Goal: Browse casually: Explore the website without a specific task or goal

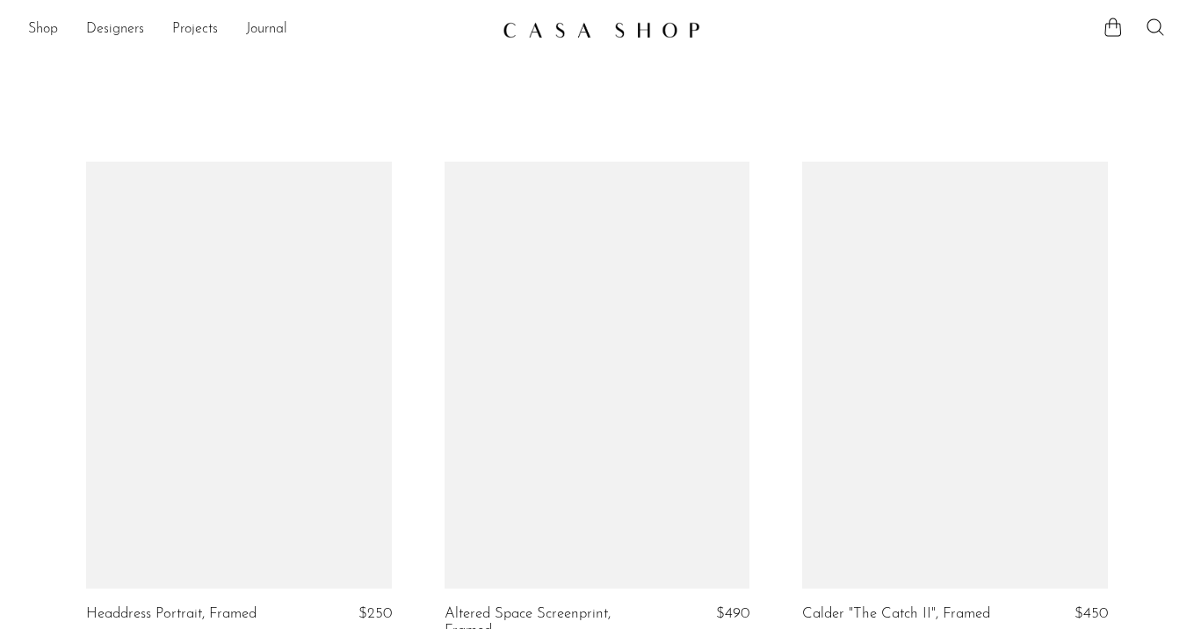
scroll to position [1859, 0]
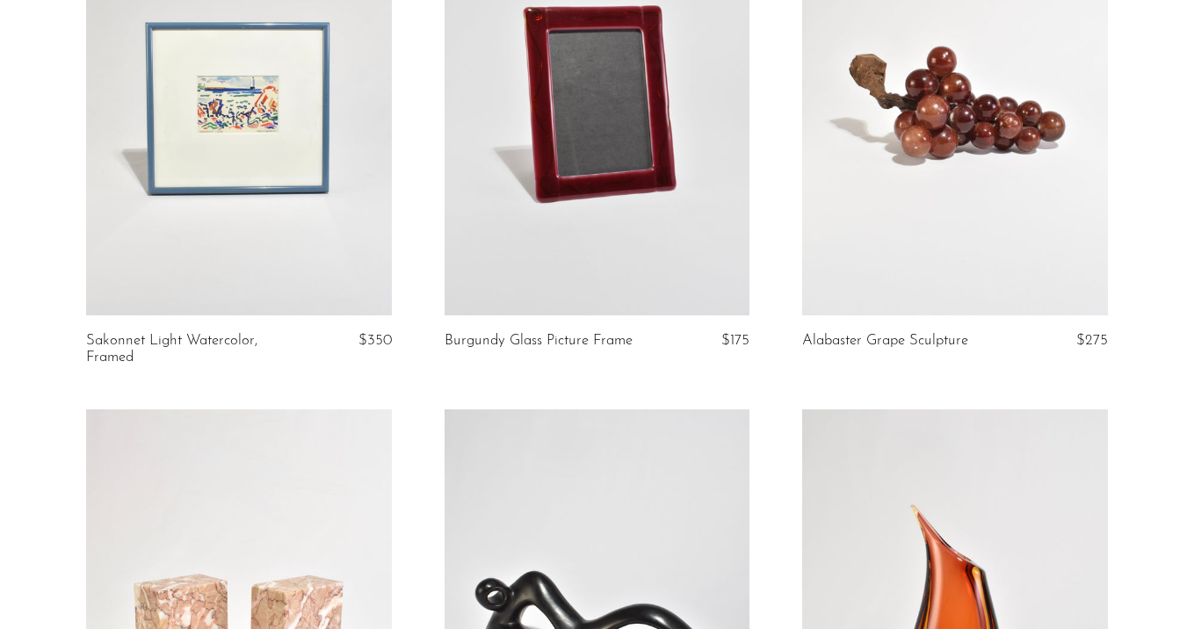
scroll to position [798, 0]
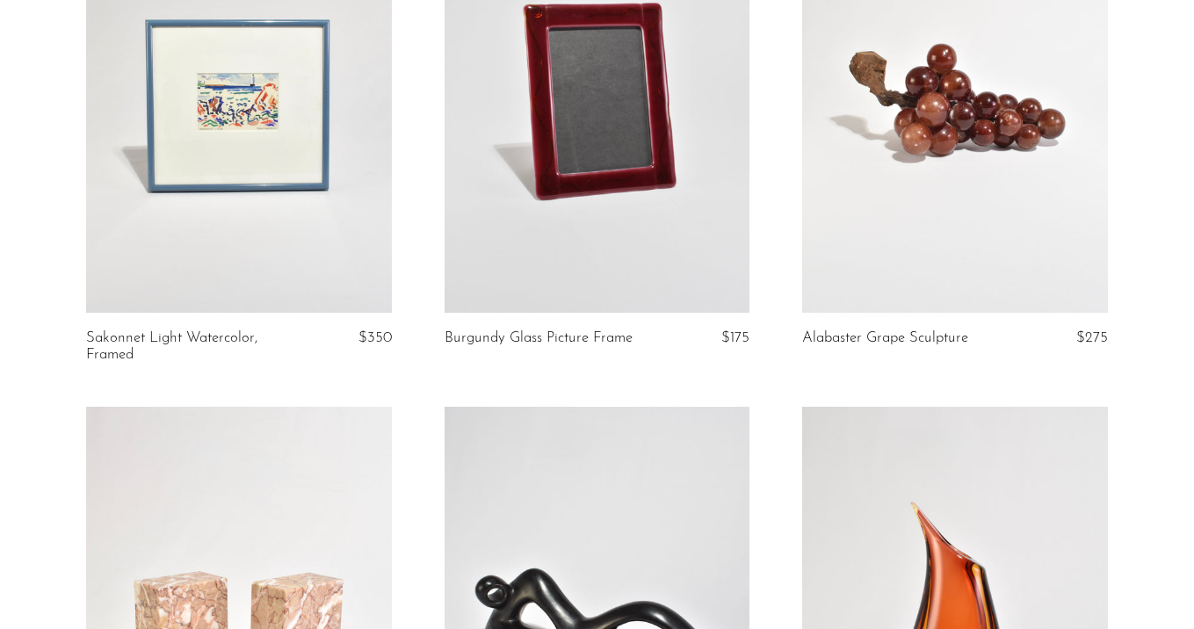
click at [985, 182] on link at bounding box center [955, 99] width 306 height 428
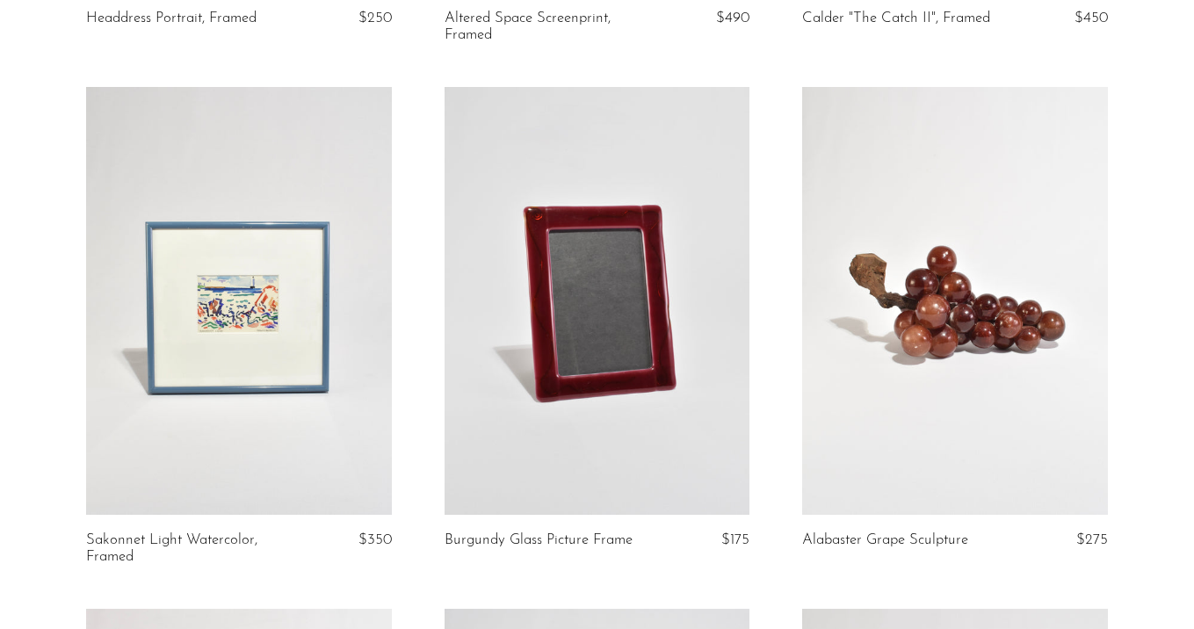
scroll to position [633, 0]
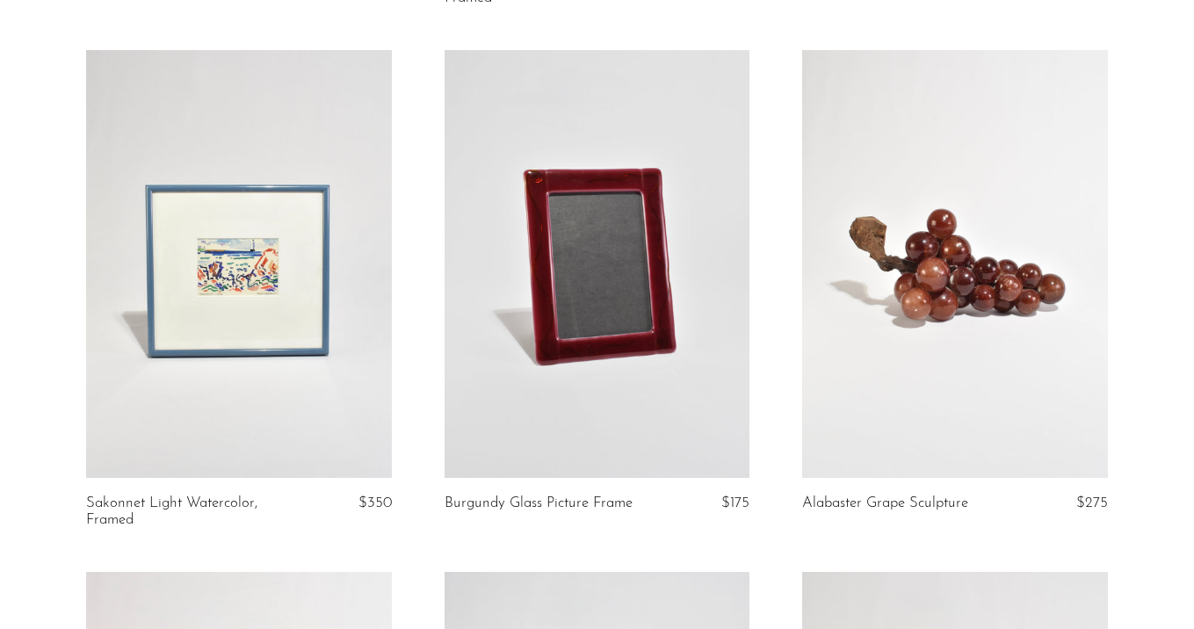
click at [654, 301] on link at bounding box center [598, 264] width 306 height 428
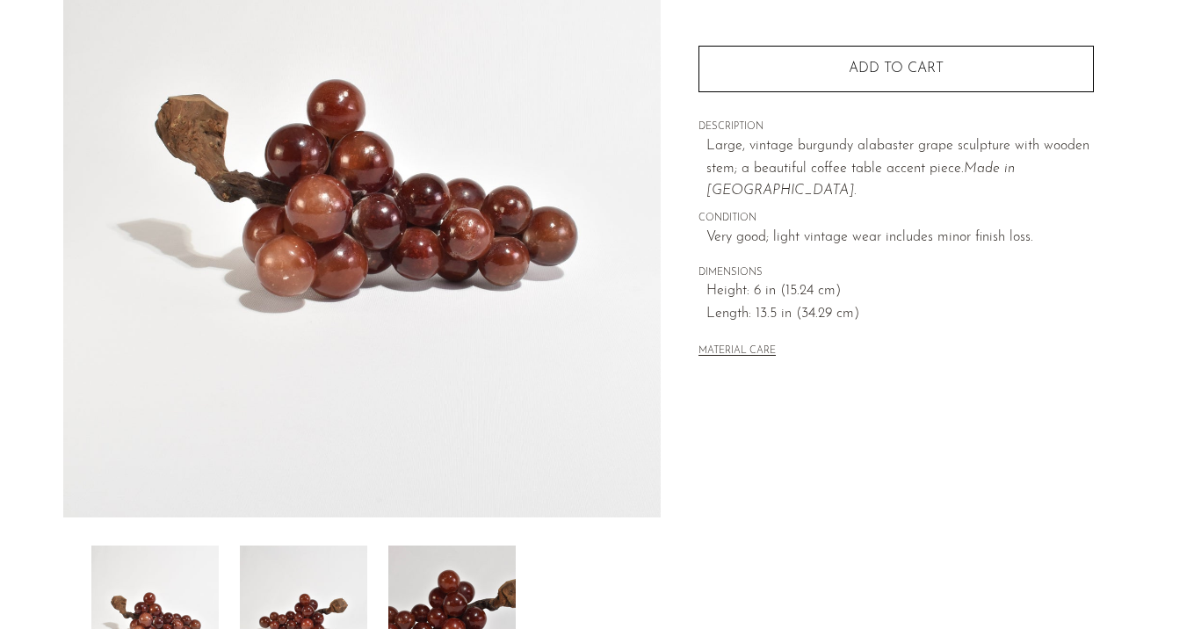
scroll to position [225, 0]
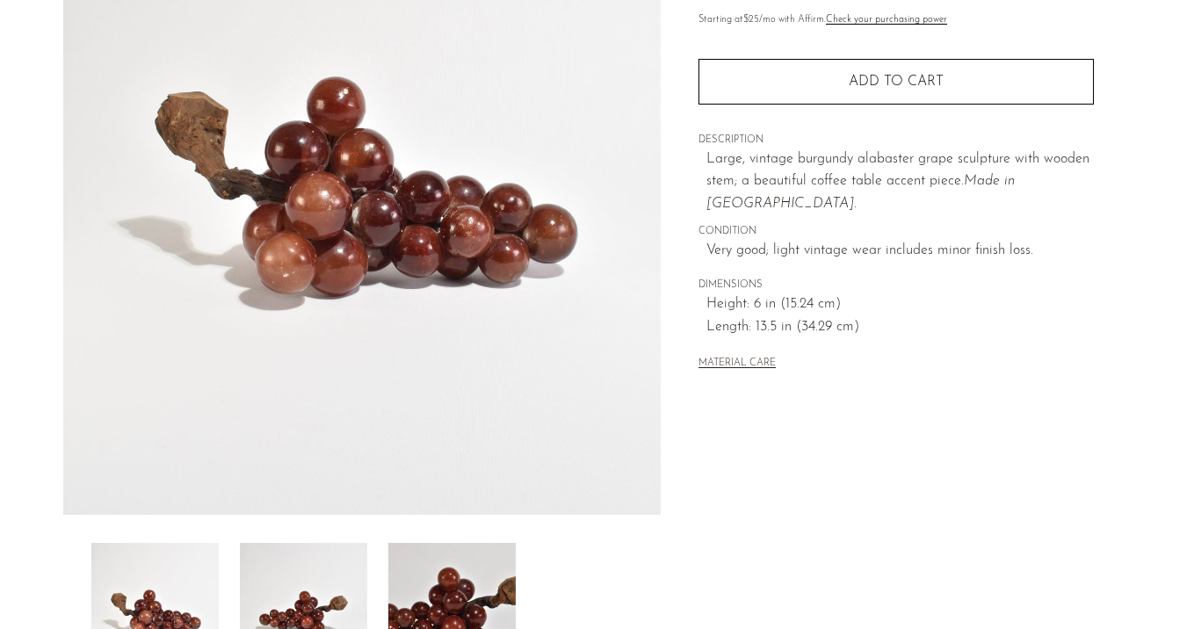
click at [309, 571] on img at bounding box center [303, 613] width 127 height 141
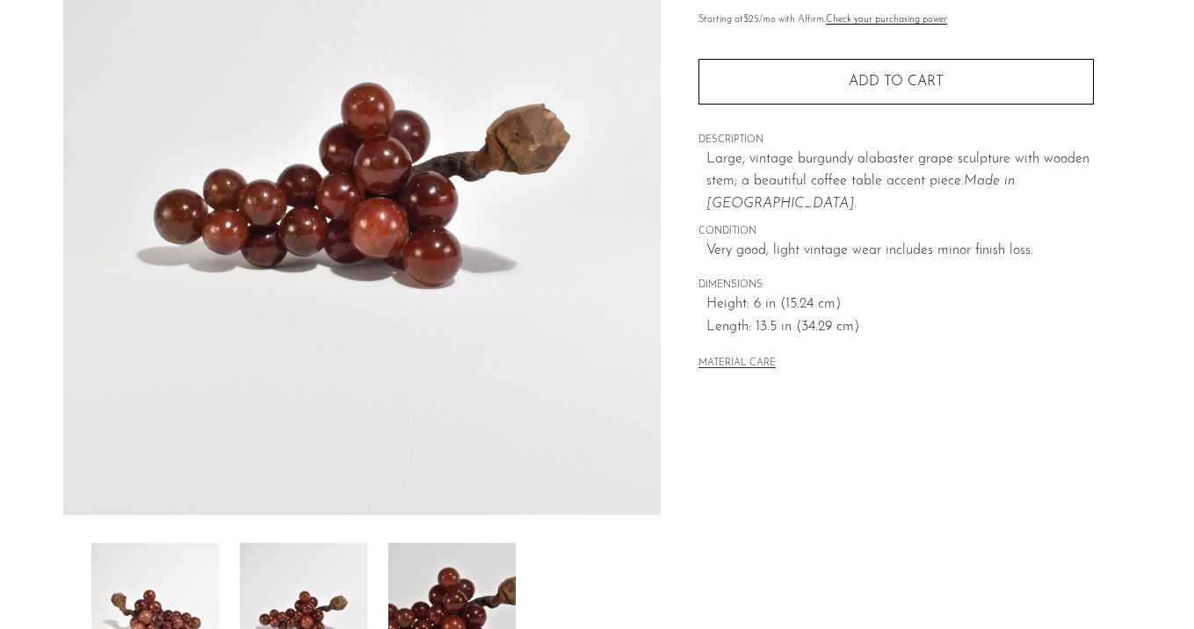
click at [432, 572] on img at bounding box center [451, 613] width 127 height 141
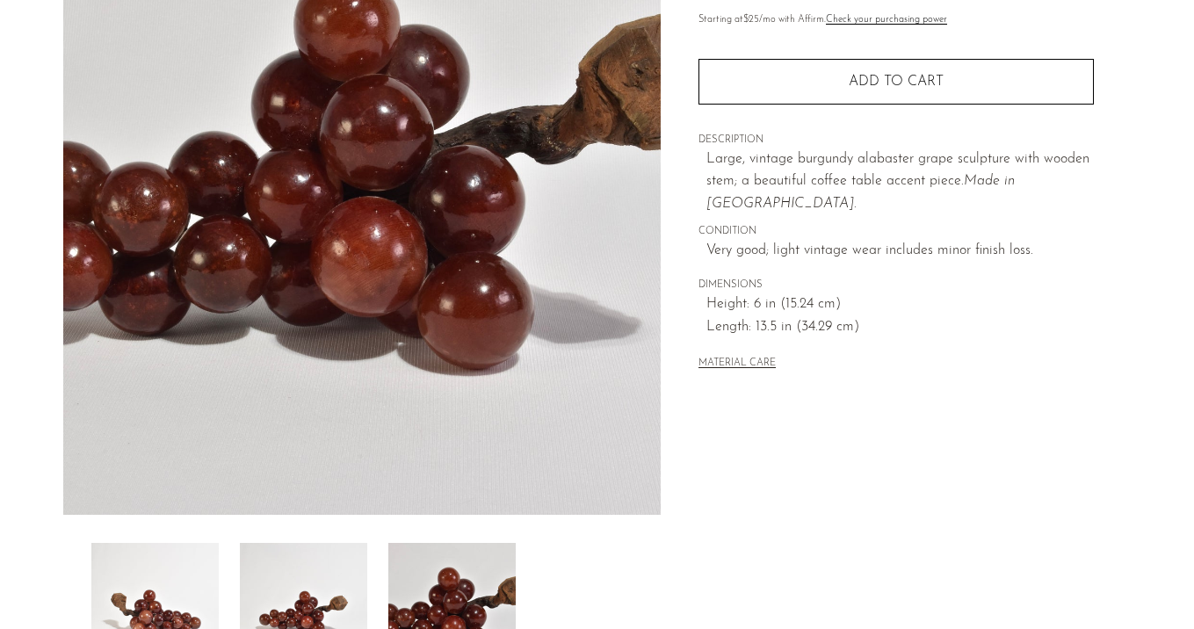
click at [337, 571] on img at bounding box center [303, 613] width 127 height 141
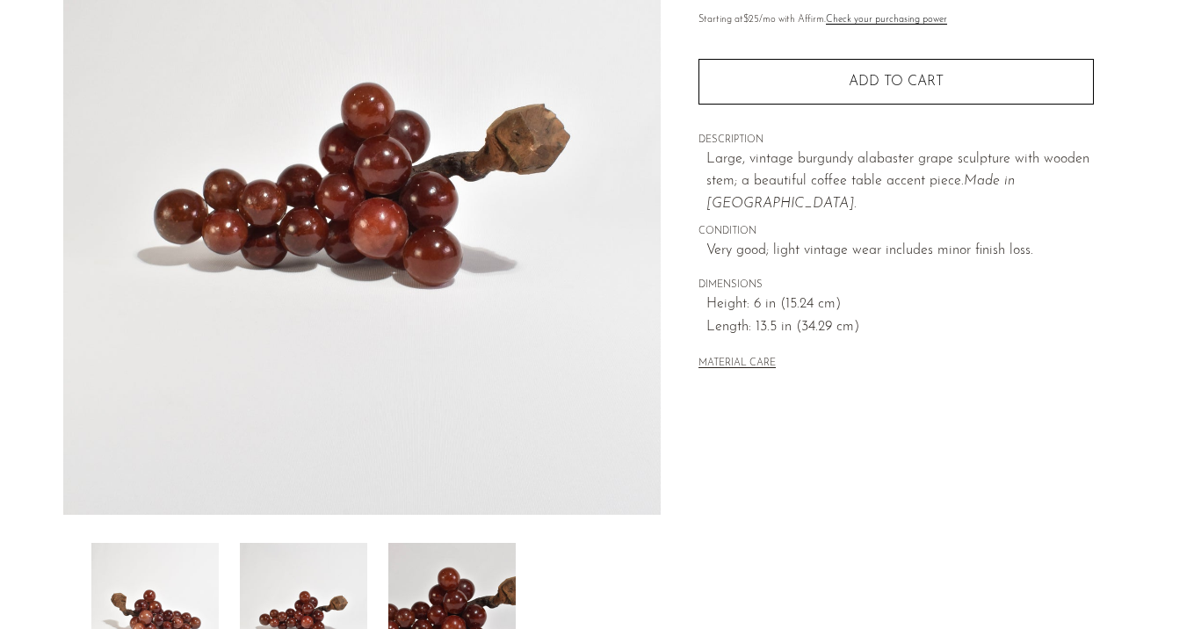
click at [185, 567] on img at bounding box center [154, 613] width 127 height 141
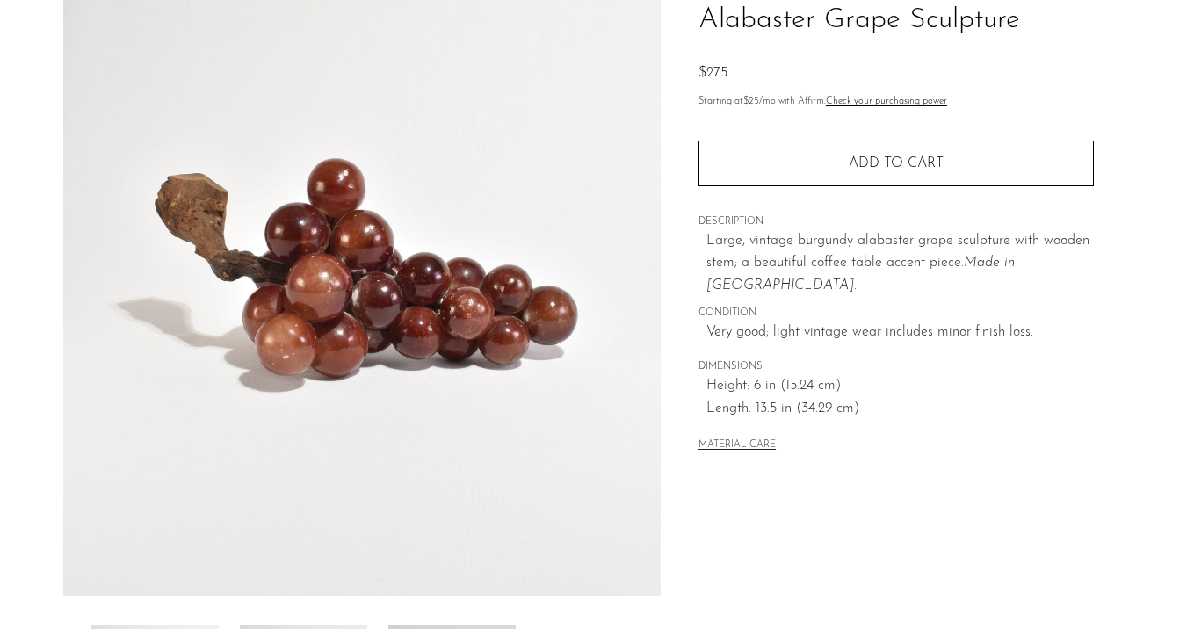
scroll to position [129, 0]
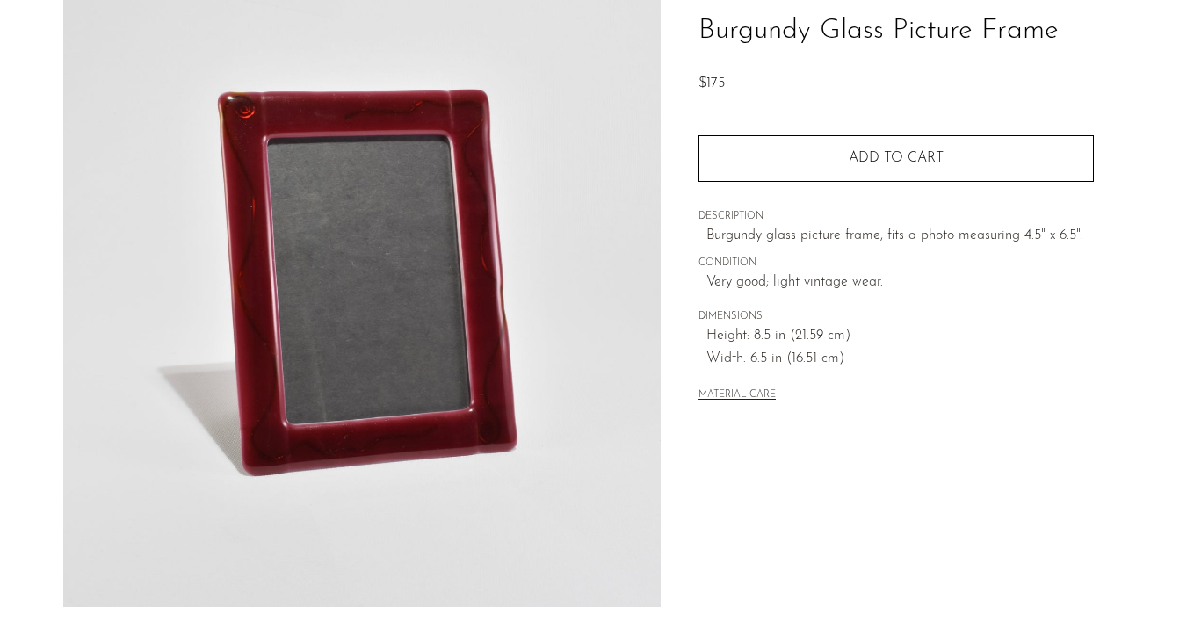
scroll to position [175, 0]
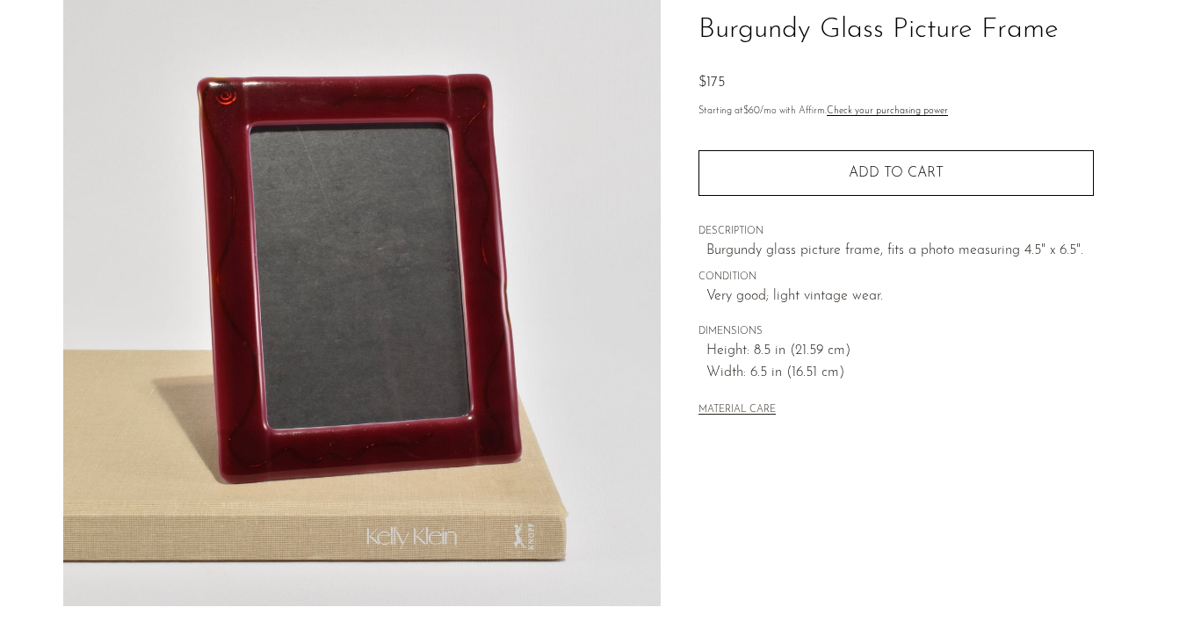
scroll to position [137, 0]
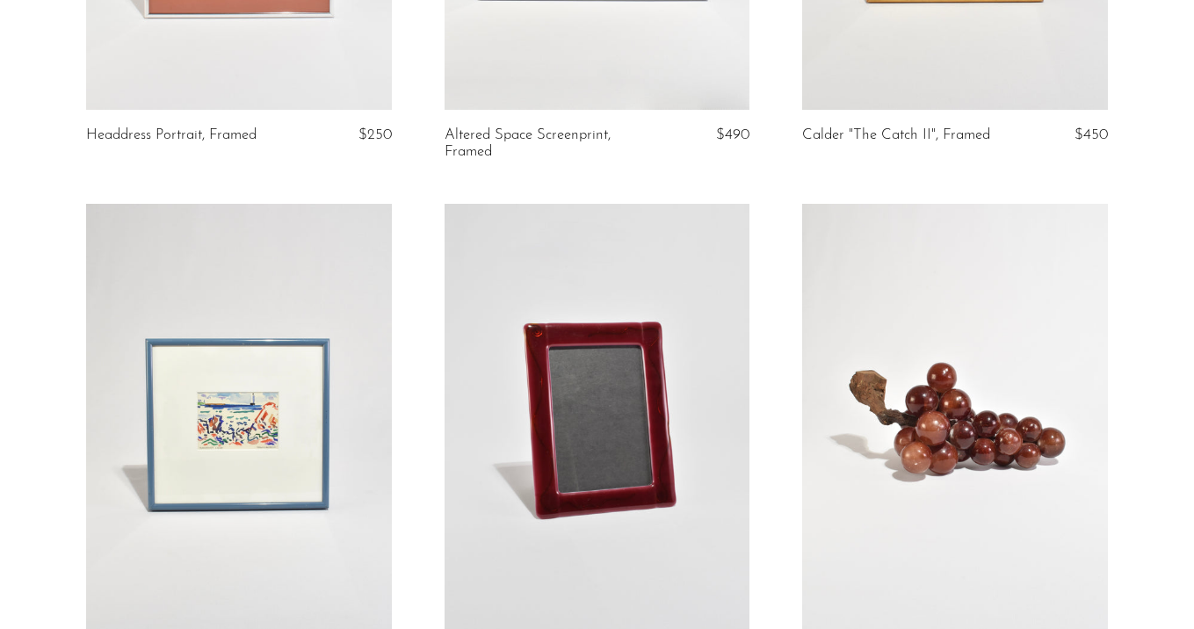
scroll to position [773, 0]
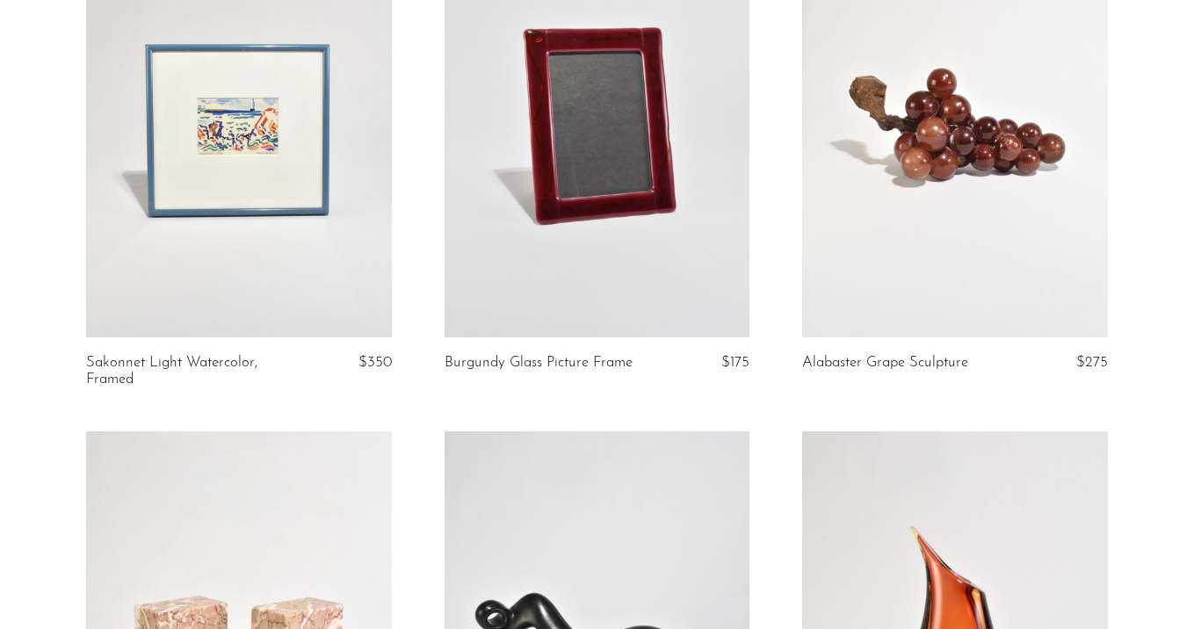
click at [564, 151] on link at bounding box center [598, 123] width 306 height 428
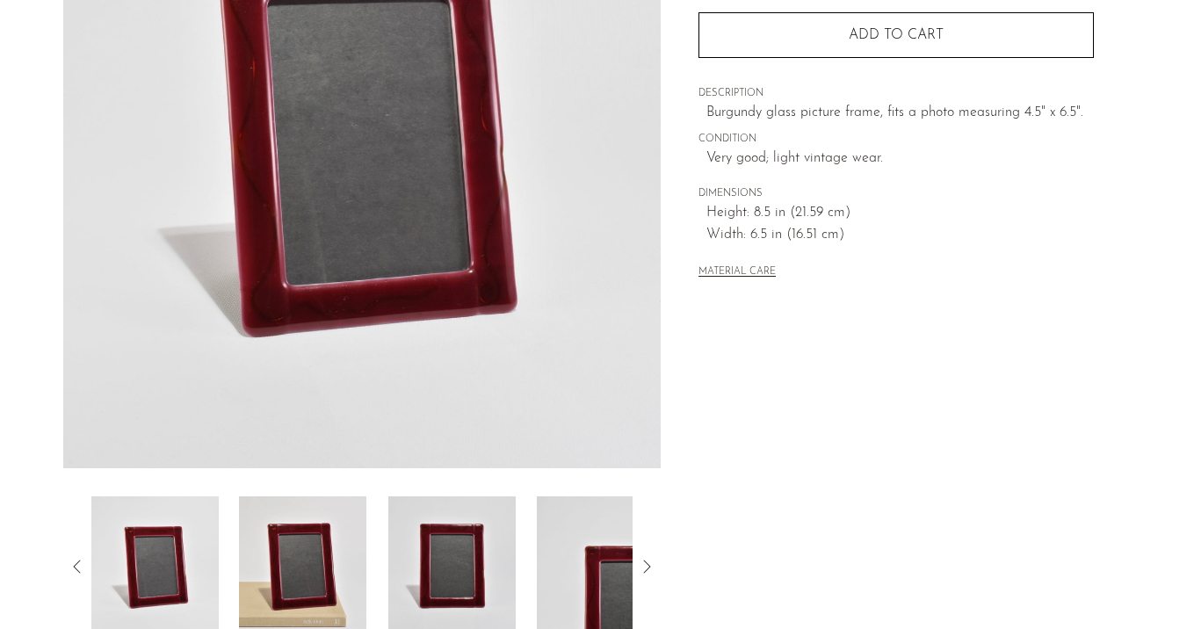
scroll to position [274, 0]
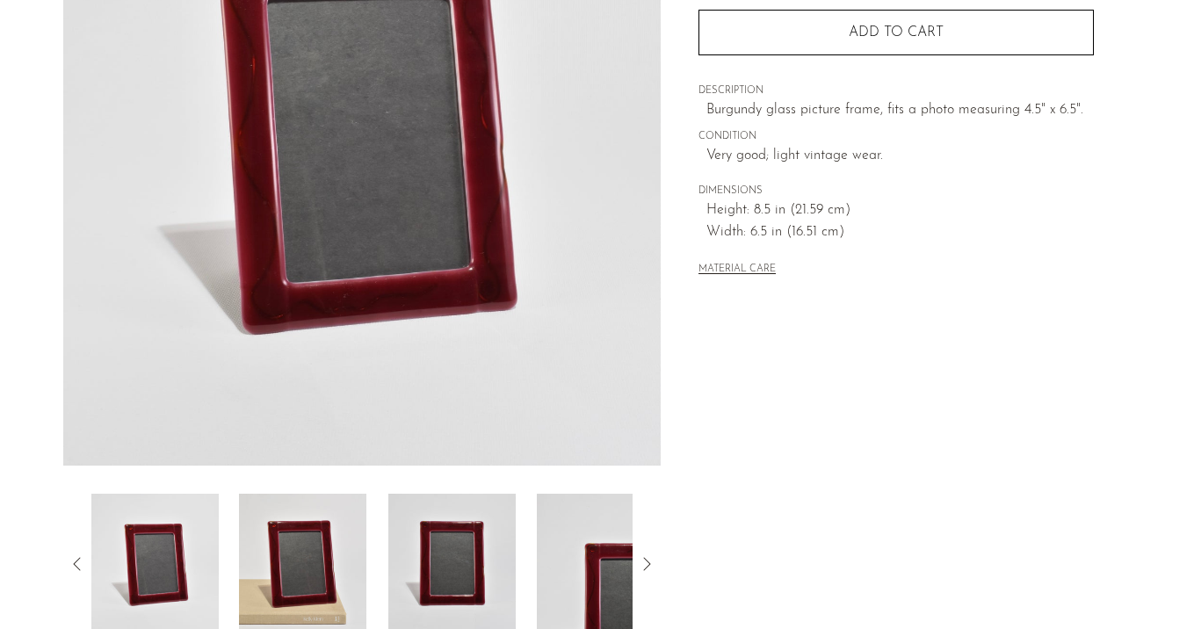
click at [293, 539] on img at bounding box center [302, 564] width 127 height 141
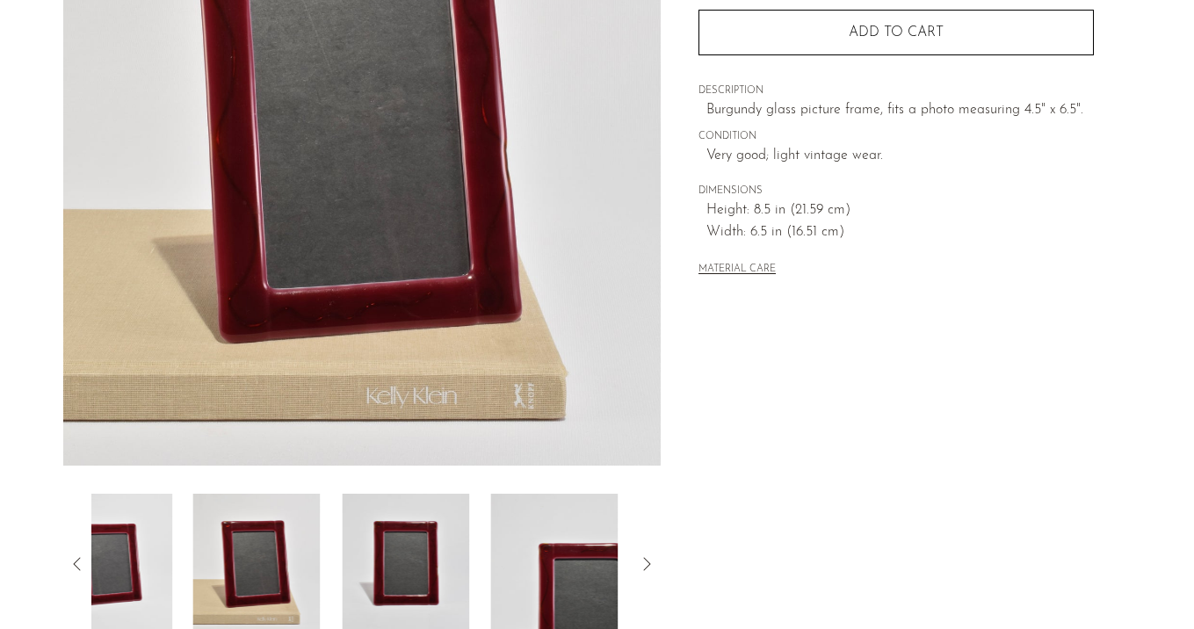
scroll to position [0, 0]
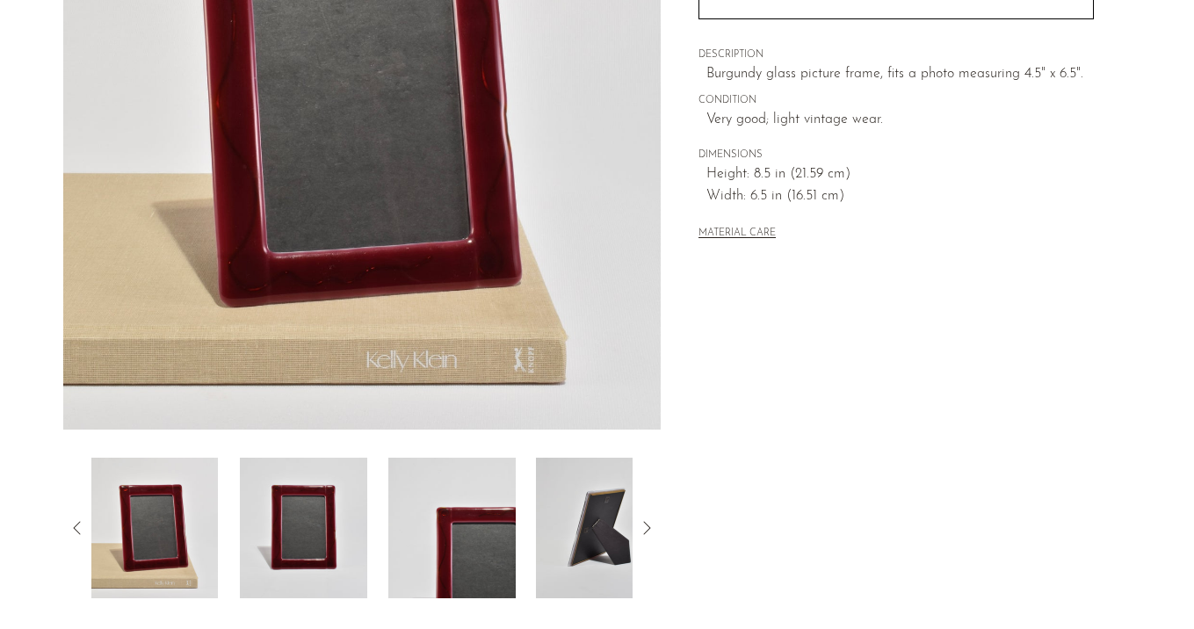
click at [345, 555] on img at bounding box center [303, 528] width 127 height 141
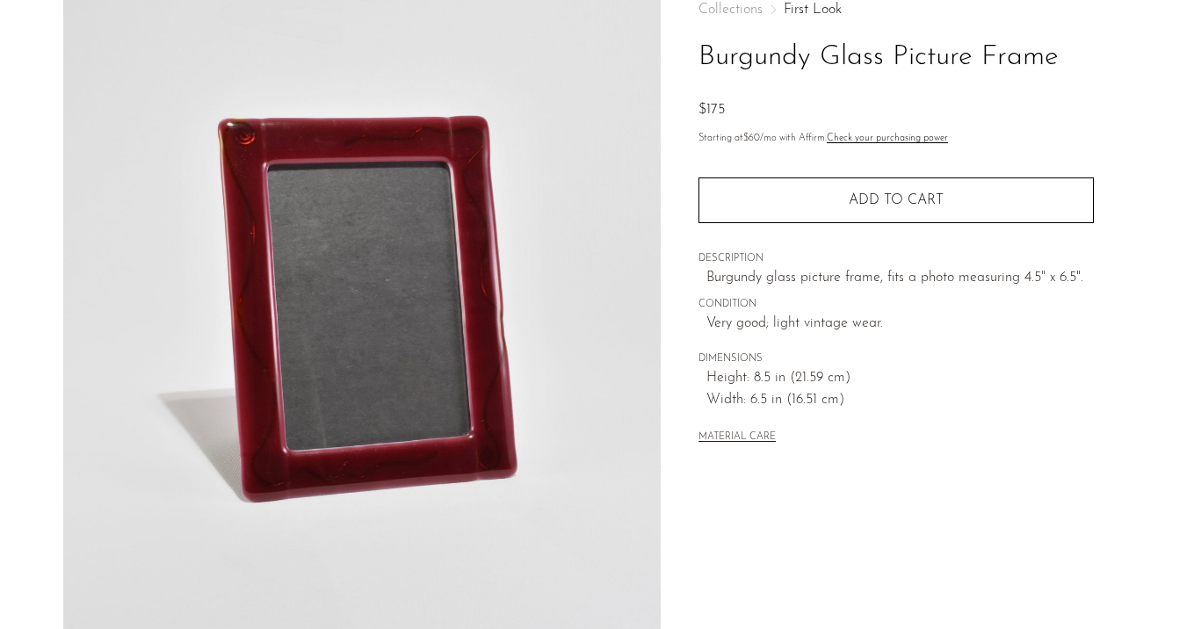
scroll to position [30, 0]
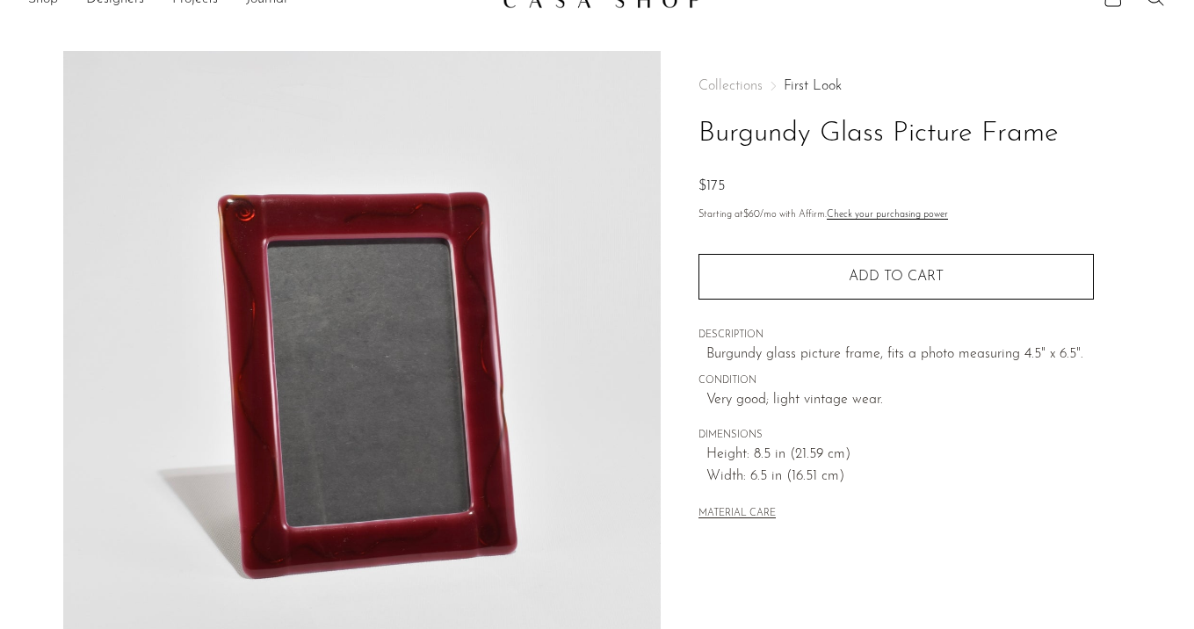
click at [798, 91] on link "First Look" at bounding box center [813, 86] width 58 height 14
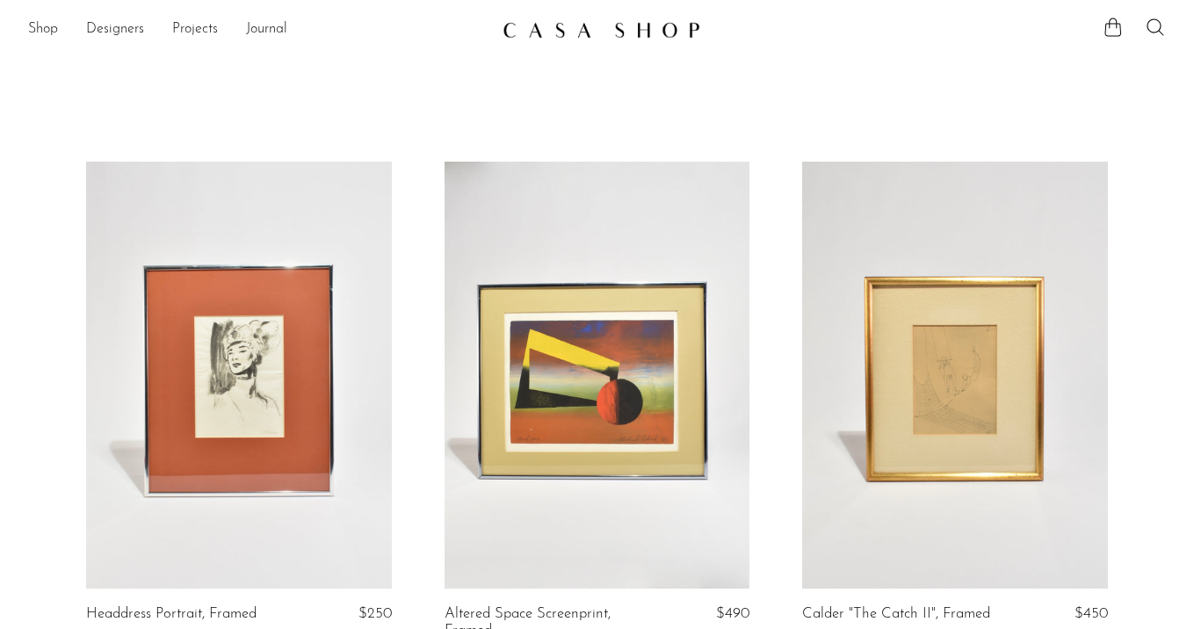
scroll to position [149, 0]
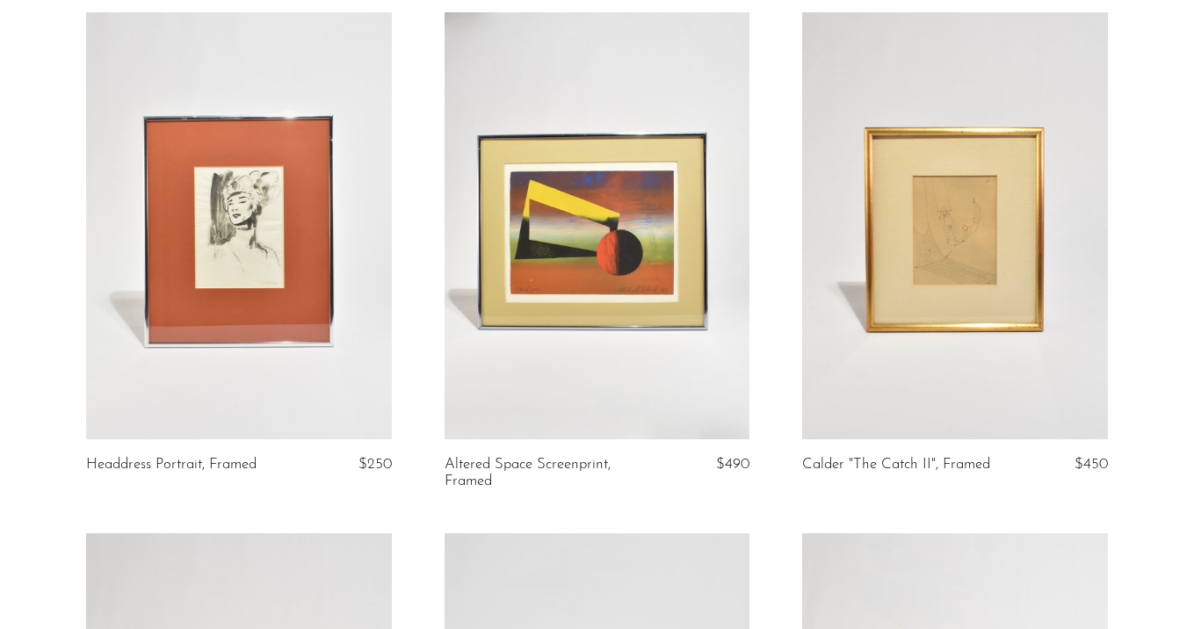
click at [338, 294] on link at bounding box center [239, 226] width 306 height 428
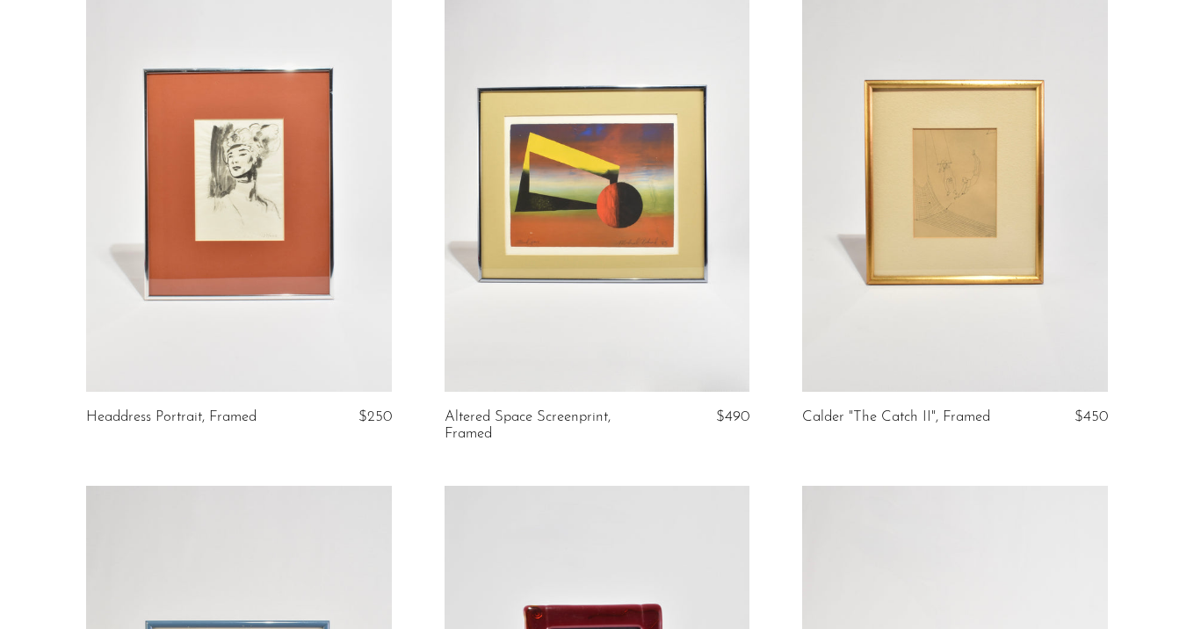
scroll to position [202, 0]
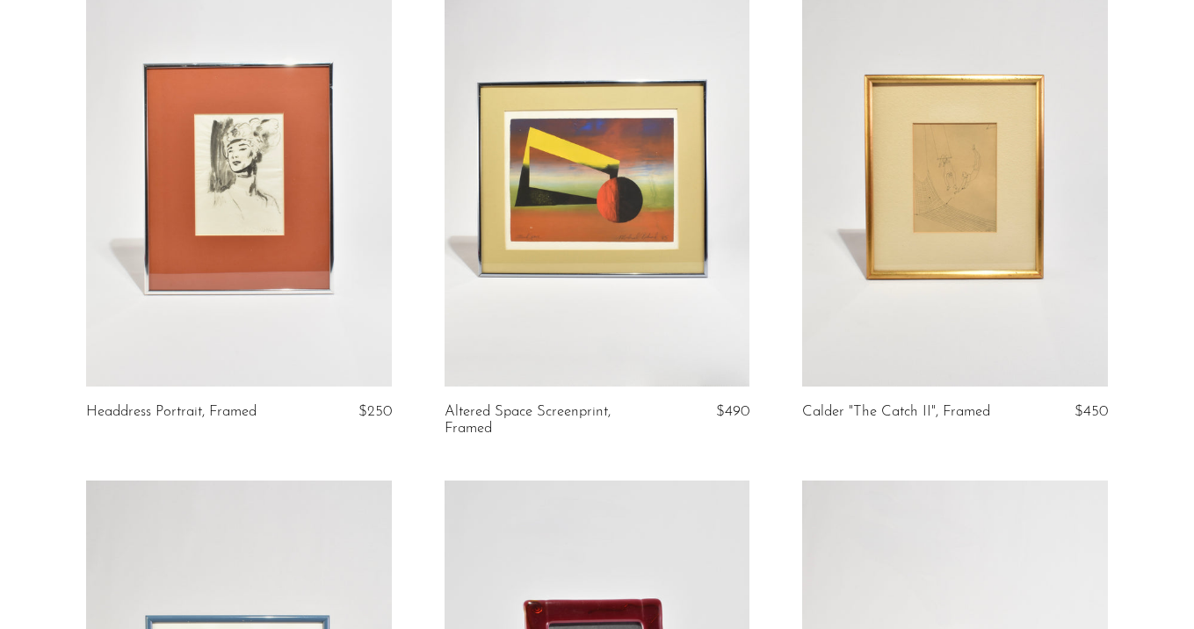
click at [591, 184] on link at bounding box center [598, 174] width 306 height 428
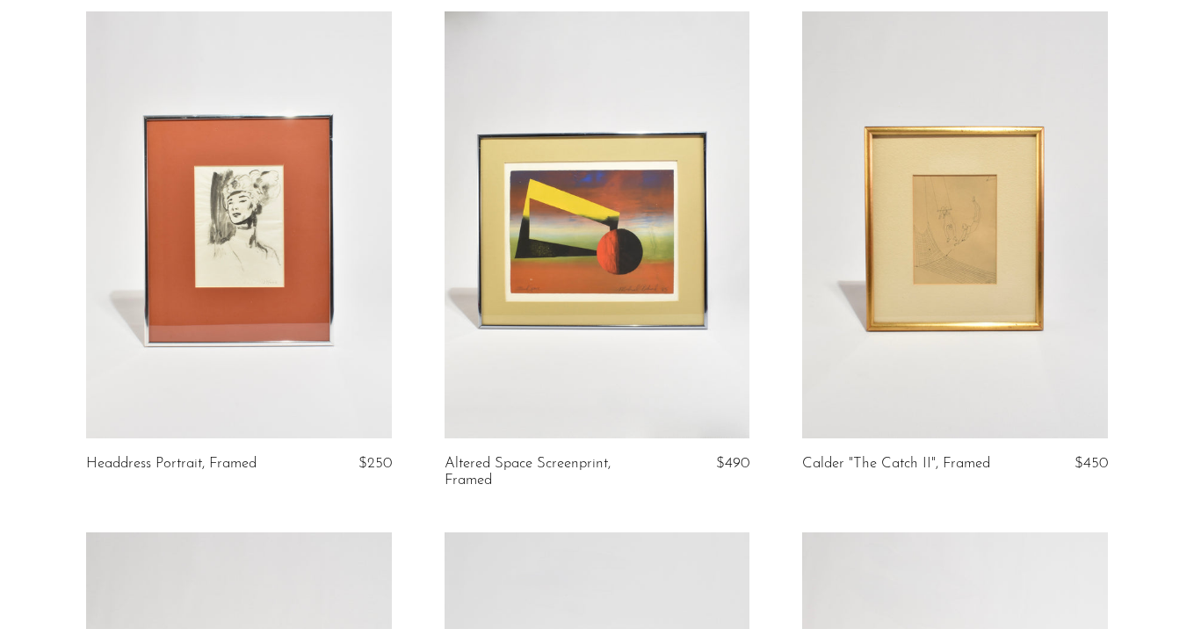
scroll to position [167, 0]
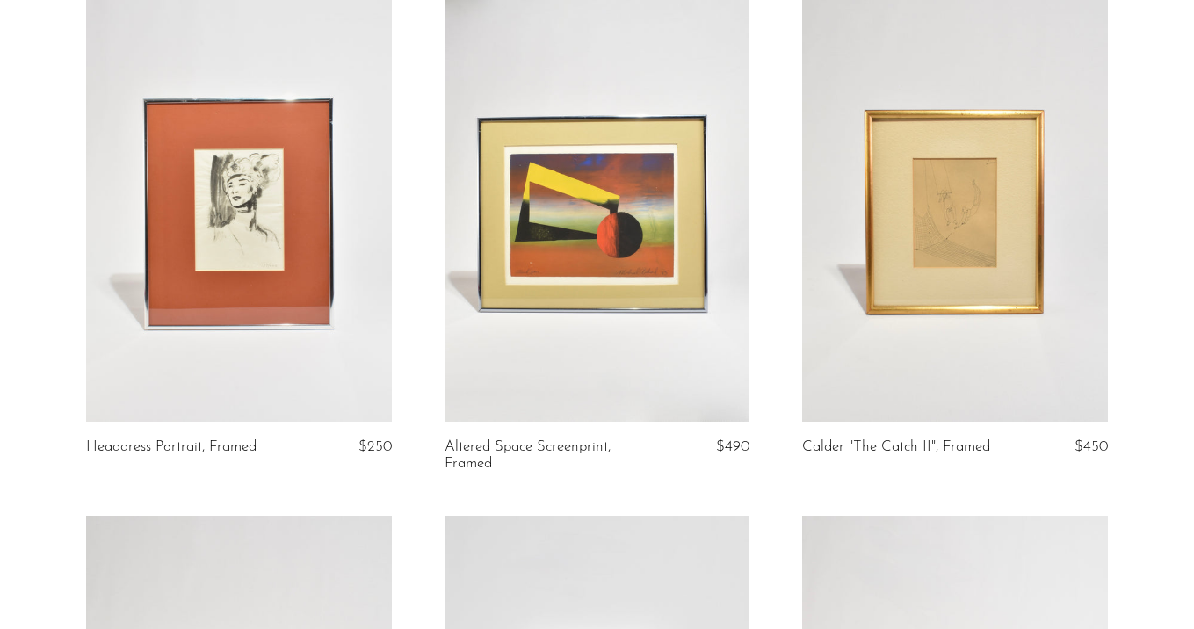
click at [881, 334] on link at bounding box center [955, 209] width 306 height 428
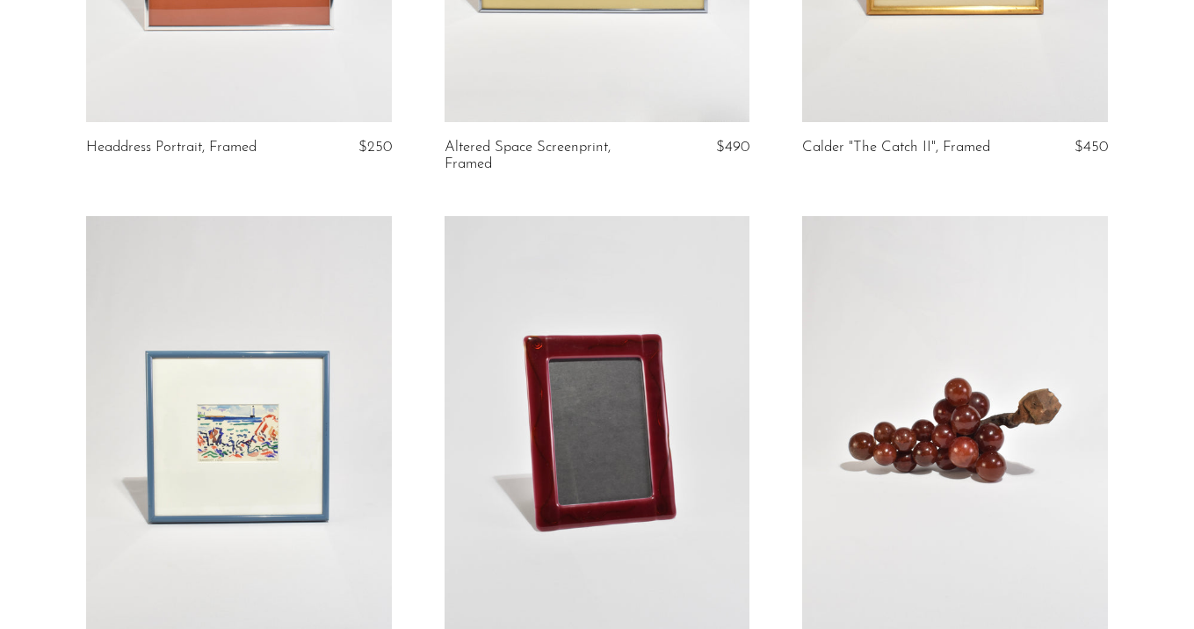
scroll to position [577, 0]
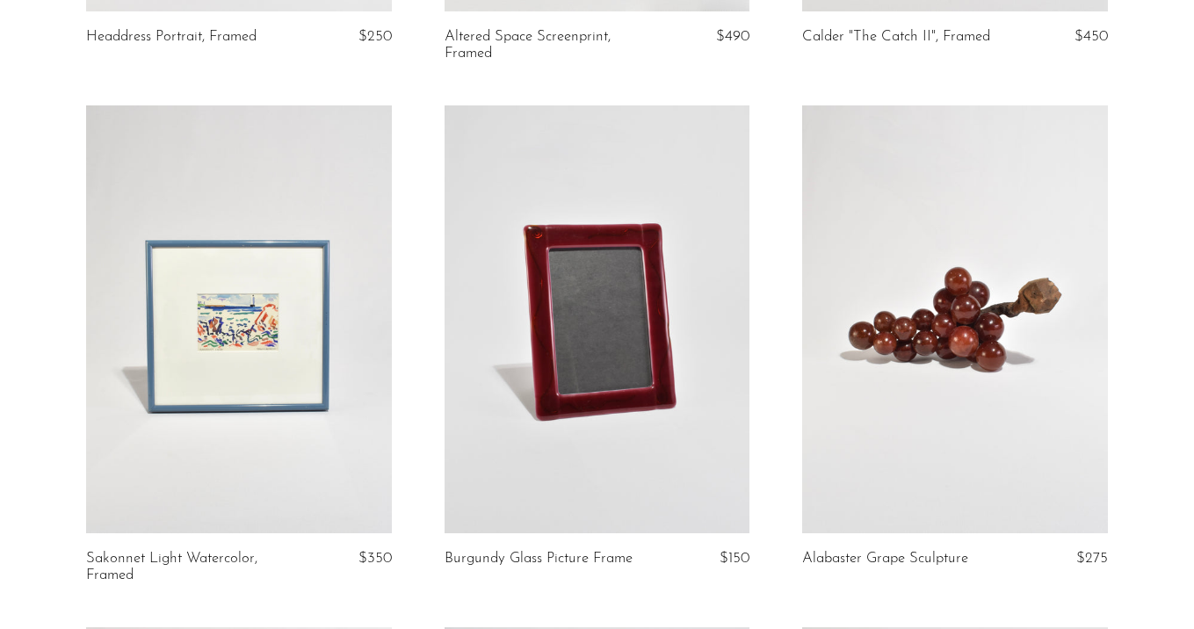
click at [239, 348] on link at bounding box center [239, 319] width 306 height 428
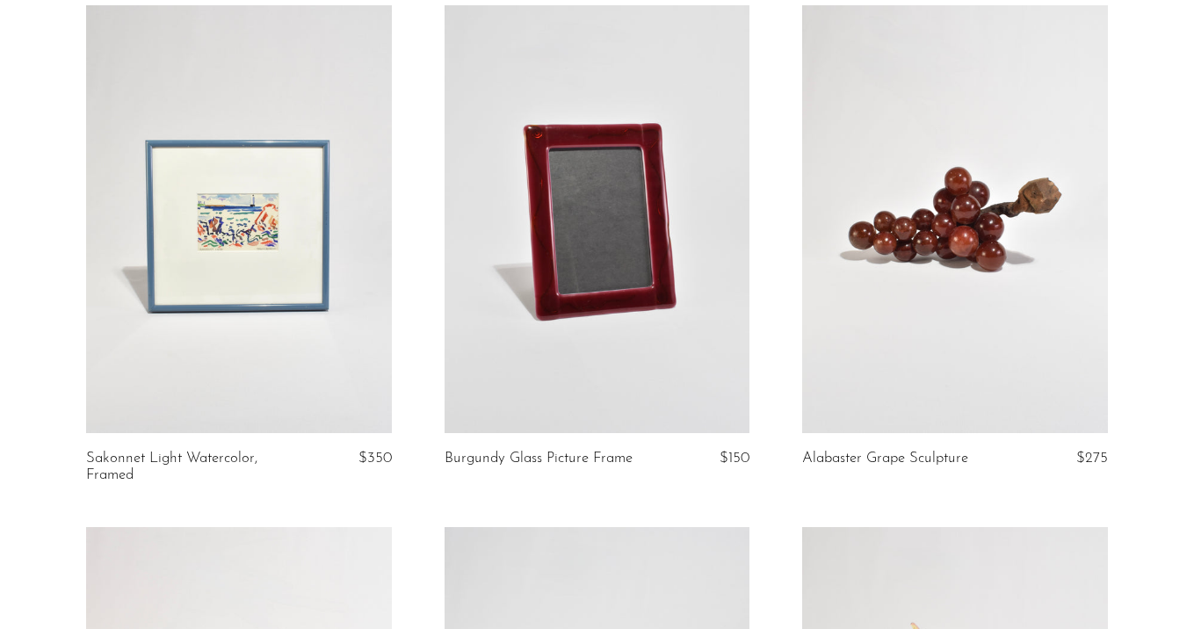
scroll to position [671, 0]
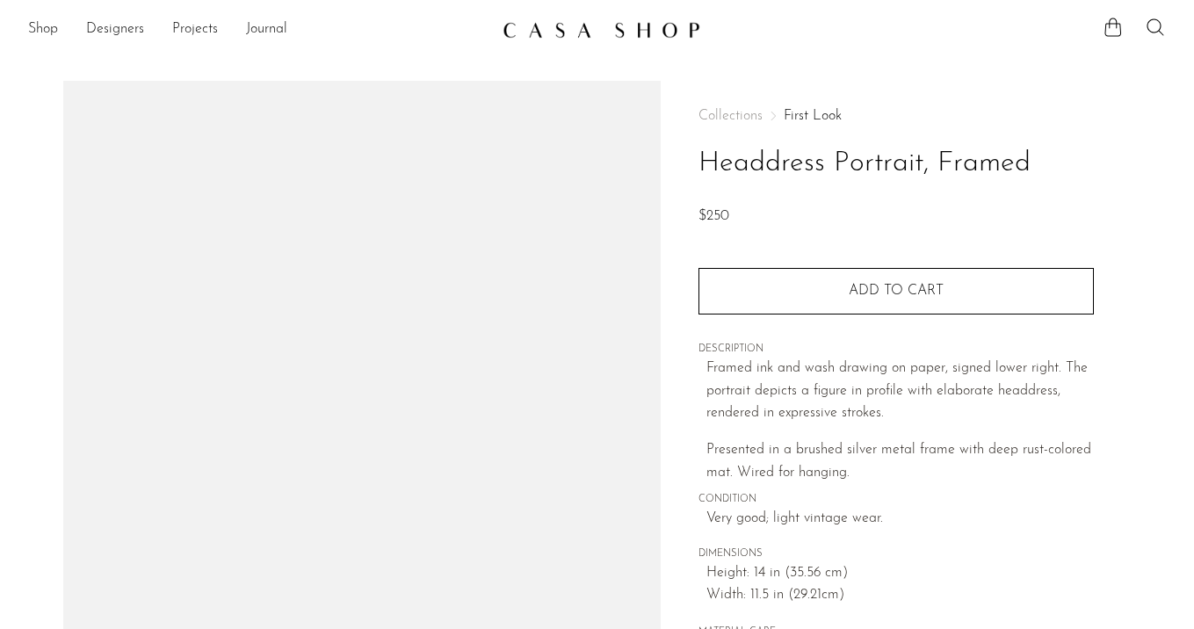
scroll to position [255, 0]
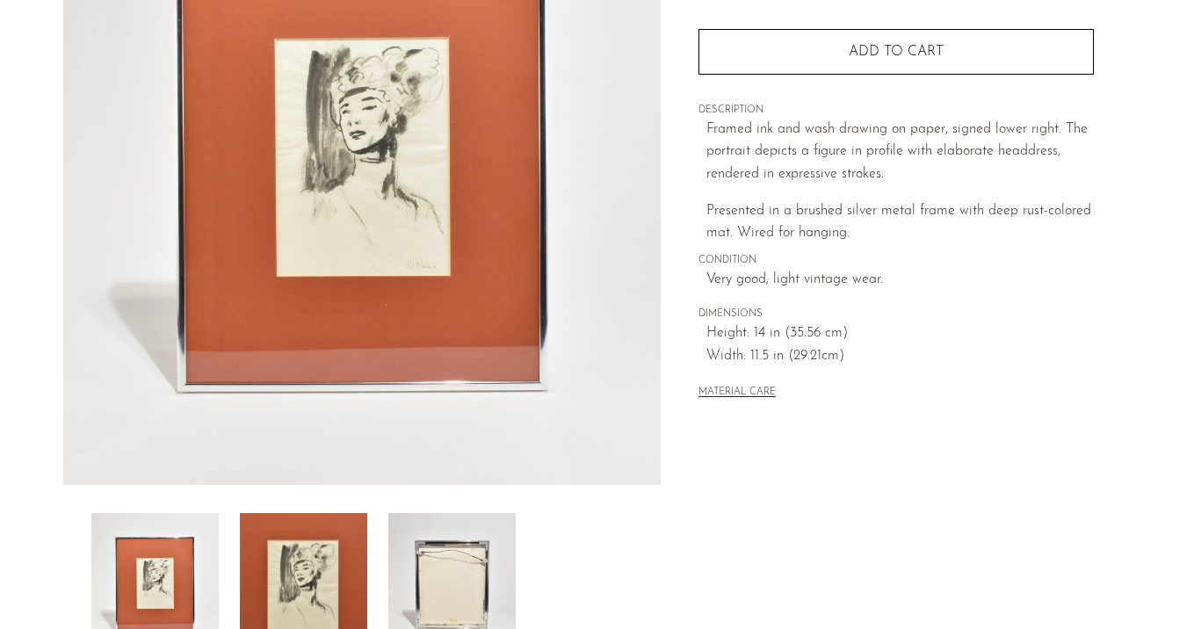
click at [310, 579] on img at bounding box center [303, 583] width 127 height 141
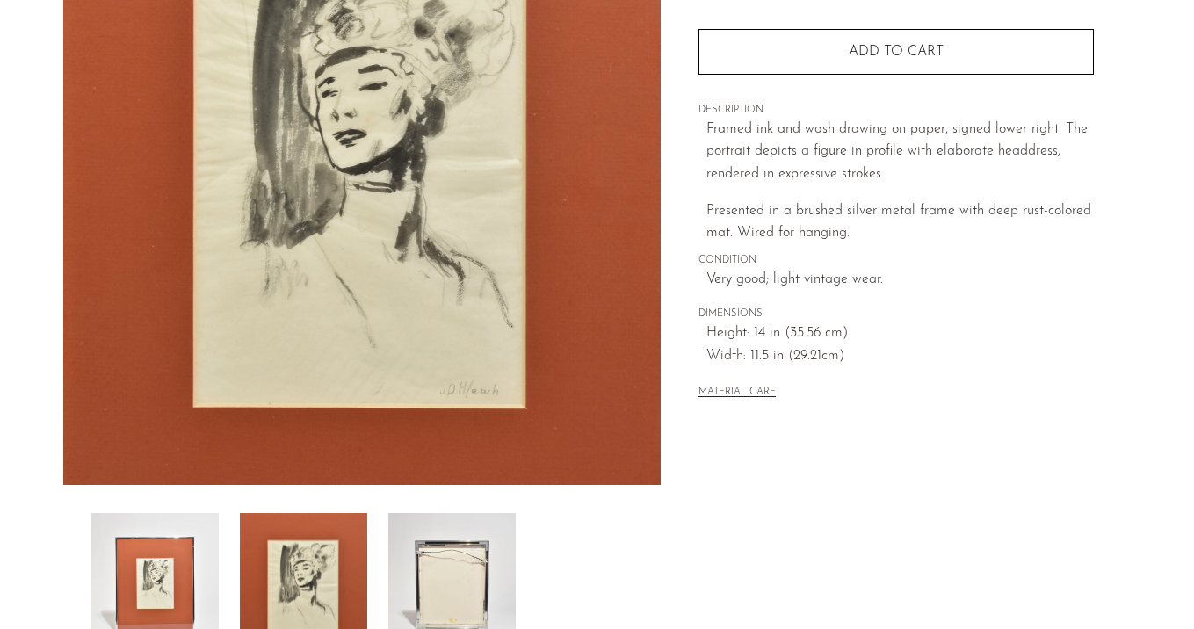
click at [449, 570] on img at bounding box center [451, 583] width 127 height 141
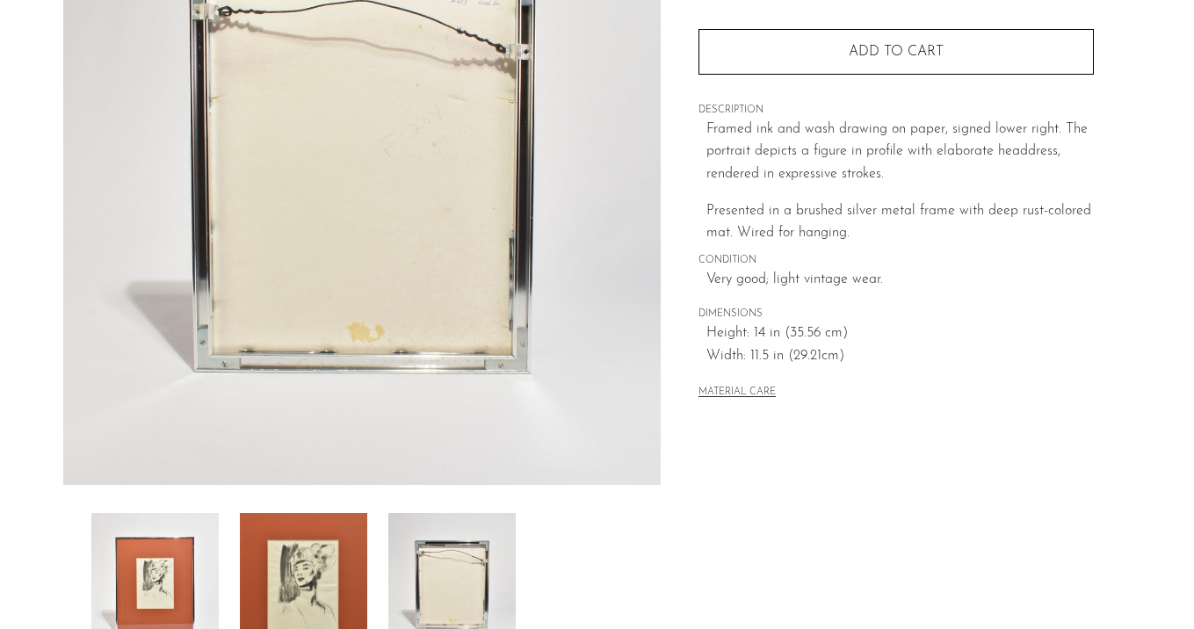
click at [288, 561] on img at bounding box center [303, 583] width 127 height 141
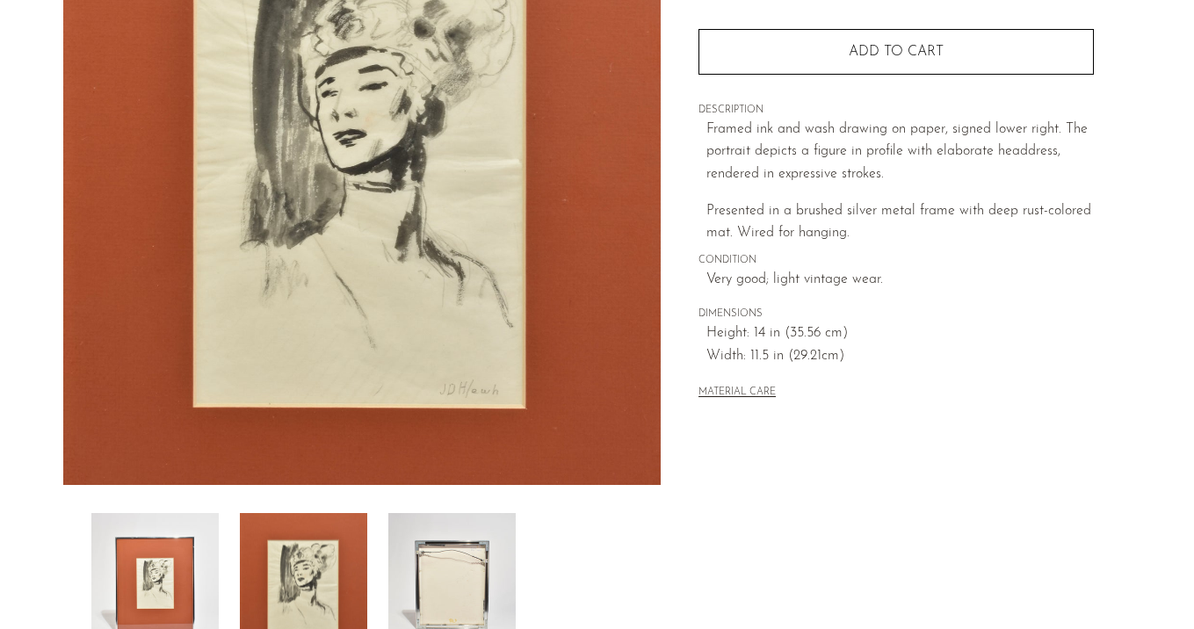
click at [192, 570] on img at bounding box center [154, 583] width 127 height 141
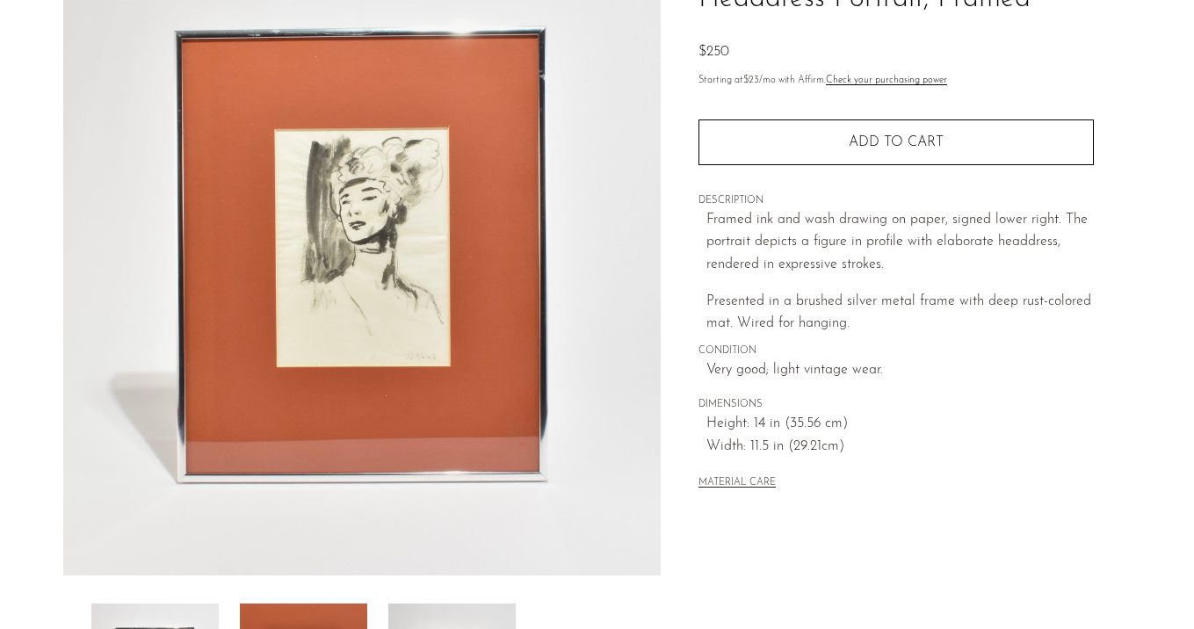
scroll to position [162, 0]
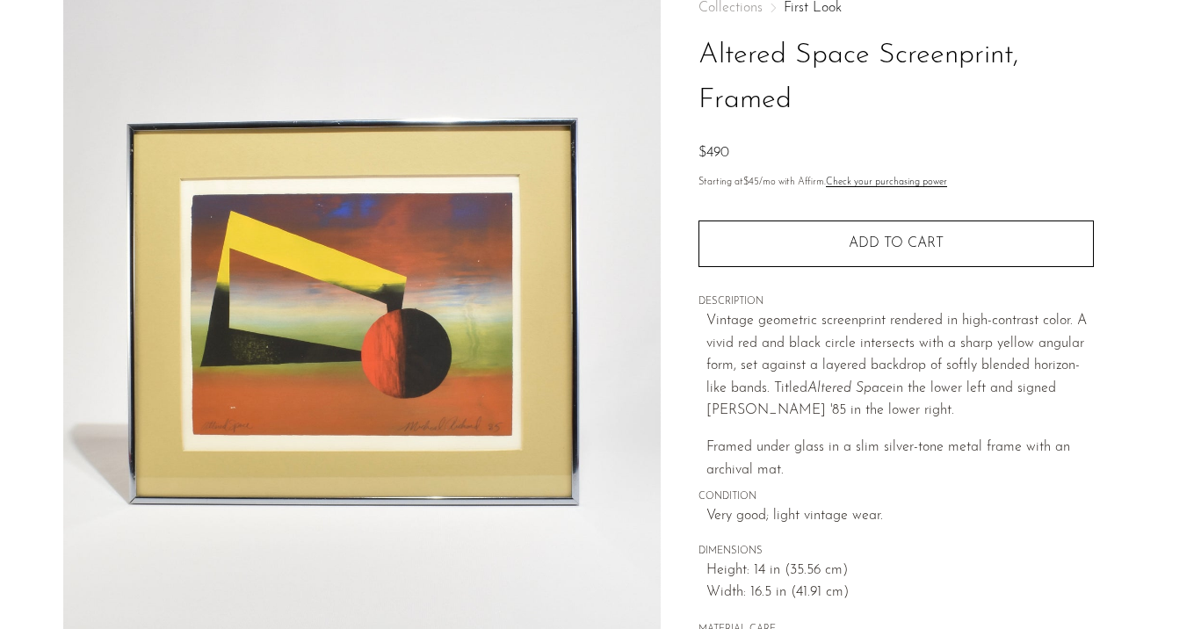
scroll to position [234, 0]
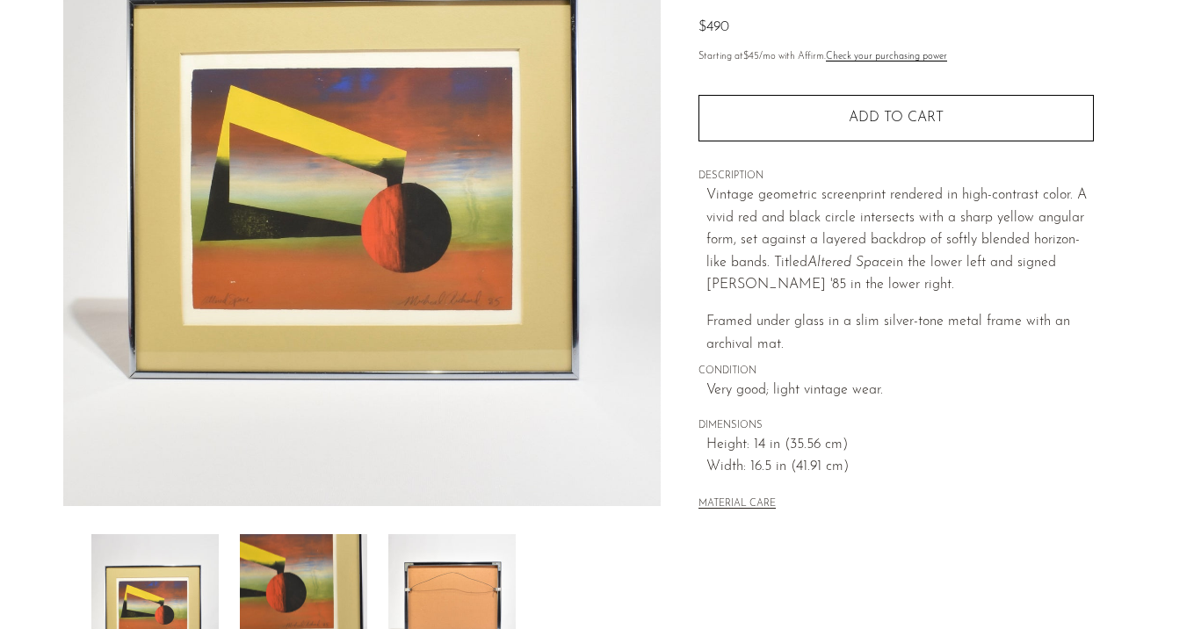
click at [292, 568] on img at bounding box center [303, 604] width 127 height 141
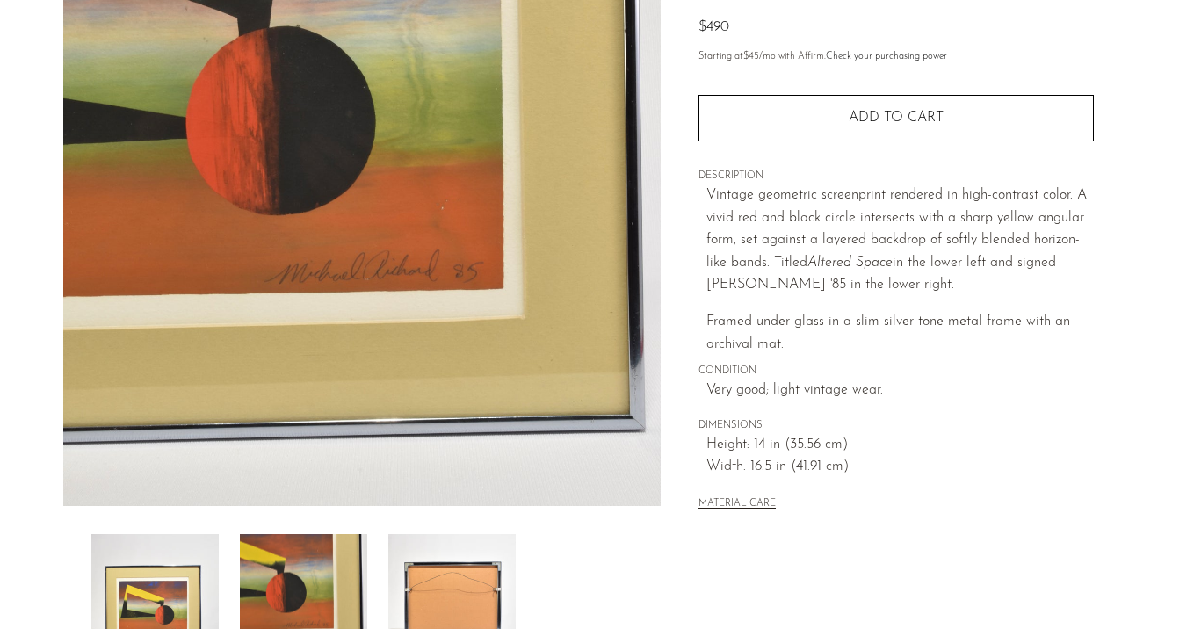
click at [428, 584] on img at bounding box center [451, 604] width 127 height 141
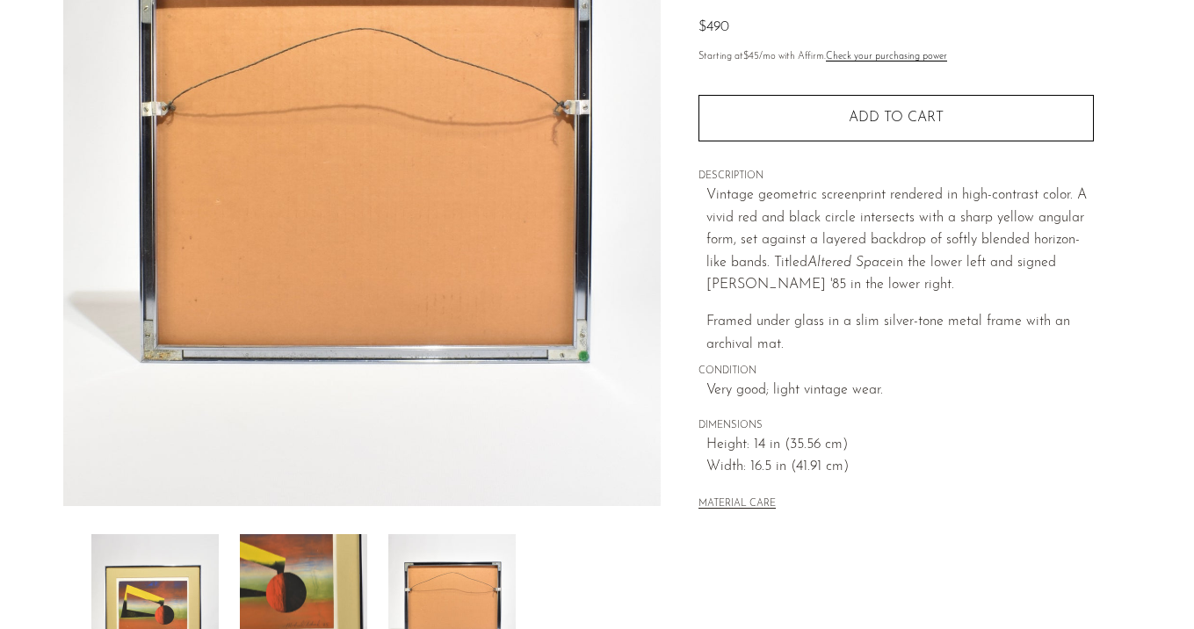
click at [323, 581] on img at bounding box center [303, 604] width 127 height 141
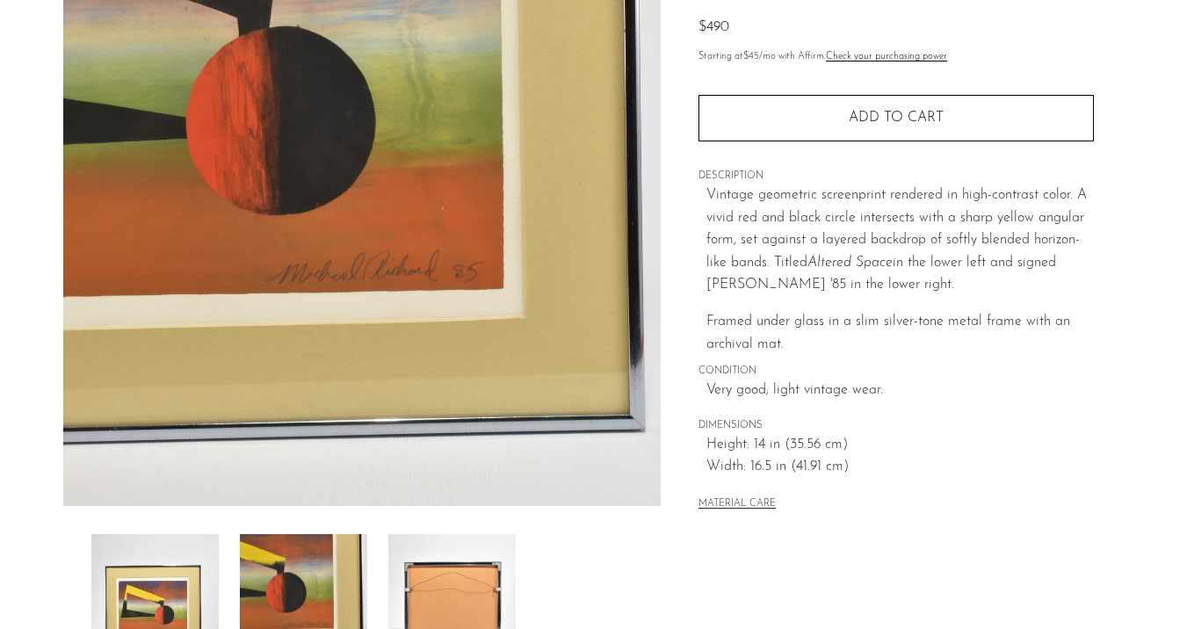
click at [161, 577] on img at bounding box center [154, 604] width 127 height 141
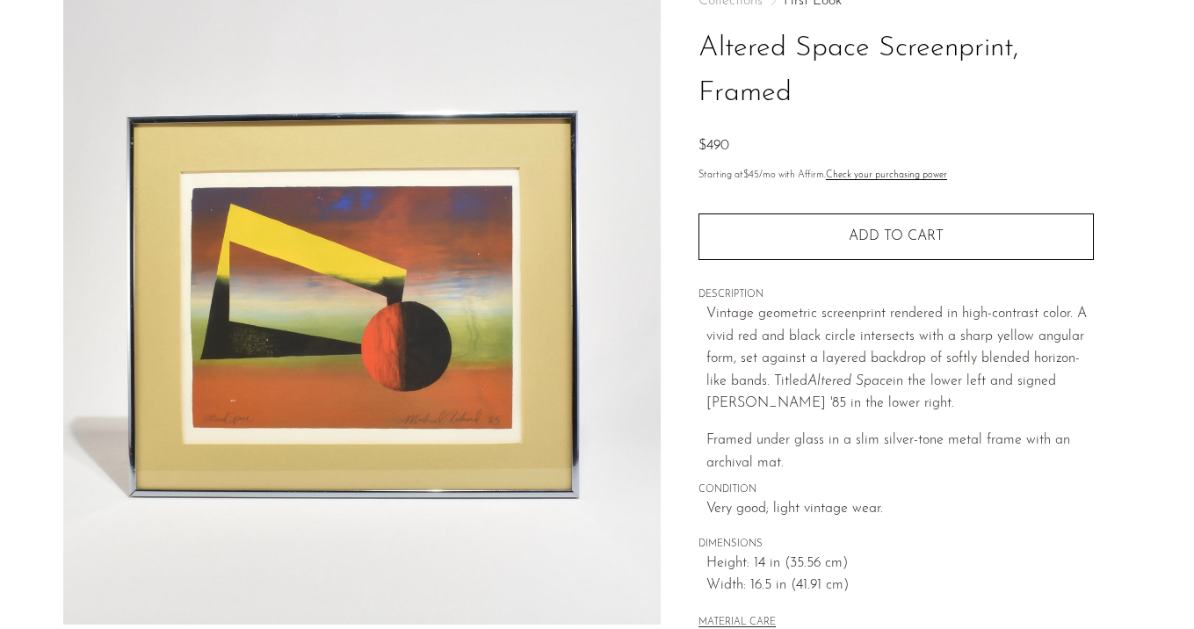
scroll to position [119, 0]
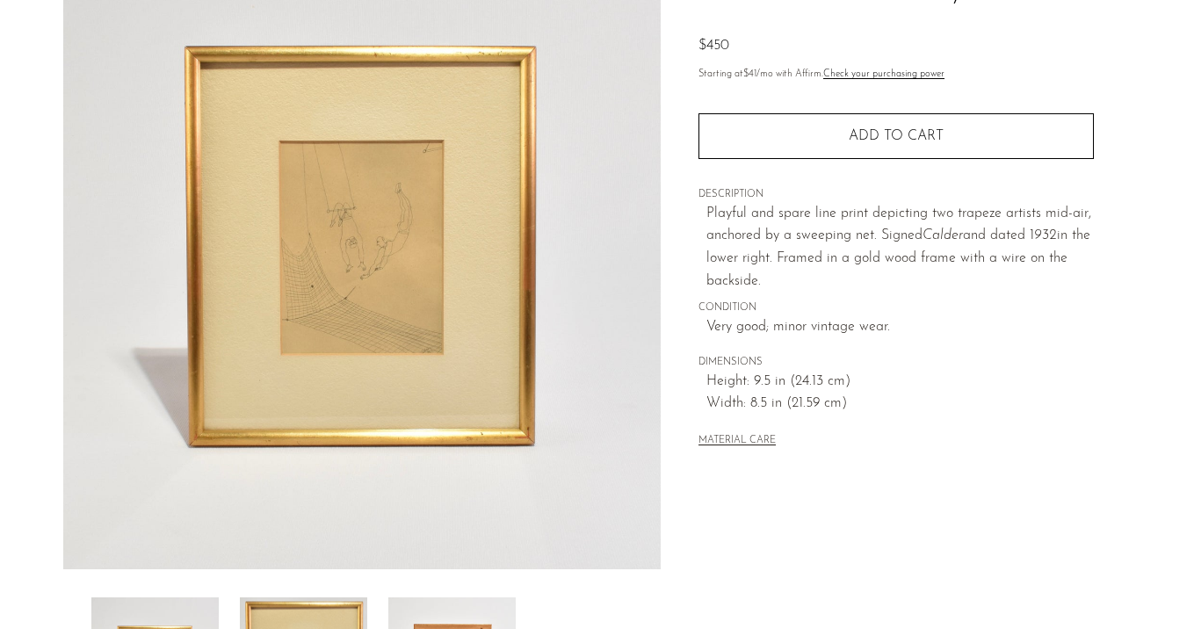
scroll to position [171, 0]
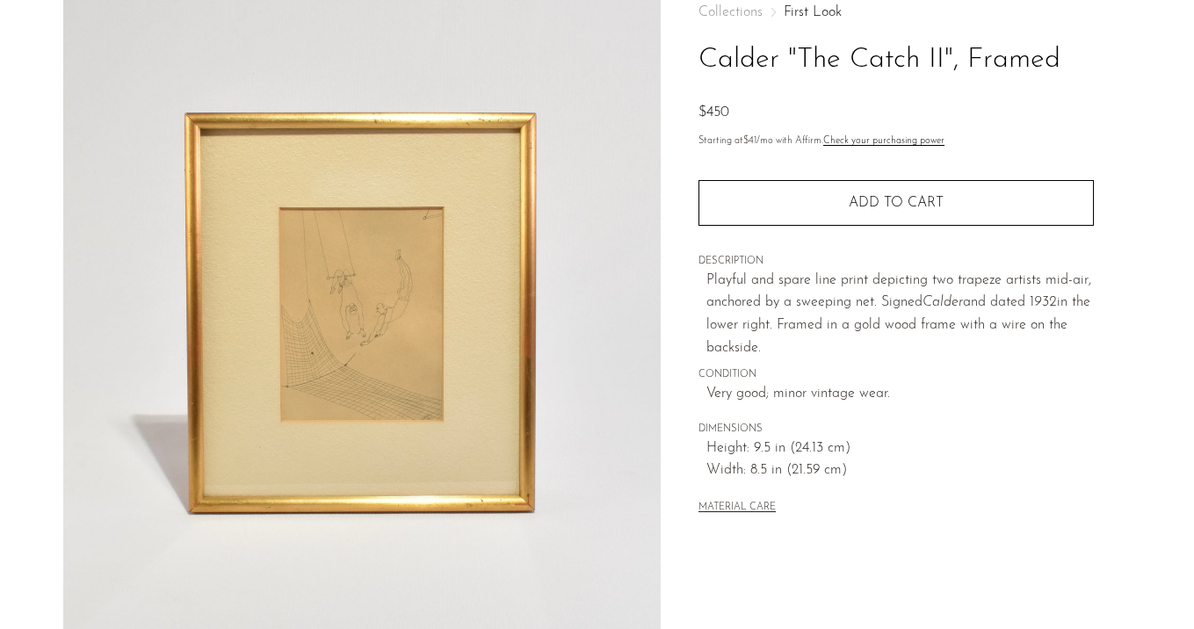
scroll to position [98, 0]
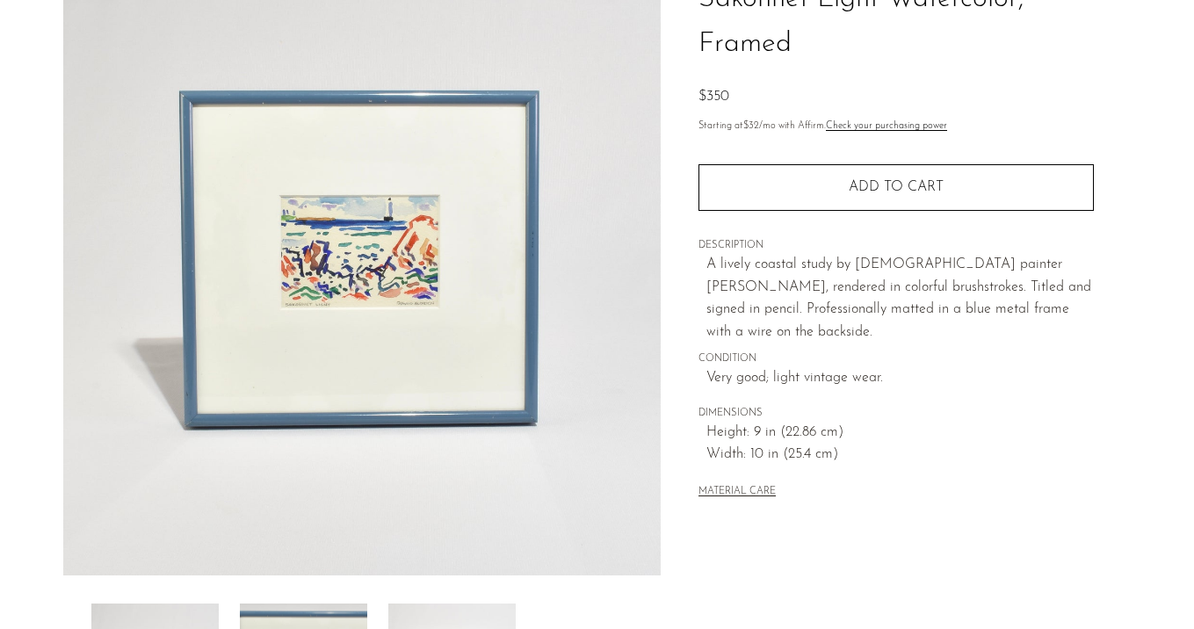
scroll to position [247, 0]
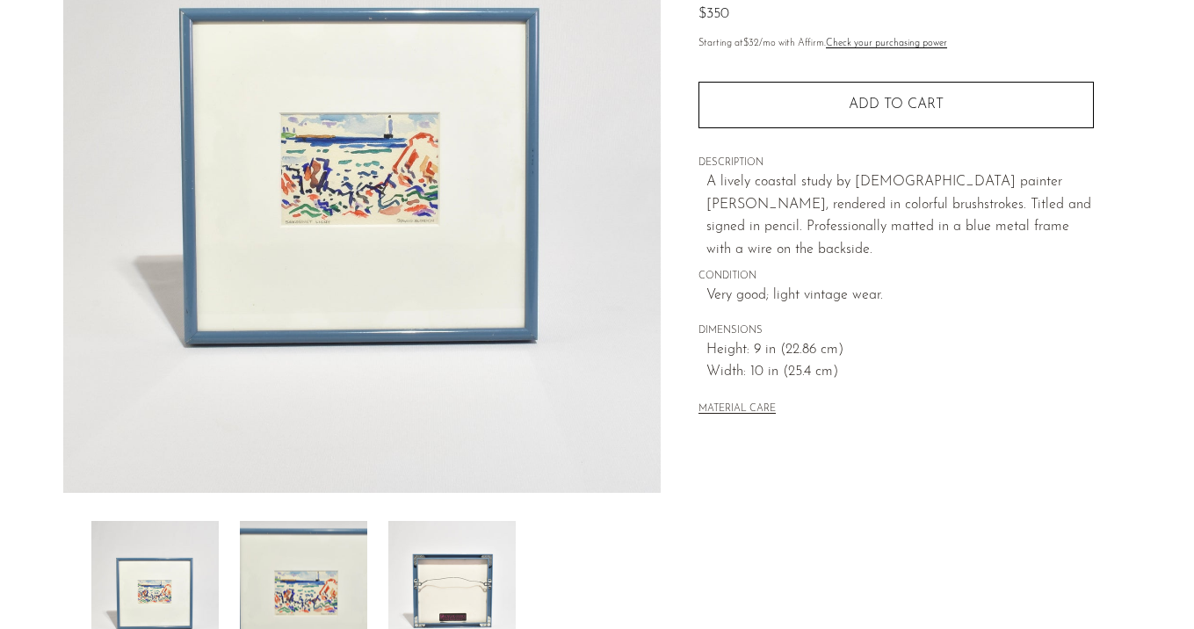
click at [300, 576] on img at bounding box center [303, 591] width 127 height 141
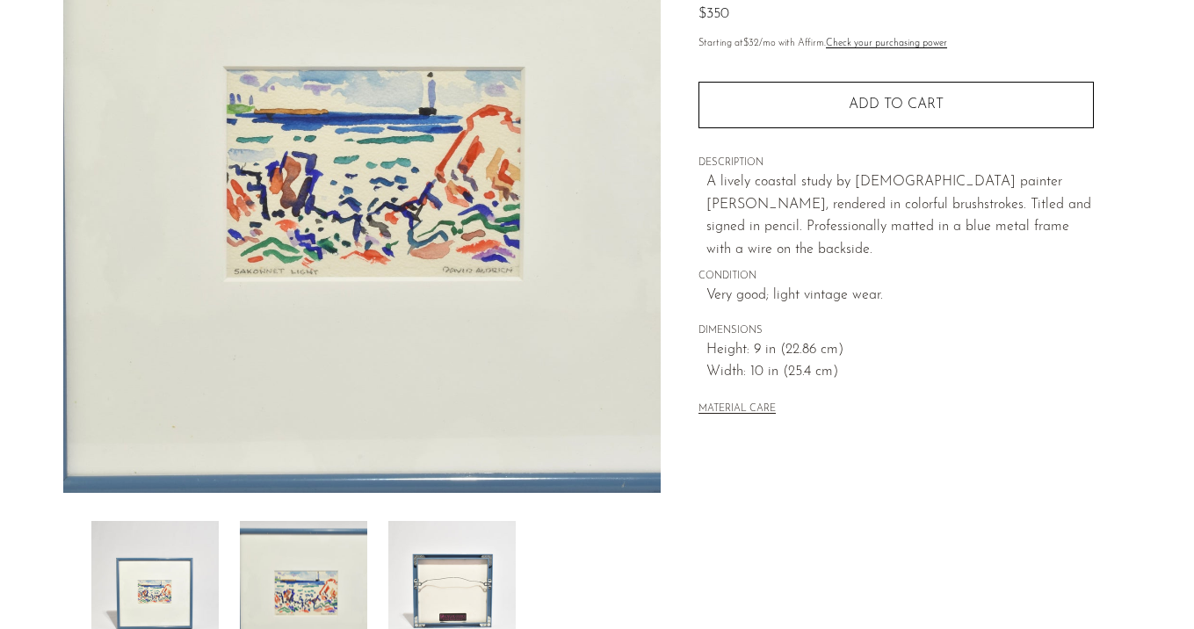
click at [497, 570] on img at bounding box center [451, 591] width 127 height 141
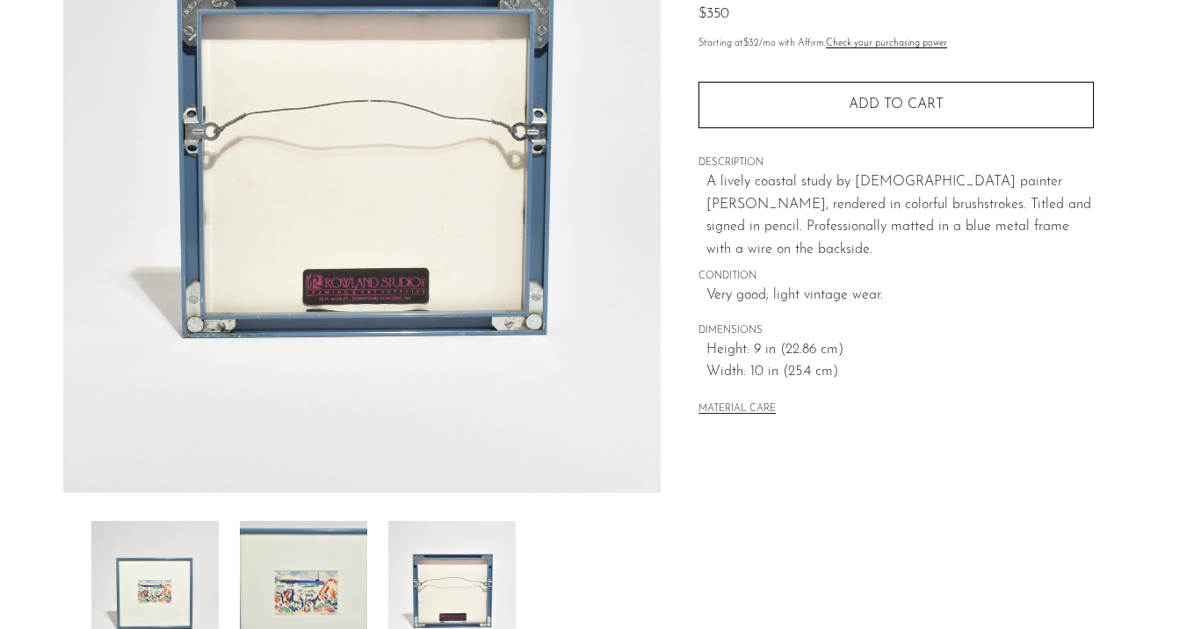
click at [314, 579] on img at bounding box center [303, 591] width 127 height 141
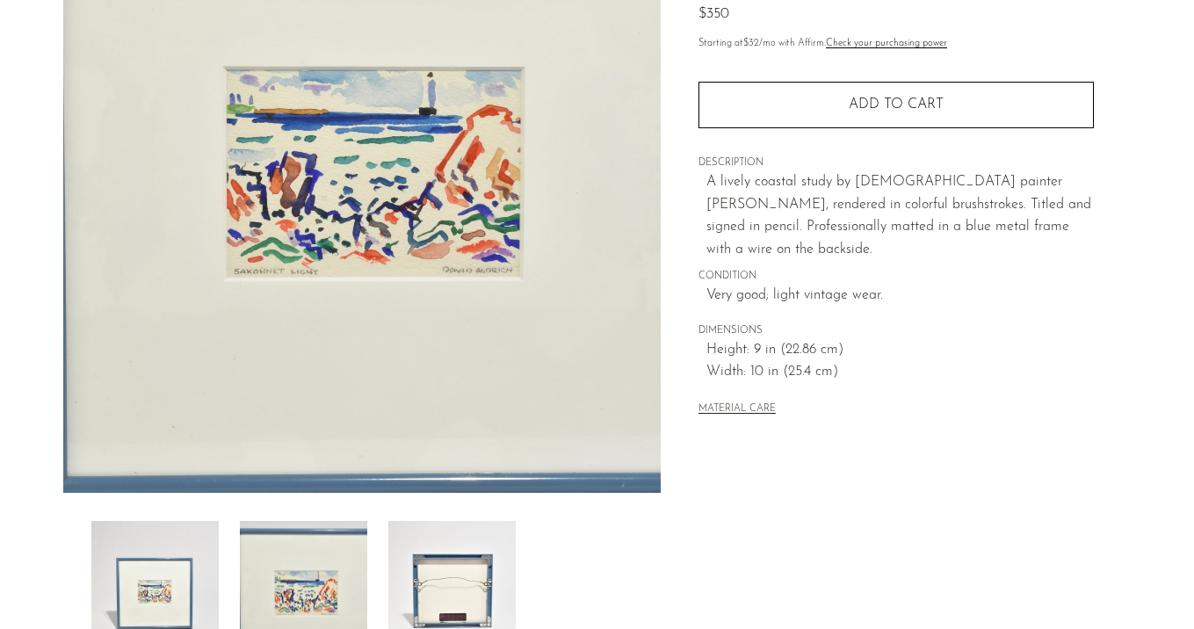
click at [197, 566] on img at bounding box center [154, 591] width 127 height 141
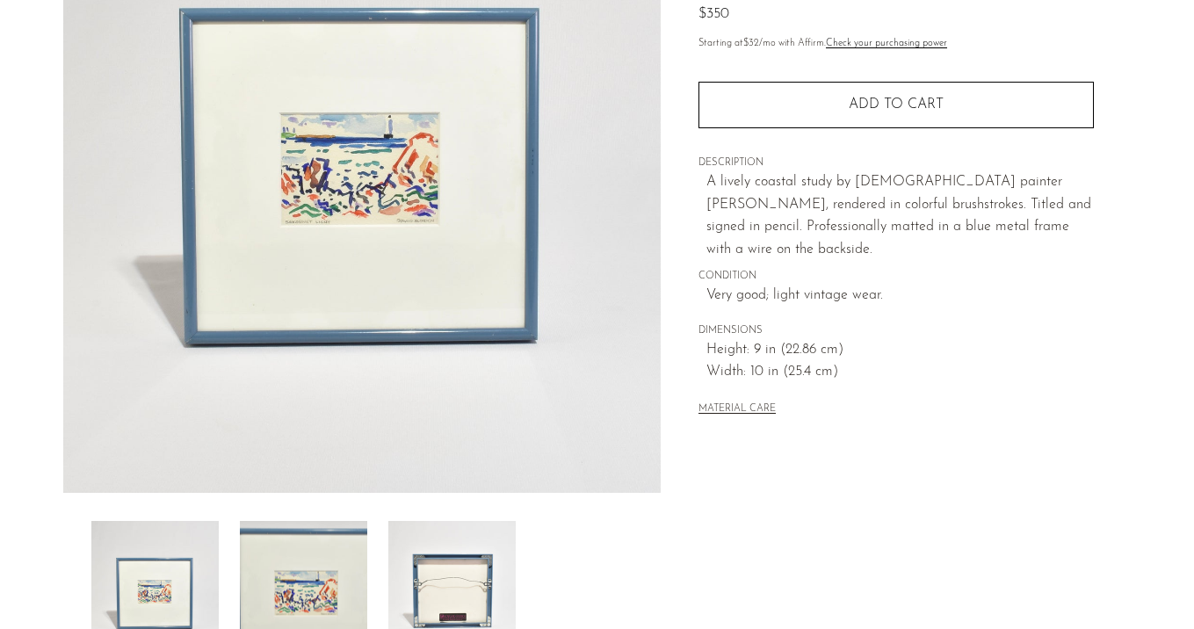
scroll to position [228, 0]
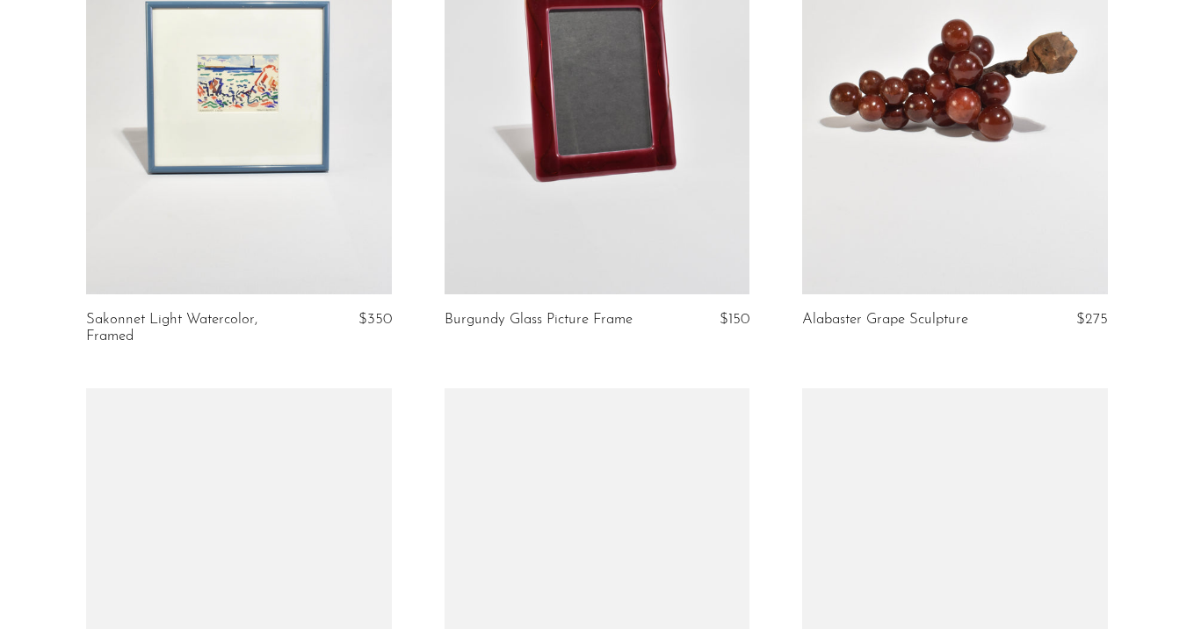
scroll to position [691, 0]
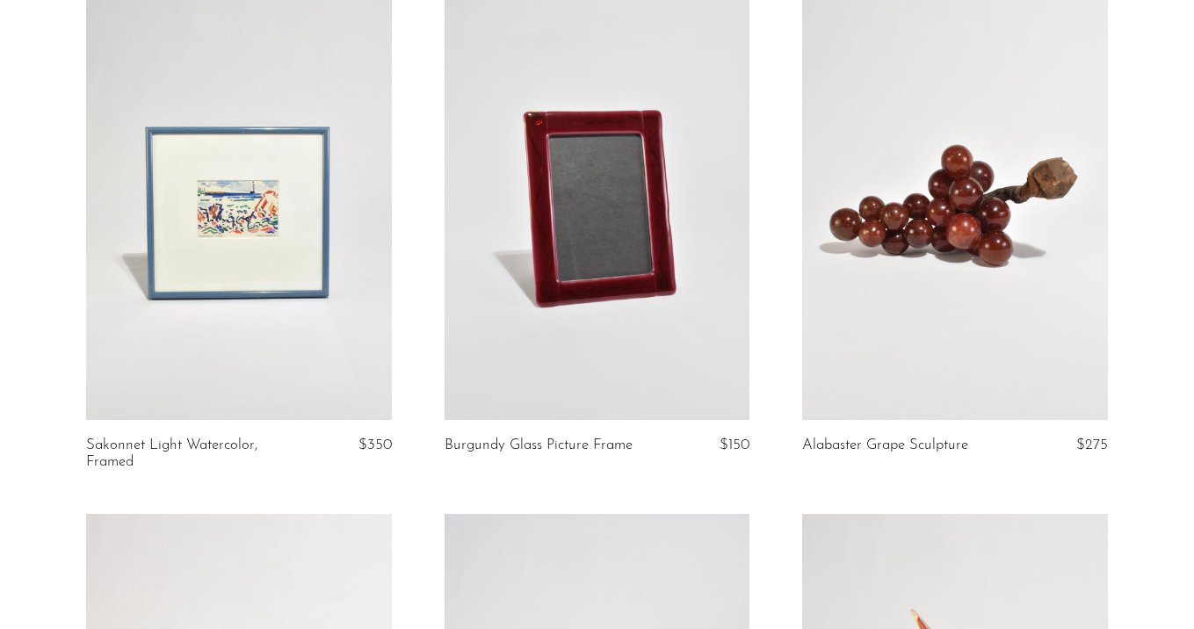
click at [964, 261] on link at bounding box center [955, 206] width 306 height 428
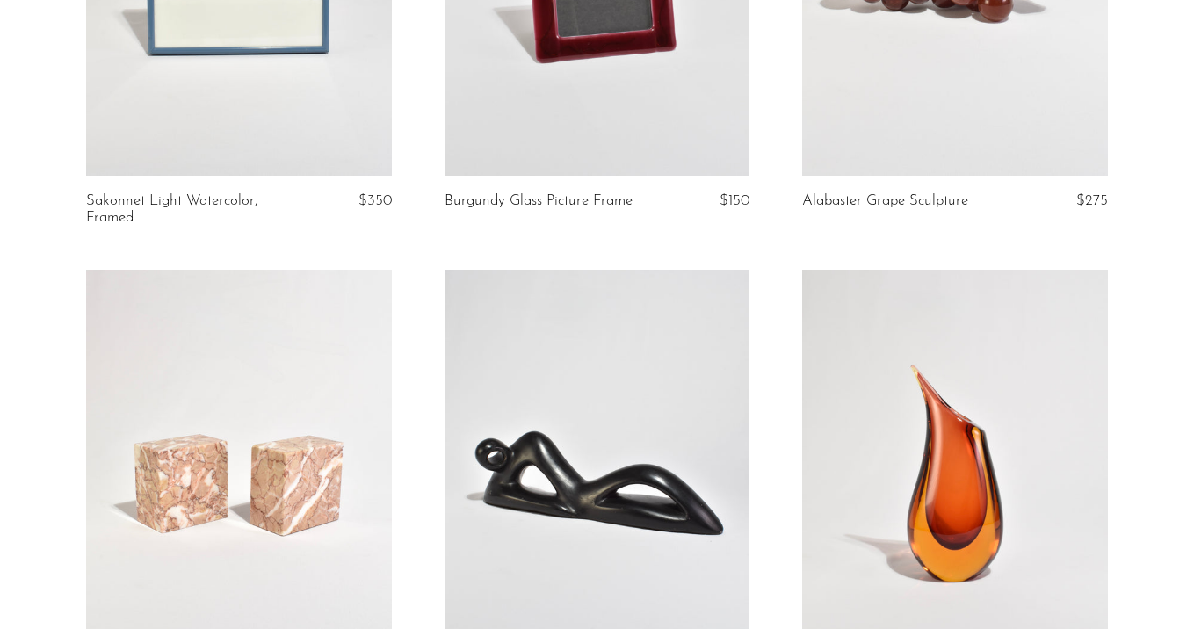
scroll to position [1173, 0]
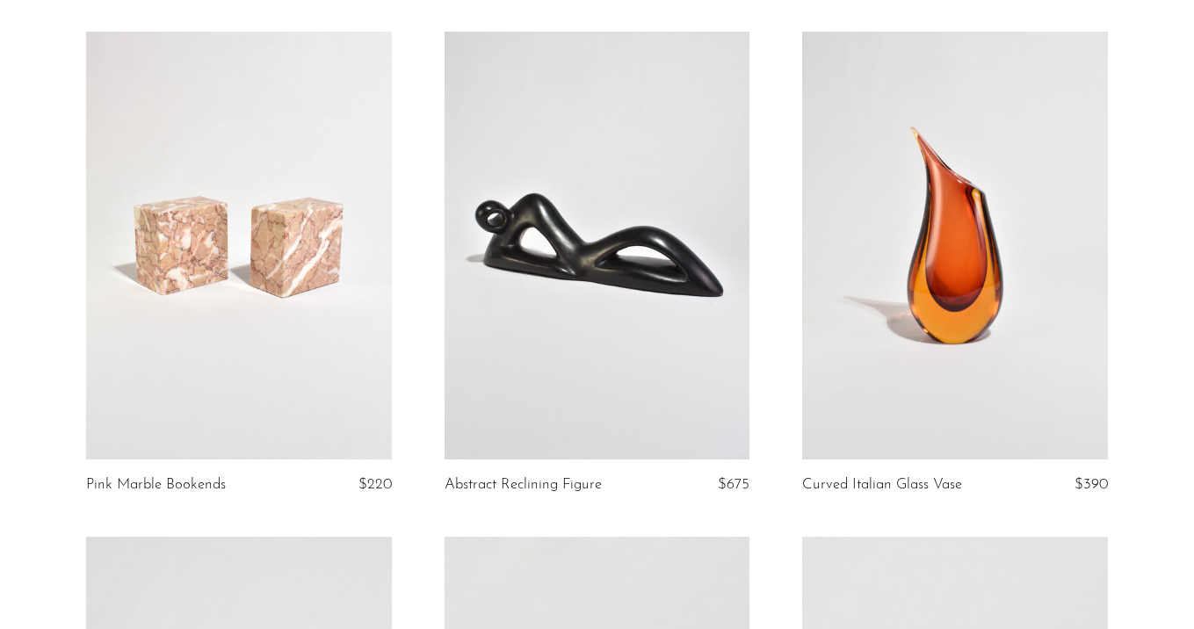
click at [266, 282] on link at bounding box center [239, 246] width 306 height 428
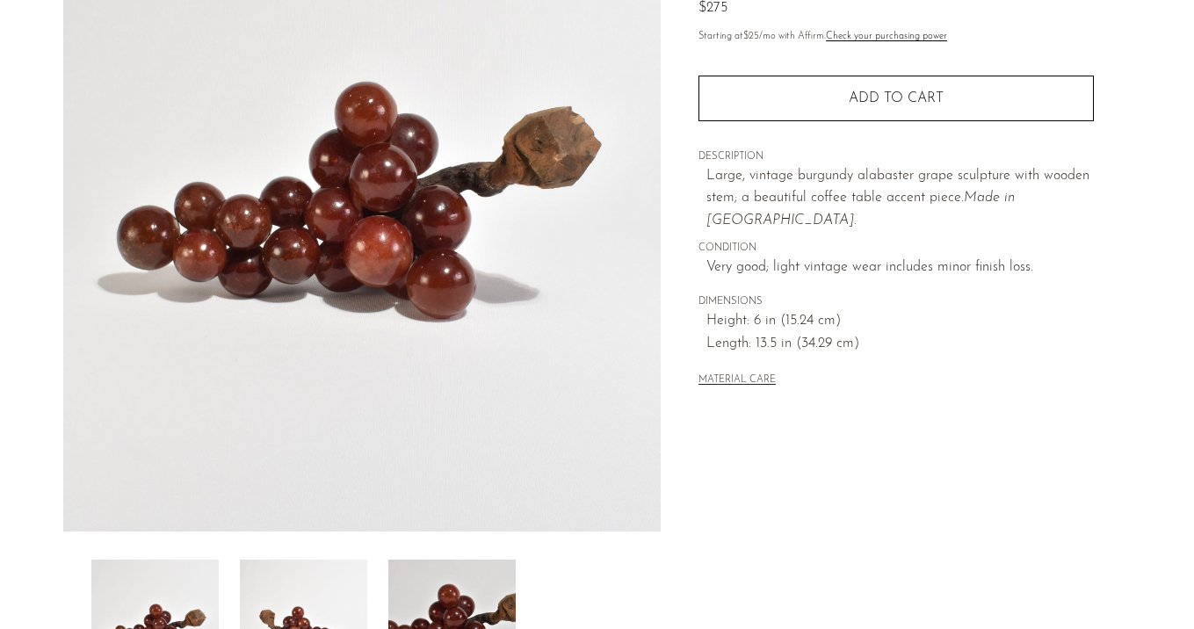
scroll to position [213, 0]
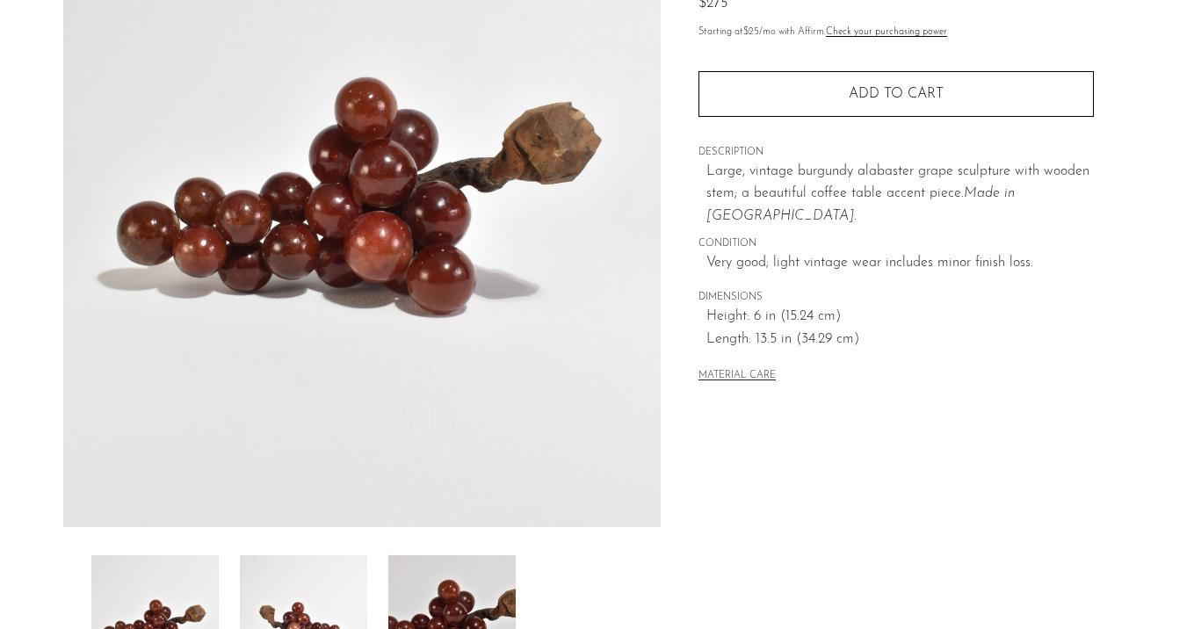
click at [310, 592] on img at bounding box center [303, 625] width 127 height 141
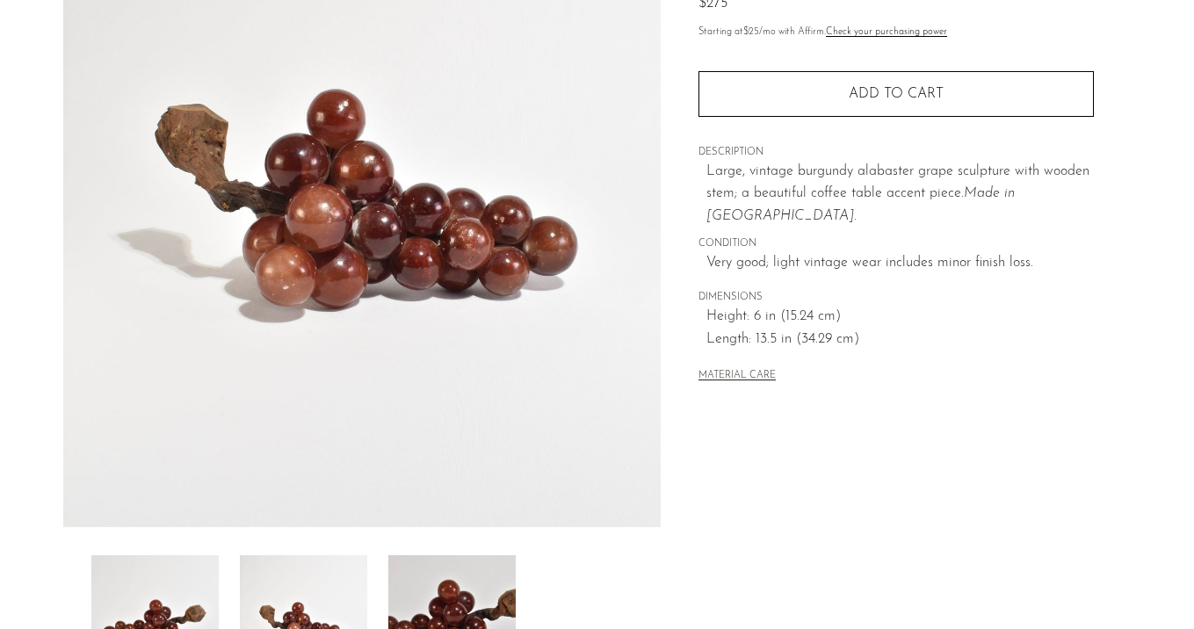
click at [449, 605] on img at bounding box center [451, 625] width 127 height 141
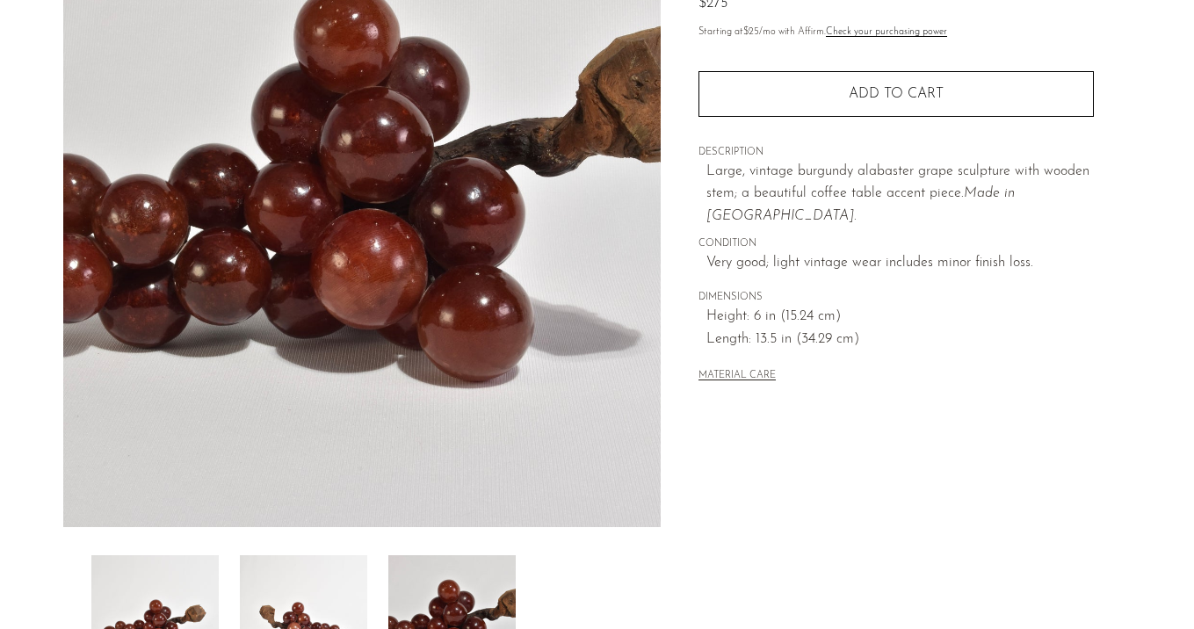
click at [328, 601] on img at bounding box center [303, 625] width 127 height 141
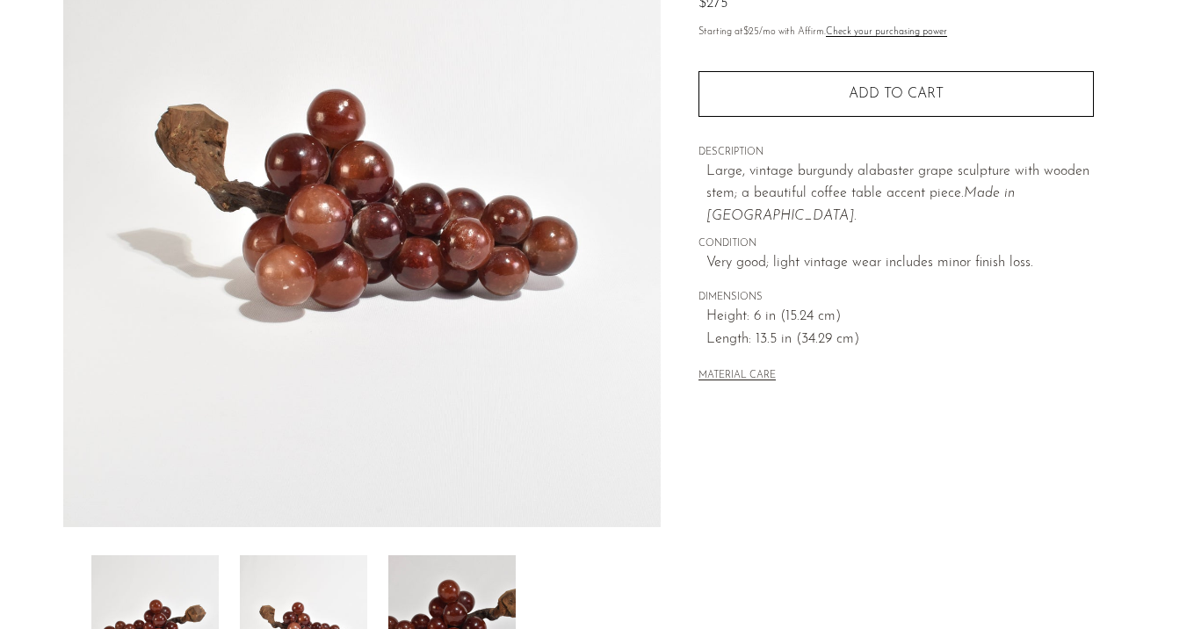
click at [170, 600] on img at bounding box center [154, 625] width 127 height 141
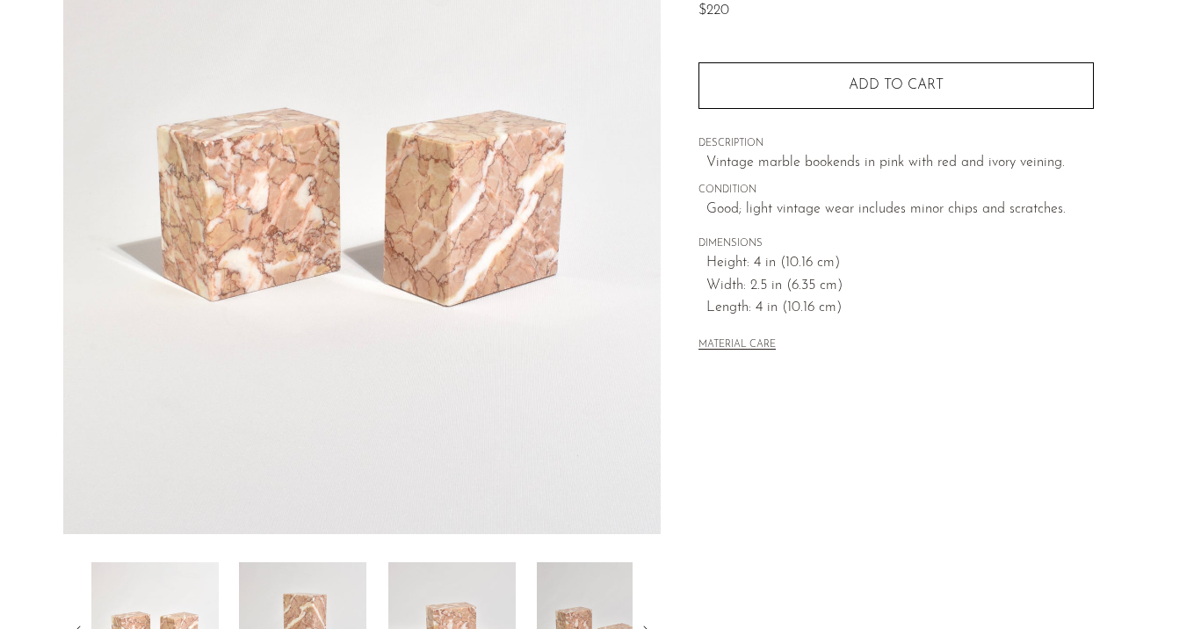
scroll to position [209, 0]
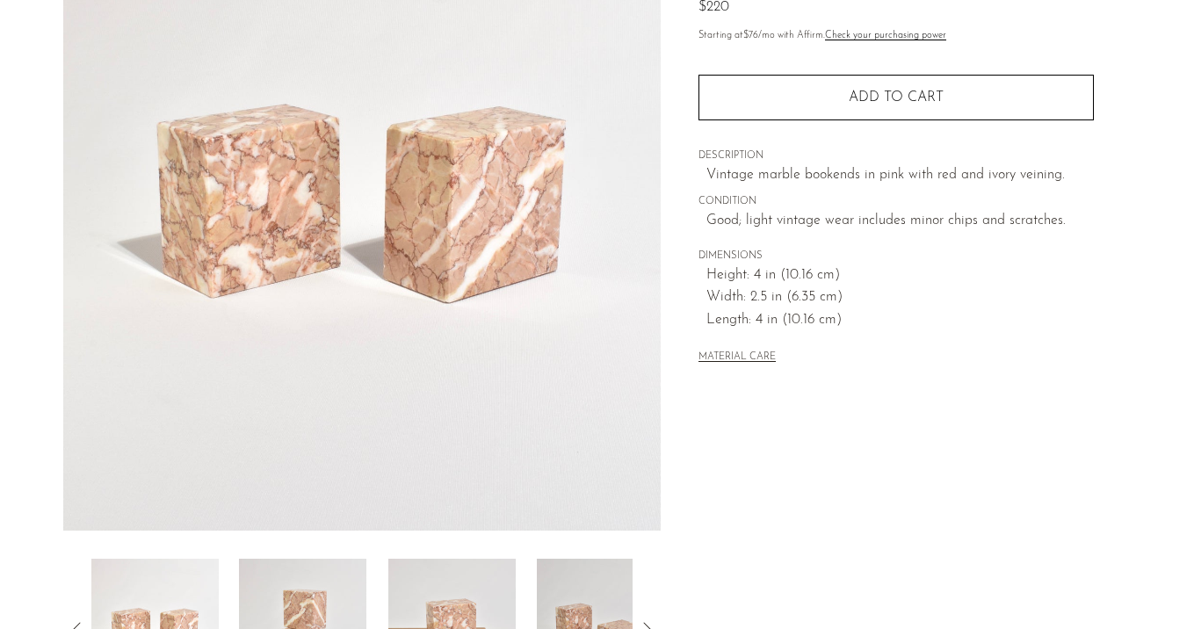
click at [346, 624] on img at bounding box center [302, 629] width 127 height 141
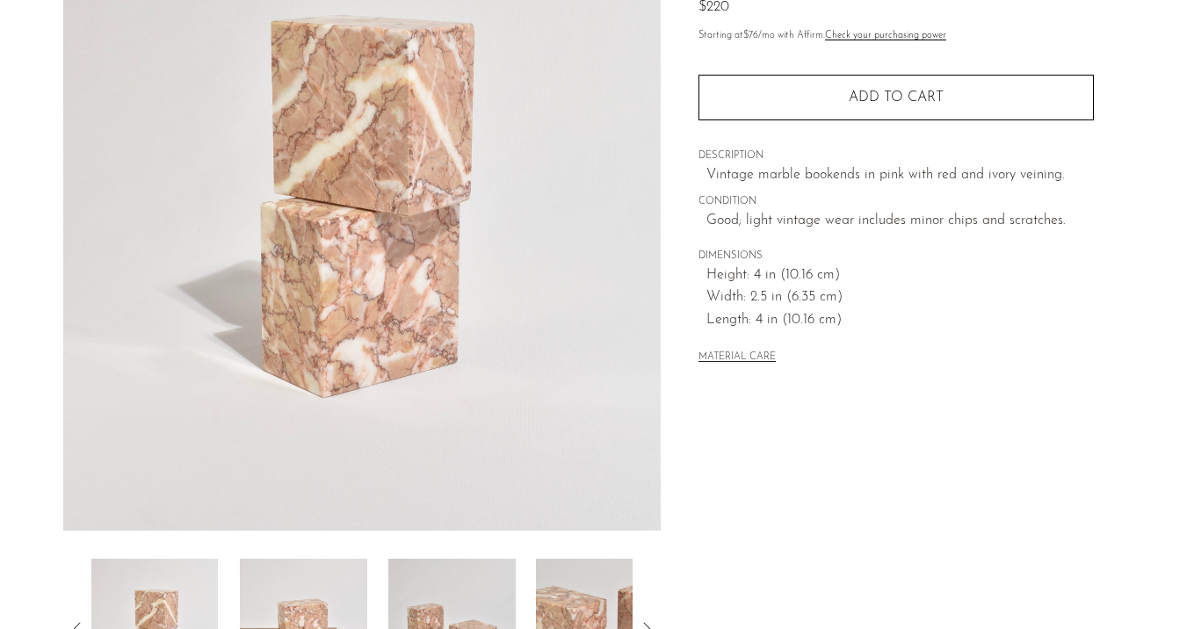
click at [307, 599] on img at bounding box center [303, 629] width 127 height 141
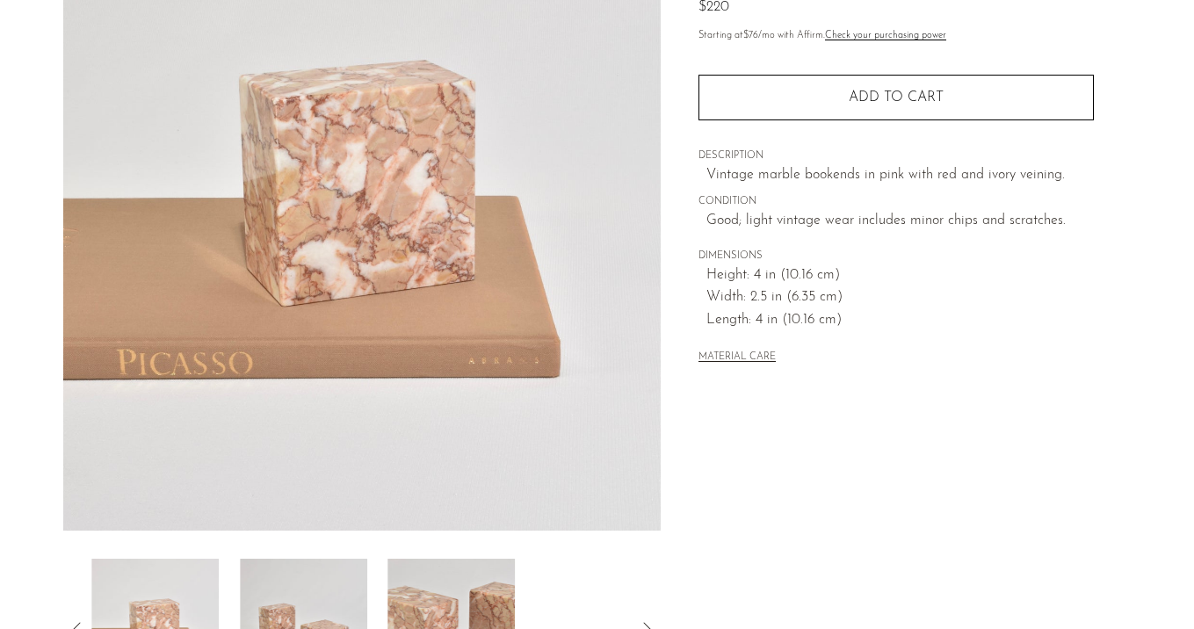
click at [307, 599] on img at bounding box center [303, 629] width 127 height 141
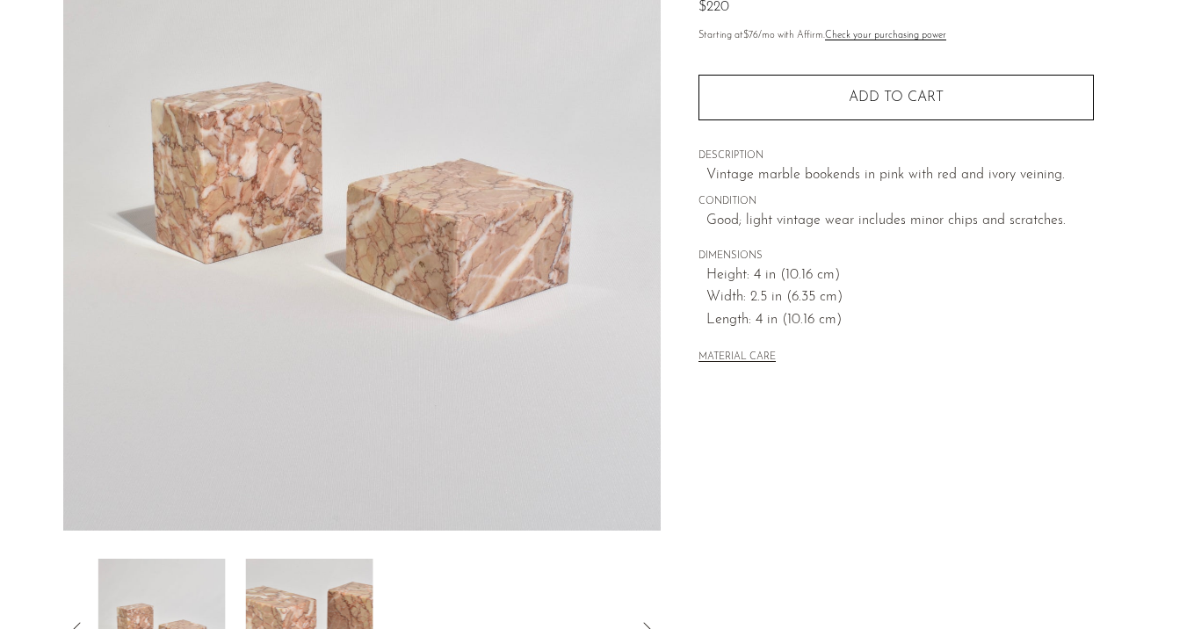
click at [307, 599] on img at bounding box center [309, 629] width 127 height 141
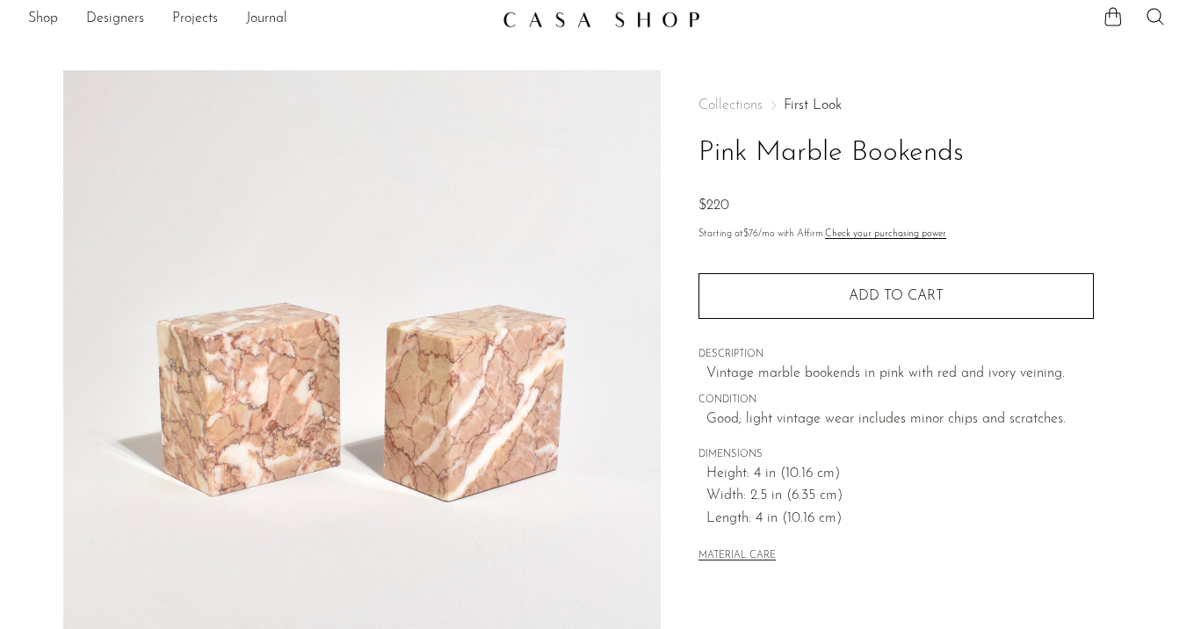
scroll to position [9, 0]
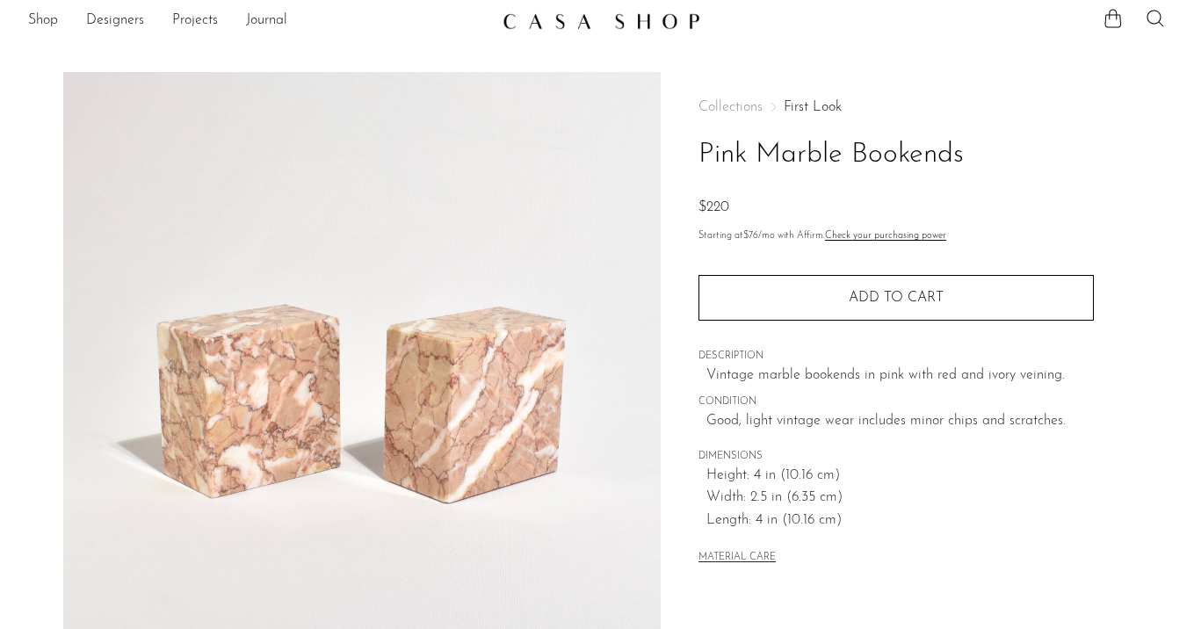
click at [822, 111] on link "First Look" at bounding box center [813, 107] width 58 height 14
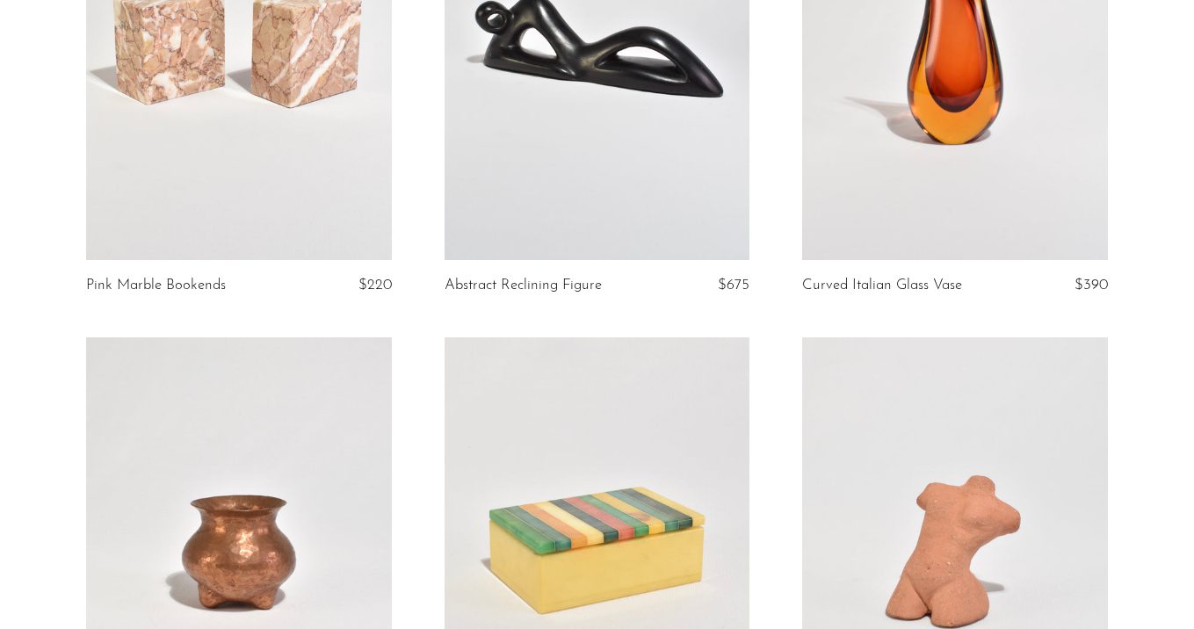
scroll to position [1250, 0]
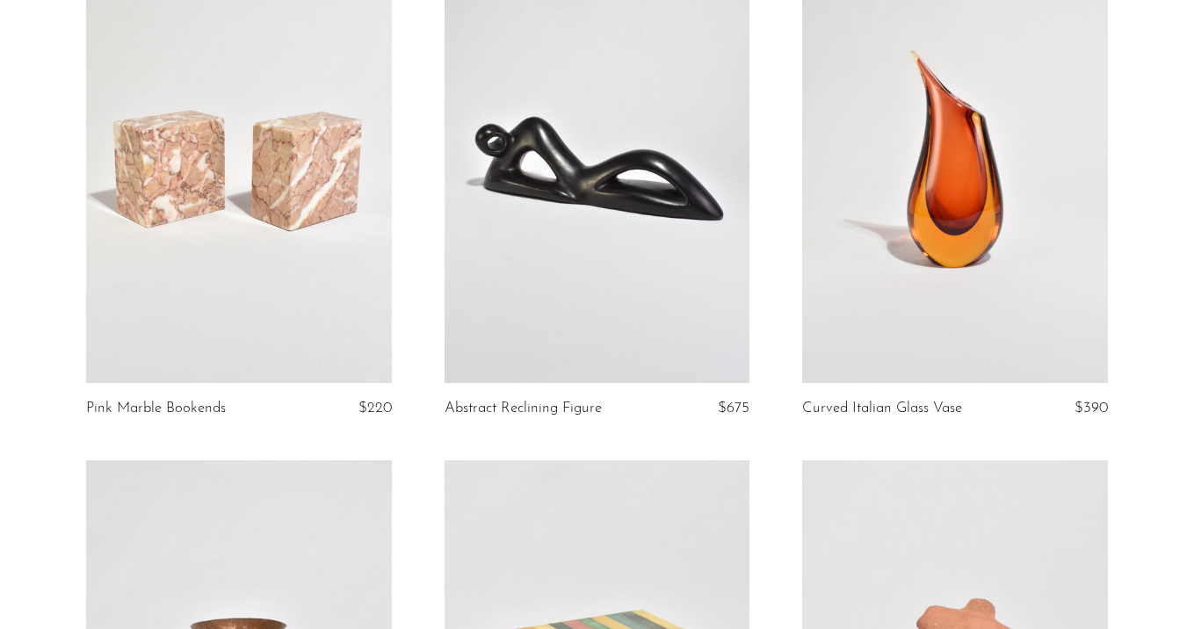
click at [650, 192] on link at bounding box center [598, 169] width 306 height 428
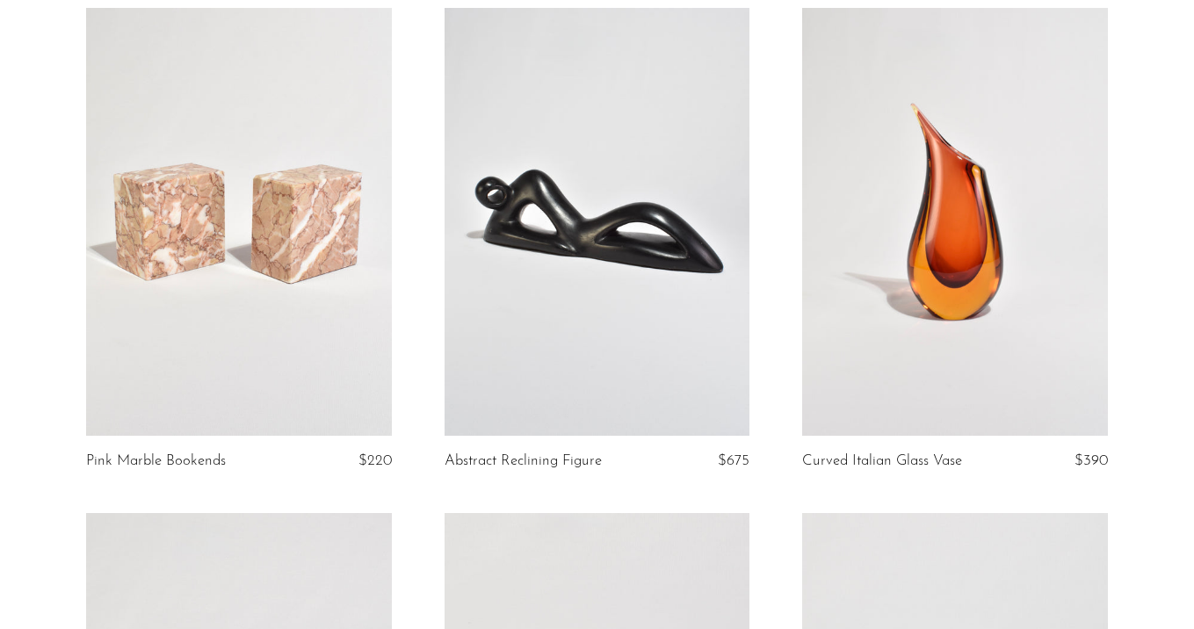
scroll to position [1236, 0]
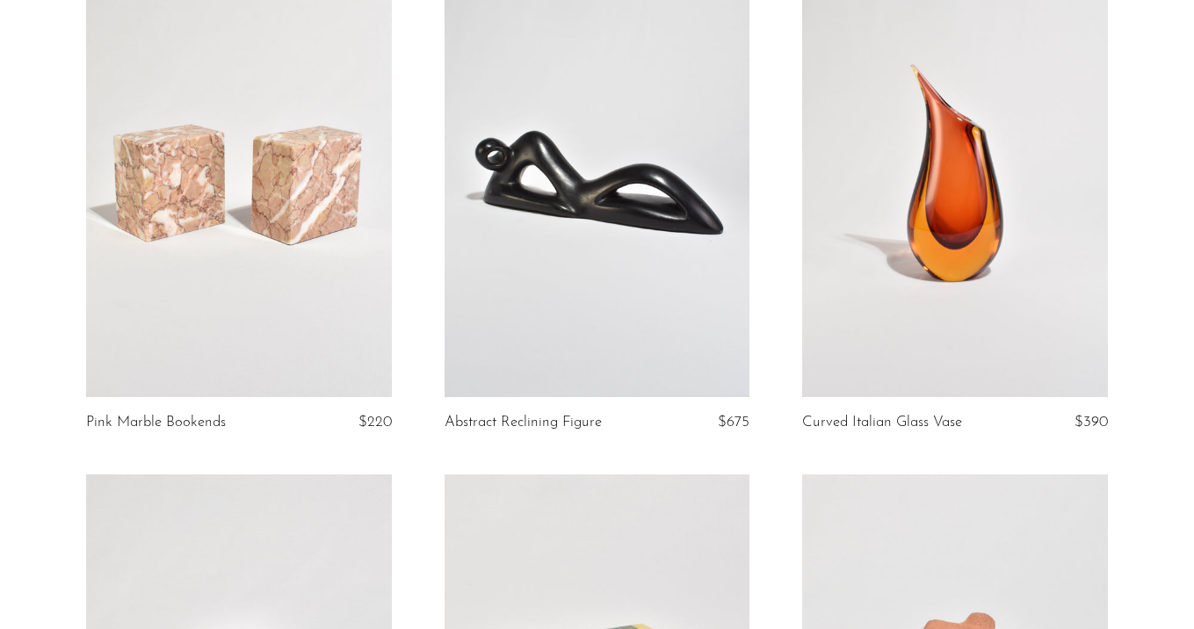
click at [897, 280] on link at bounding box center [955, 183] width 306 height 428
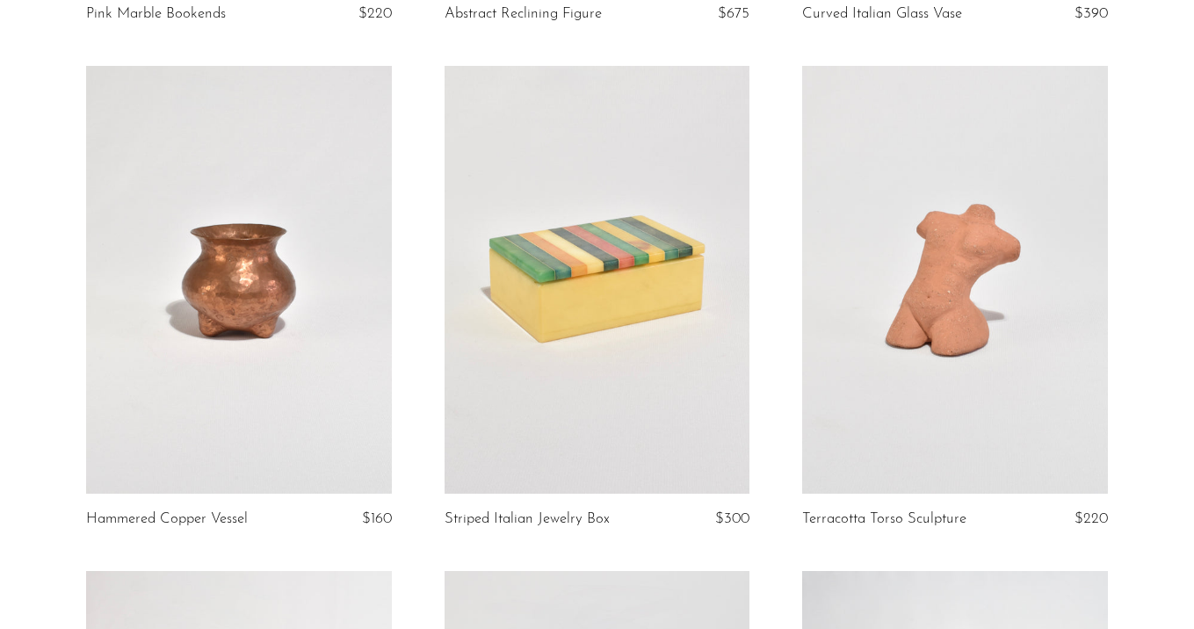
scroll to position [1649, 0]
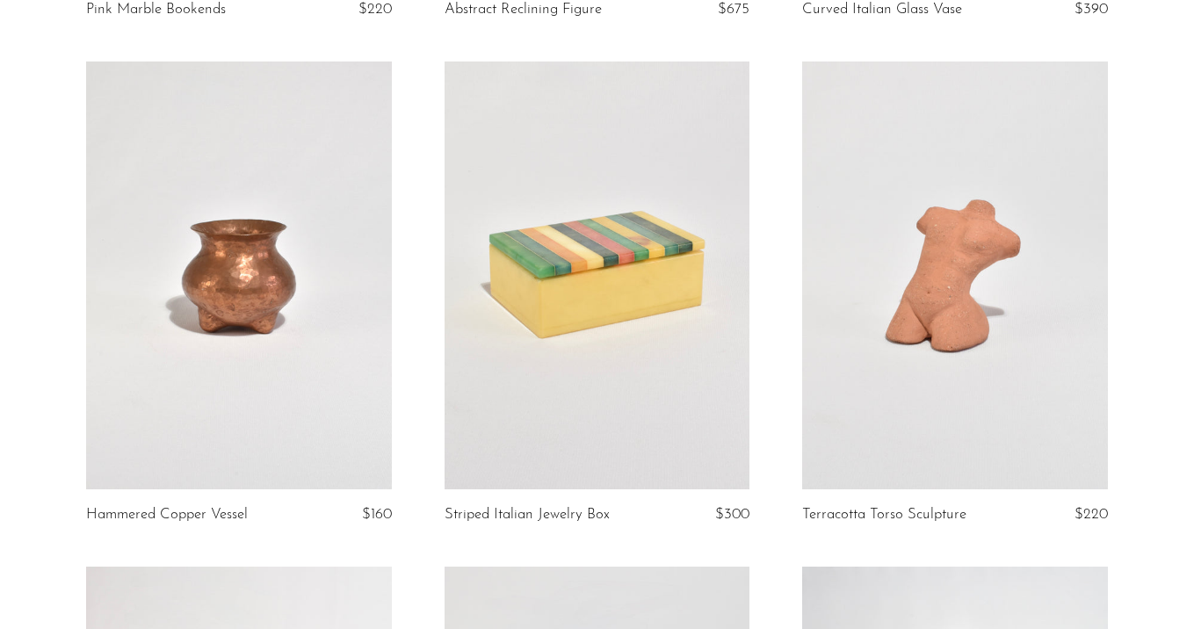
click at [170, 420] on link at bounding box center [239, 276] width 306 height 428
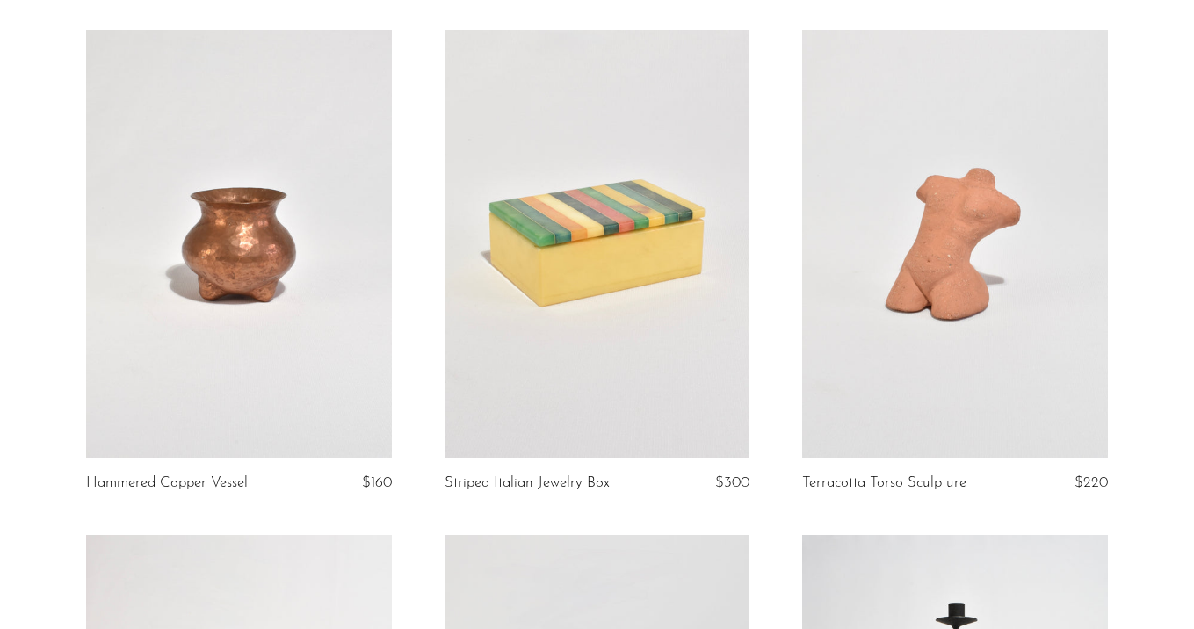
scroll to position [1679, 0]
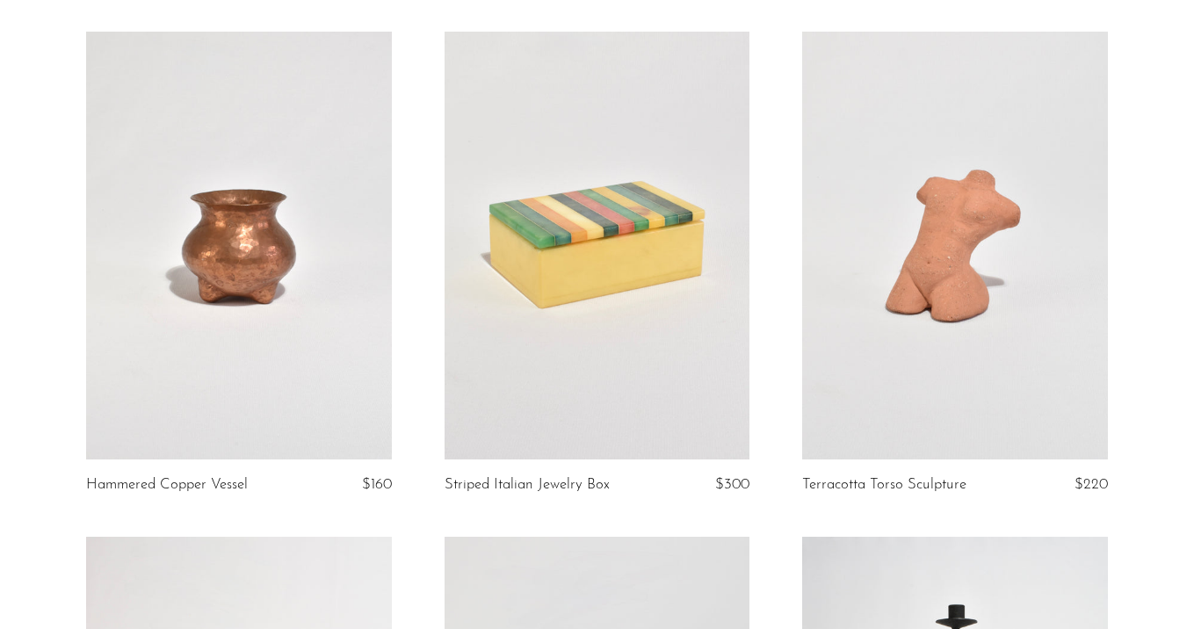
click at [646, 238] on link at bounding box center [598, 246] width 306 height 428
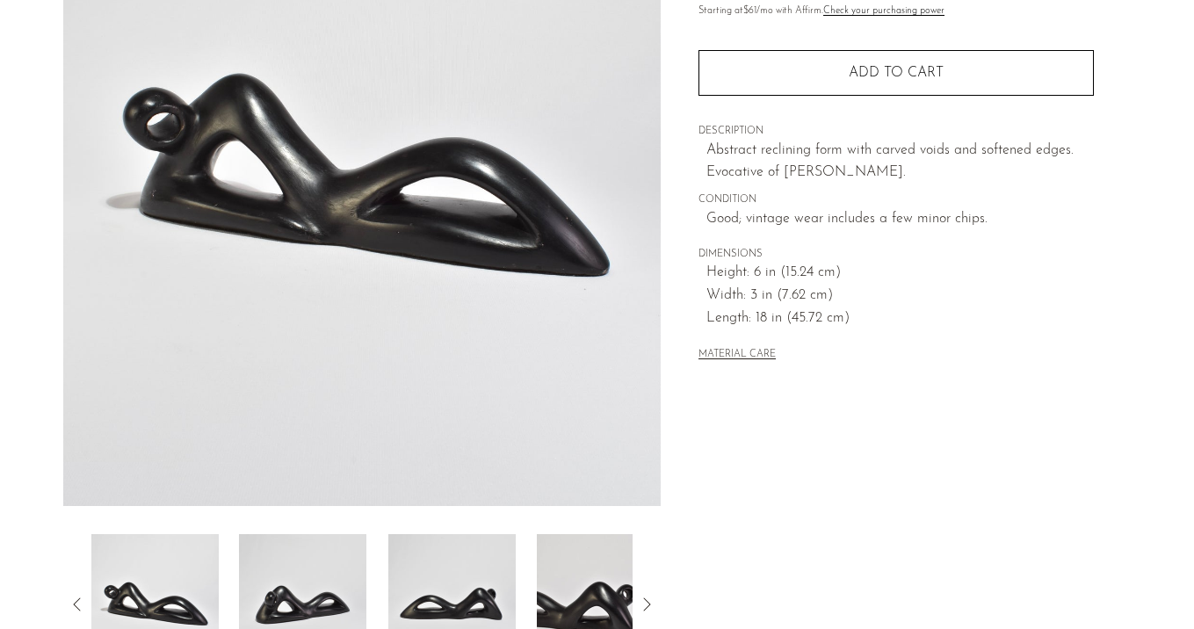
scroll to position [237, 0]
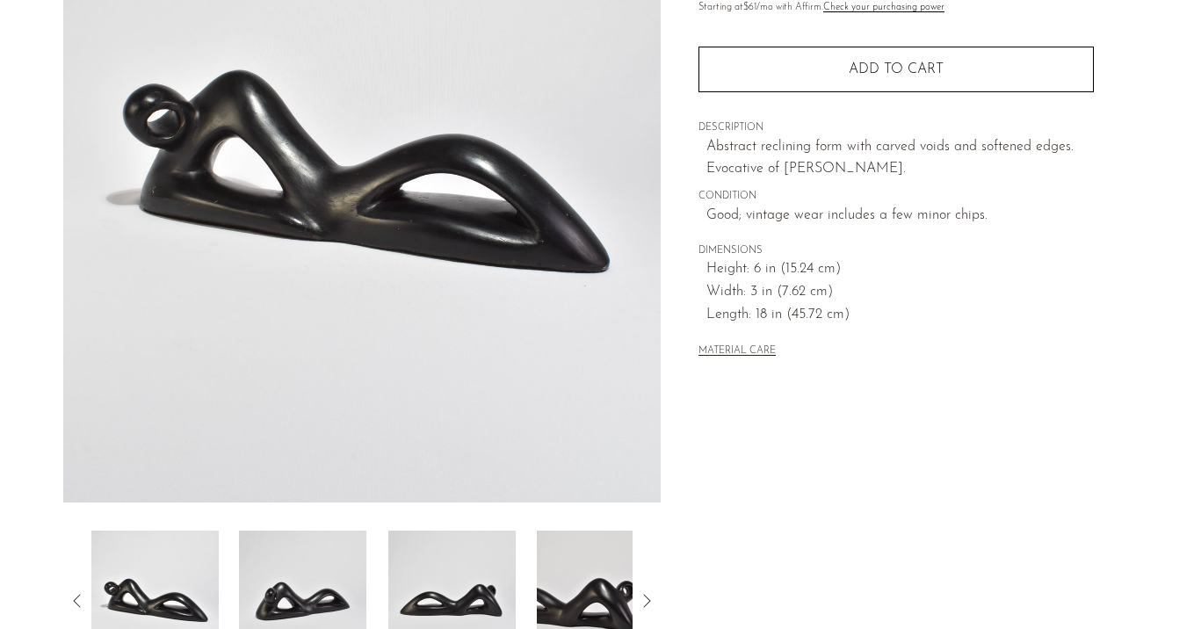
click at [292, 546] on img at bounding box center [302, 601] width 127 height 141
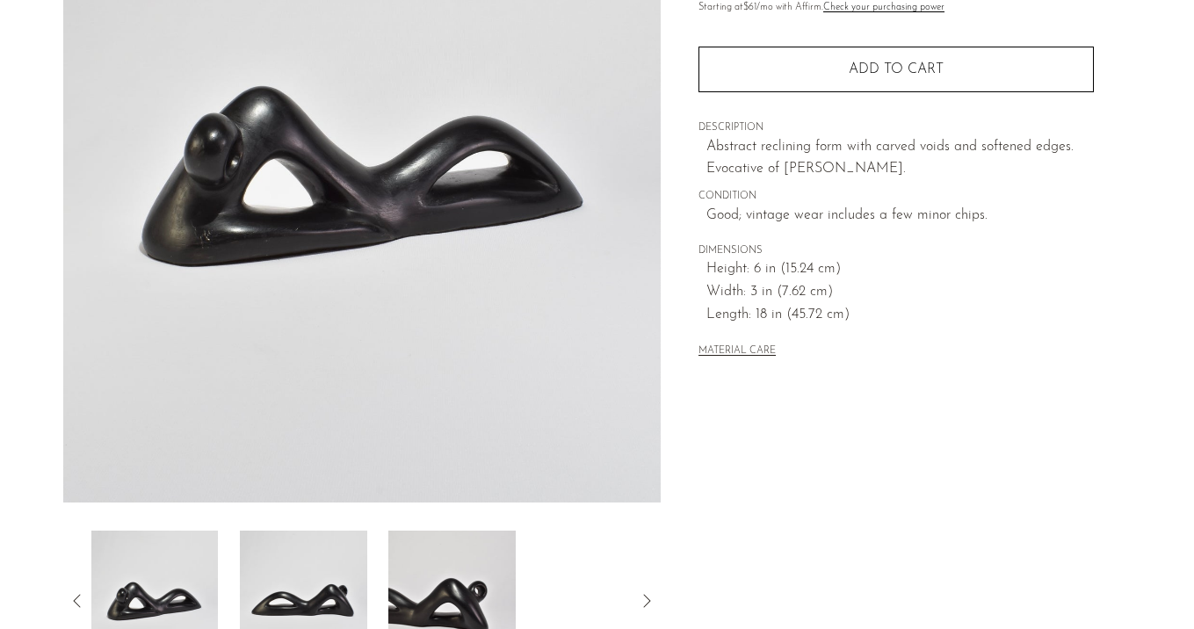
click at [337, 579] on img at bounding box center [303, 601] width 127 height 141
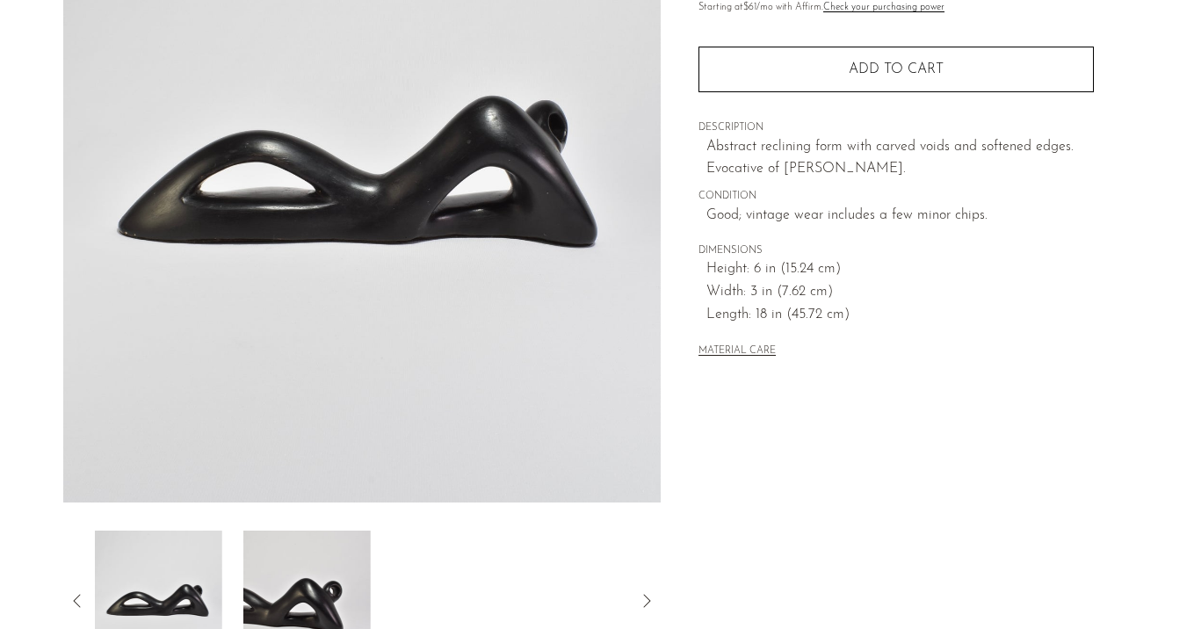
click at [337, 579] on img at bounding box center [306, 601] width 127 height 141
click at [156, 583] on img at bounding box center [154, 601] width 127 height 141
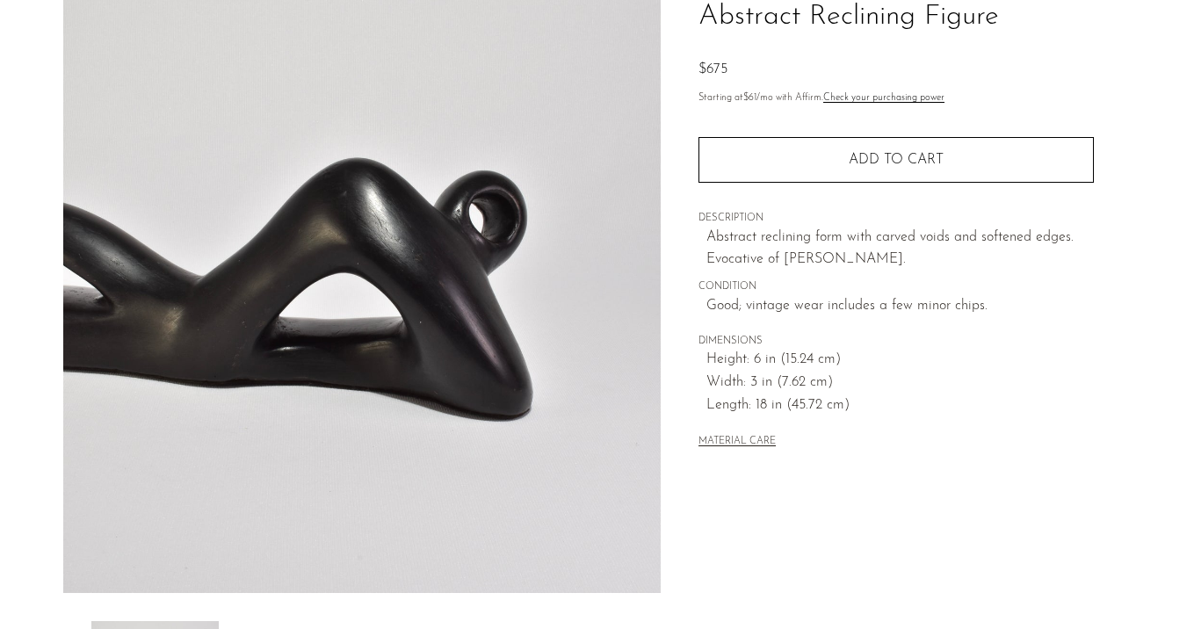
scroll to position [149, 0]
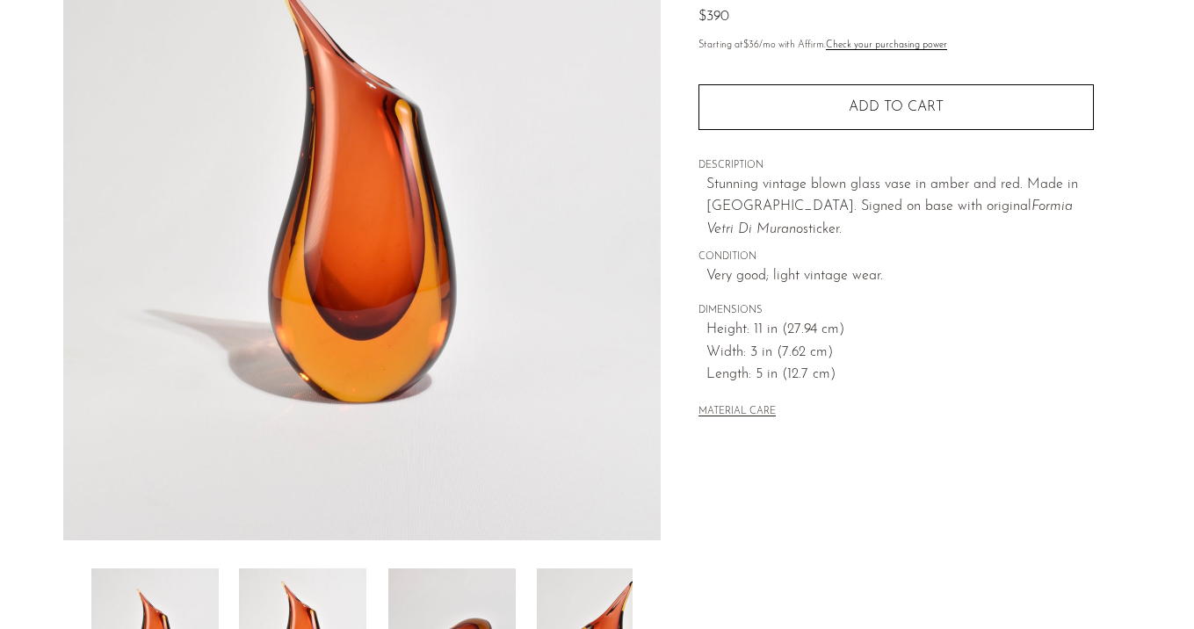
scroll to position [203, 0]
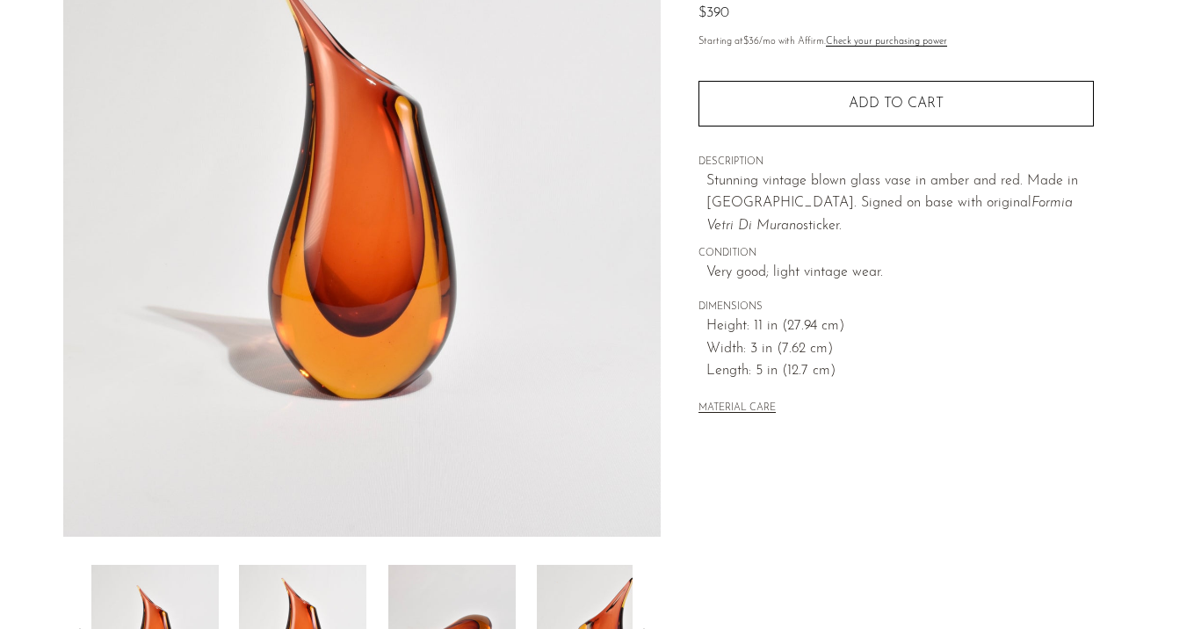
click at [329, 591] on img at bounding box center [302, 635] width 127 height 141
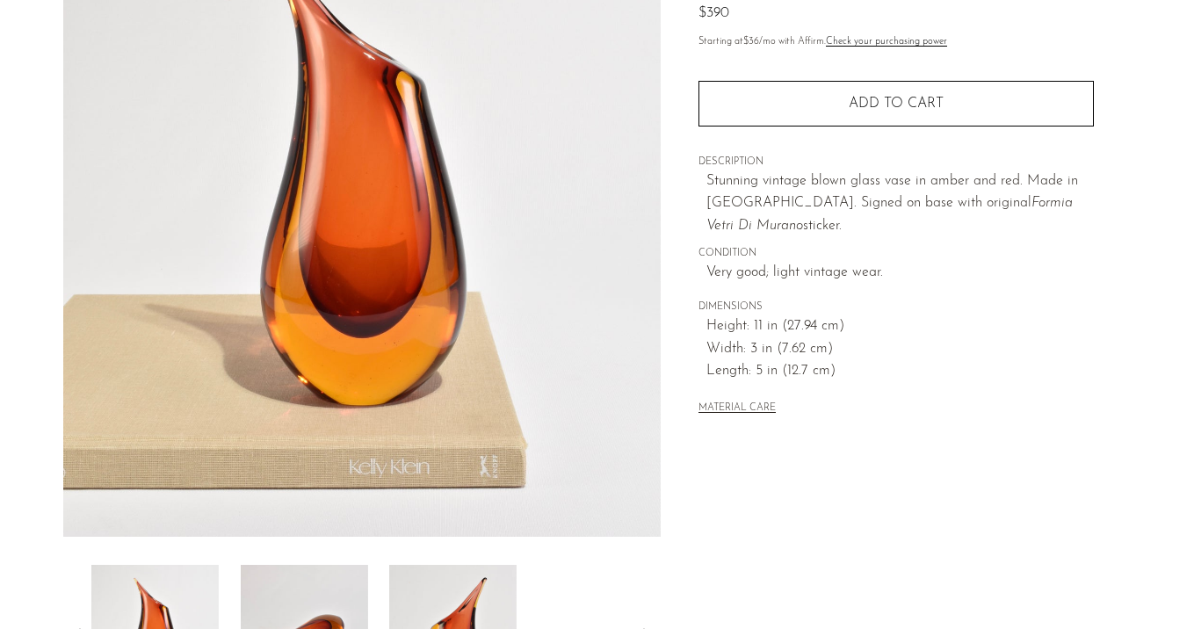
click at [329, 591] on img at bounding box center [303, 635] width 127 height 141
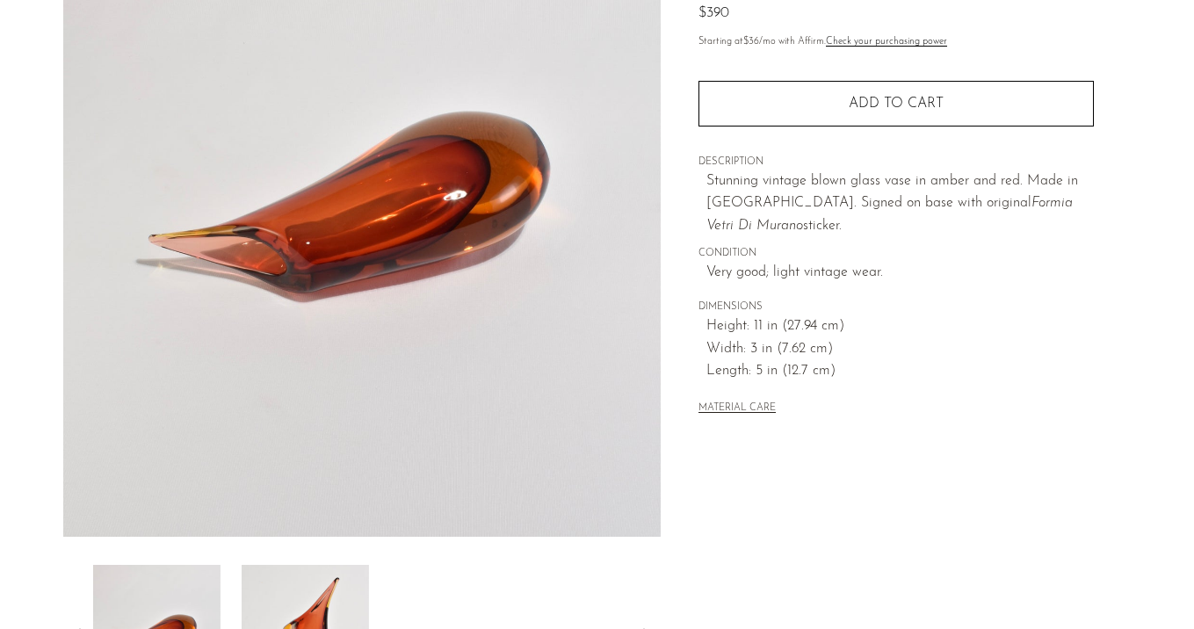
click at [329, 591] on img at bounding box center [304, 635] width 127 height 141
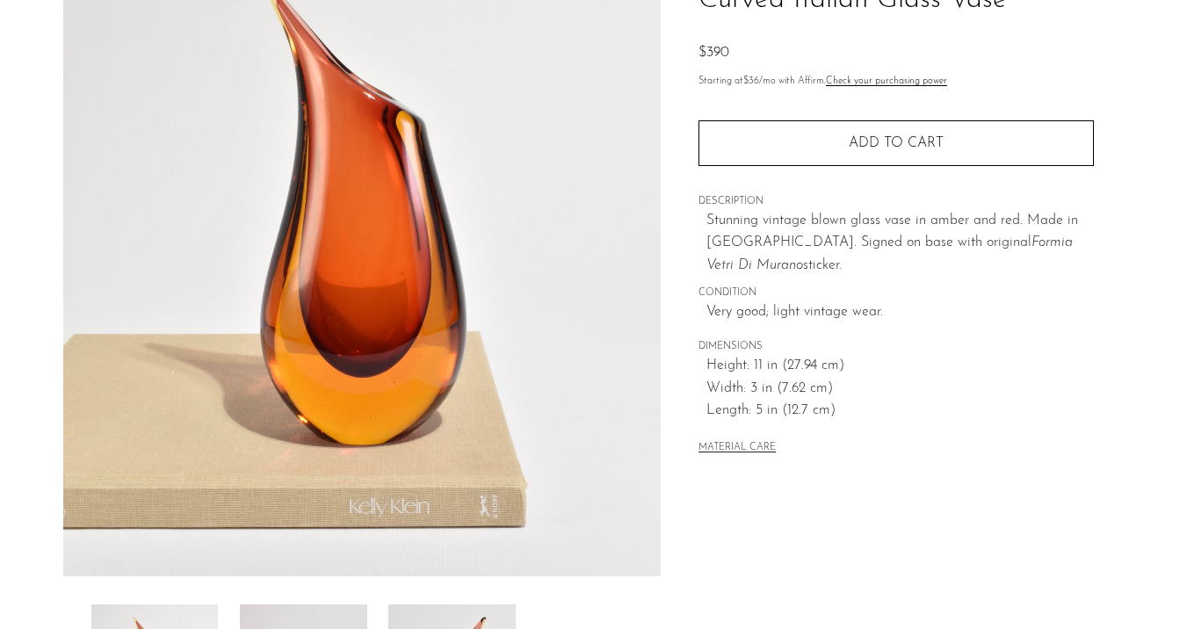
scroll to position [37, 0]
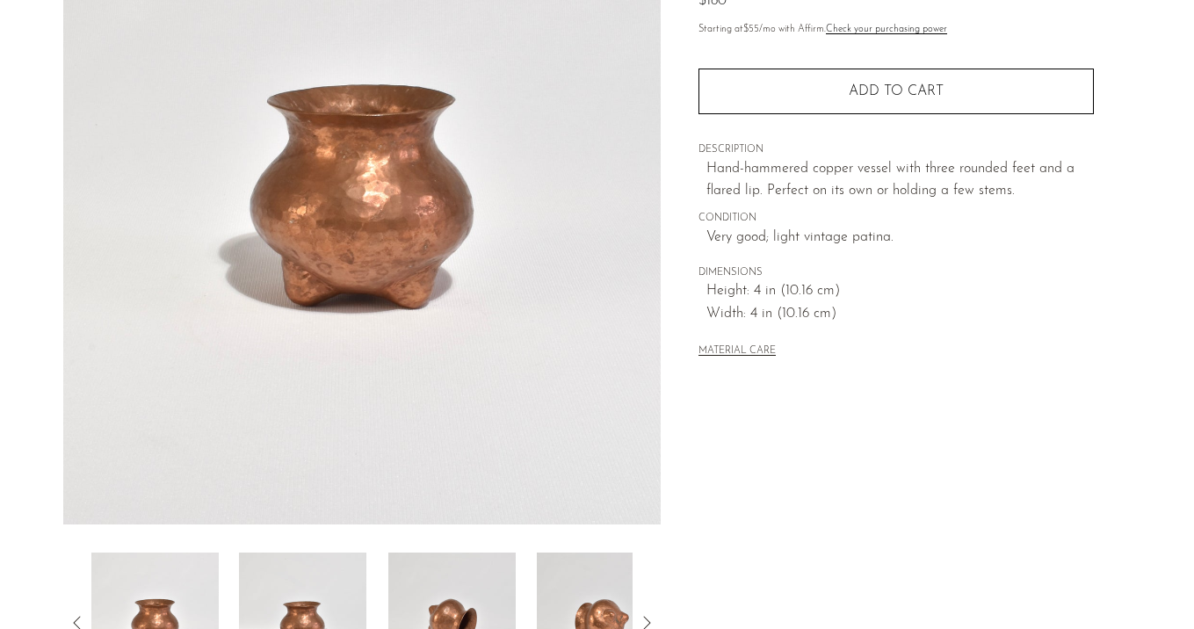
scroll to position [219, 0]
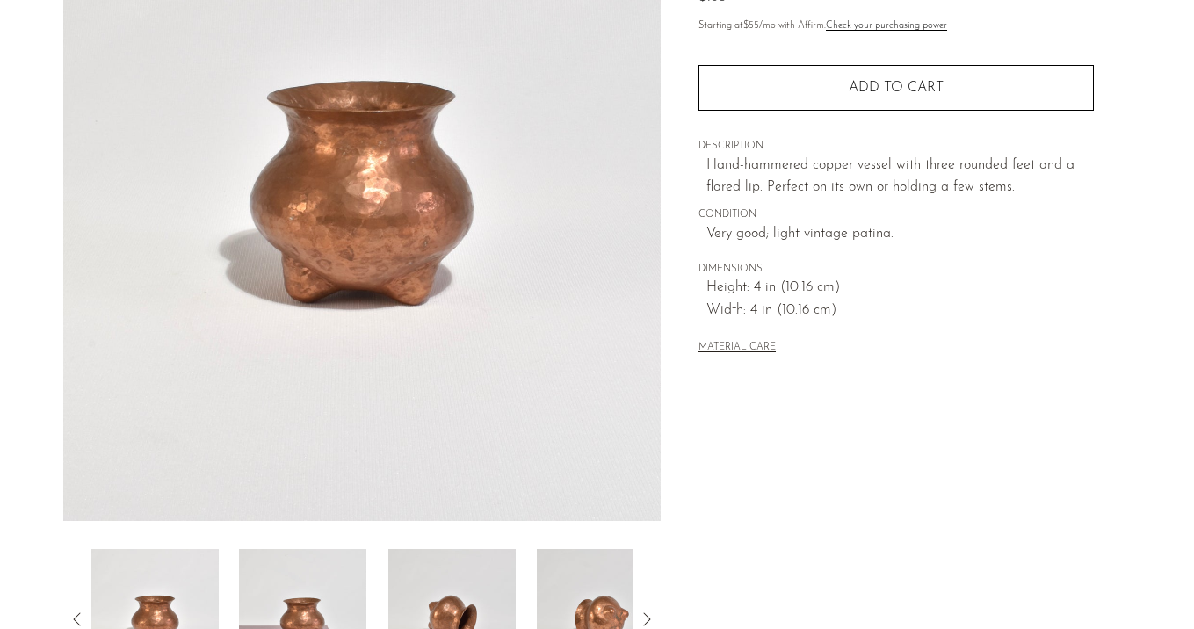
click at [317, 581] on img at bounding box center [302, 619] width 127 height 141
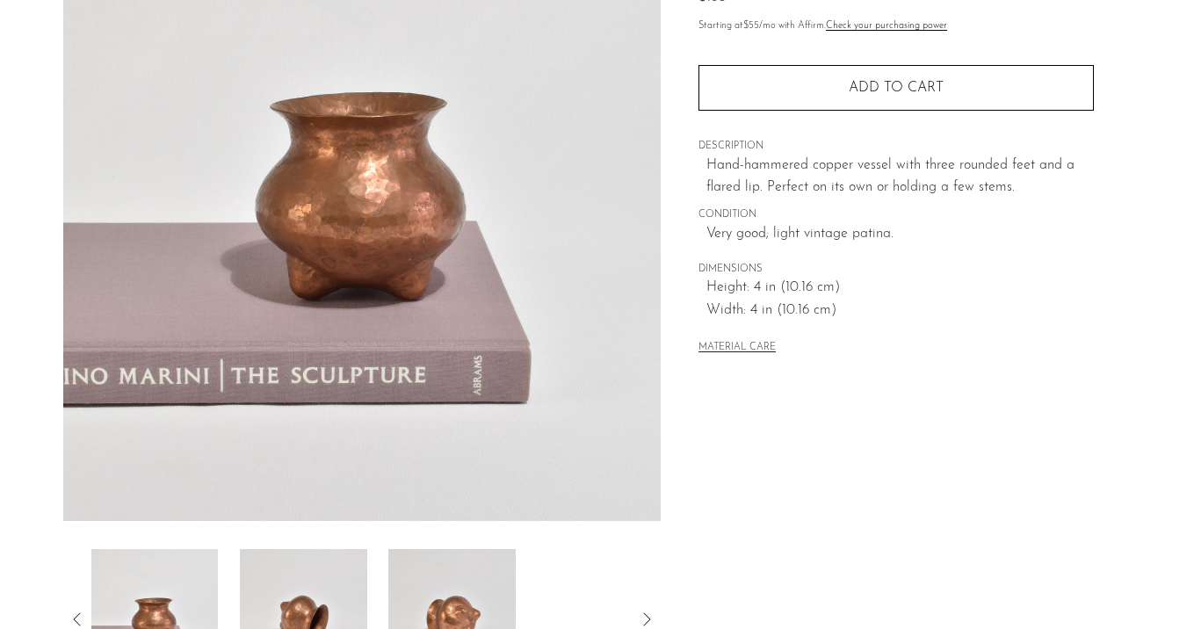
click at [317, 581] on img at bounding box center [303, 619] width 127 height 141
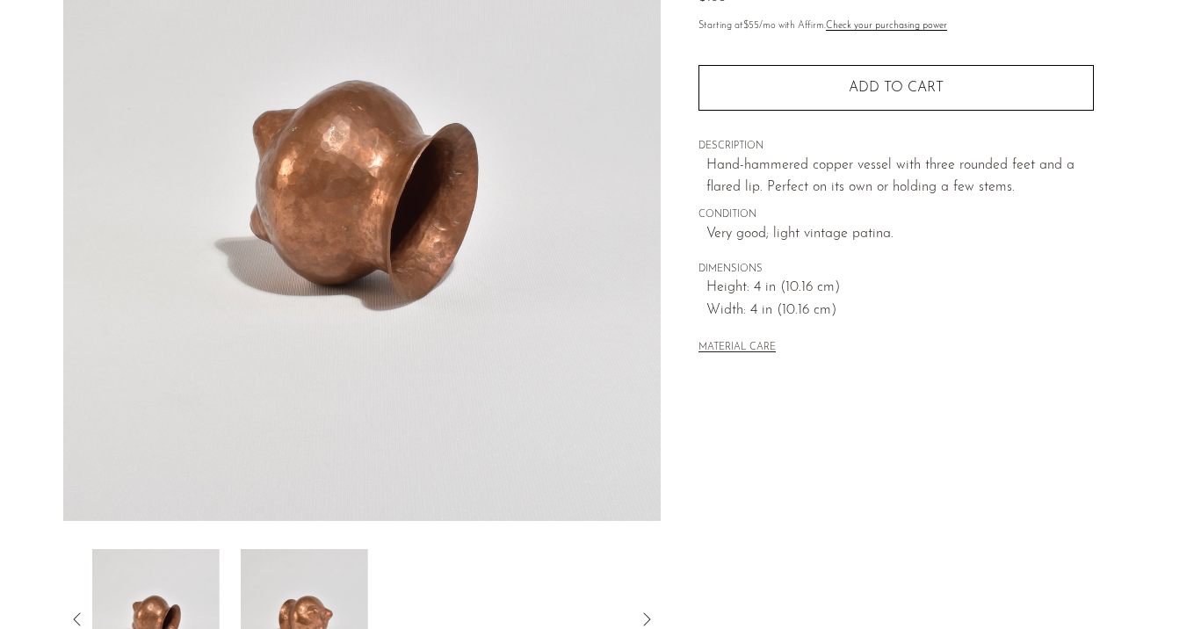
click at [317, 581] on img at bounding box center [303, 619] width 127 height 141
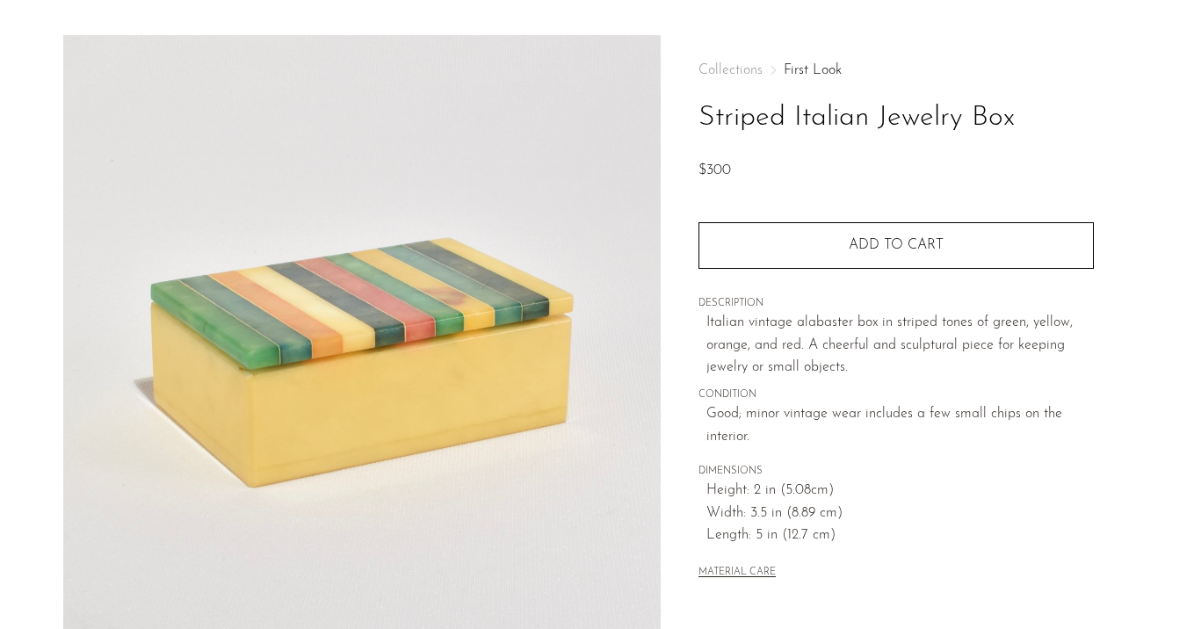
click at [685, 437] on div "Collections First Look Striped Italian Jewelry Box $300 Quantity 1 Add to cart" at bounding box center [896, 449] width 470 height 828
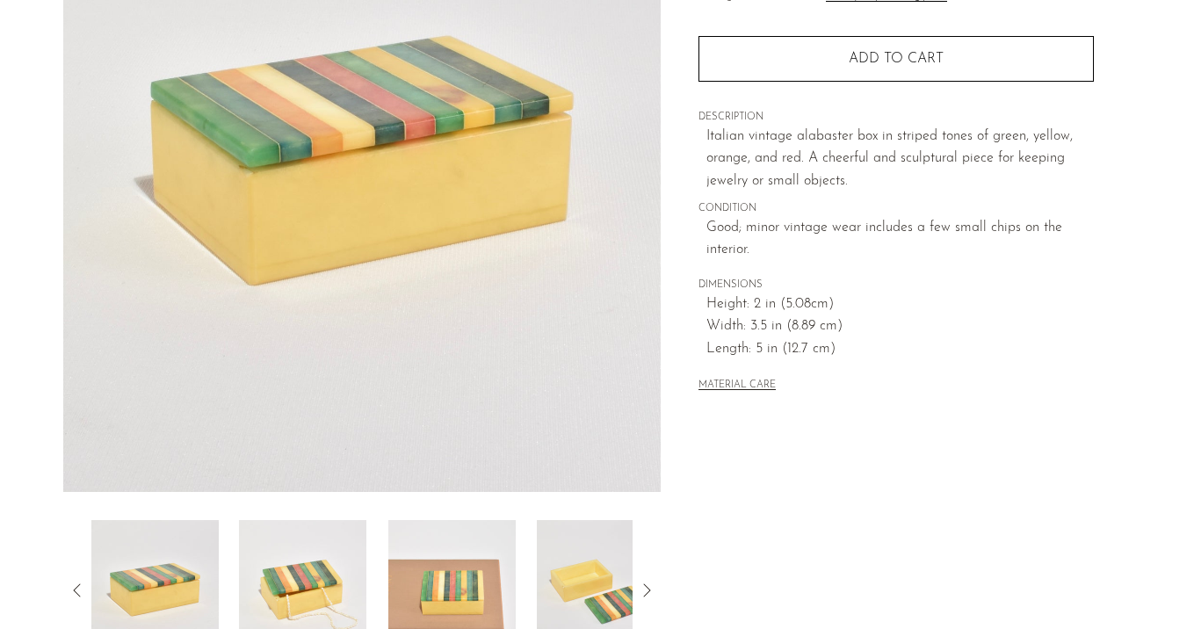
scroll to position [259, 0]
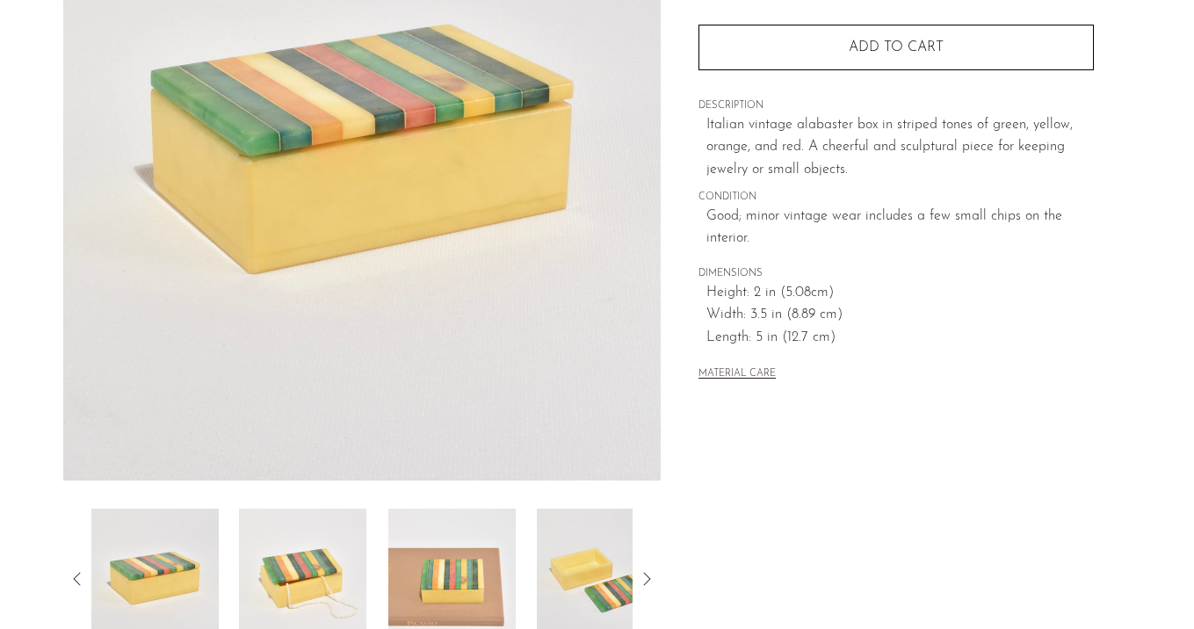
click at [319, 567] on img at bounding box center [302, 579] width 127 height 141
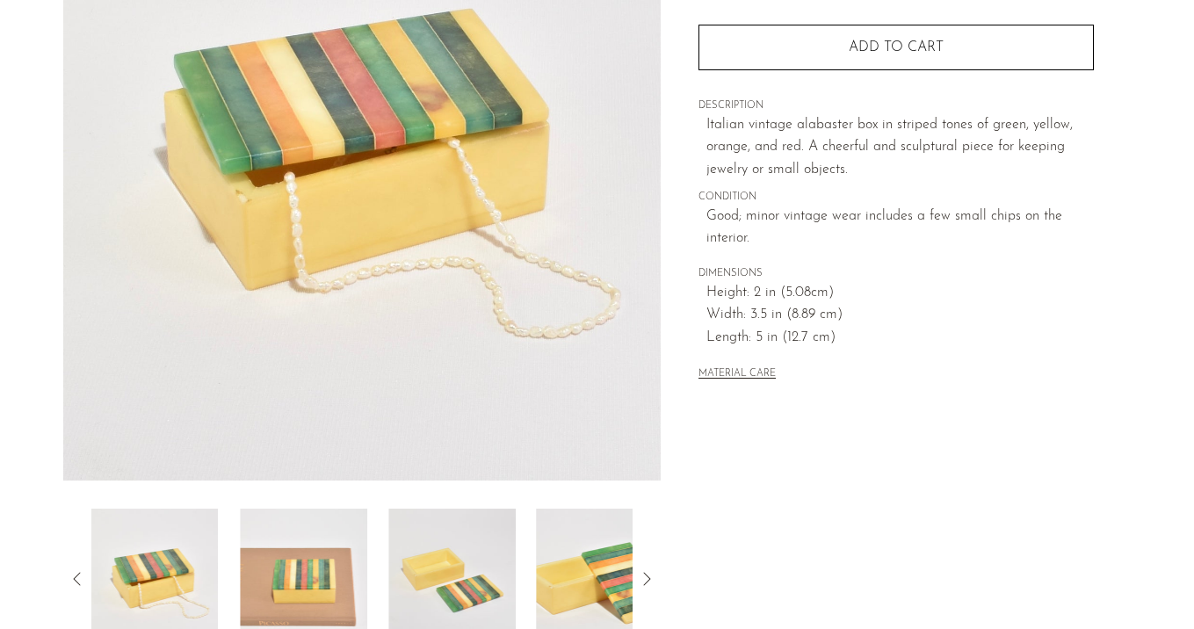
click at [319, 567] on img at bounding box center [303, 579] width 127 height 141
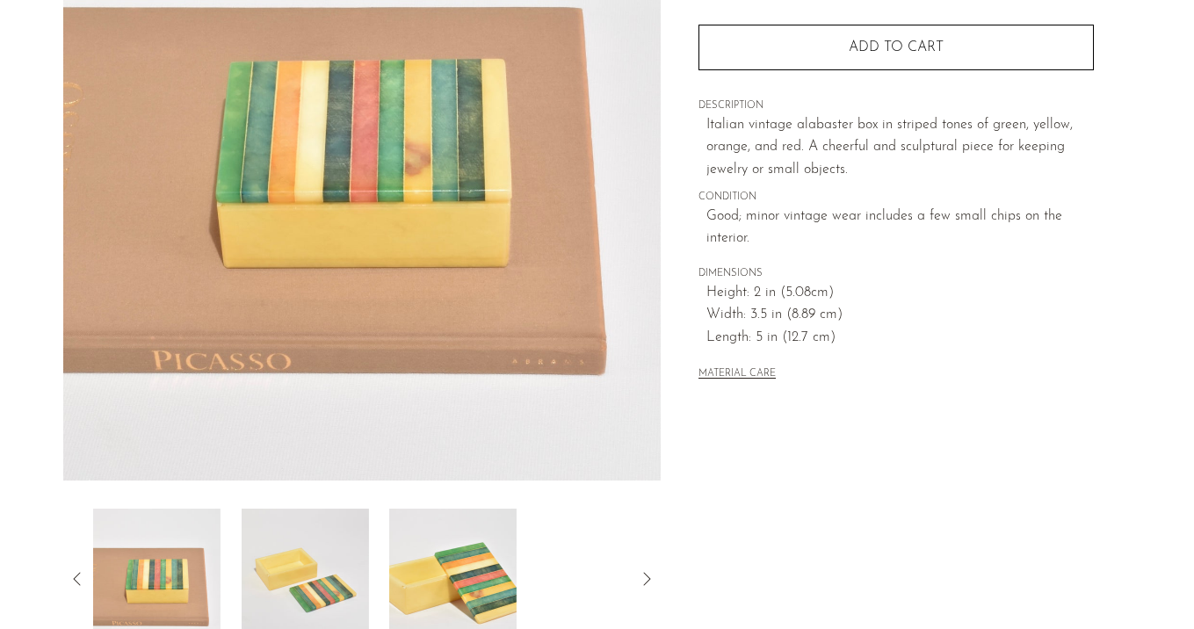
click at [319, 567] on img at bounding box center [304, 579] width 127 height 141
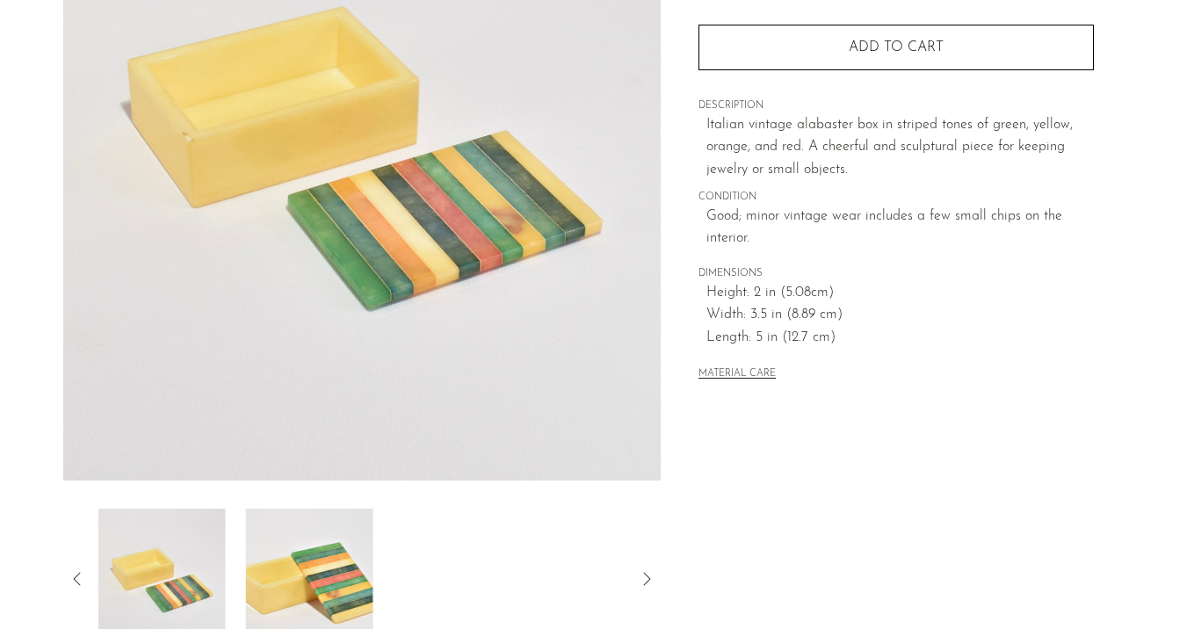
click at [319, 567] on img at bounding box center [309, 579] width 127 height 141
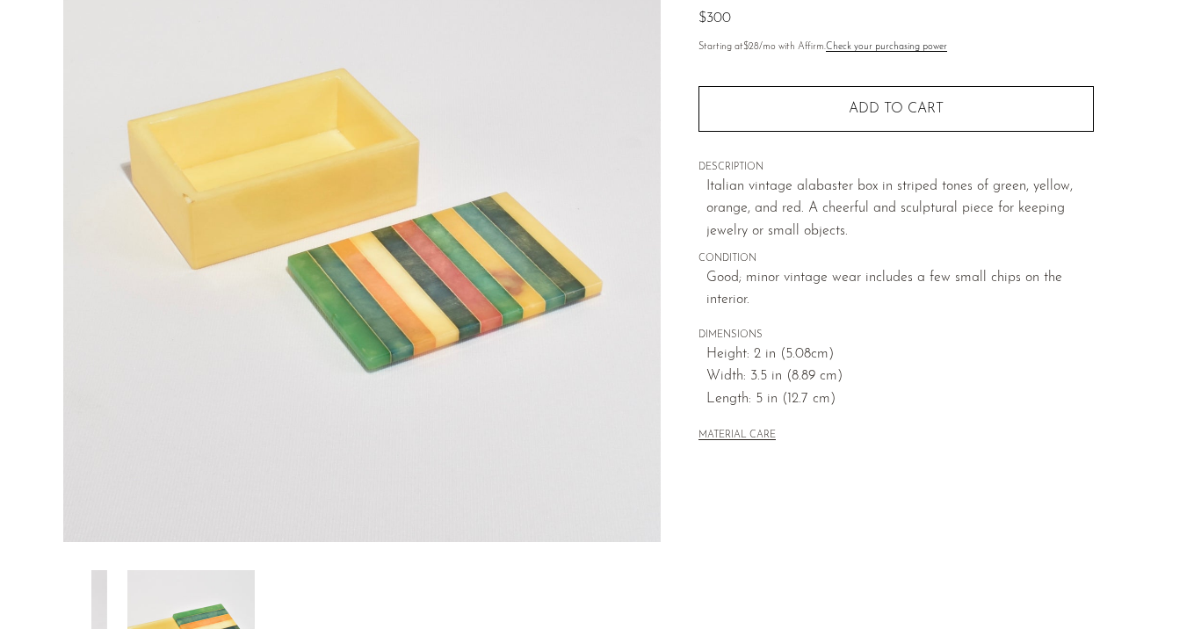
scroll to position [195, 0]
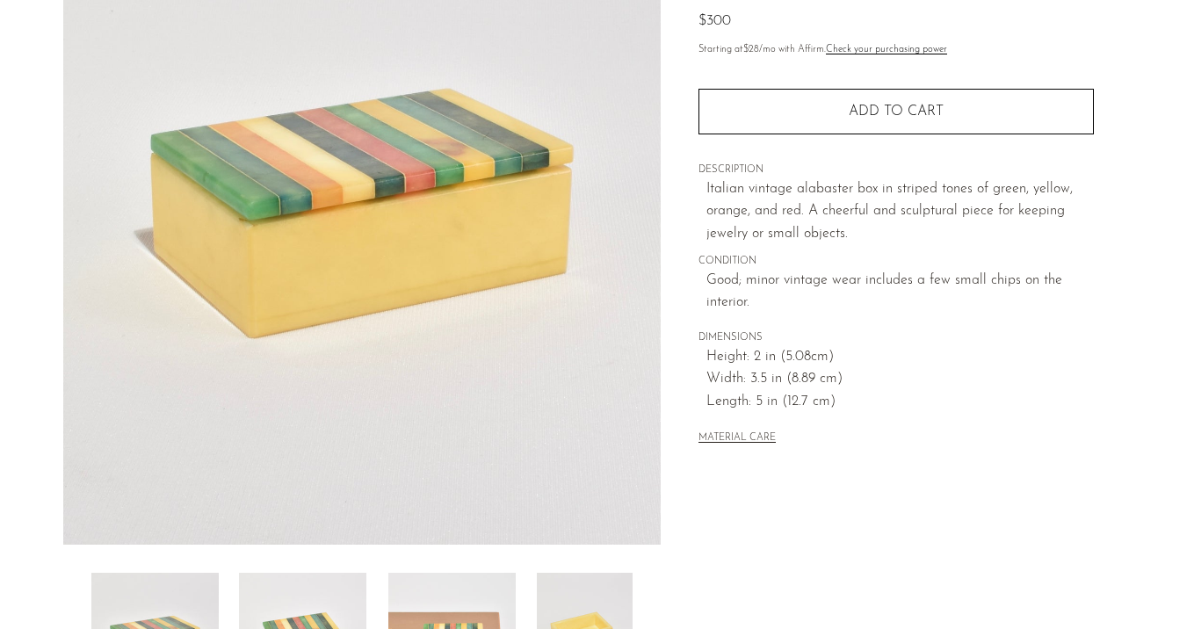
drag, startPoint x: 161, startPoint y: 99, endPoint x: 736, endPoint y: 4, distance: 582.8
click at [0, 0] on section "Striped Italian Jewelry Box $300" at bounding box center [597, 300] width 1194 height 828
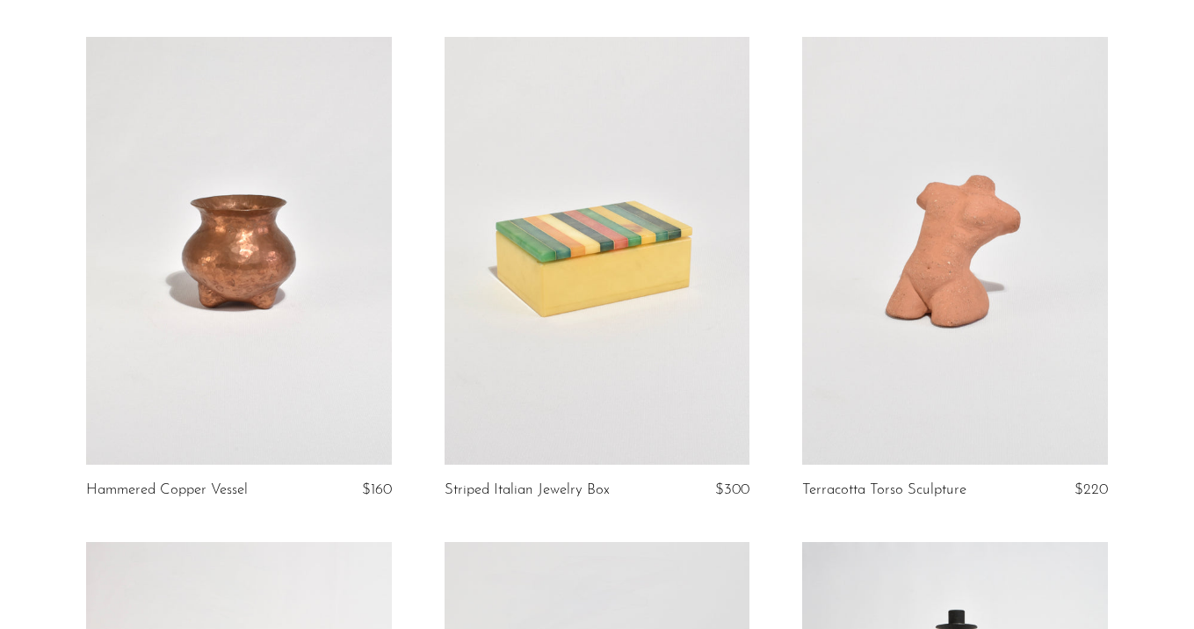
scroll to position [1668, 0]
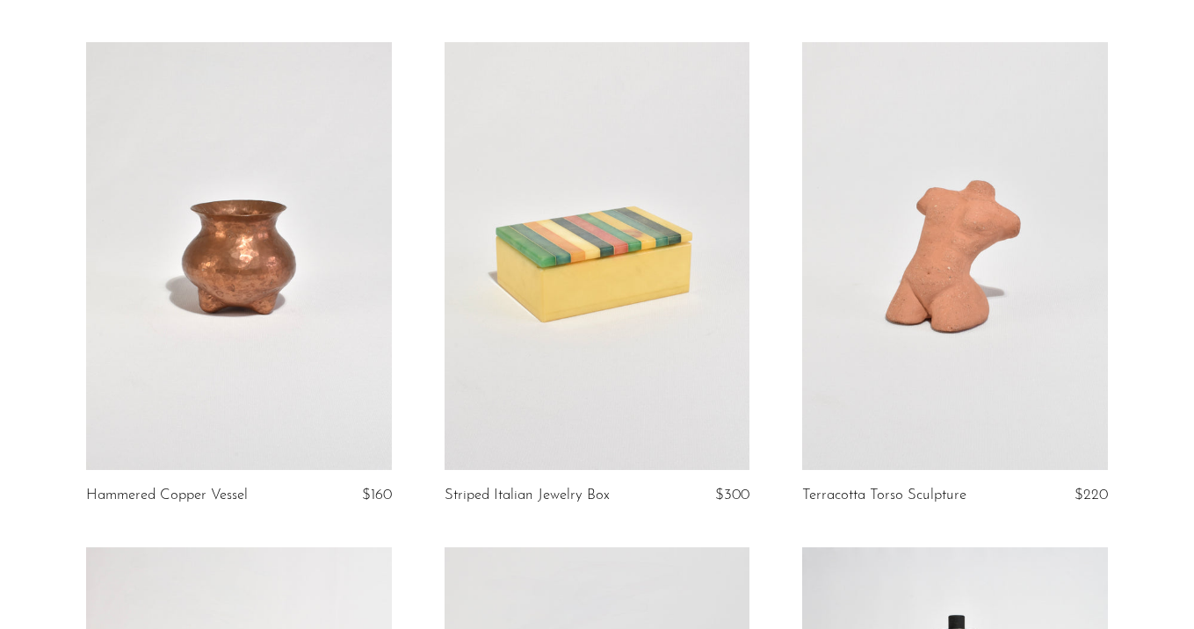
click at [689, 275] on link at bounding box center [598, 256] width 306 height 428
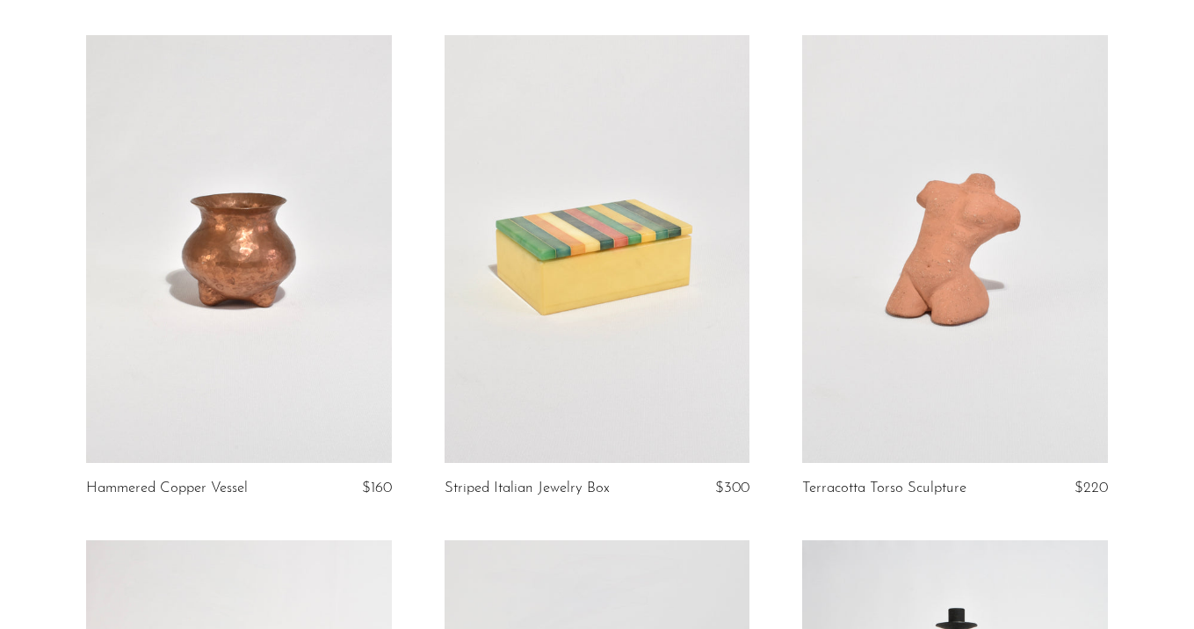
click at [700, 252] on link at bounding box center [598, 249] width 306 height 428
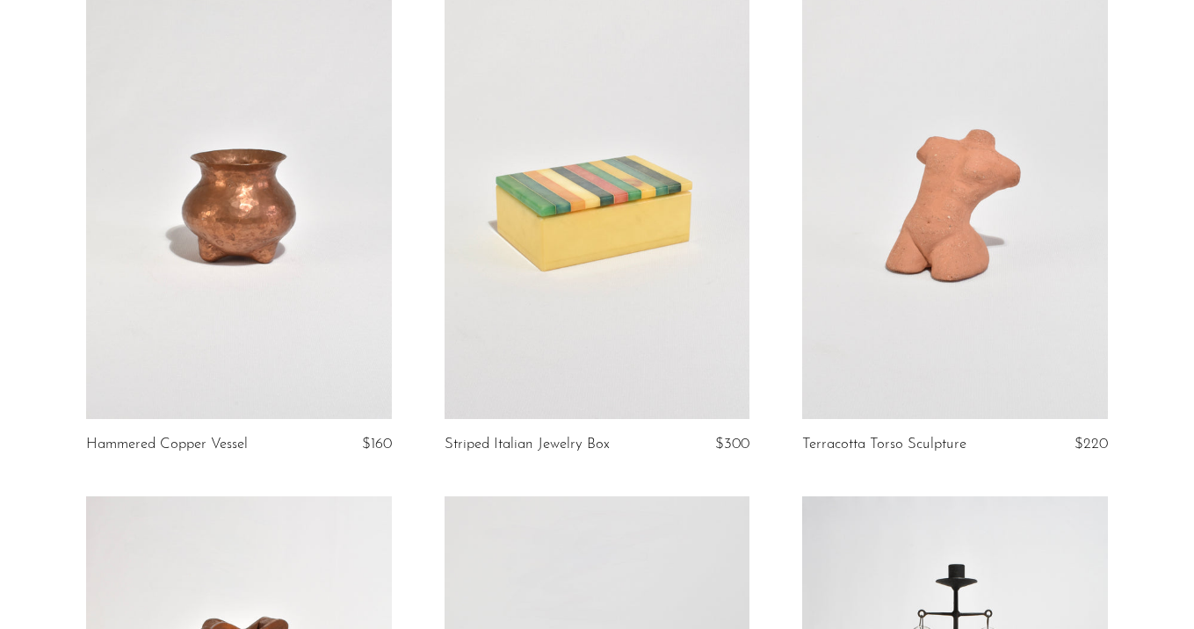
scroll to position [1743, 0]
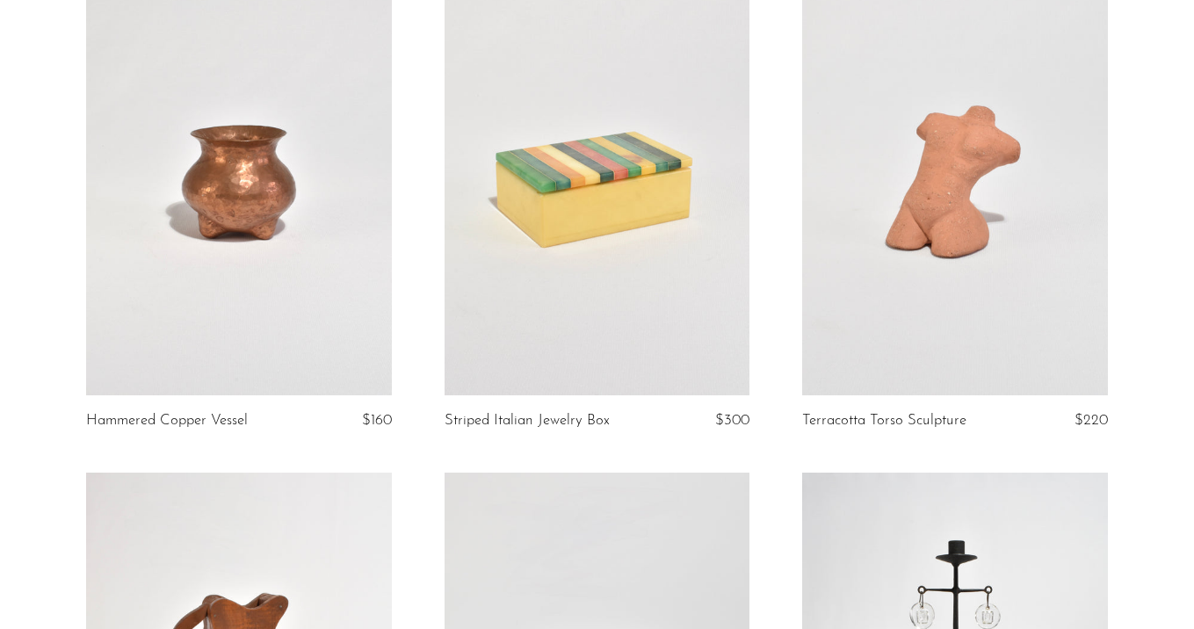
click at [978, 187] on link at bounding box center [955, 181] width 306 height 428
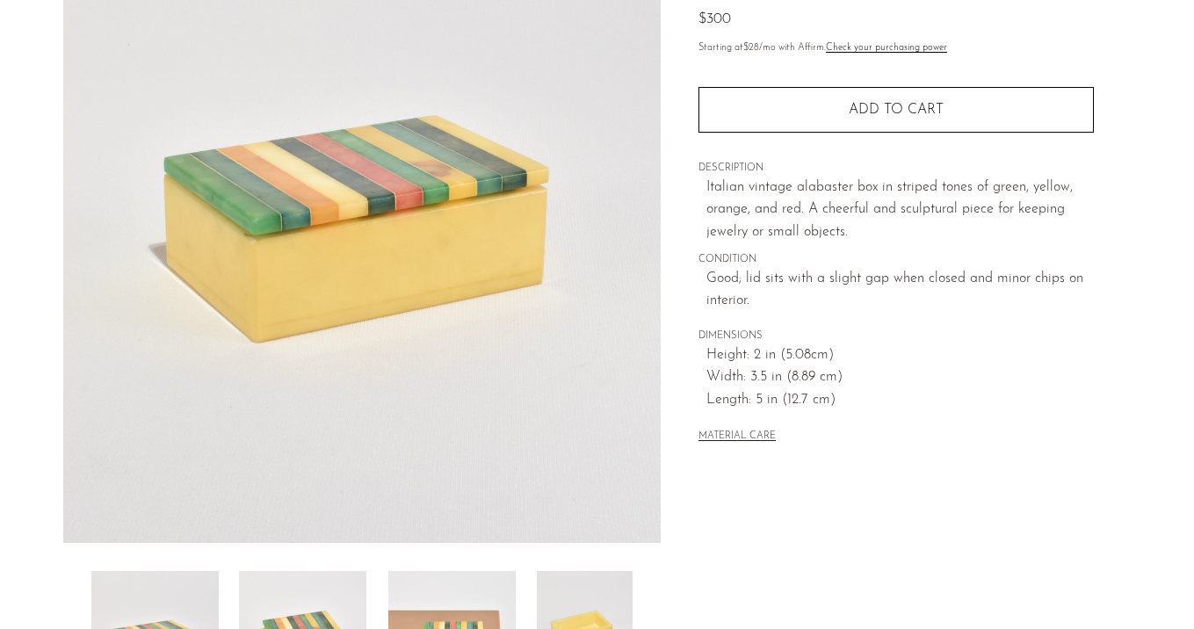
scroll to position [212, 0]
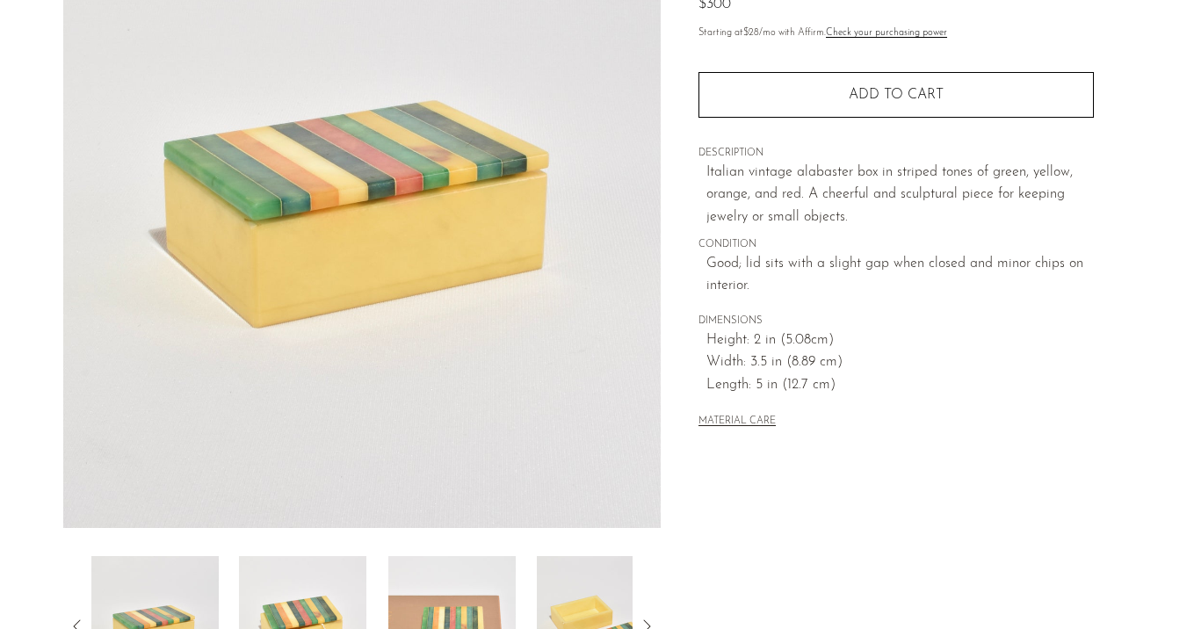
click at [311, 606] on img at bounding box center [302, 626] width 127 height 141
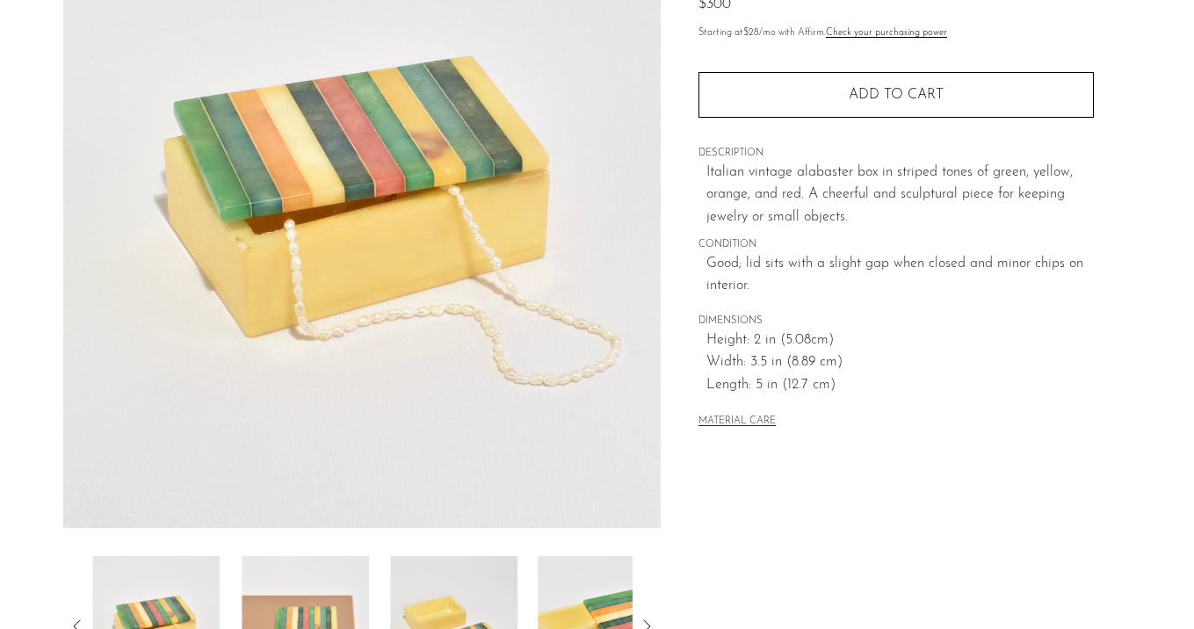
click at [311, 606] on img at bounding box center [305, 626] width 127 height 141
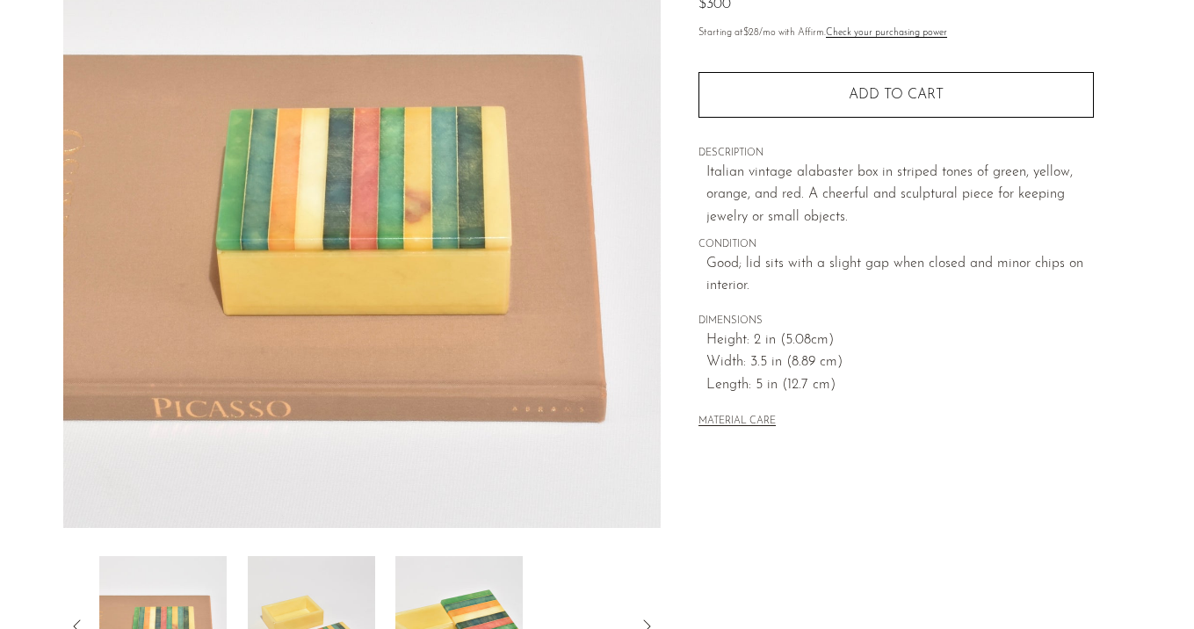
click at [311, 606] on img at bounding box center [311, 626] width 127 height 141
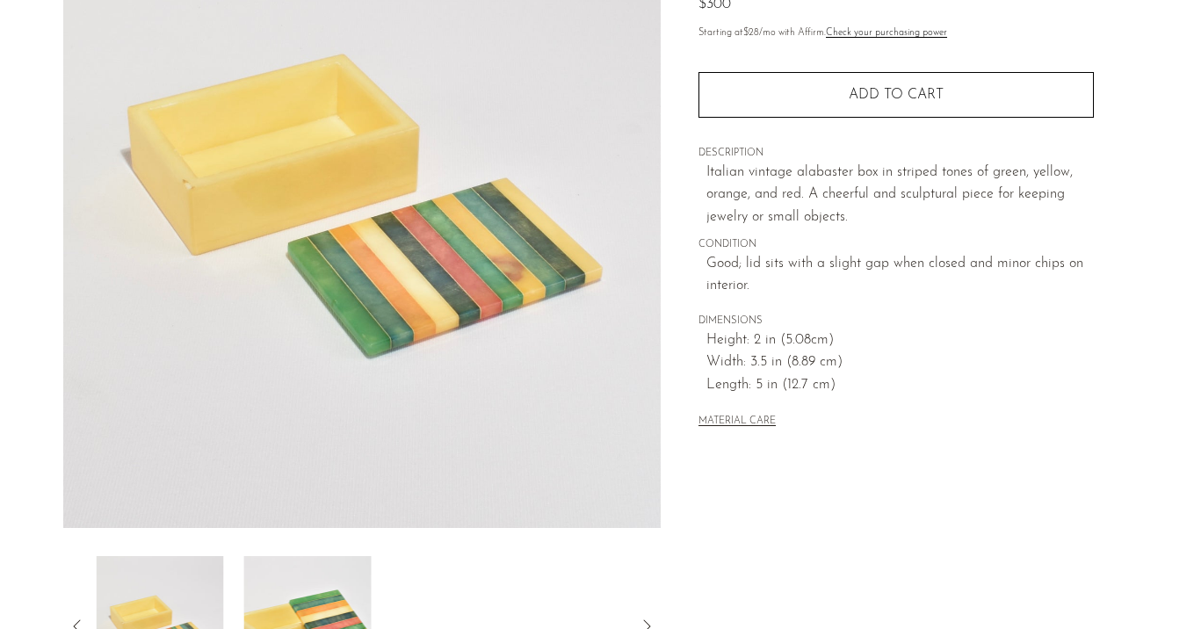
click at [311, 606] on img at bounding box center [307, 626] width 127 height 141
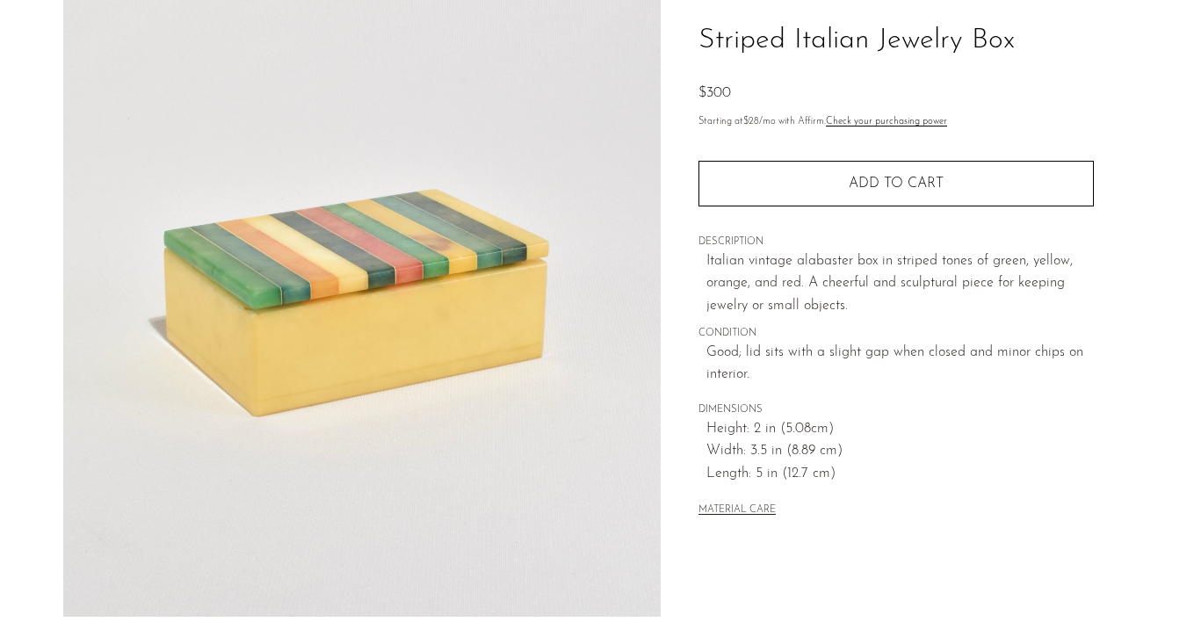
scroll to position [125, 0]
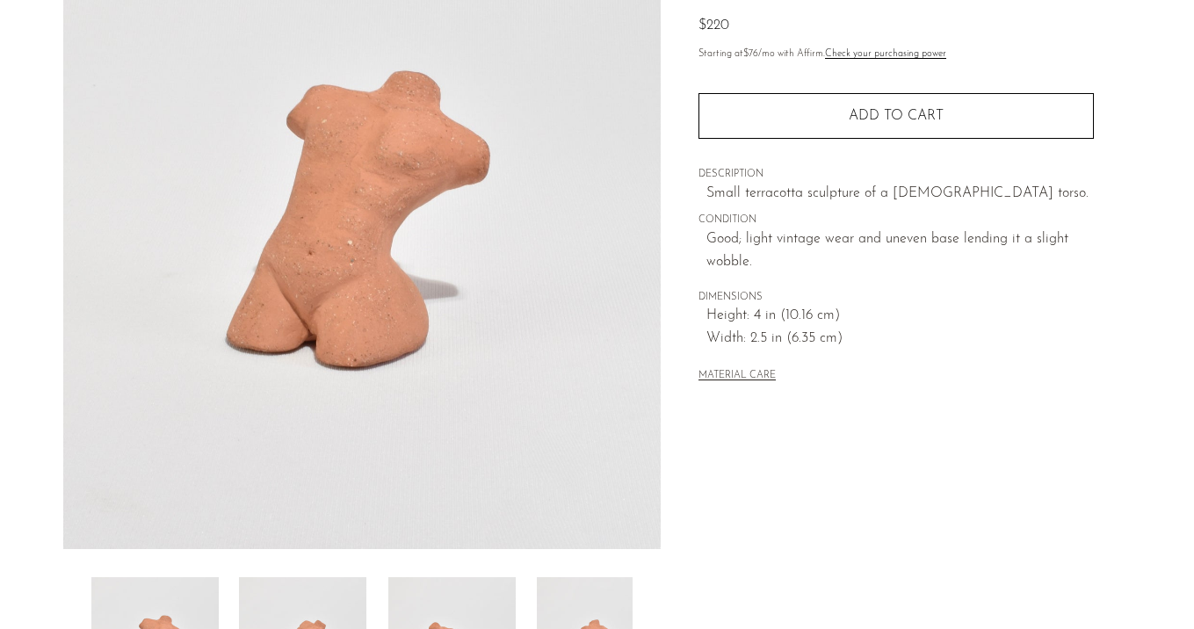
scroll to position [203, 0]
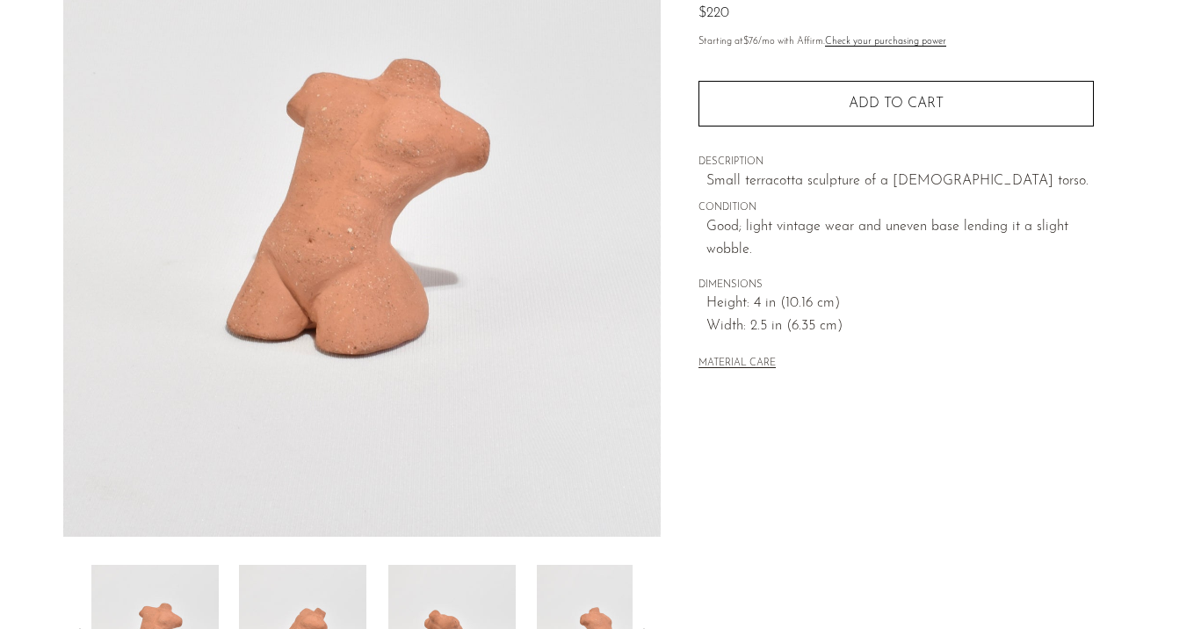
click at [316, 586] on img at bounding box center [302, 635] width 127 height 141
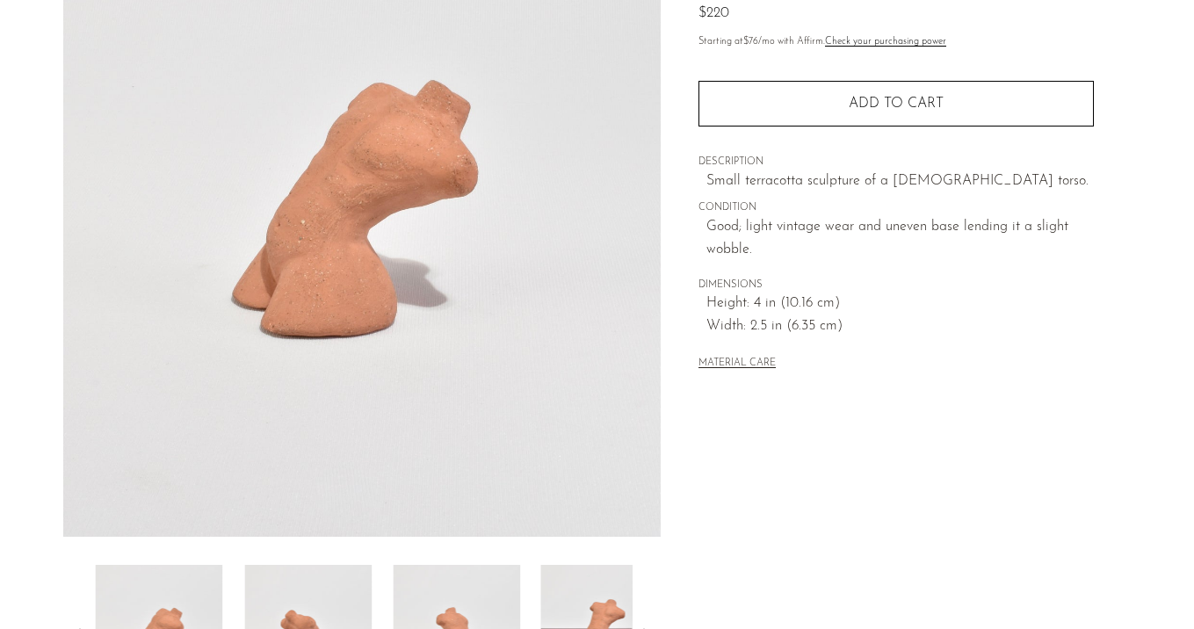
click at [316, 586] on img at bounding box center [307, 635] width 127 height 141
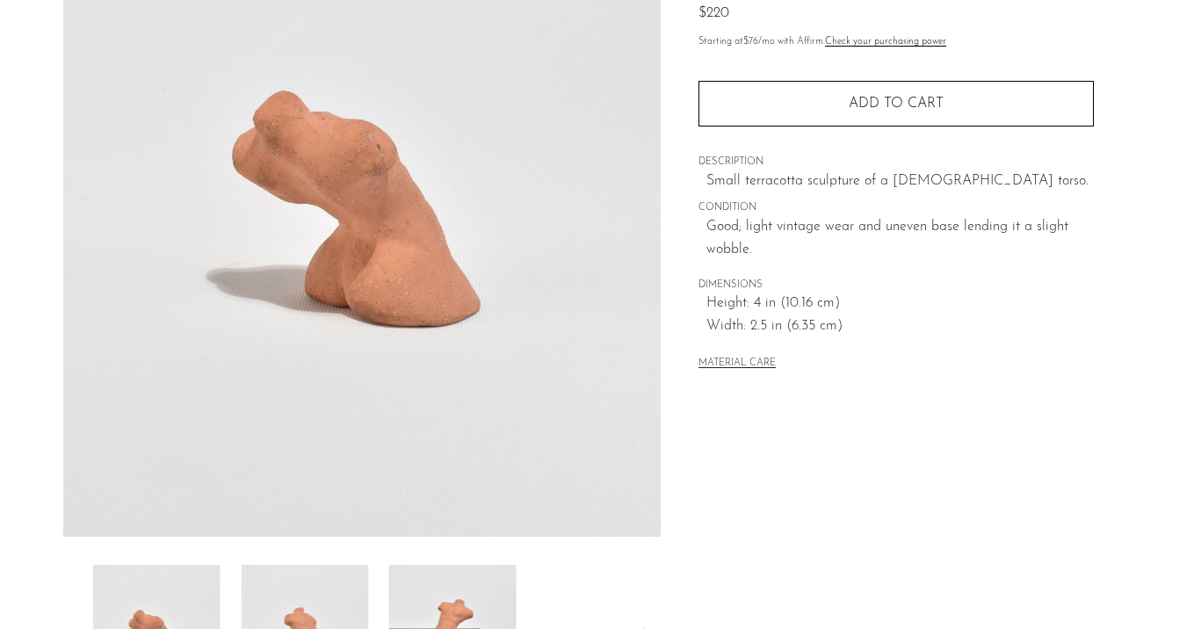
click at [316, 586] on img at bounding box center [304, 635] width 127 height 141
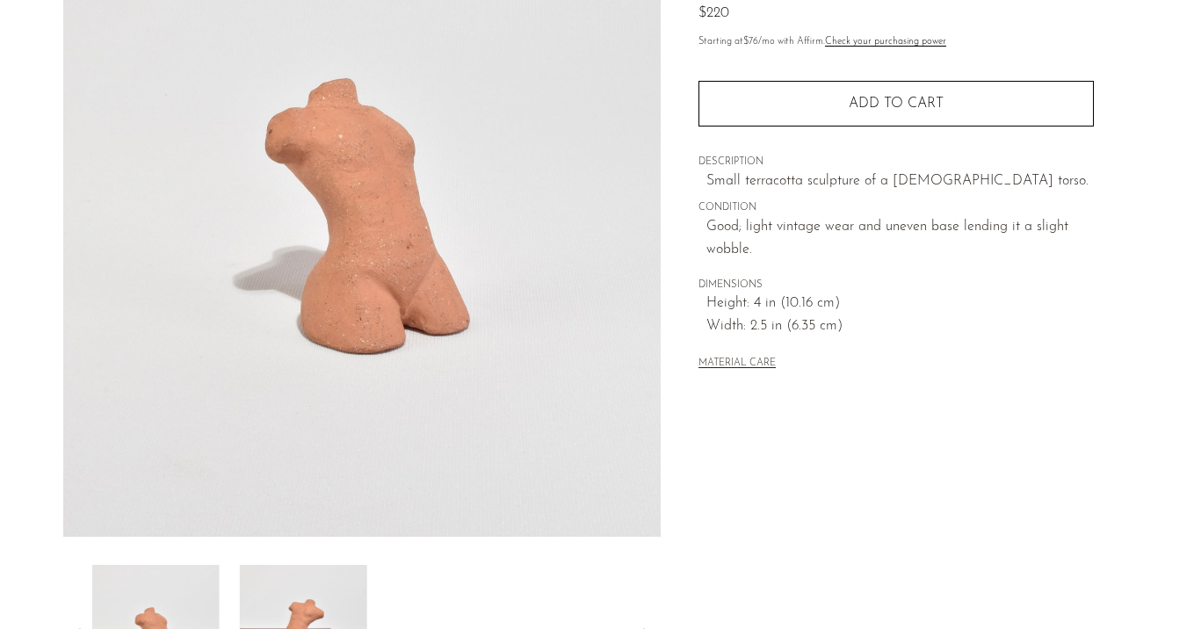
click at [316, 586] on img at bounding box center [303, 635] width 127 height 141
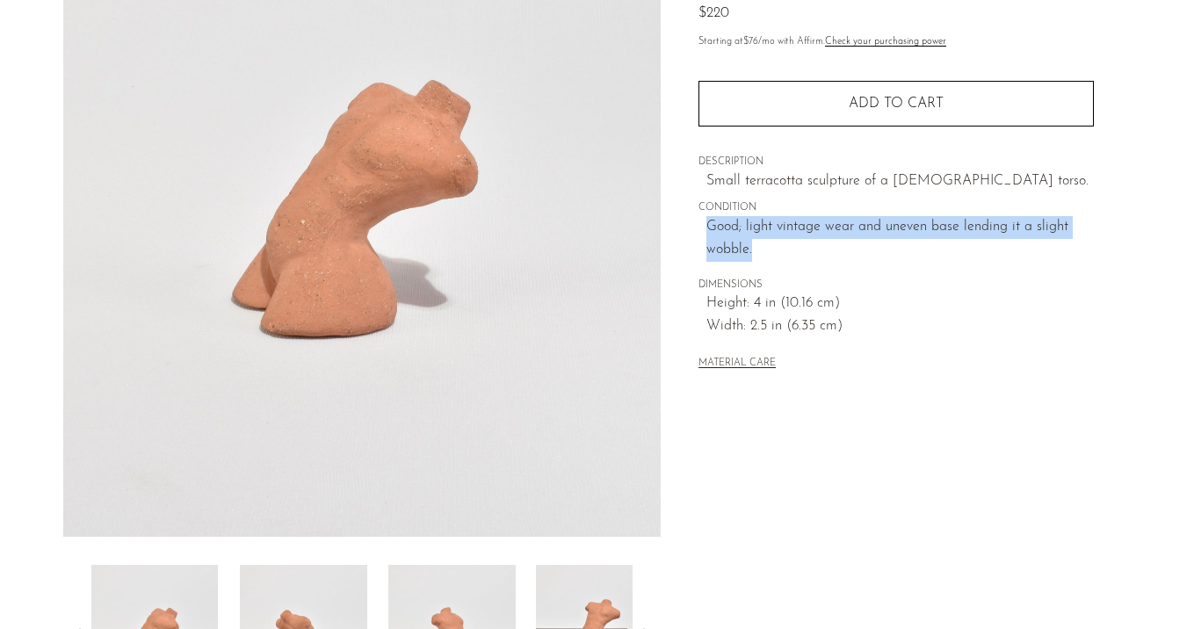
drag, startPoint x: 708, startPoint y: 225, endPoint x: 790, endPoint y: 262, distance: 89.7
click at [790, 262] on div "Collections First Look Terracotta Torso Sculpture $220 Starting at $76 /mo with…" at bounding box center [897, 140] width 396 height 524
copy span "Good; light vintage wear and uneven base lending it a slight wobble."
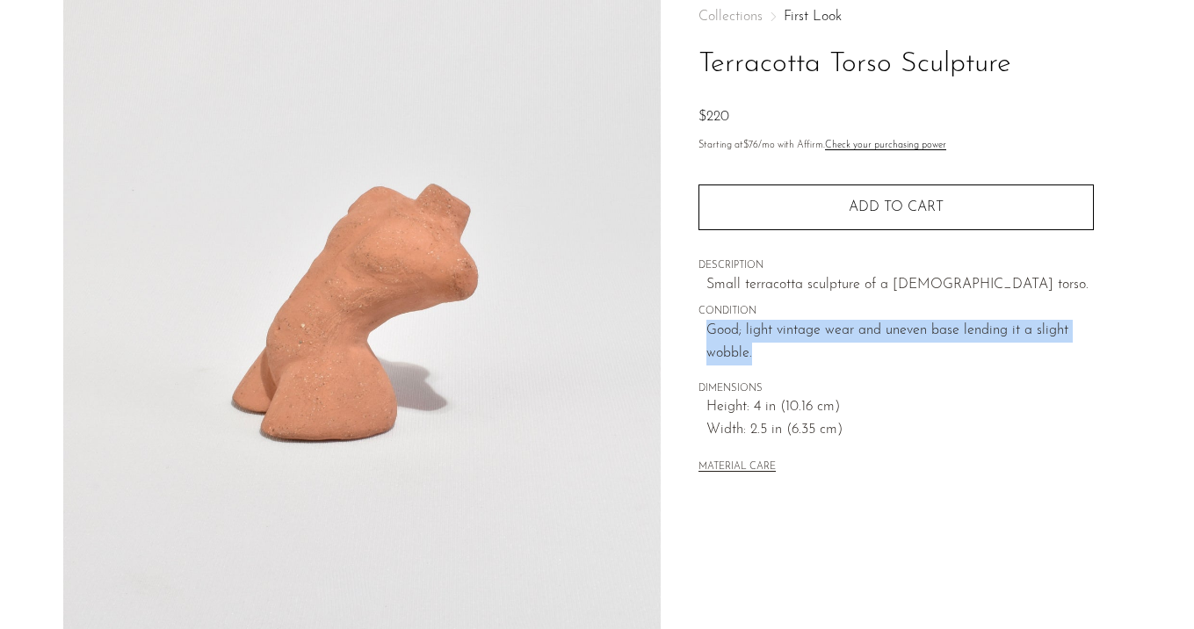
scroll to position [97, 0]
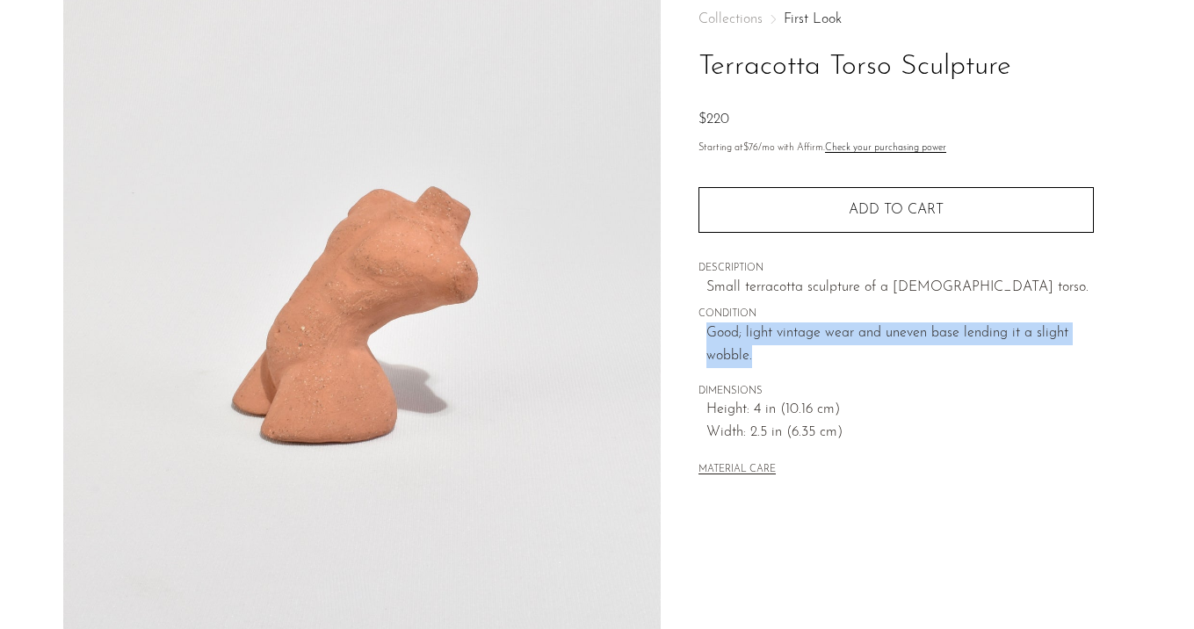
click at [797, 13] on link "First Look" at bounding box center [813, 19] width 58 height 14
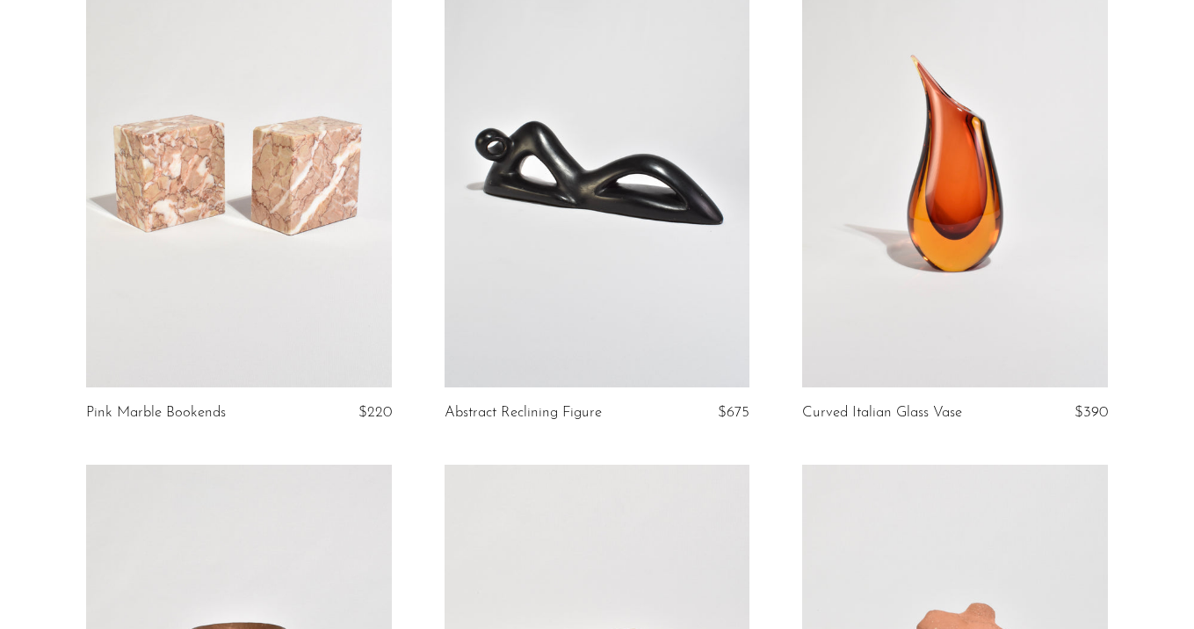
scroll to position [1705, 0]
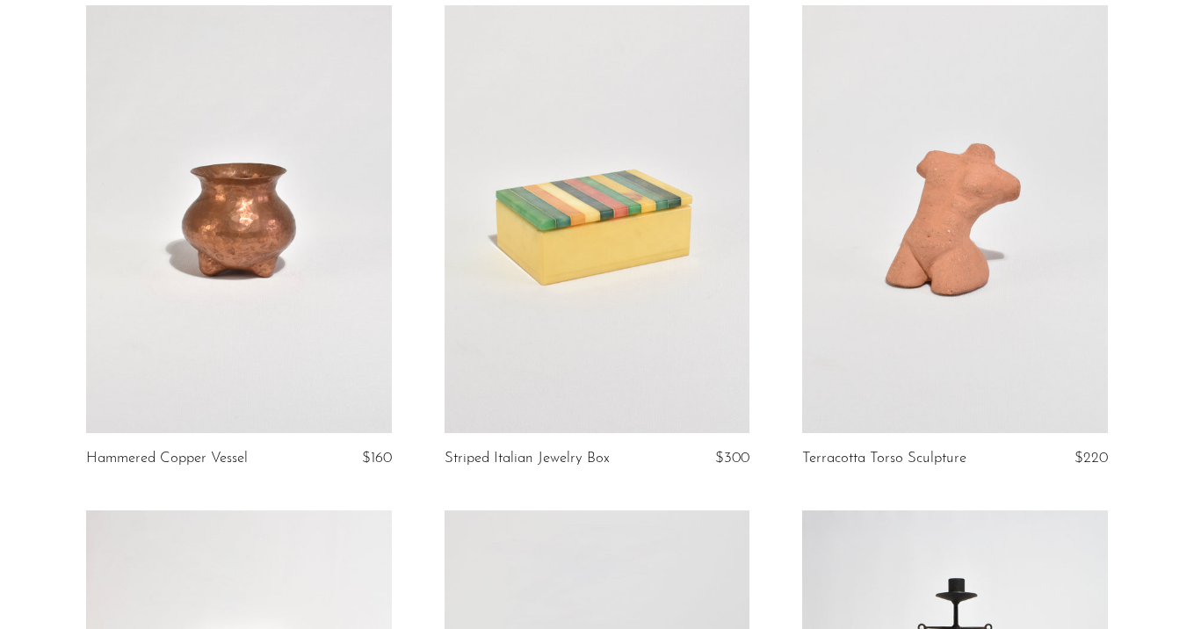
click at [936, 343] on link at bounding box center [955, 219] width 306 height 428
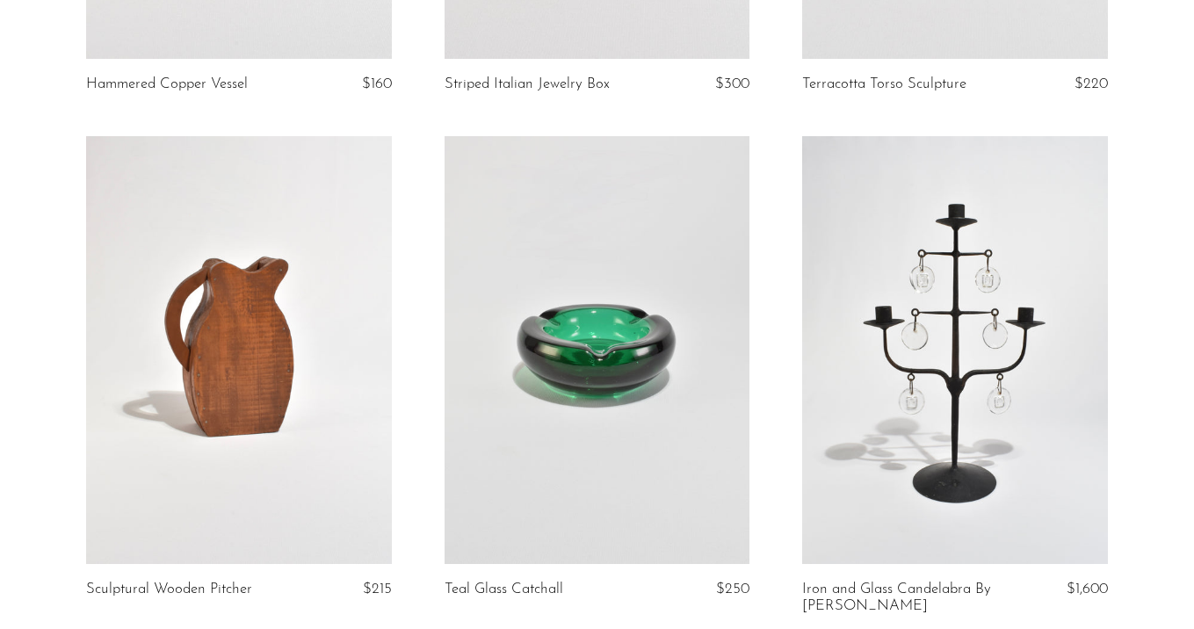
scroll to position [2212, 0]
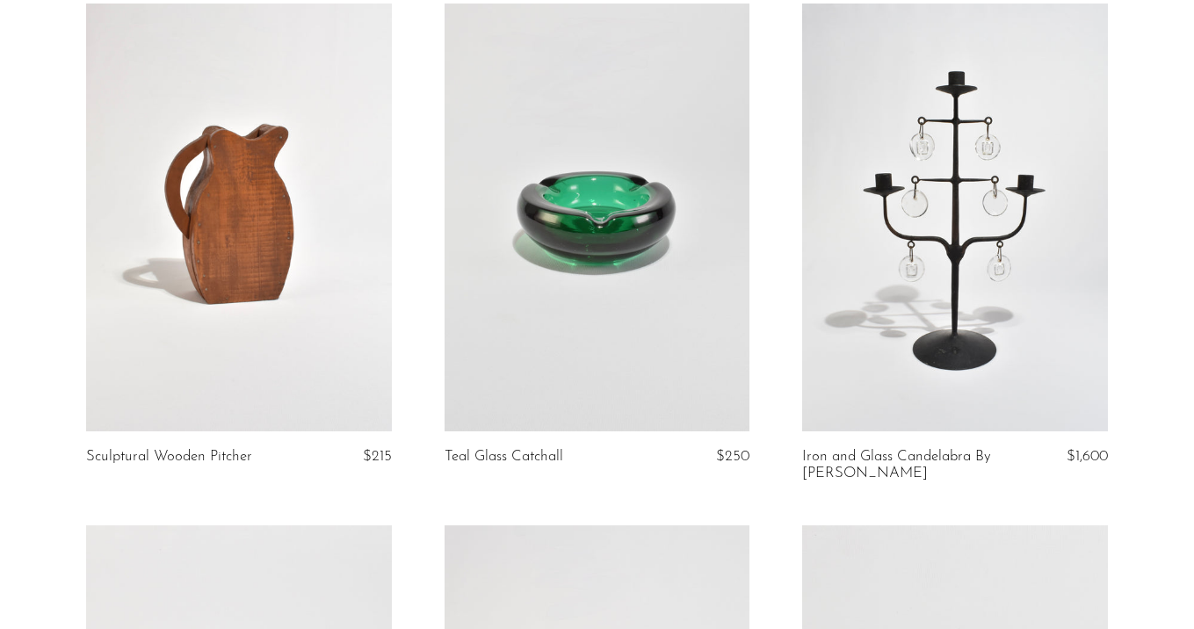
click at [328, 287] on link at bounding box center [239, 218] width 306 height 428
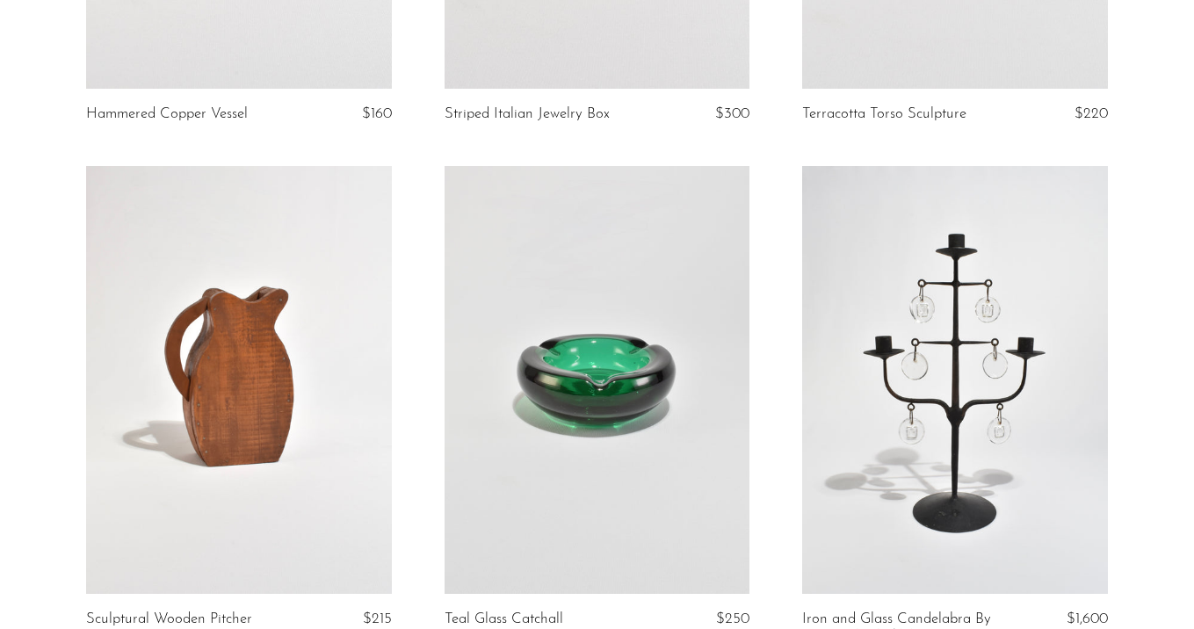
scroll to position [2179, 0]
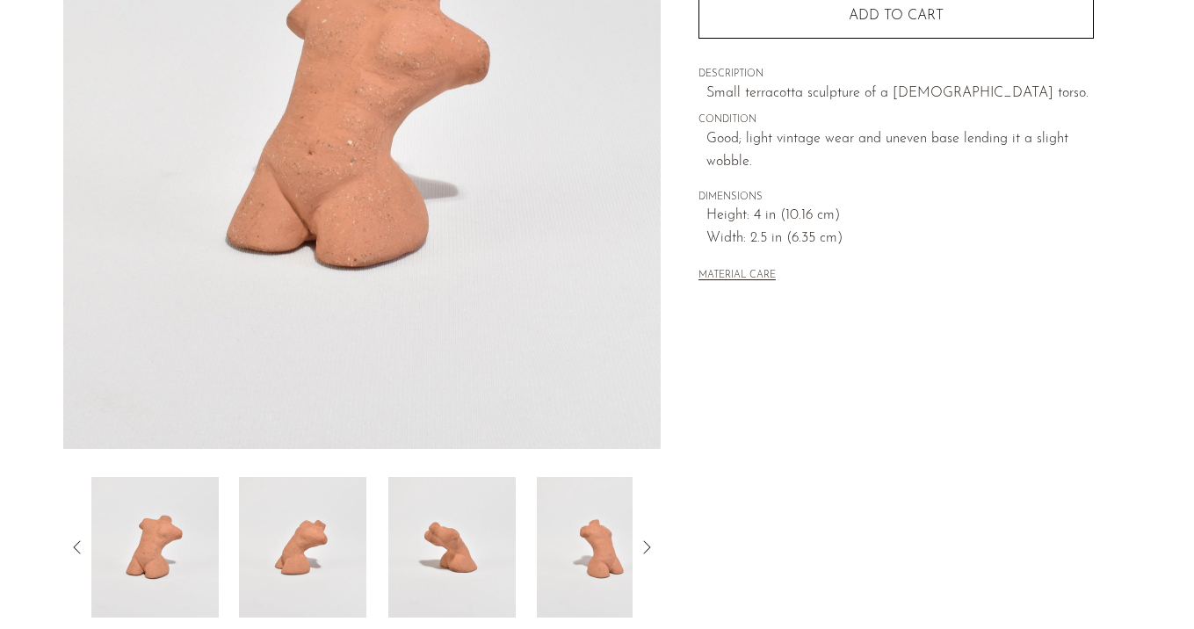
scroll to position [305, 0]
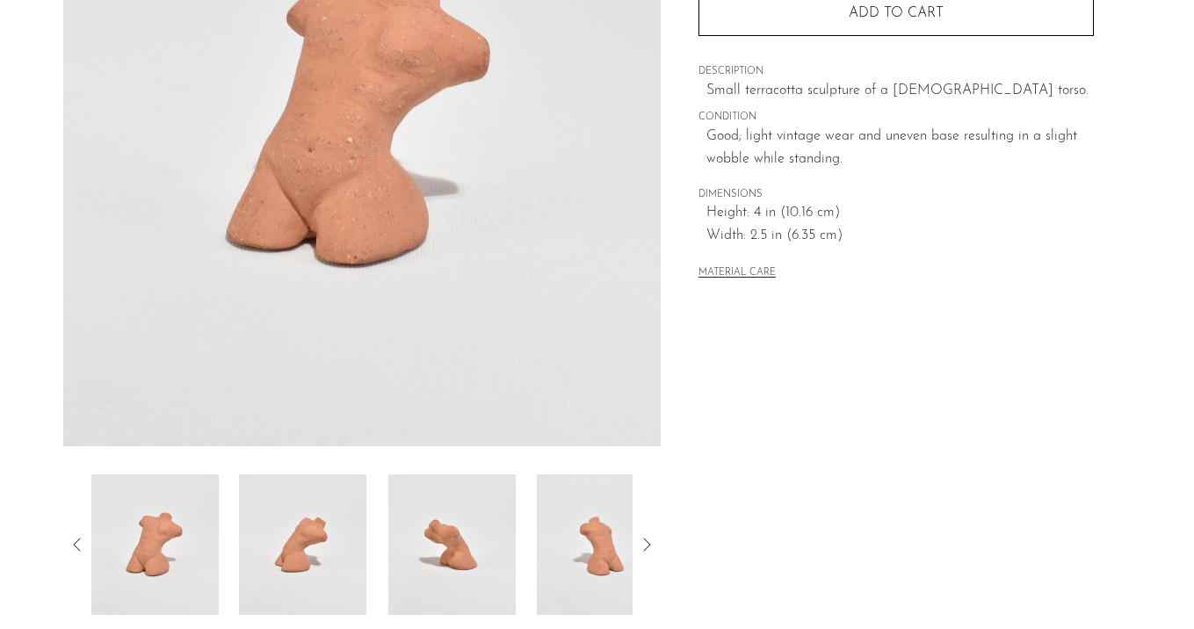
scroll to position [294, 0]
click at [385, 457] on div at bounding box center [362, 200] width 599 height 828
click at [367, 507] on div at bounding box center [362, 544] width 542 height 141
click at [347, 543] on img at bounding box center [302, 544] width 127 height 141
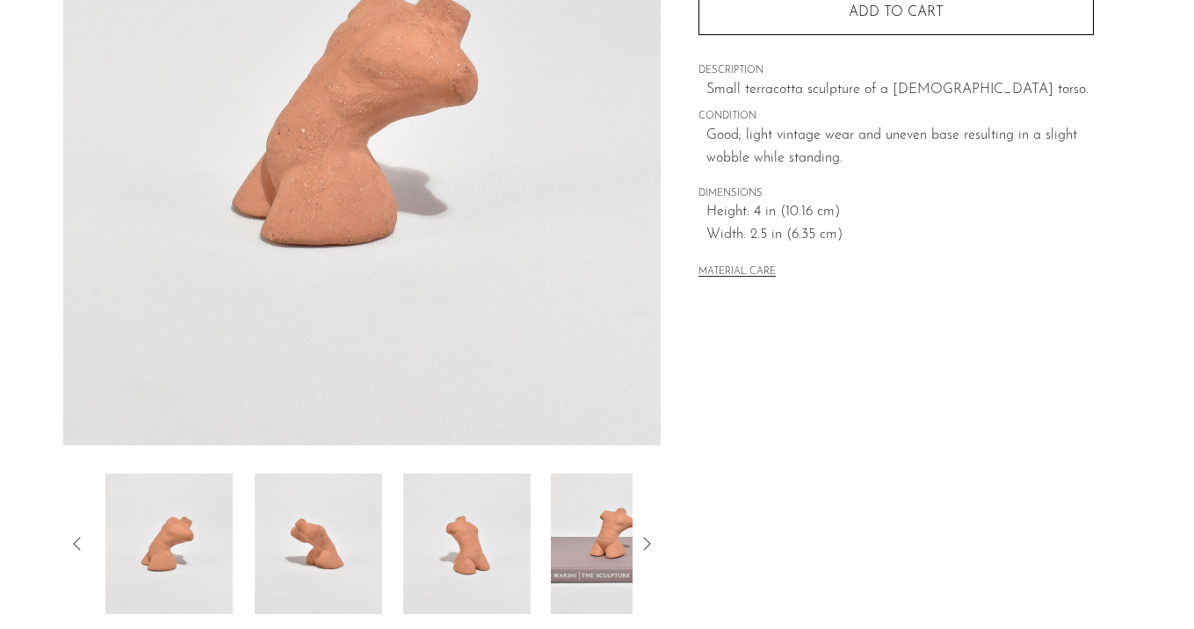
click at [347, 543] on img at bounding box center [317, 544] width 127 height 141
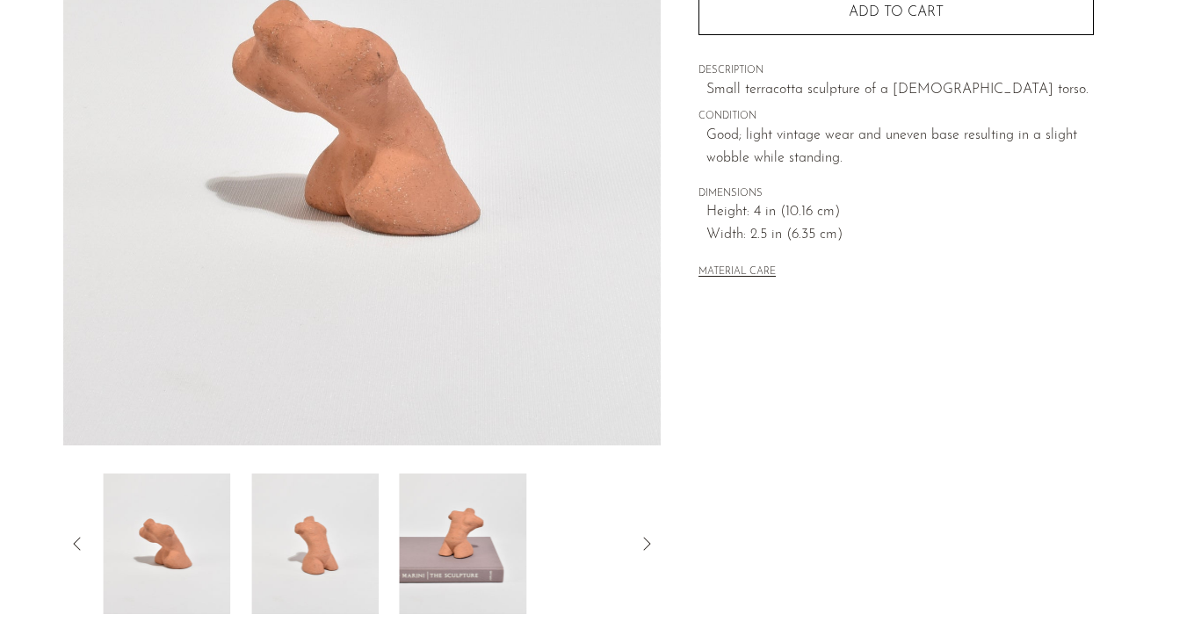
click at [347, 543] on img at bounding box center [314, 544] width 127 height 141
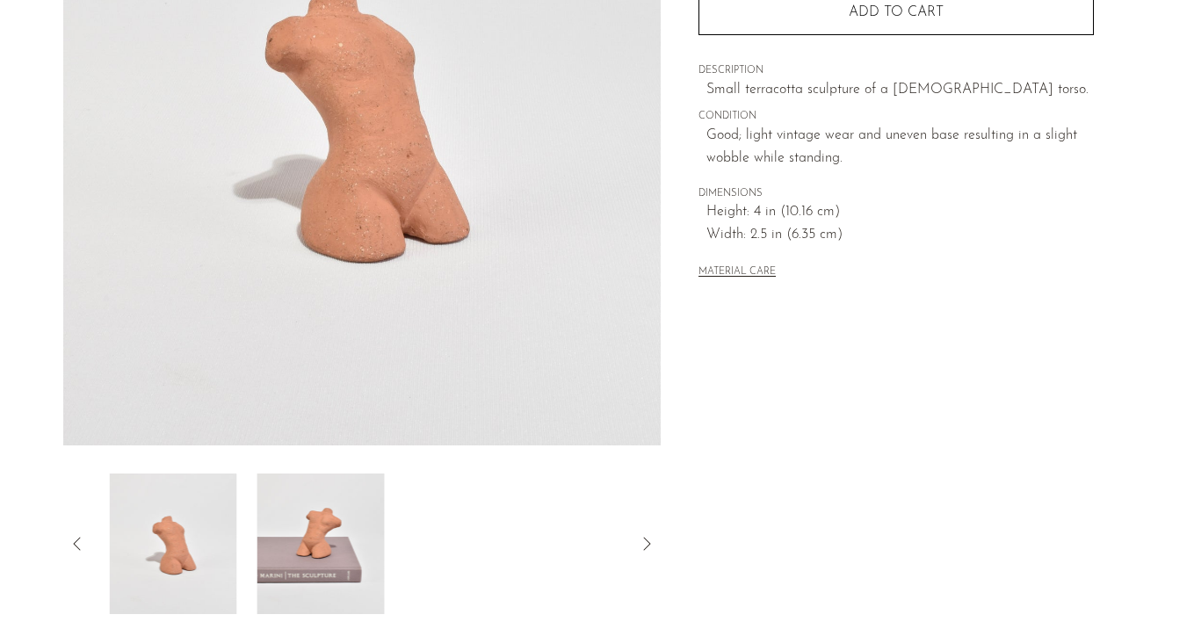
click at [347, 543] on img at bounding box center [321, 544] width 127 height 141
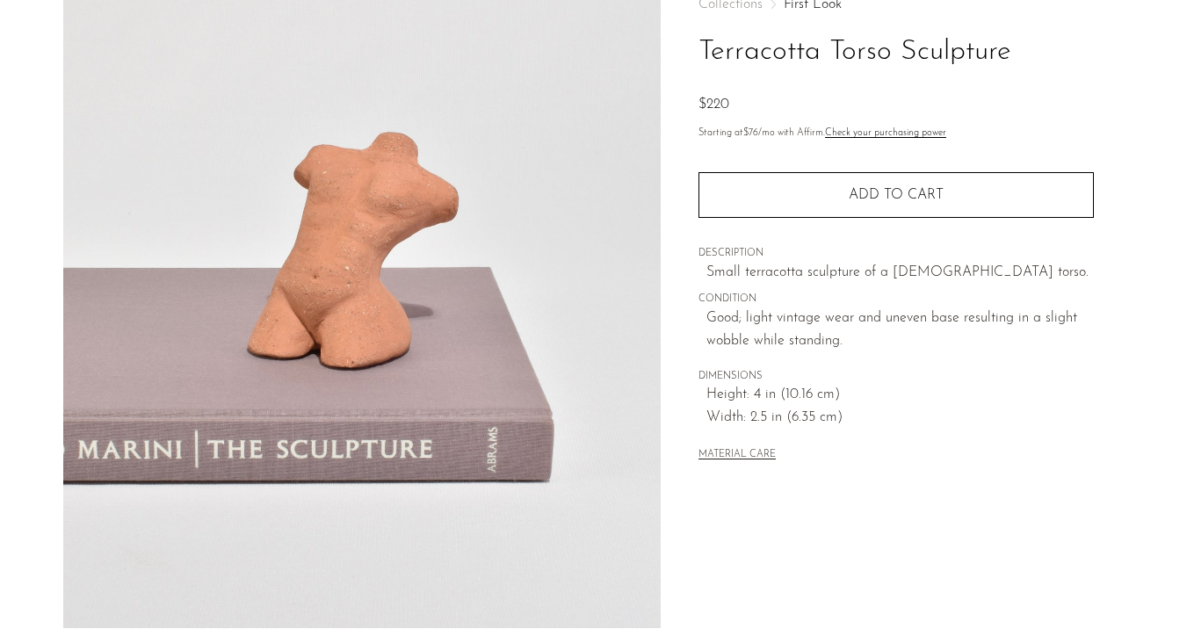
scroll to position [98, 0]
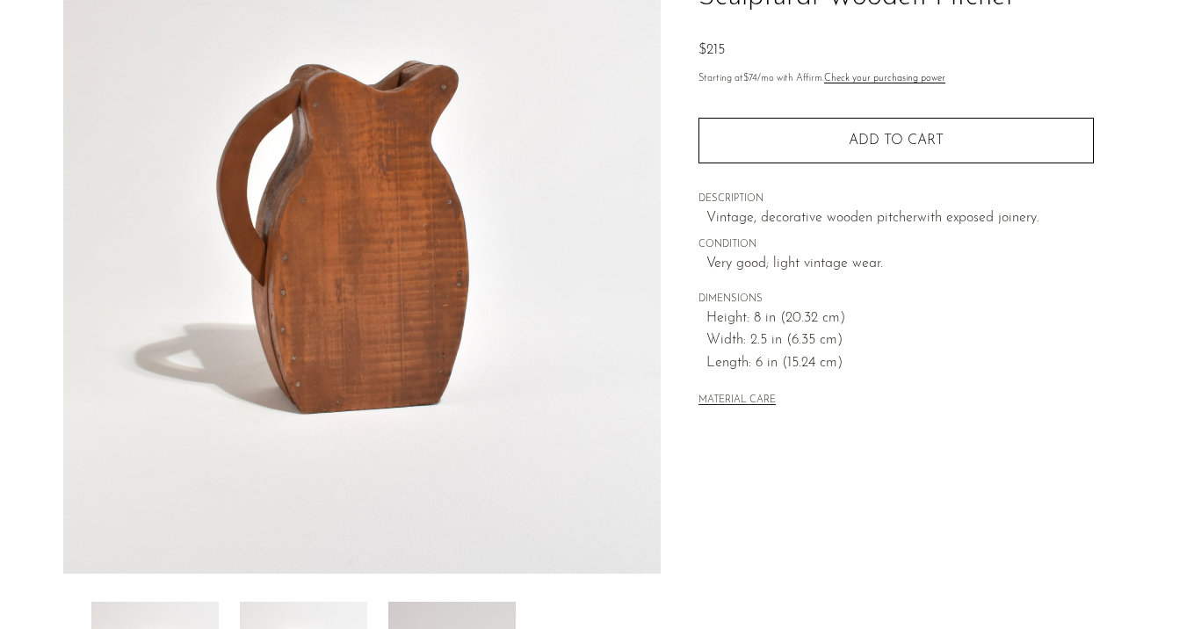
scroll to position [174, 0]
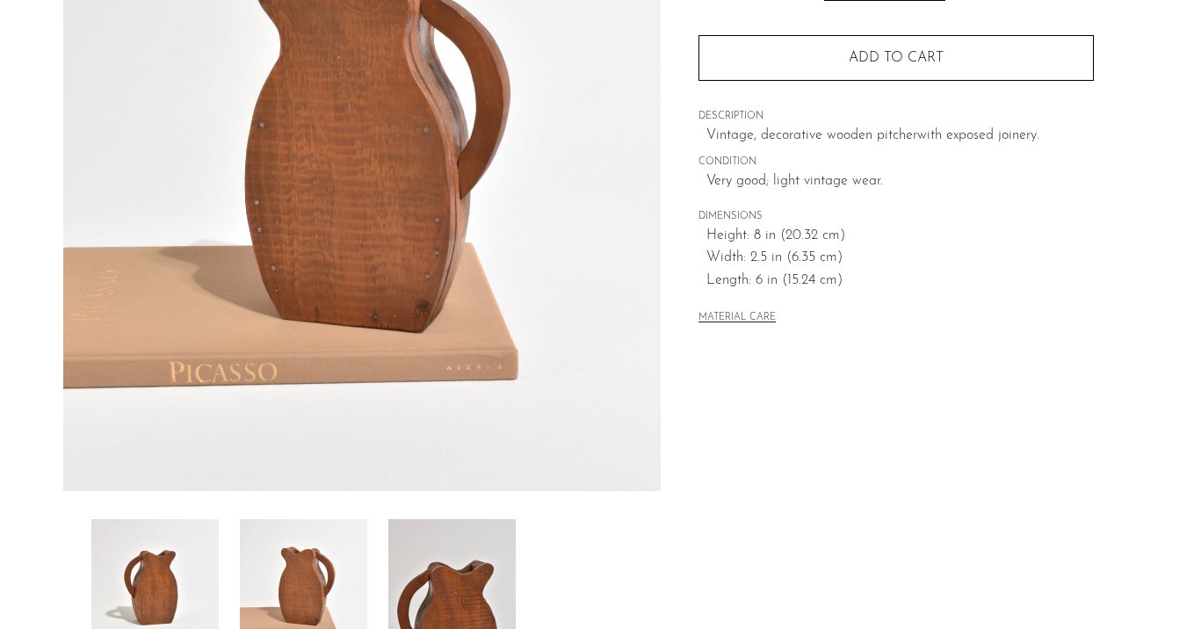
scroll to position [250, 0]
click at [191, 592] on img at bounding box center [154, 589] width 127 height 141
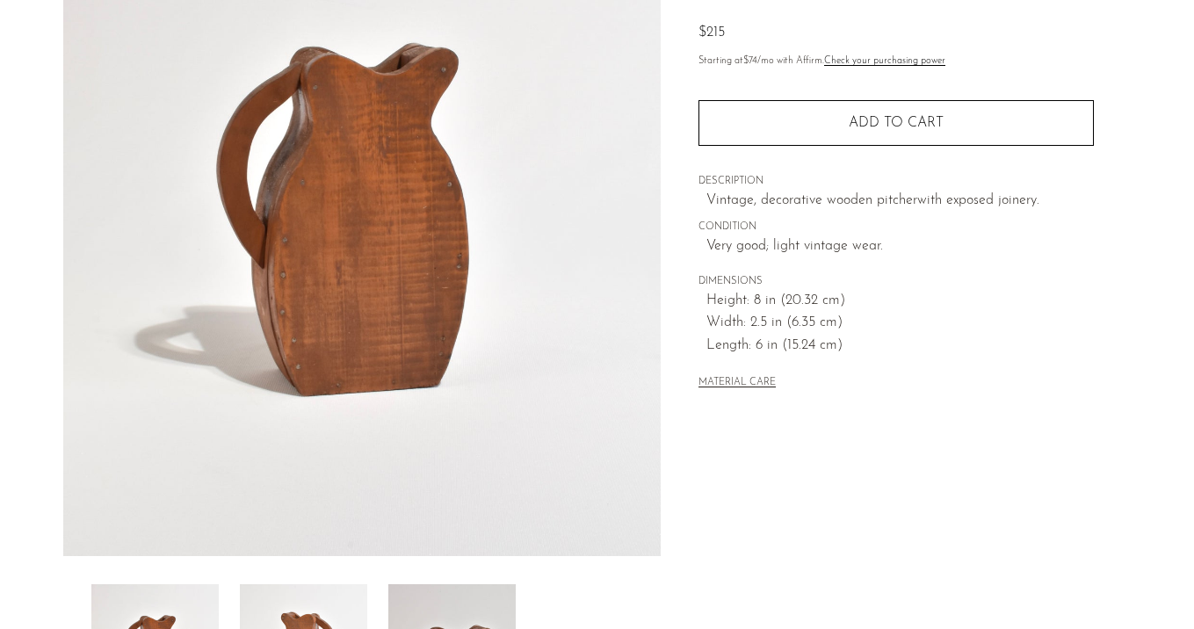
scroll to position [178, 0]
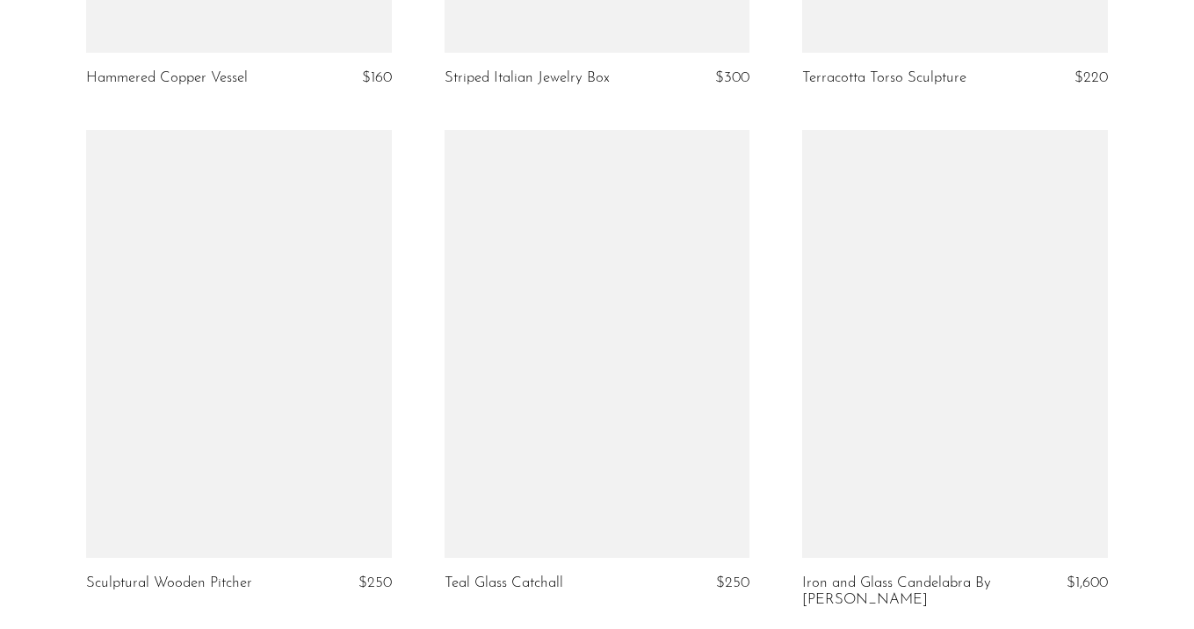
scroll to position [2087, 0]
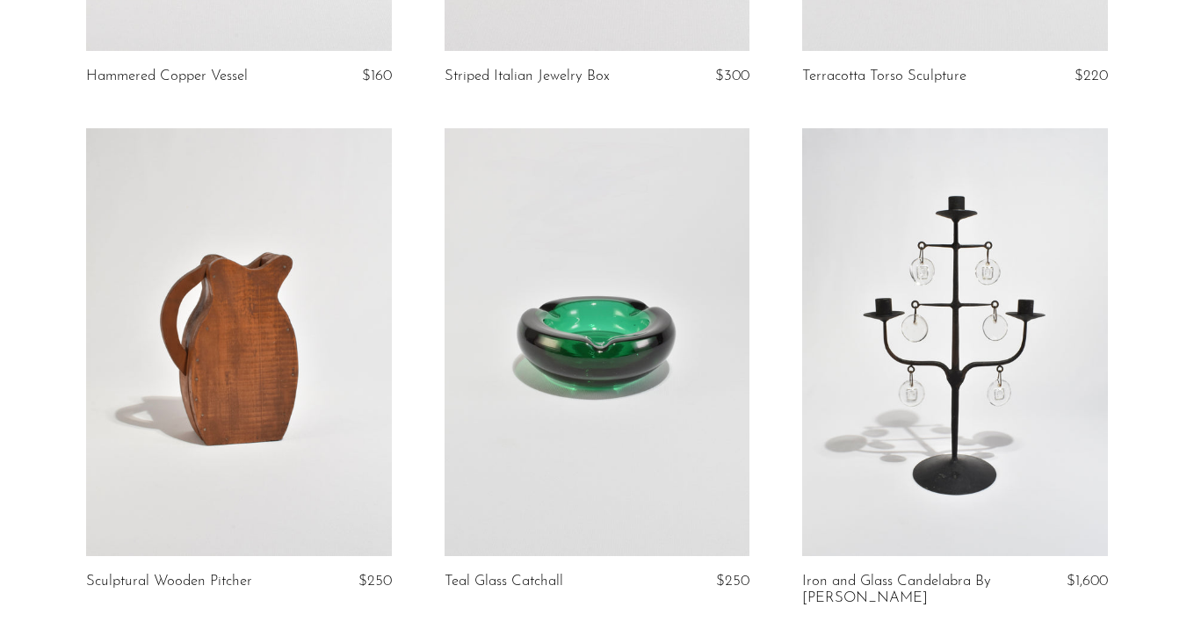
click at [280, 366] on link at bounding box center [239, 342] width 306 height 428
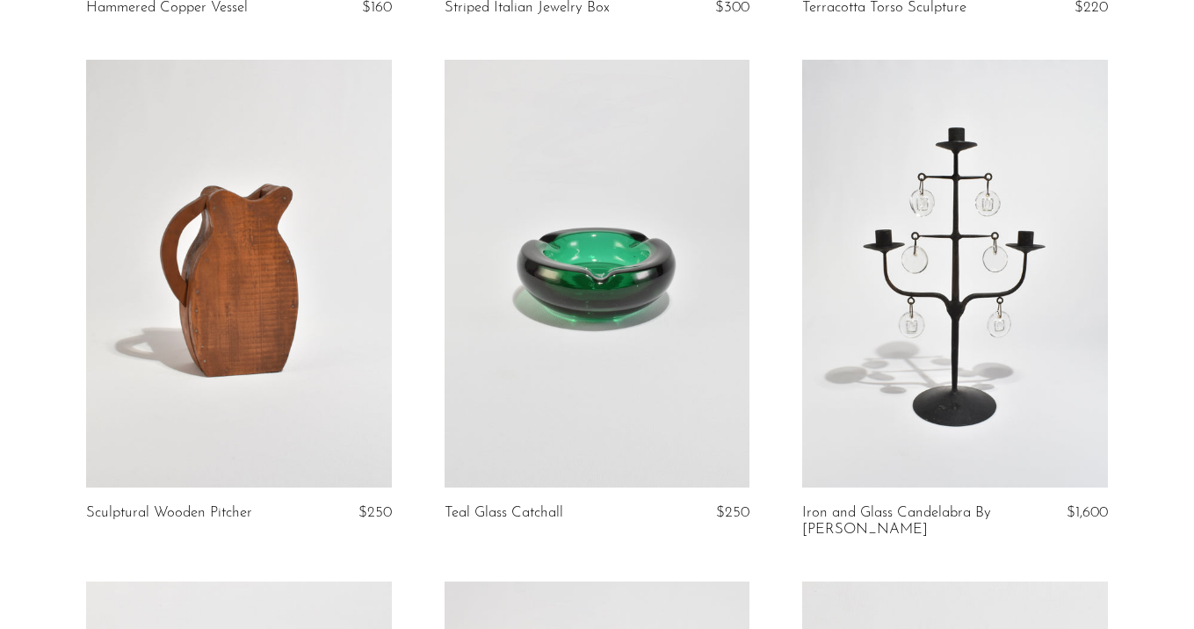
scroll to position [2214, 0]
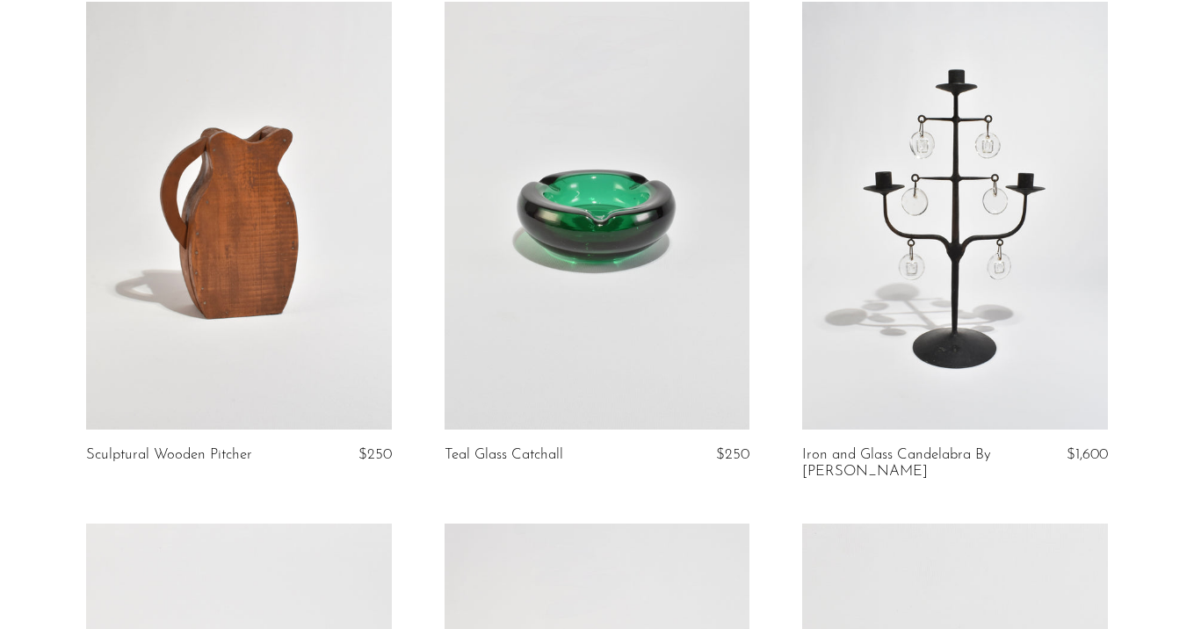
click at [729, 218] on link at bounding box center [598, 216] width 306 height 428
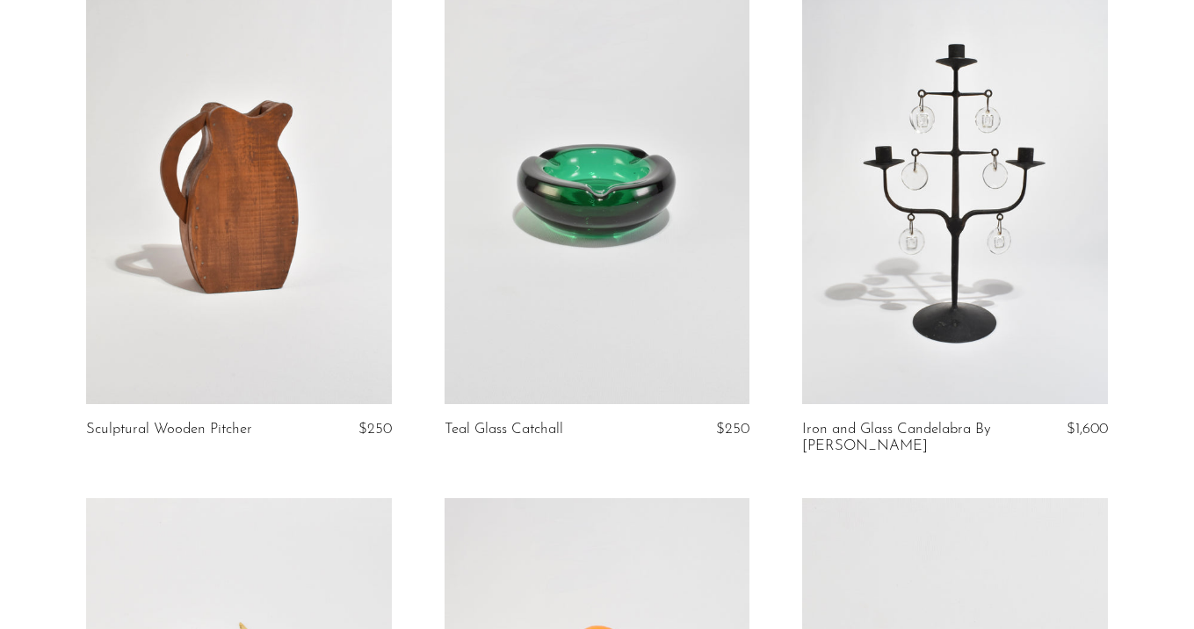
scroll to position [2249, 0]
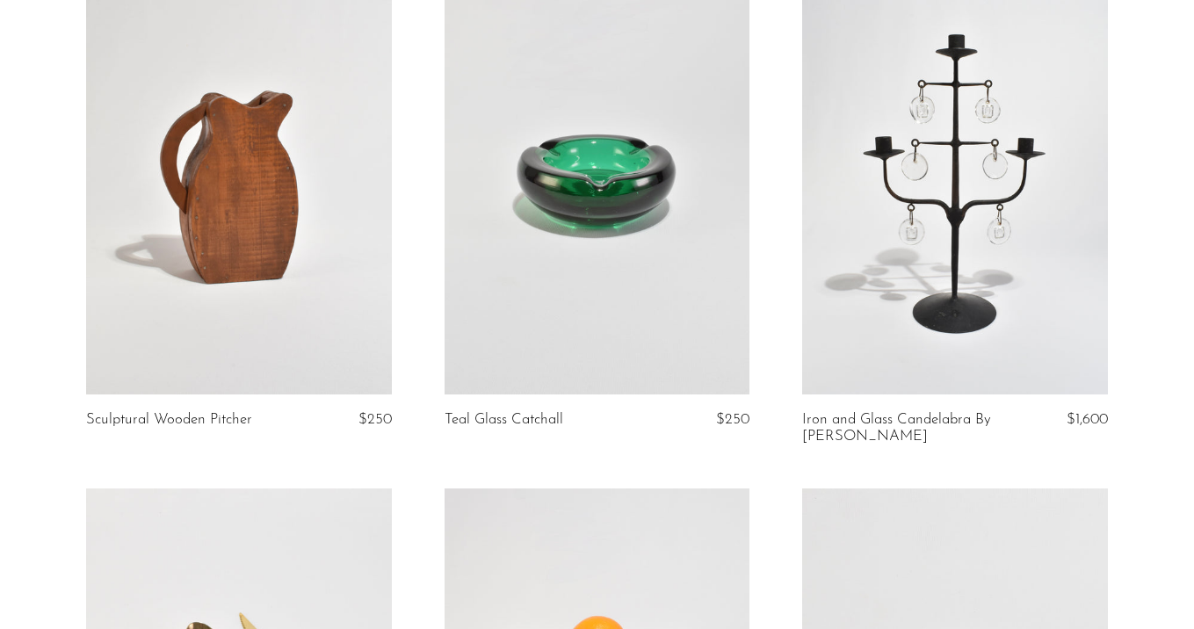
click at [990, 165] on link at bounding box center [955, 181] width 306 height 428
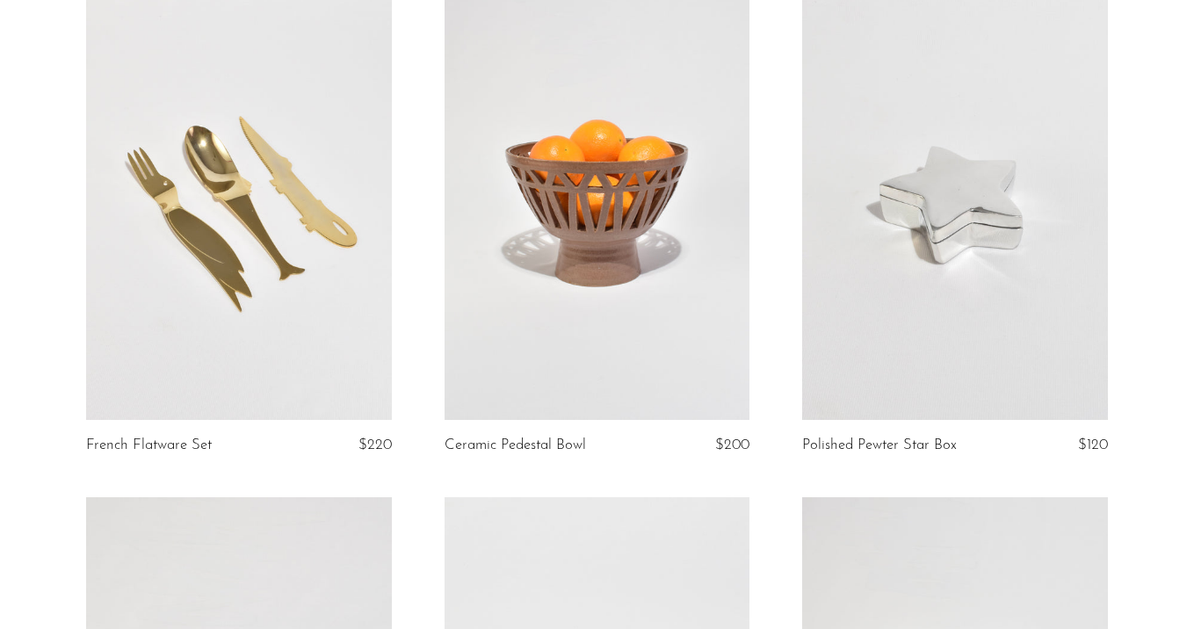
scroll to position [2748, 0]
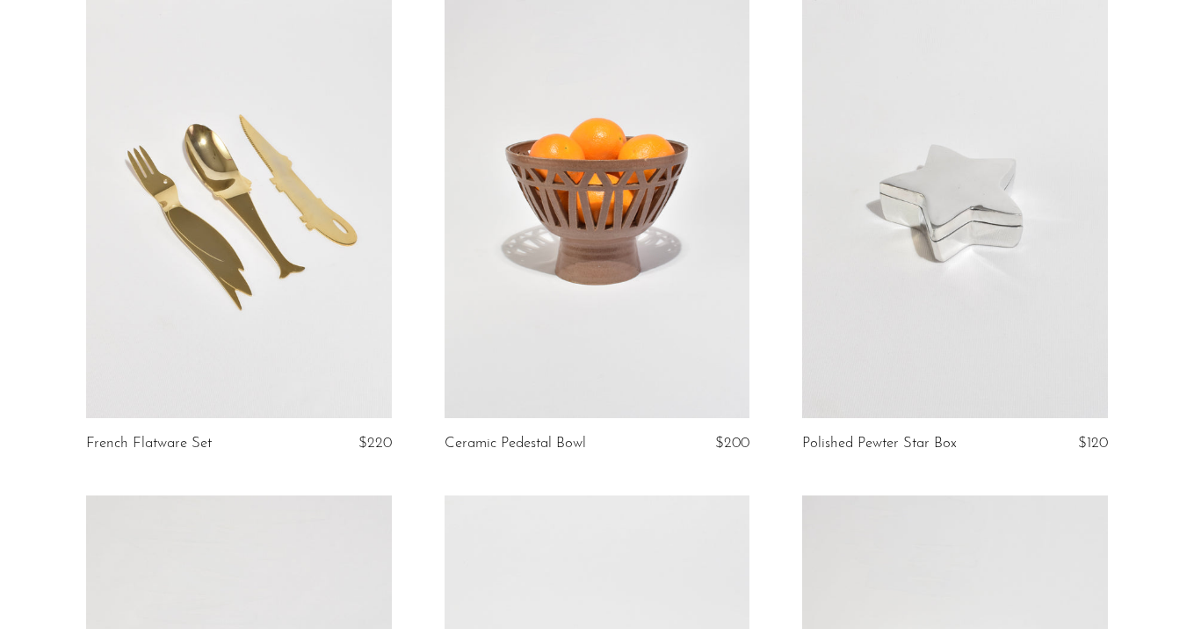
click at [139, 202] on link at bounding box center [239, 204] width 306 height 428
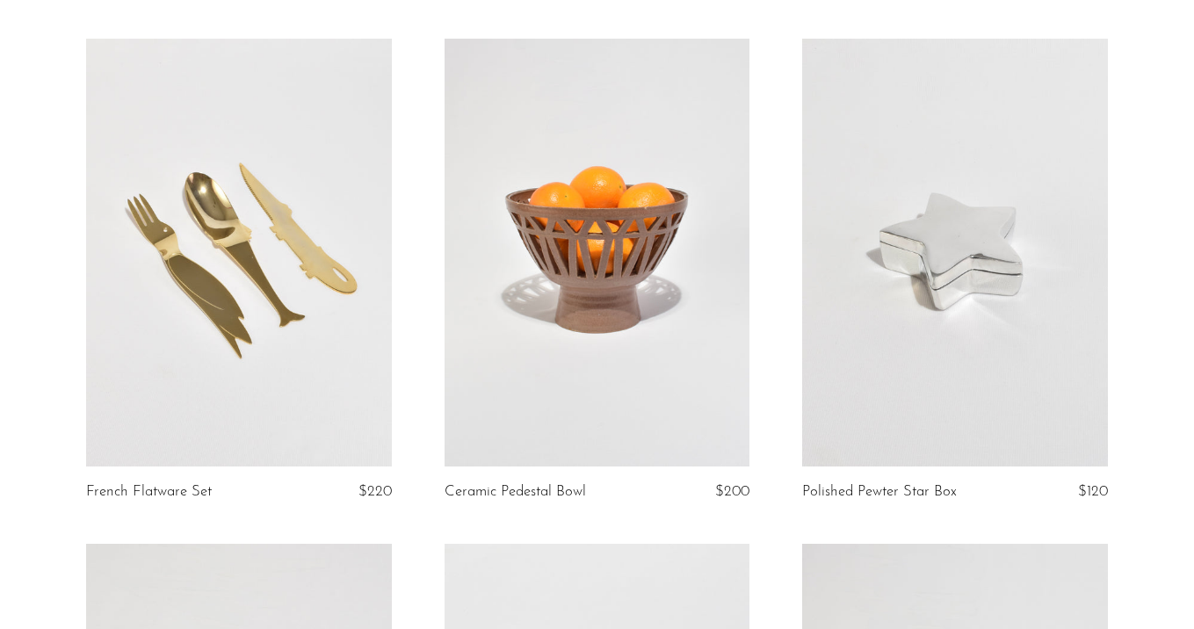
scroll to position [2697, 0]
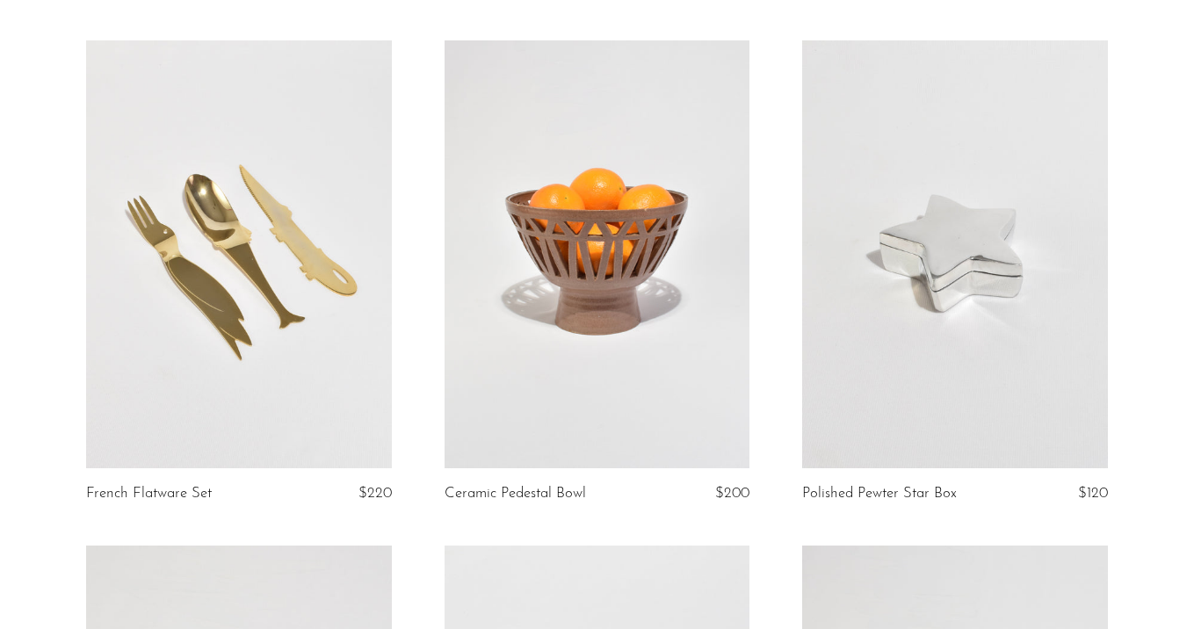
click at [679, 255] on link at bounding box center [598, 254] width 306 height 428
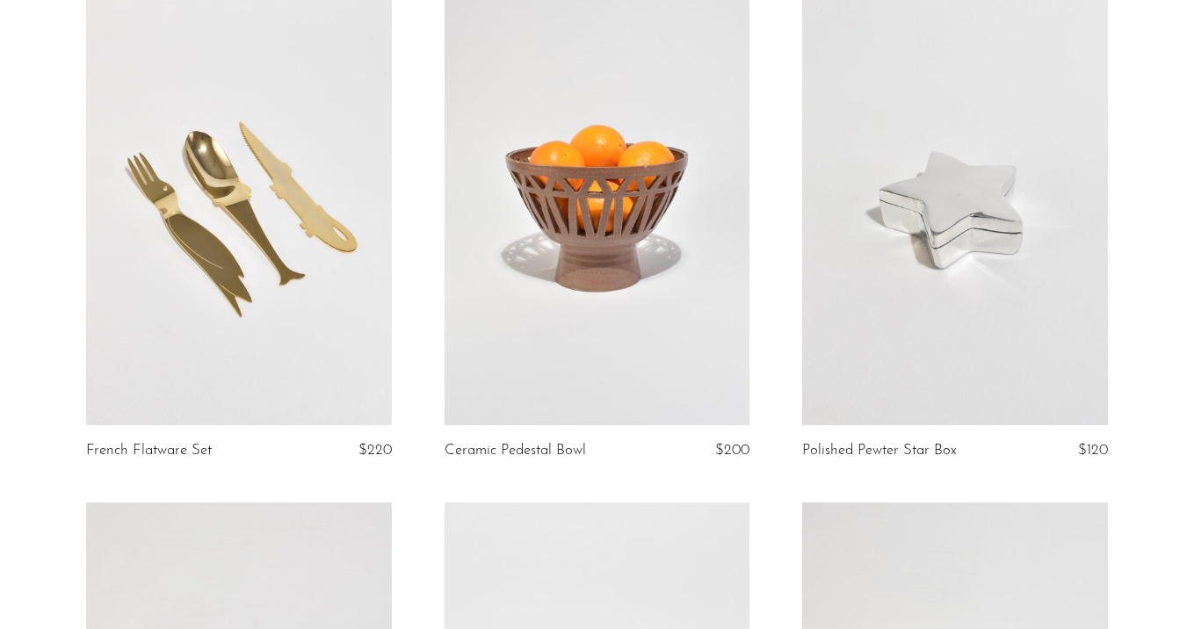
click at [948, 250] on link at bounding box center [955, 211] width 306 height 428
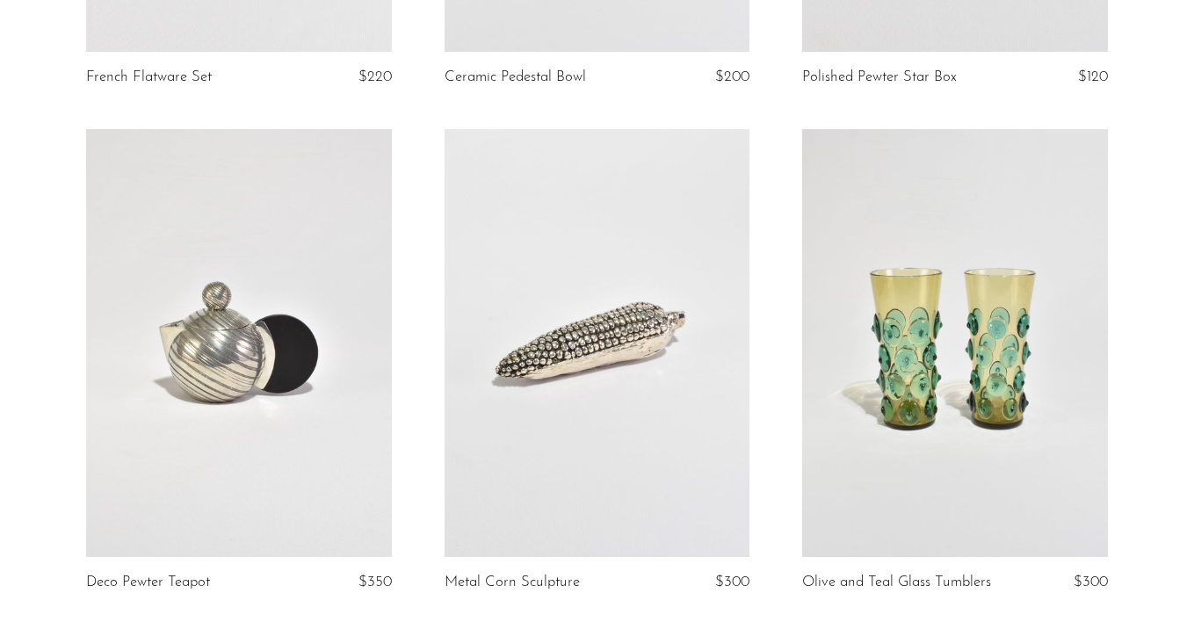
scroll to position [3178, 0]
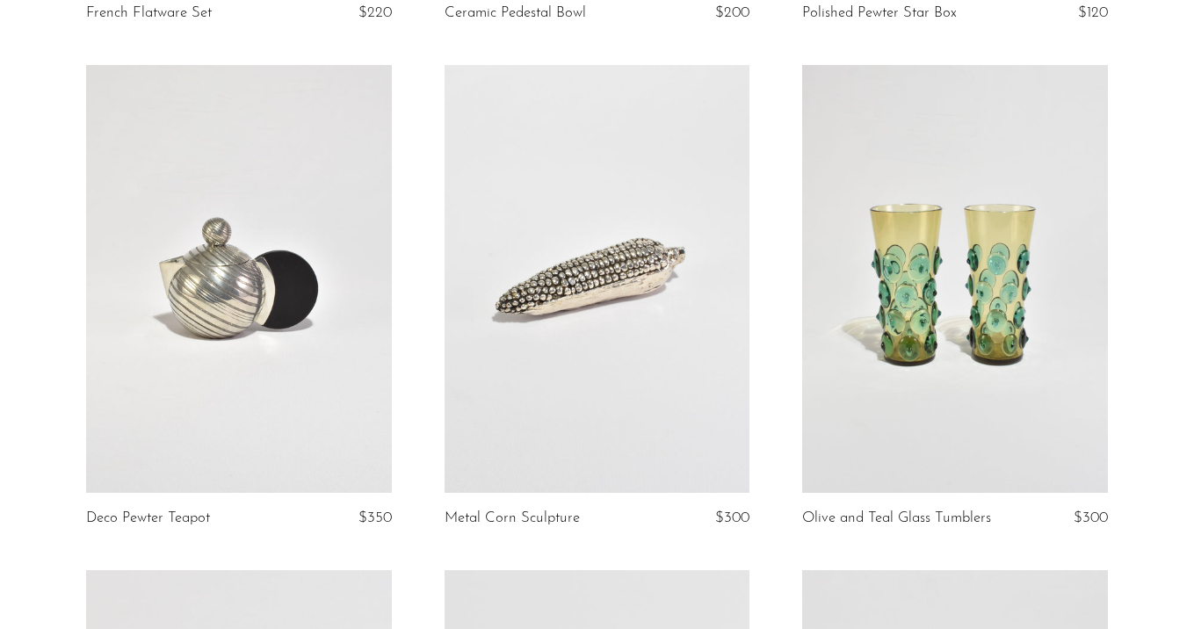
click at [275, 243] on link at bounding box center [239, 279] width 306 height 428
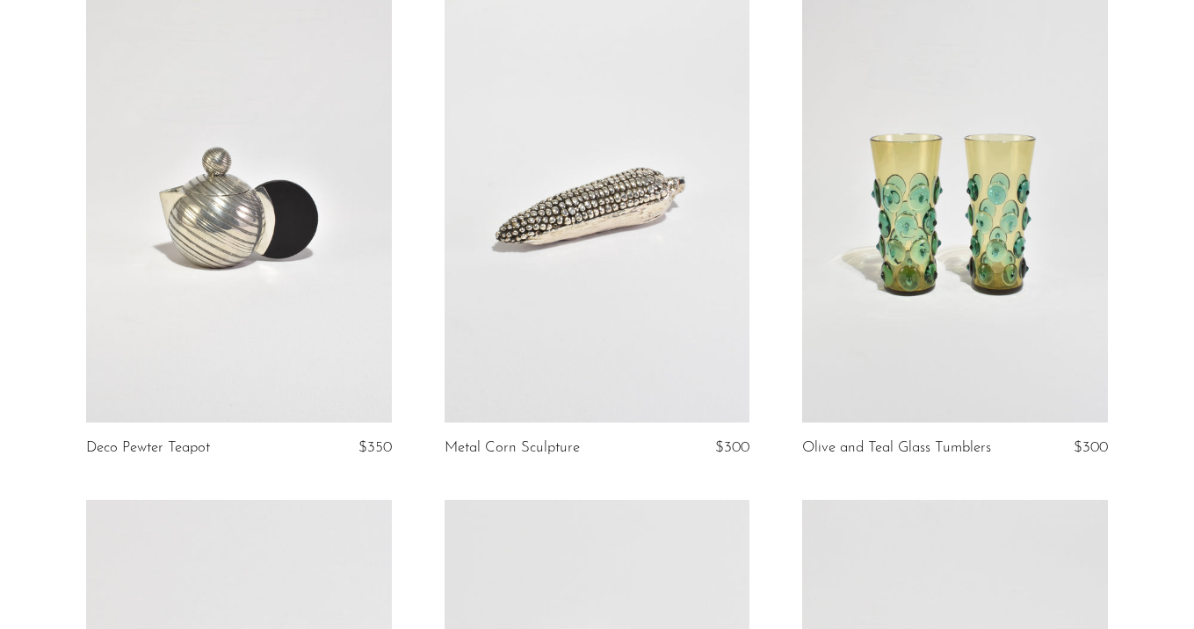
scroll to position [3240, 0]
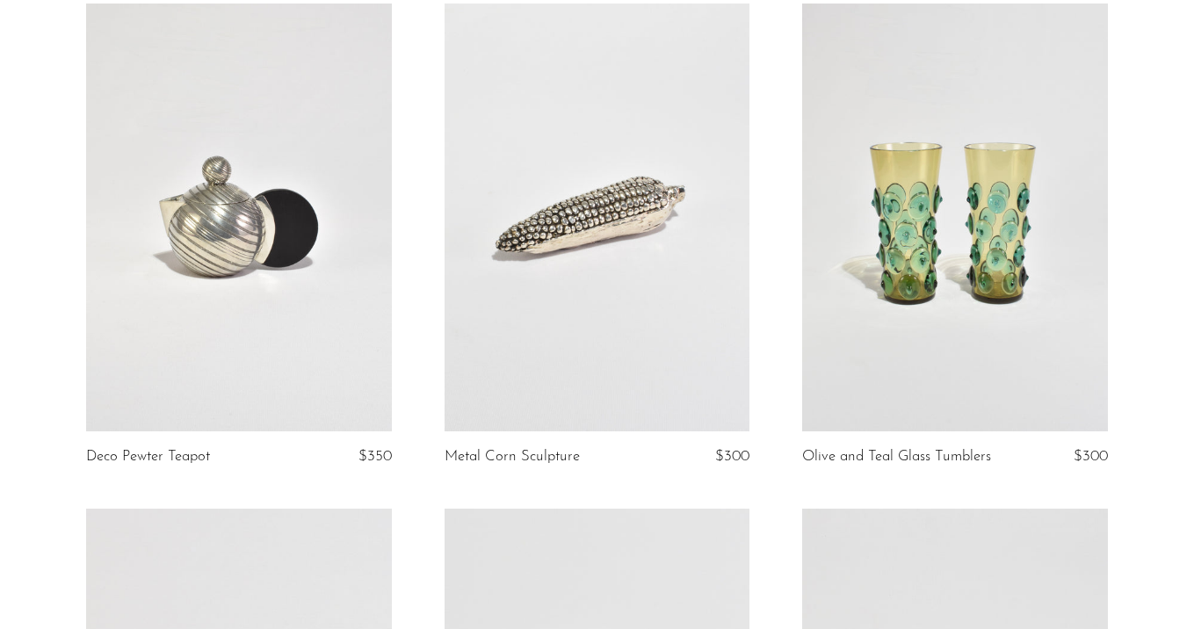
click at [199, 233] on link at bounding box center [239, 218] width 306 height 428
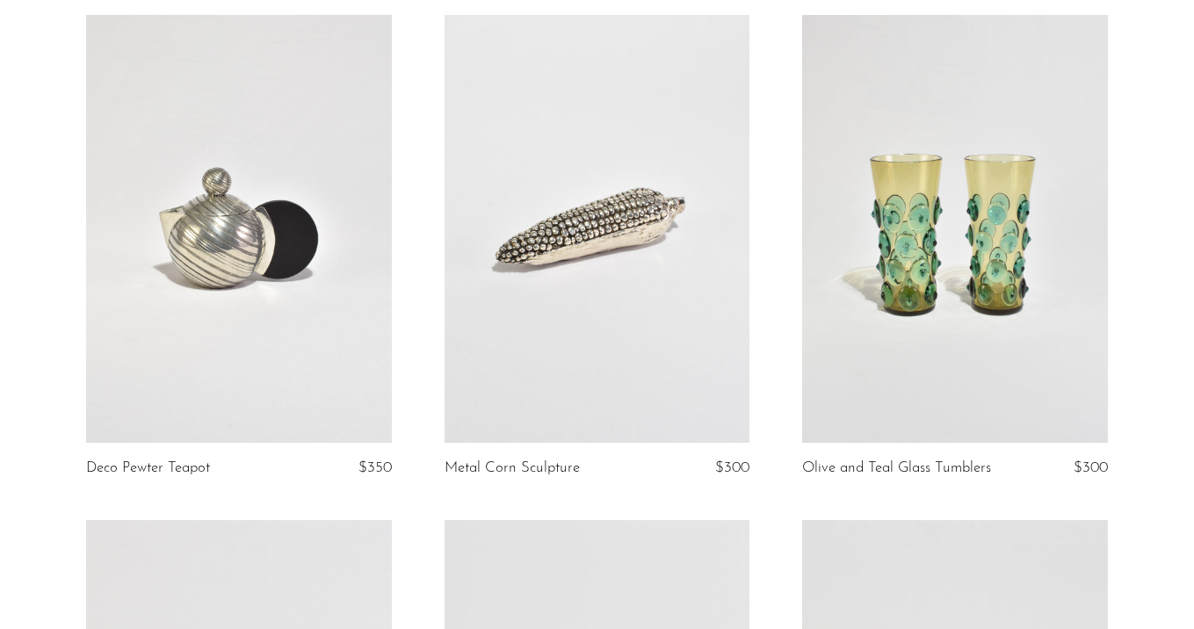
scroll to position [3288, 0]
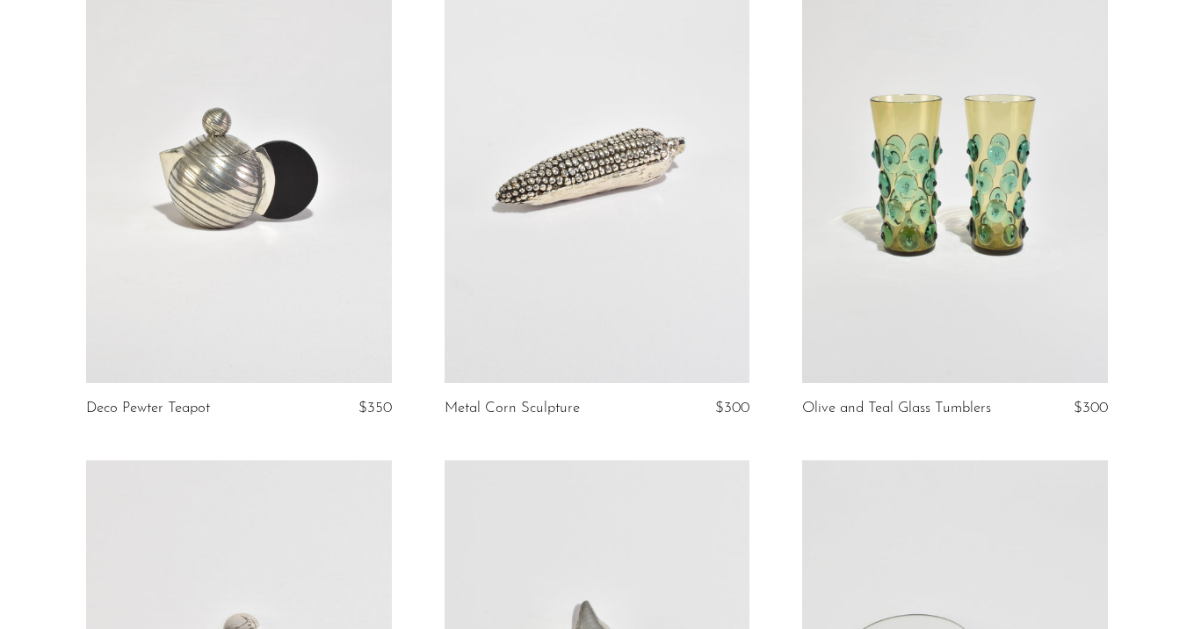
drag, startPoint x: 199, startPoint y: 233, endPoint x: 1184, endPoint y: 3, distance: 1011.8
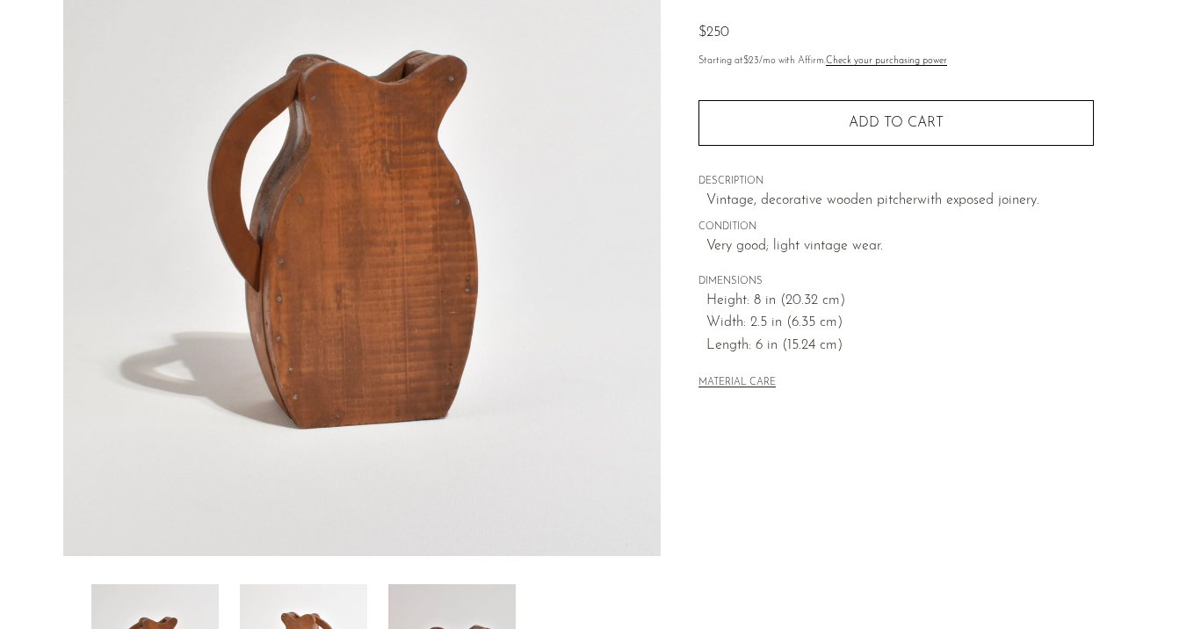
scroll to position [187, 0]
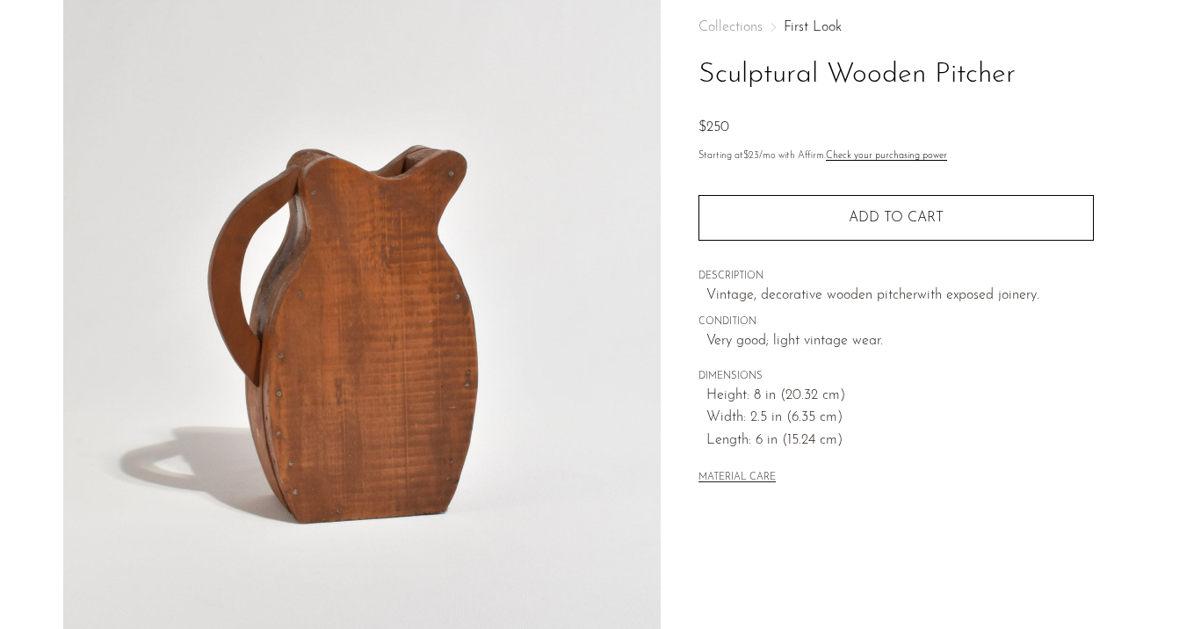
scroll to position [27, 0]
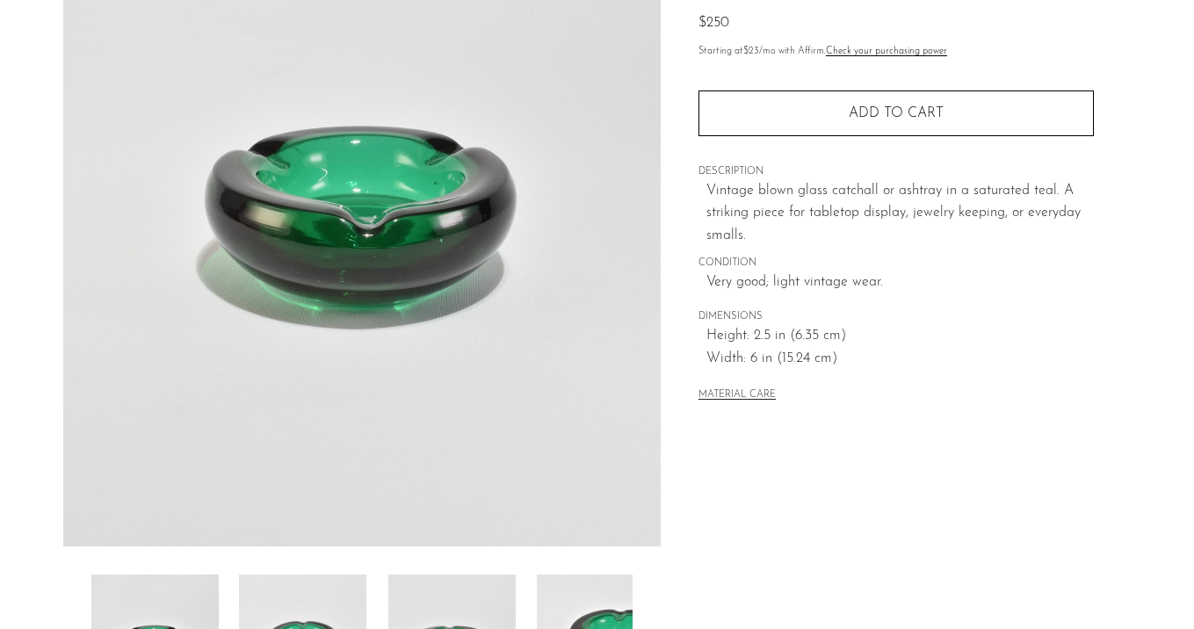
scroll to position [199, 0]
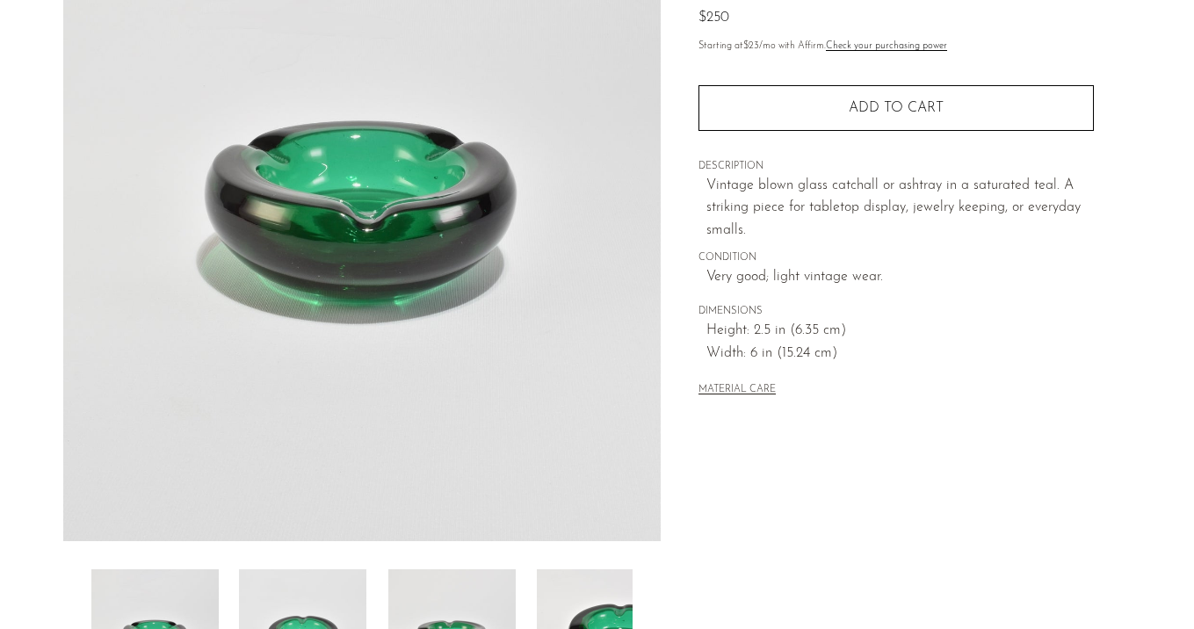
click at [310, 580] on img at bounding box center [302, 640] width 127 height 141
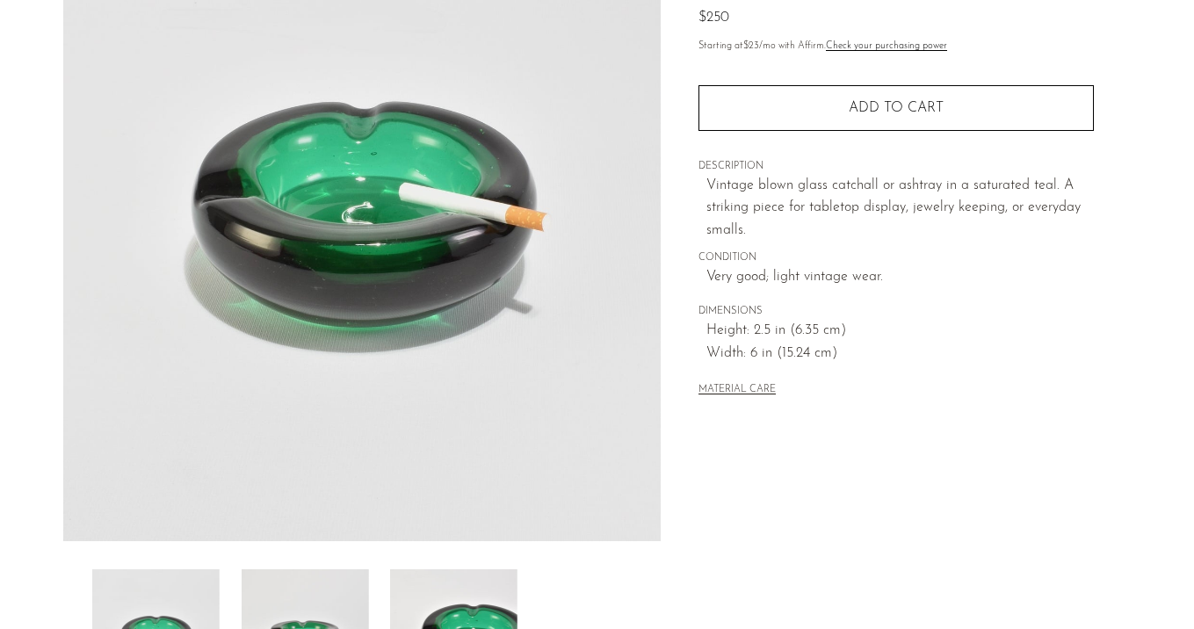
click at [337, 586] on img at bounding box center [304, 640] width 127 height 141
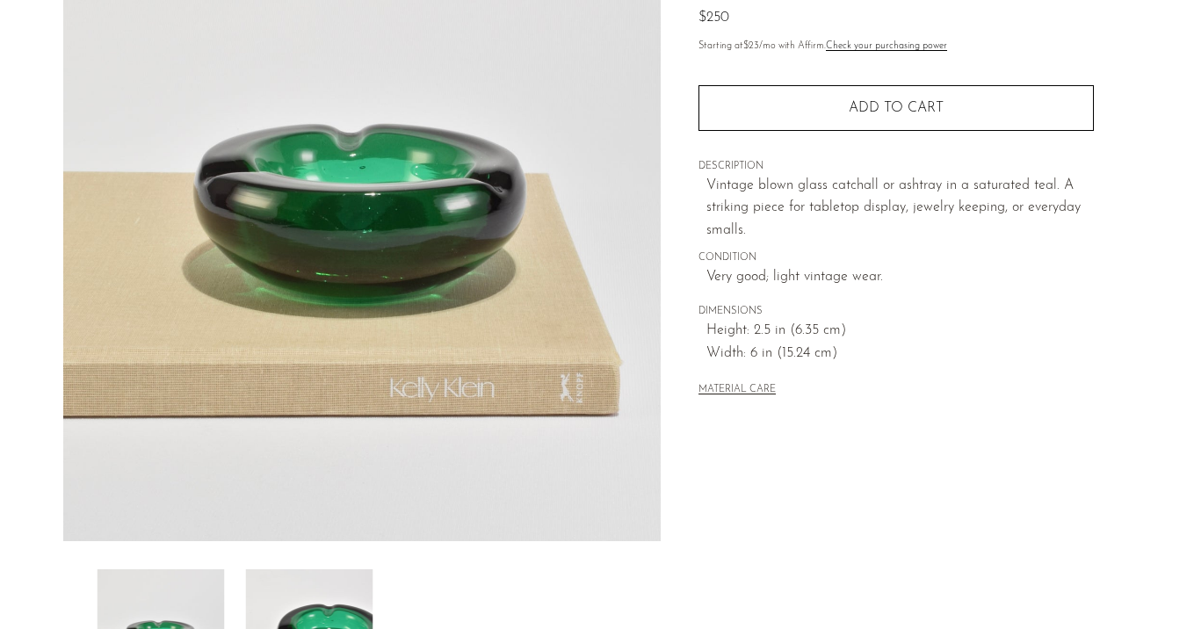
click at [337, 586] on img at bounding box center [308, 640] width 127 height 141
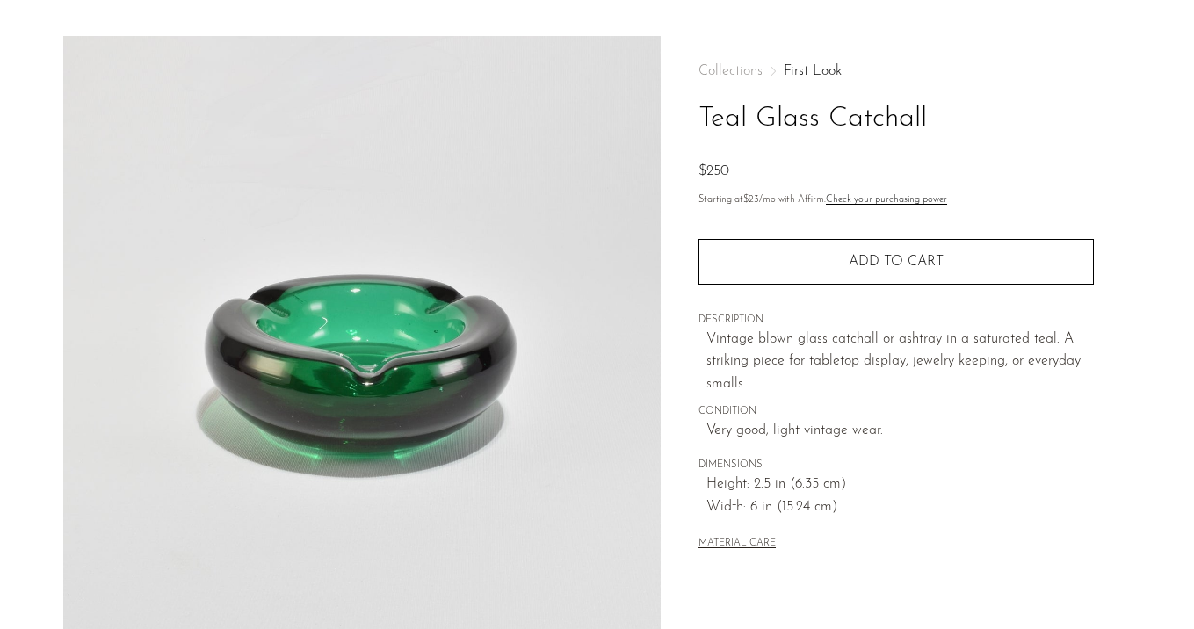
scroll to position [105, 0]
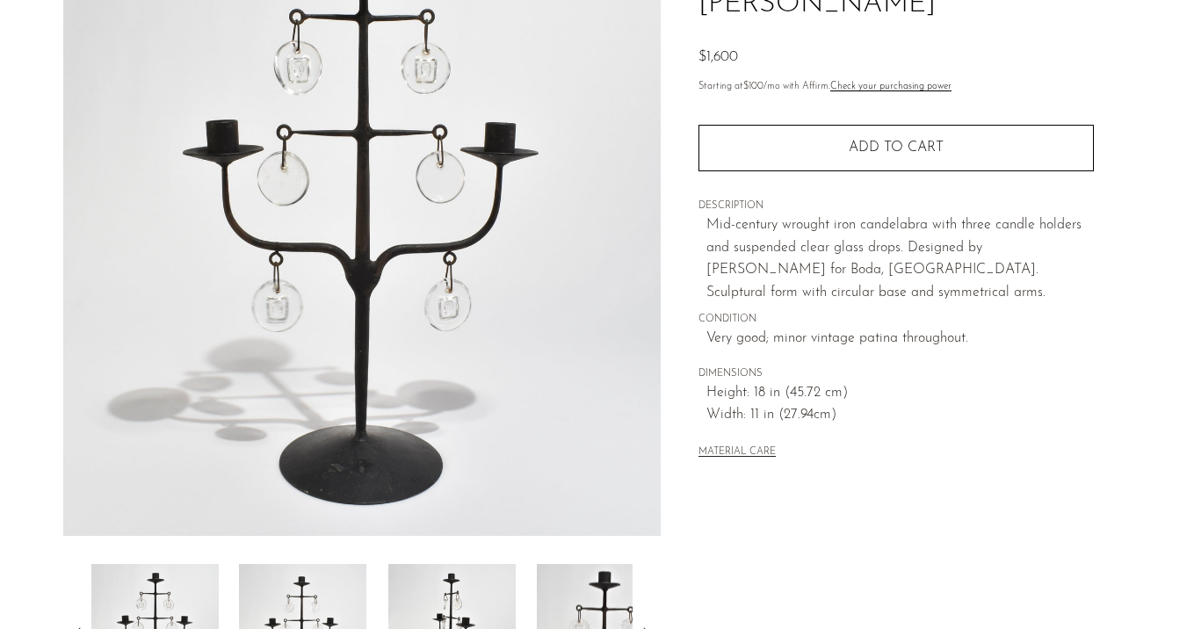
scroll to position [215, 0]
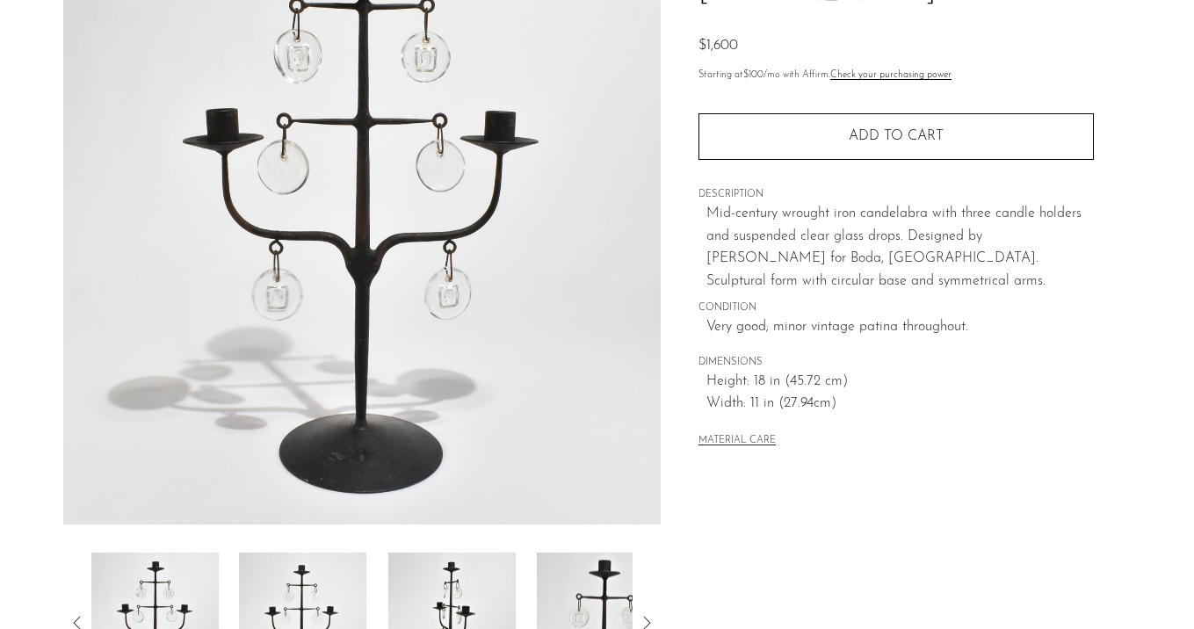
click at [292, 606] on img at bounding box center [302, 623] width 127 height 141
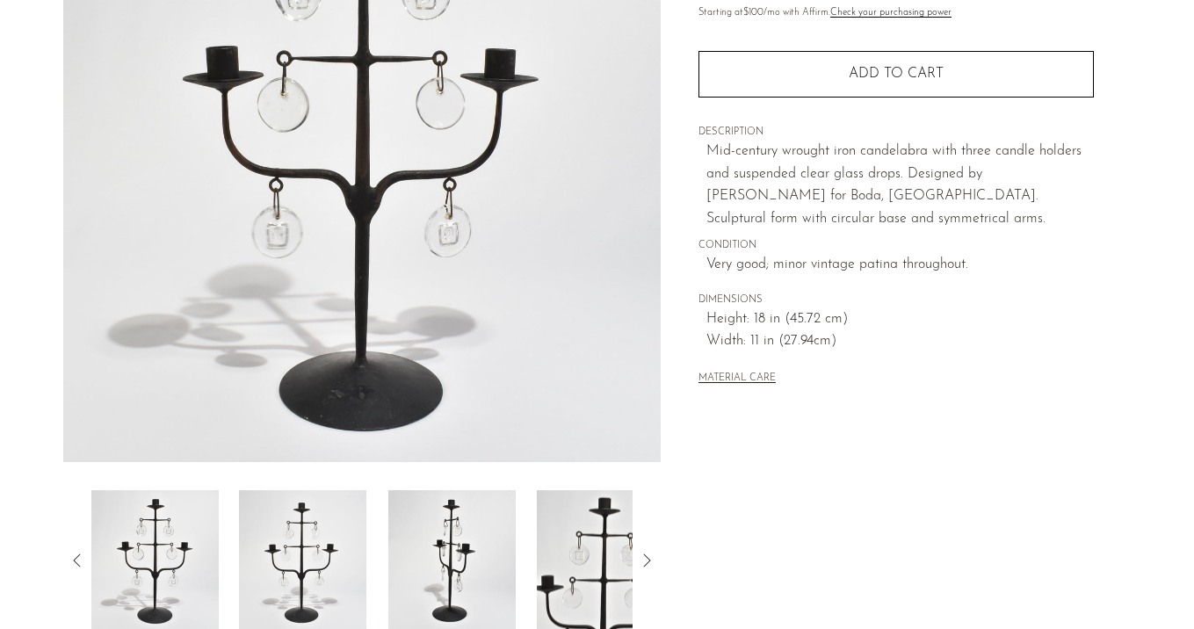
scroll to position [0, 0]
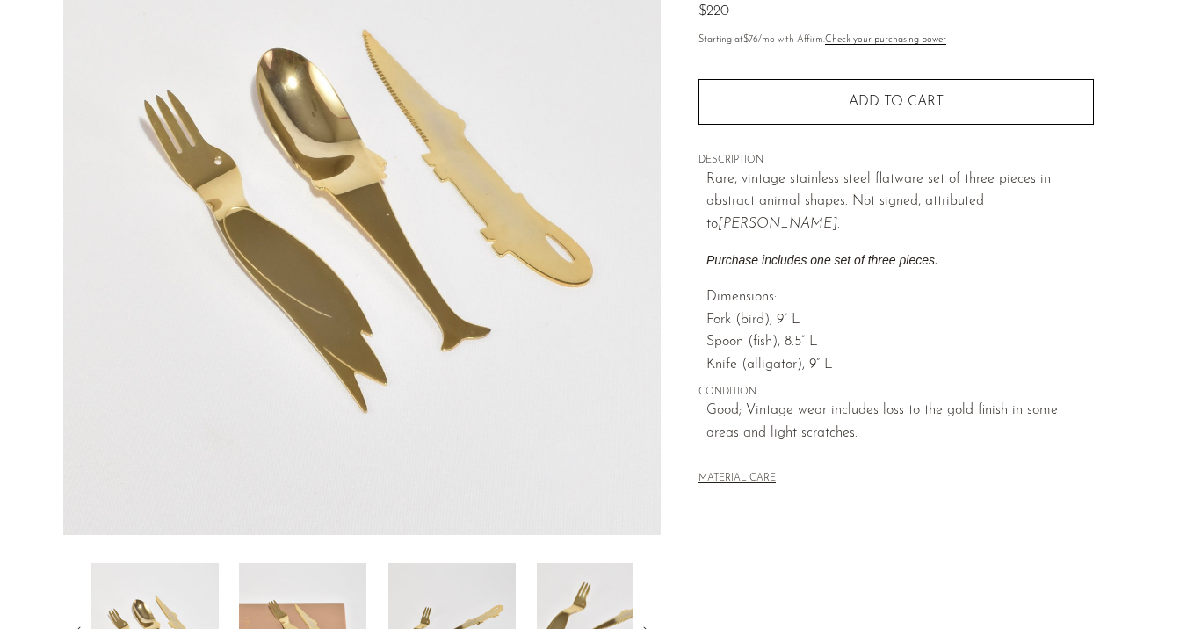
scroll to position [206, 0]
click at [331, 596] on img at bounding box center [302, 633] width 127 height 141
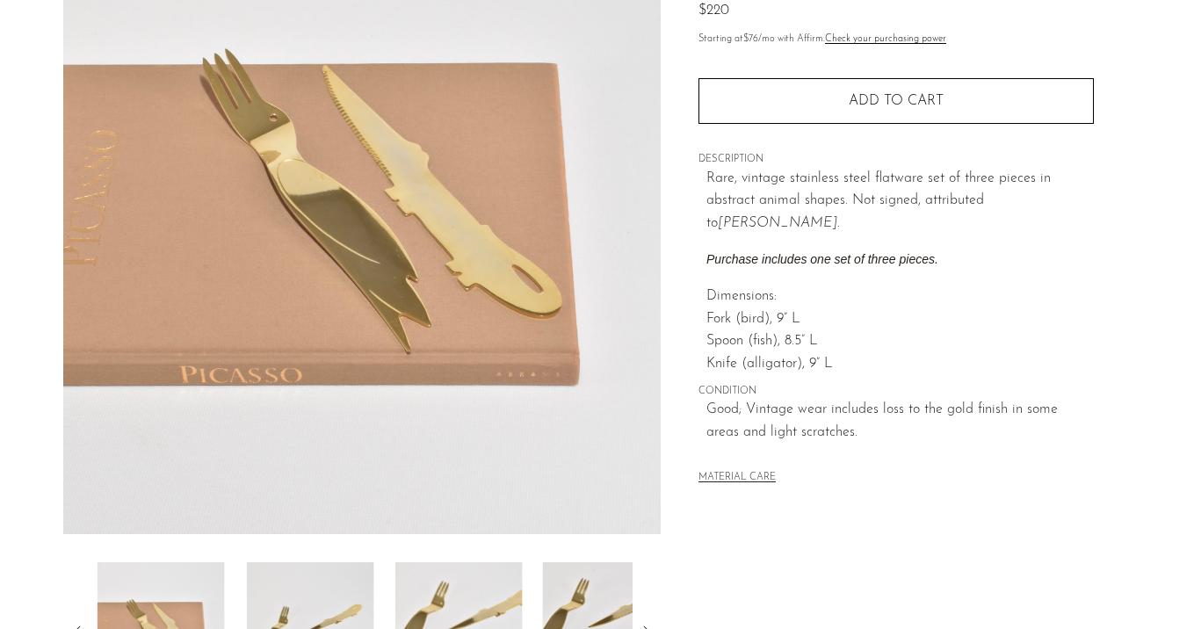
click at [331, 596] on img at bounding box center [309, 633] width 127 height 141
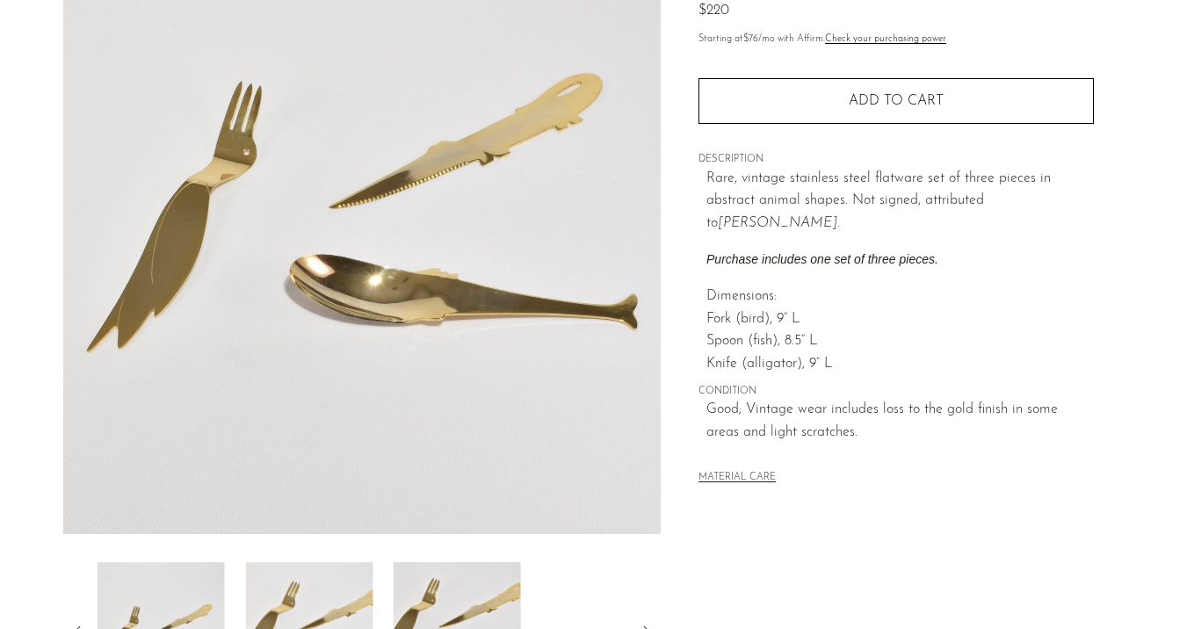
click at [331, 596] on img at bounding box center [308, 633] width 127 height 141
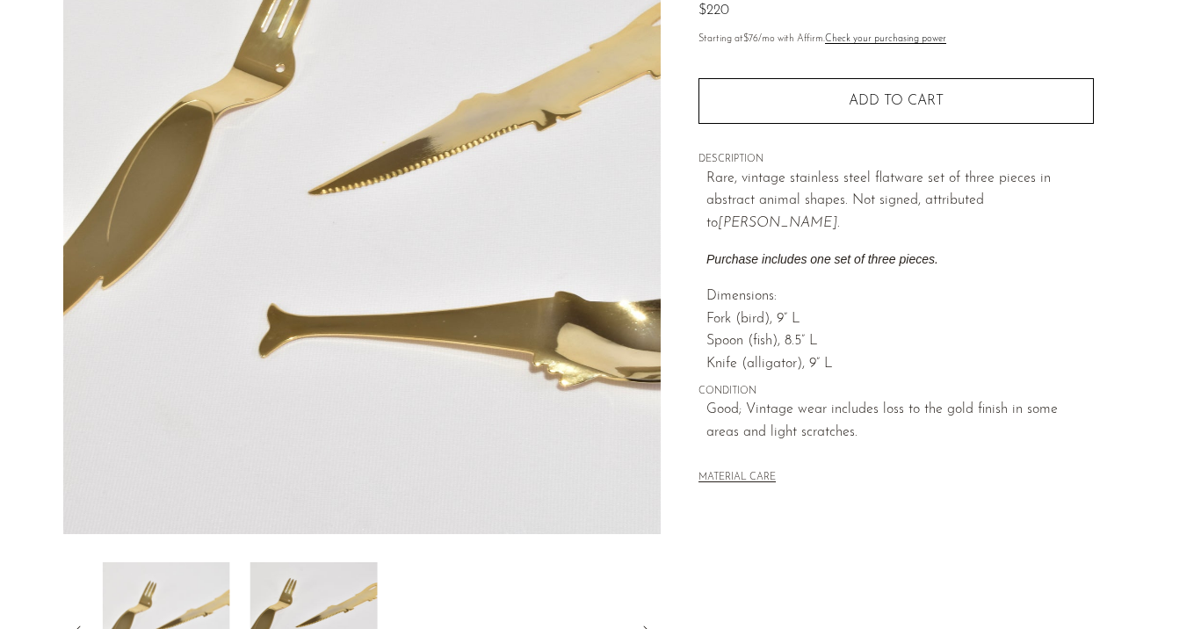
click at [331, 596] on img at bounding box center [313, 633] width 127 height 141
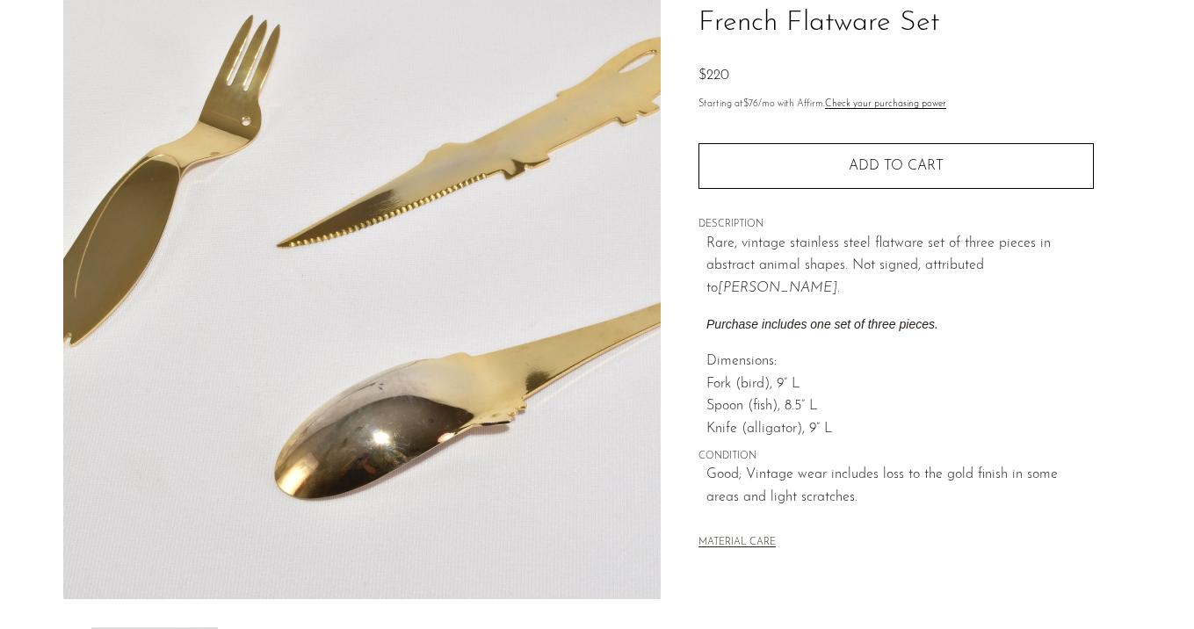
scroll to position [140, 0]
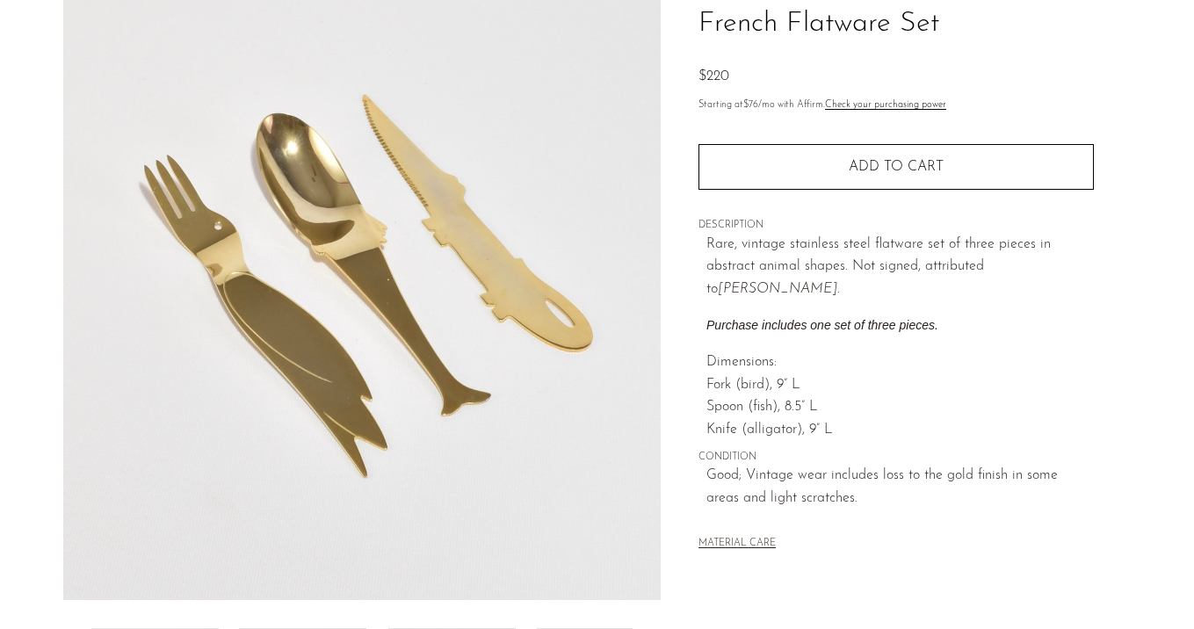
drag, startPoint x: 824, startPoint y: 228, endPoint x: 855, endPoint y: 298, distance: 76.8
click at [855, 298] on div "Collections First Look French Flatware Set $220 Starting at $76 /mo with Affirm…" at bounding box center [897, 262] width 396 height 642
click at [855, 299] on p "Rare, vintage stainless steel flatware set of three pieces in abstract animal s…" at bounding box center [901, 268] width 388 height 68
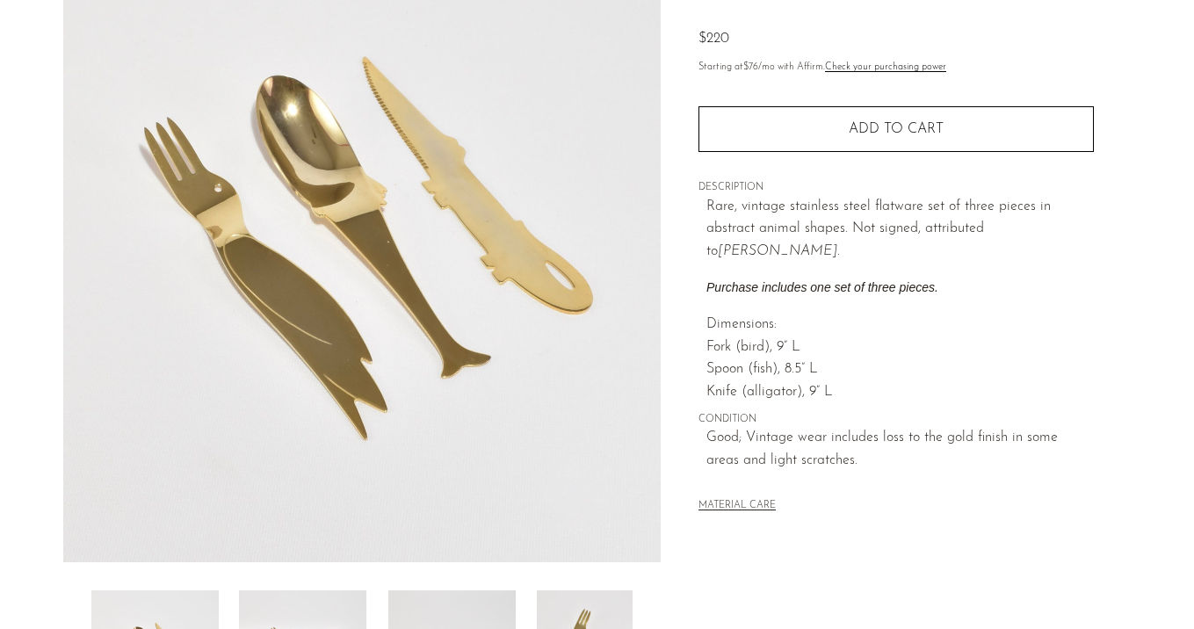
scroll to position [181, 0]
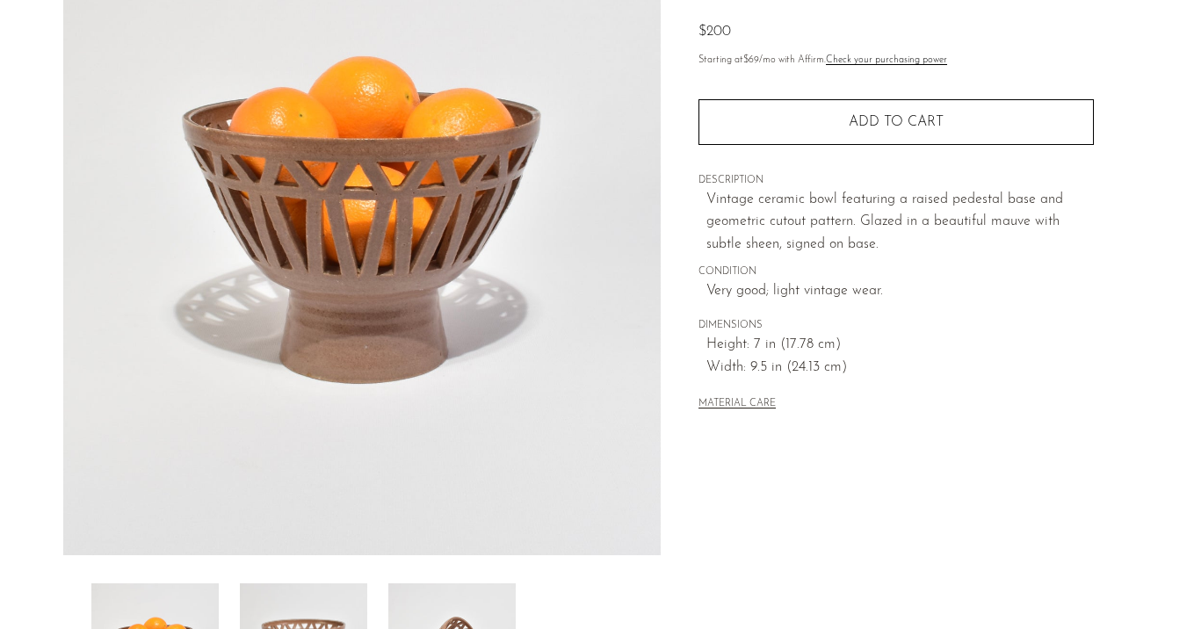
scroll to position [188, 0]
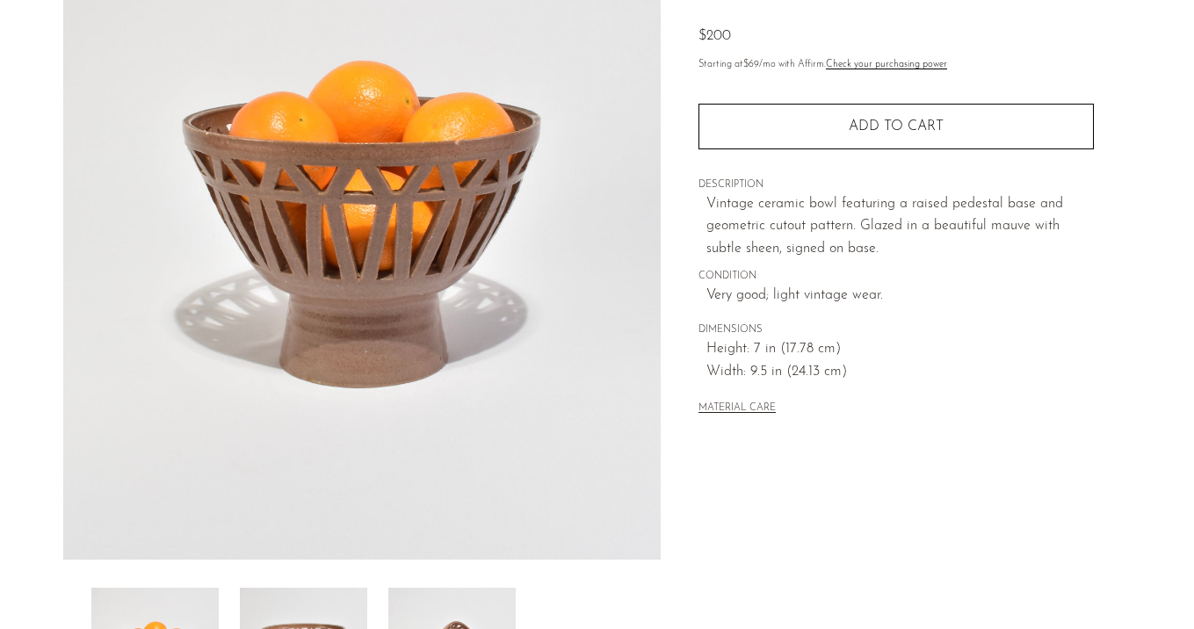
scroll to position [181, 0]
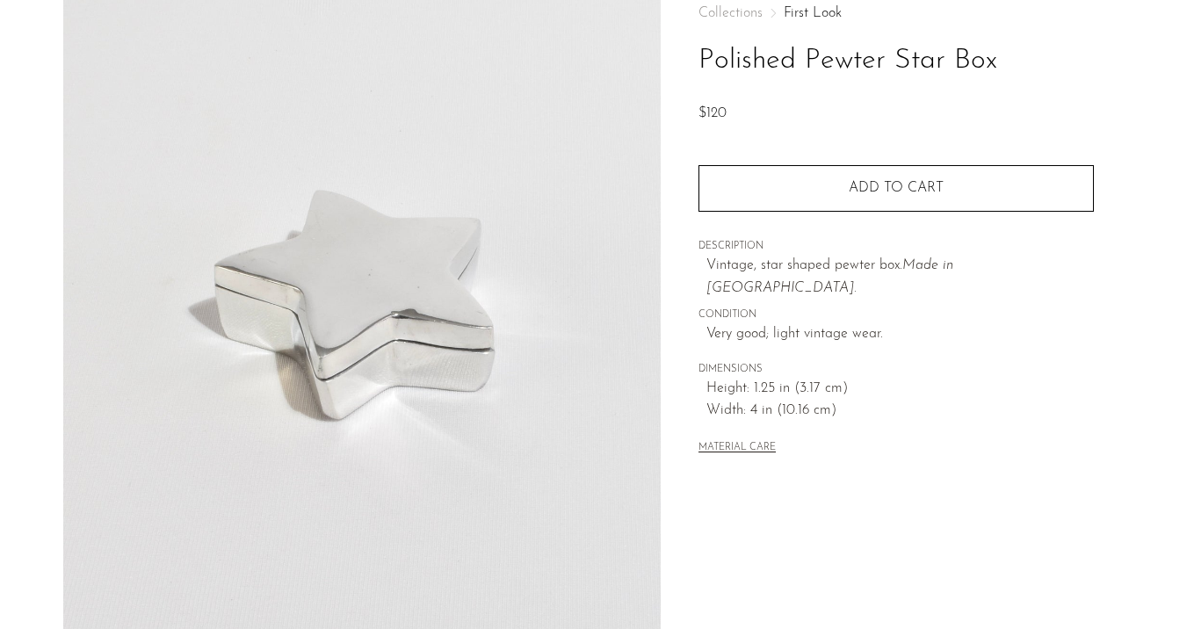
scroll to position [187, 0]
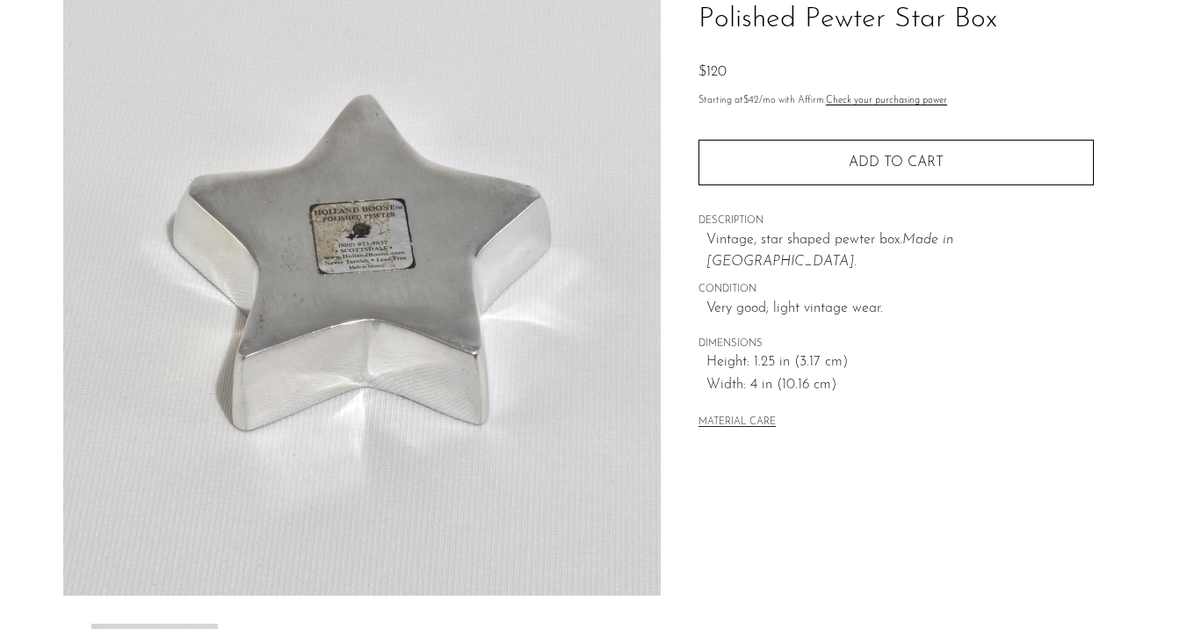
scroll to position [110, 0]
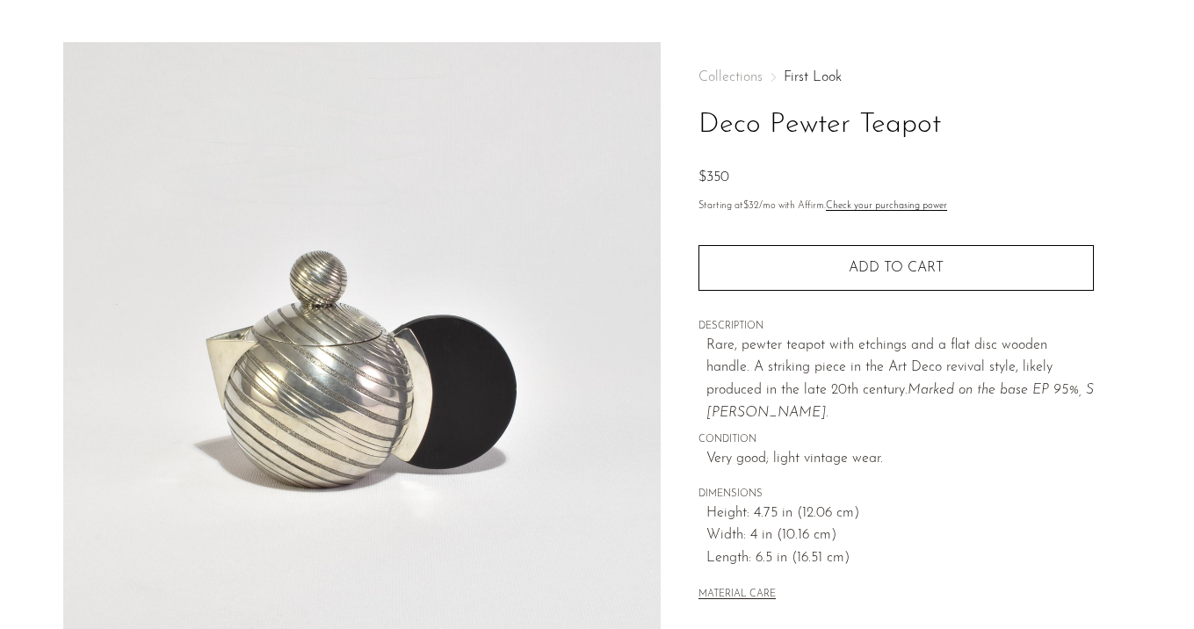
scroll to position [48, 0]
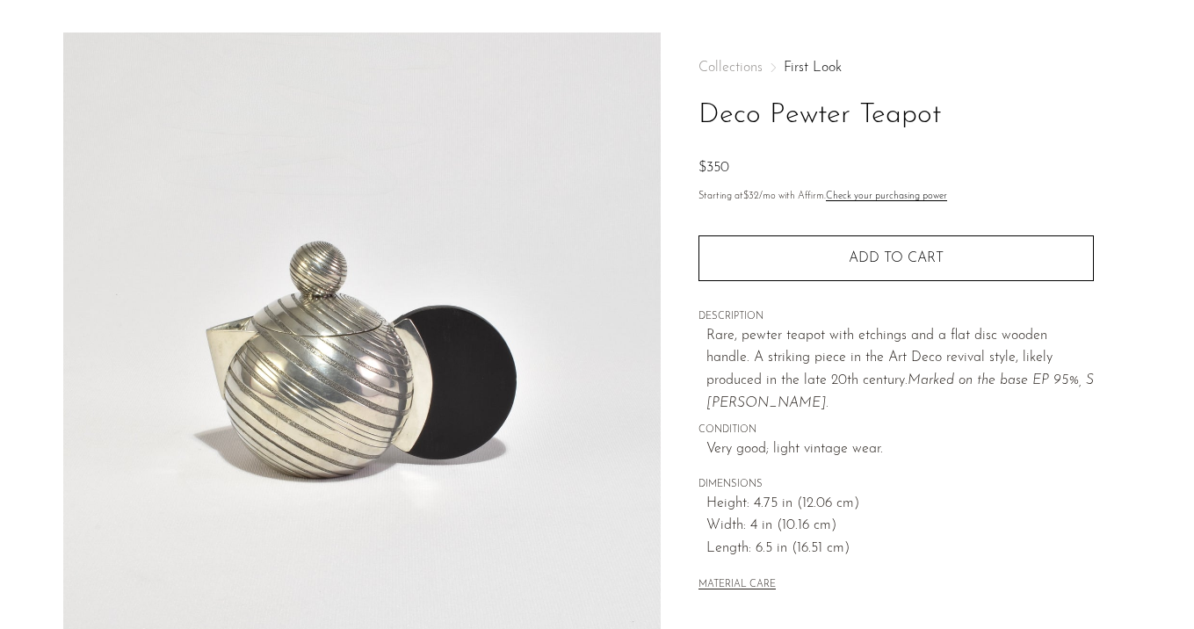
drag, startPoint x: 403, startPoint y: 306, endPoint x: 457, endPoint y: 6, distance: 304.5
click at [0, 0] on main "Deco Pewter Teapot $350" at bounding box center [597, 460] width 1194 height 926
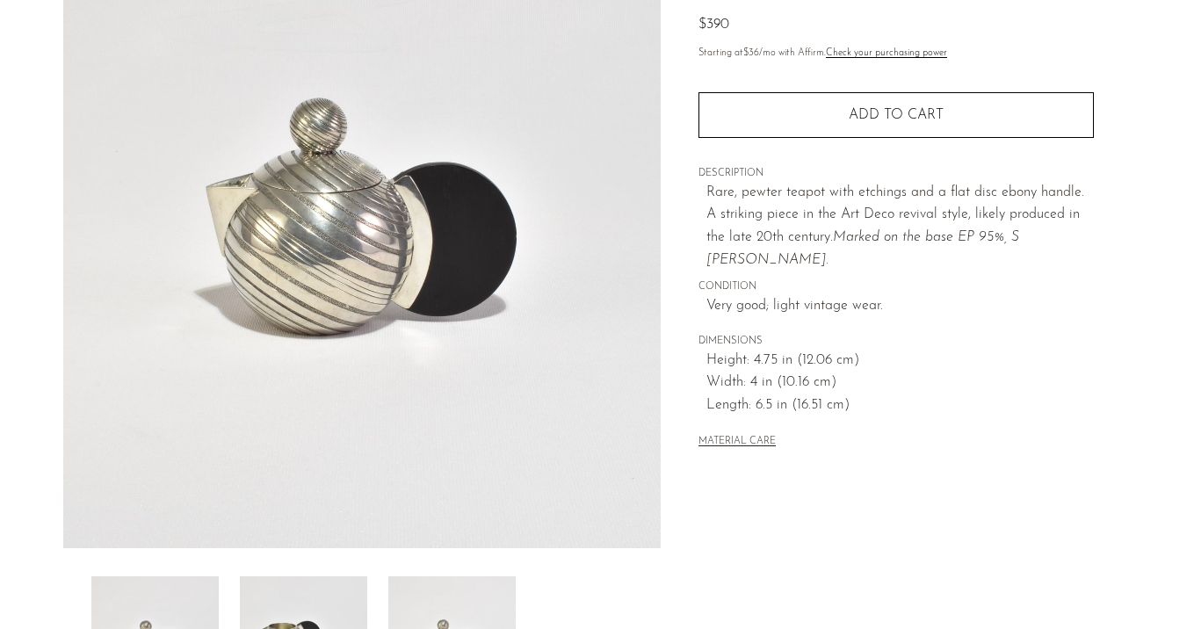
scroll to position [207, 0]
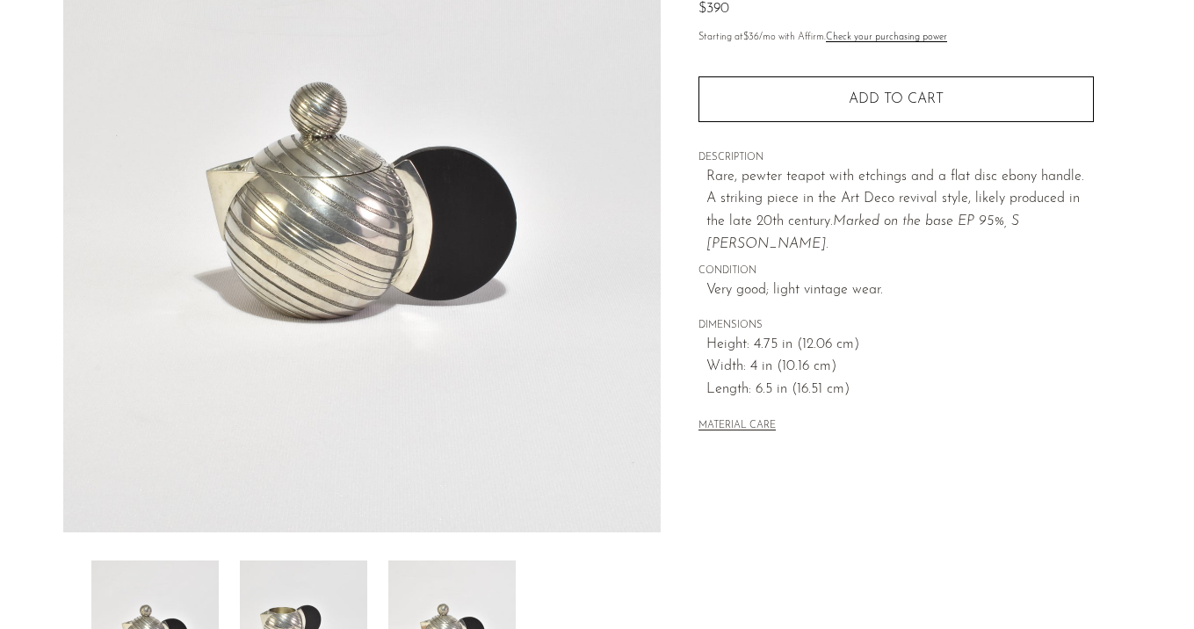
click at [304, 598] on img at bounding box center [303, 631] width 127 height 141
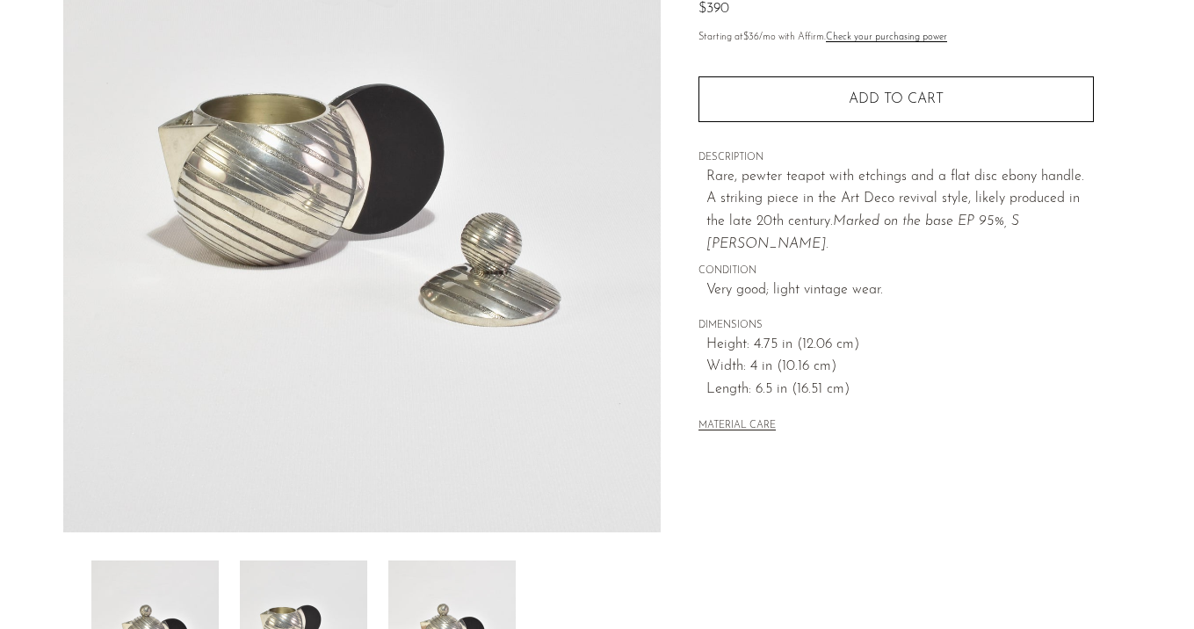
click at [408, 602] on img at bounding box center [451, 631] width 127 height 141
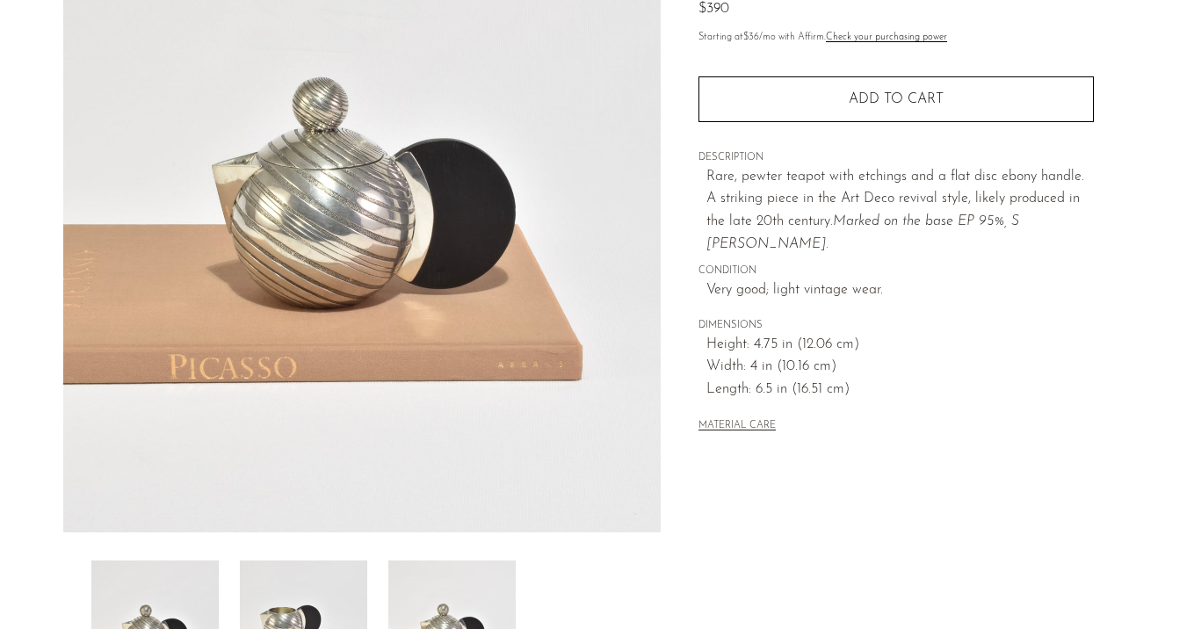
click at [314, 595] on img at bounding box center [303, 631] width 127 height 141
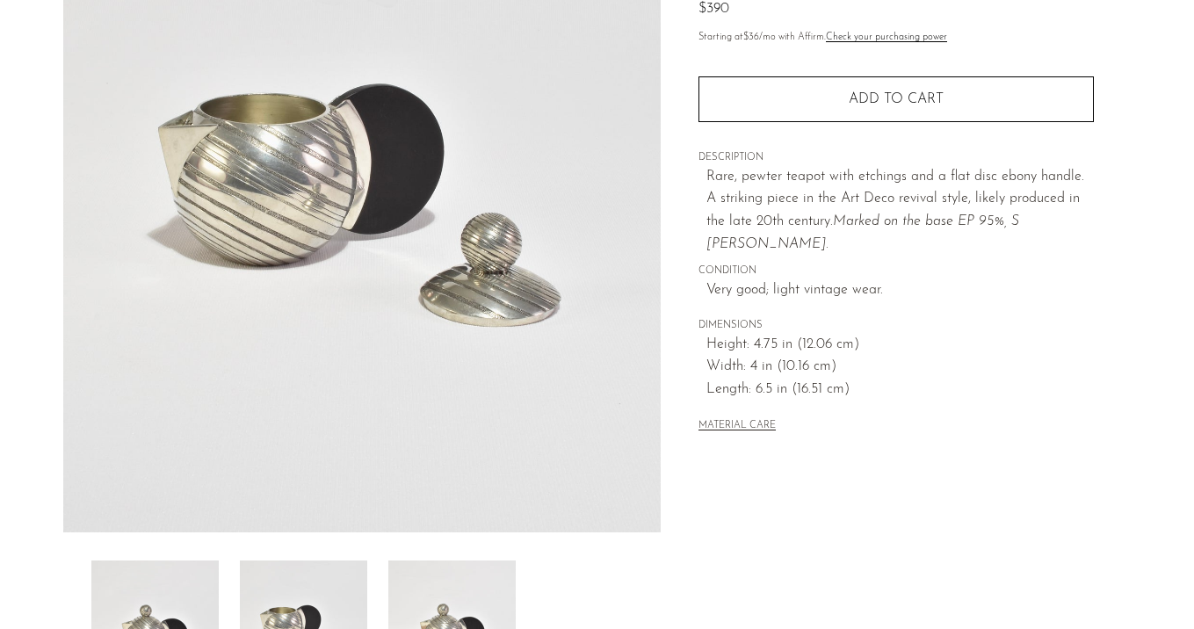
click at [184, 587] on img at bounding box center [154, 631] width 127 height 141
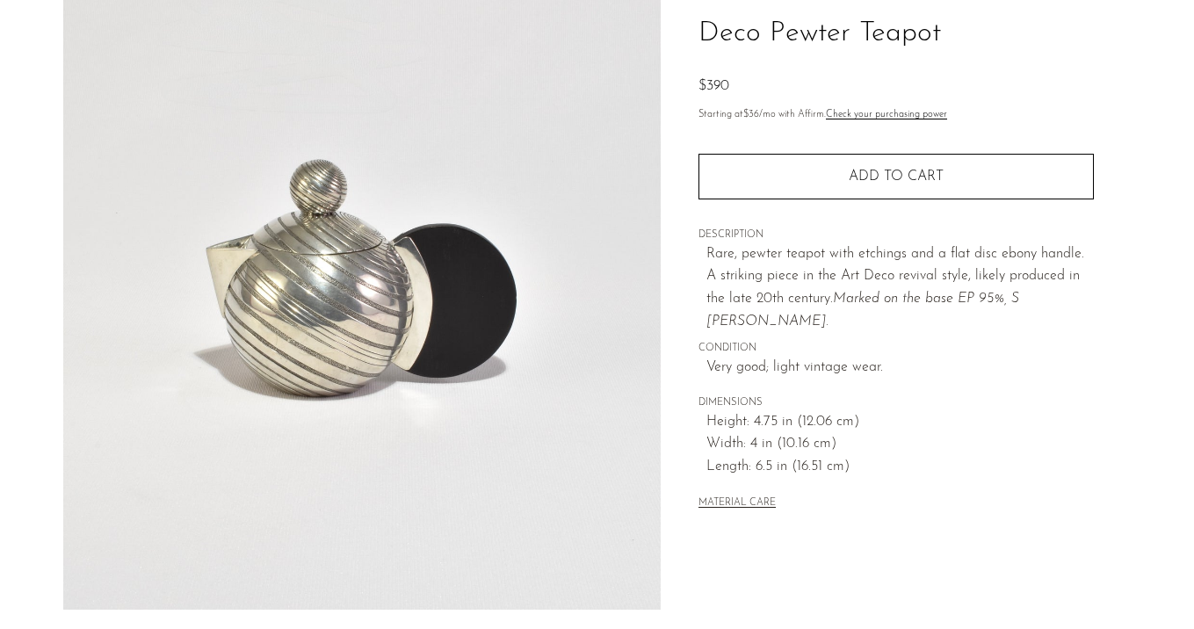
scroll to position [131, 0]
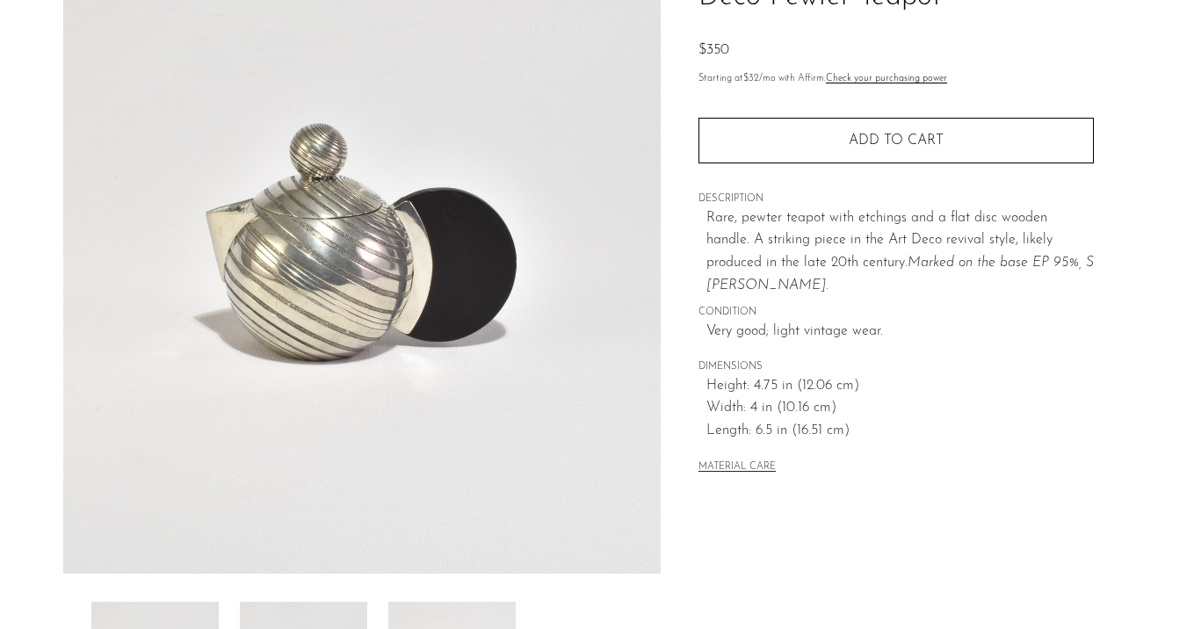
scroll to position [321, 0]
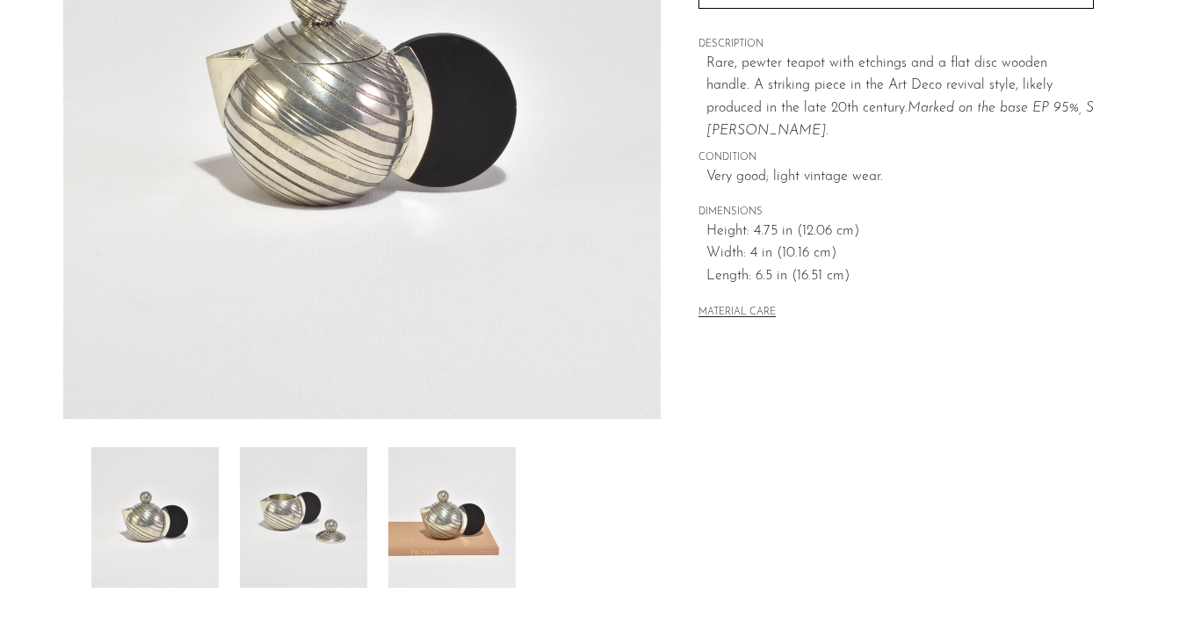
click at [332, 520] on img at bounding box center [303, 517] width 127 height 141
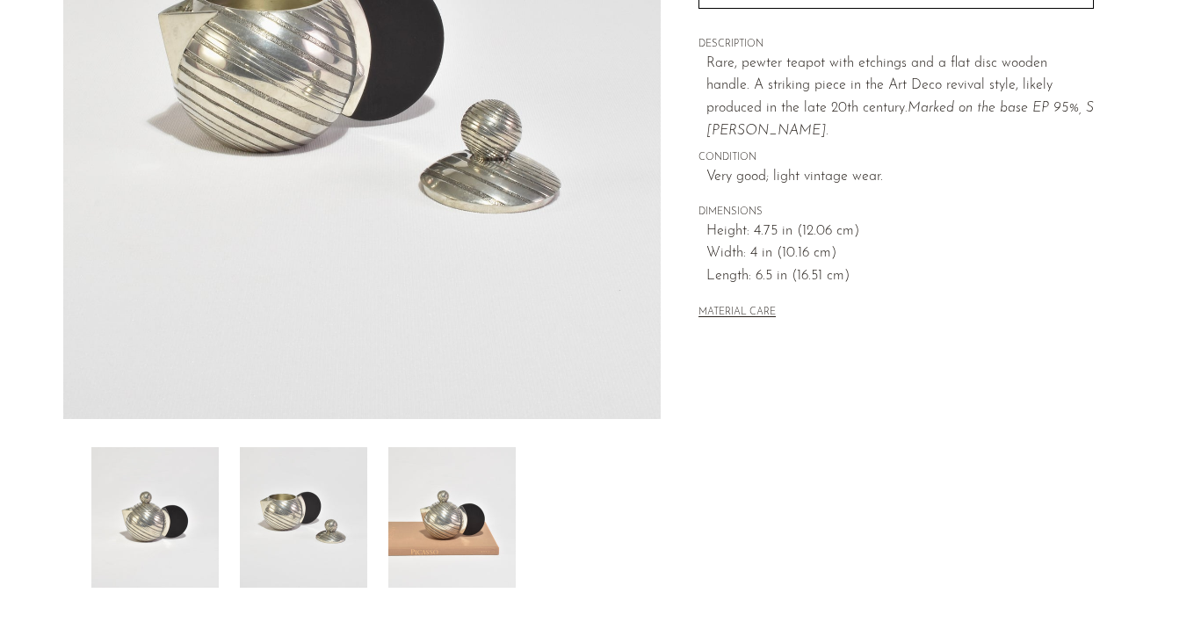
click at [408, 509] on img at bounding box center [451, 517] width 127 height 141
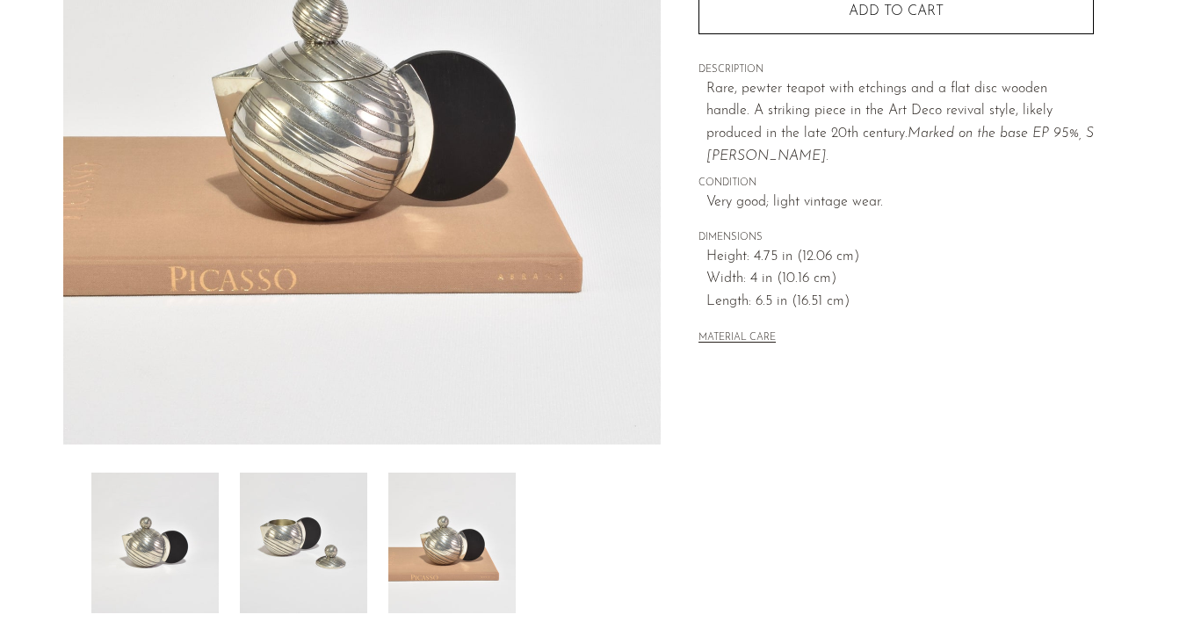
scroll to position [294, 0]
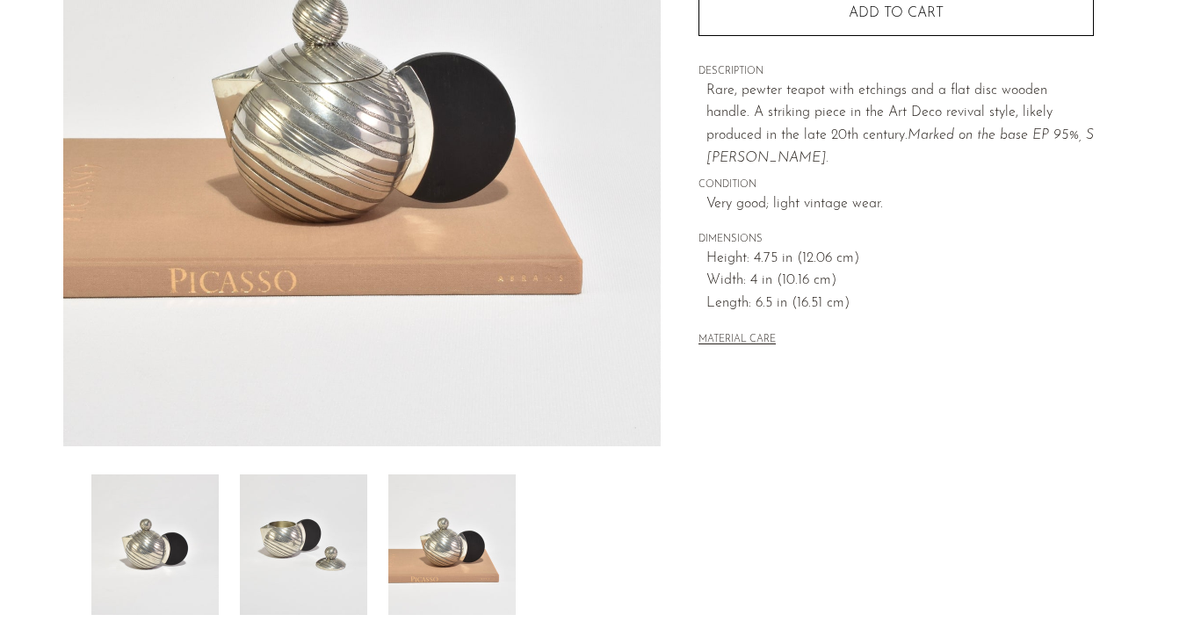
click at [305, 536] on img at bounding box center [303, 545] width 127 height 141
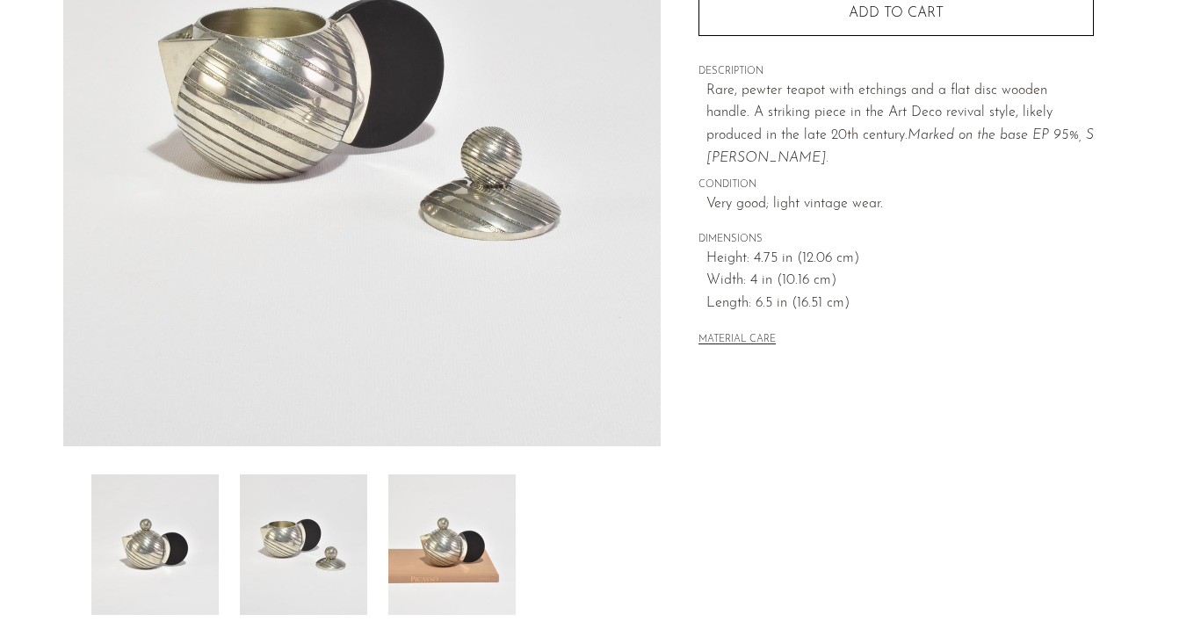
click at [191, 534] on img at bounding box center [154, 545] width 127 height 141
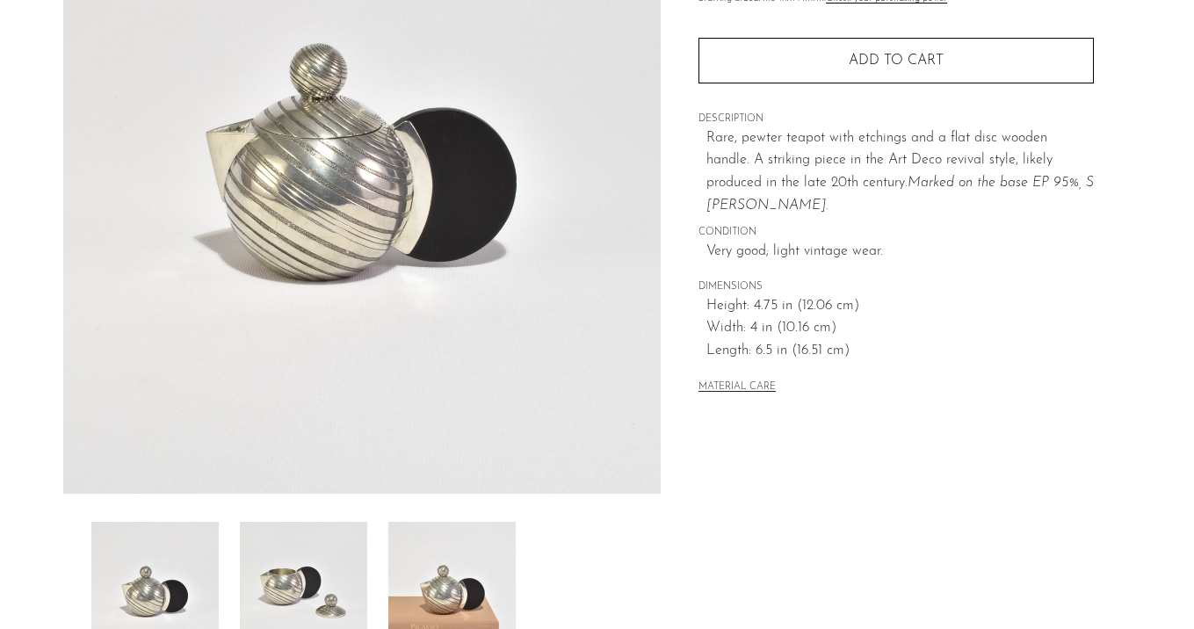
scroll to position [173, 0]
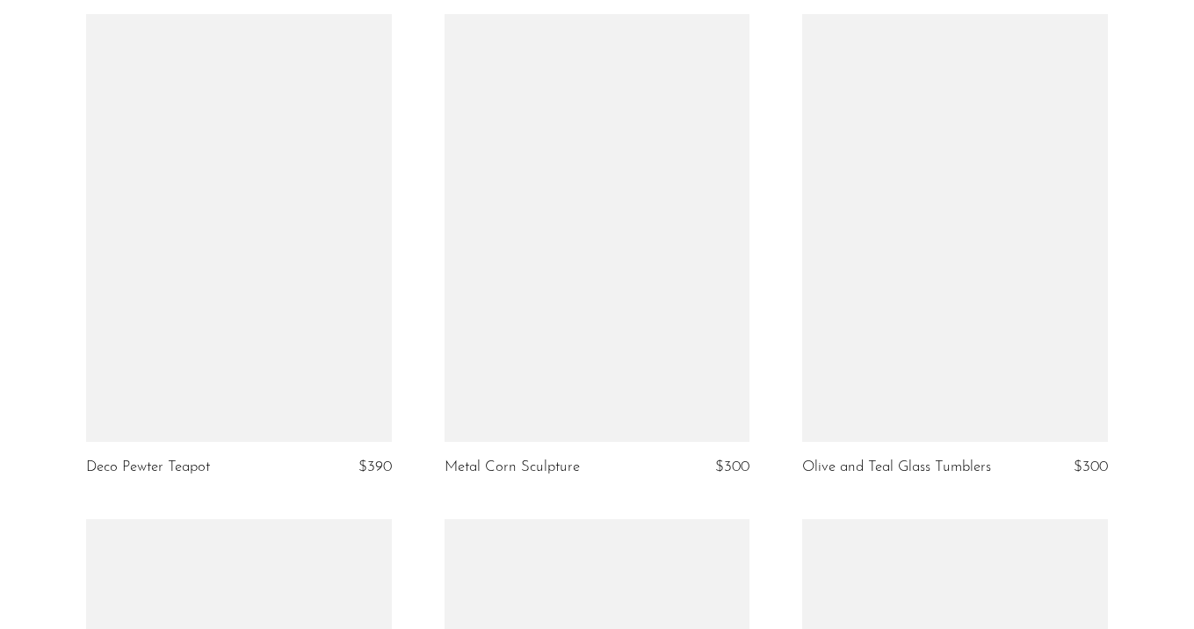
scroll to position [3232, 0]
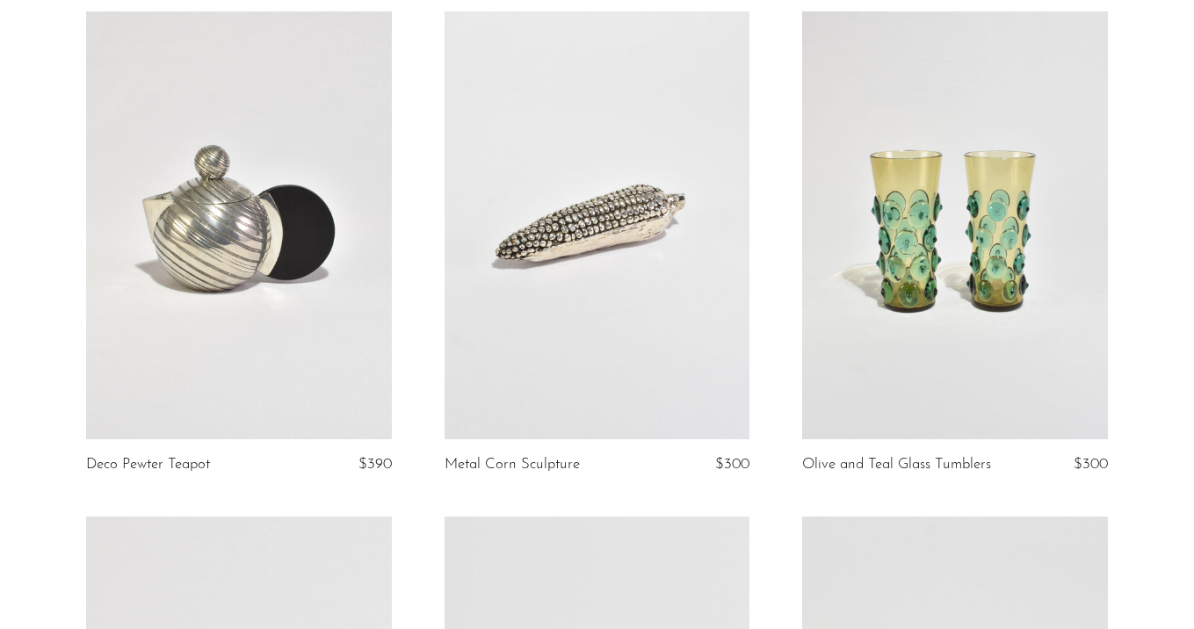
click at [265, 219] on link at bounding box center [239, 225] width 306 height 428
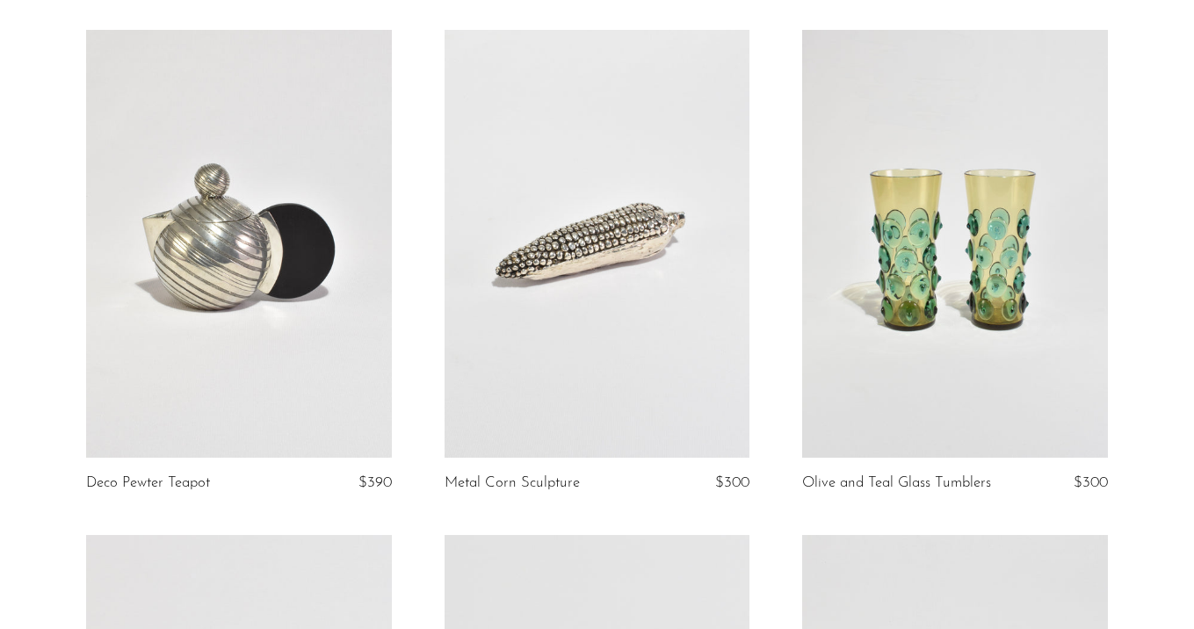
scroll to position [3235, 0]
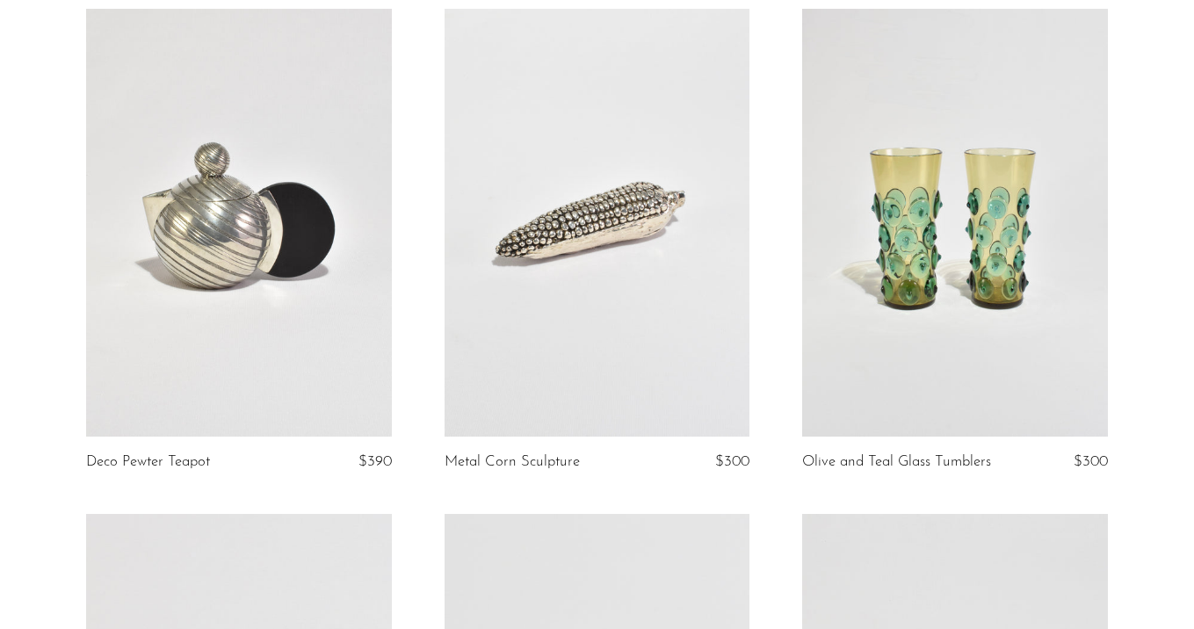
click at [654, 310] on link at bounding box center [598, 223] width 306 height 428
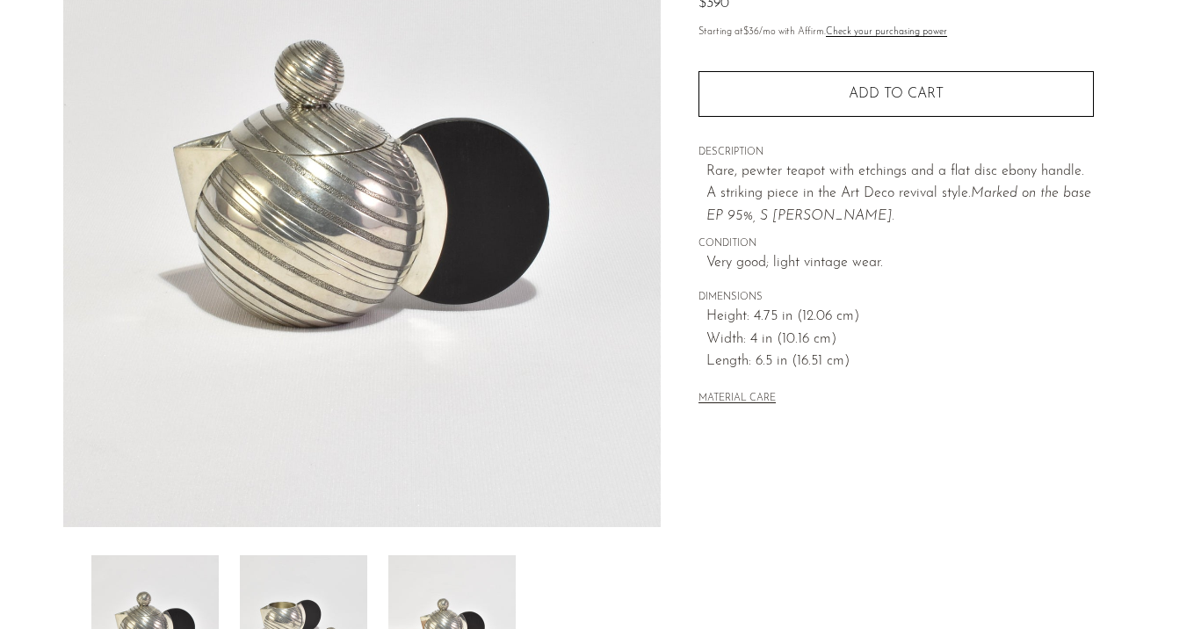
scroll to position [319, 0]
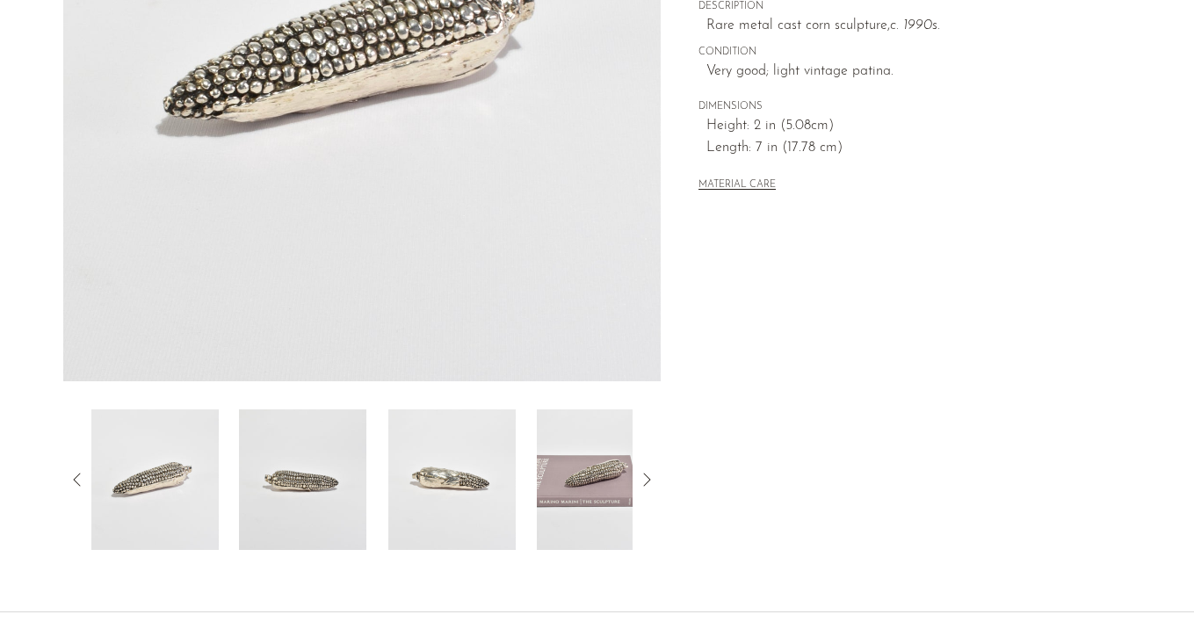
click at [322, 490] on img at bounding box center [302, 480] width 127 height 141
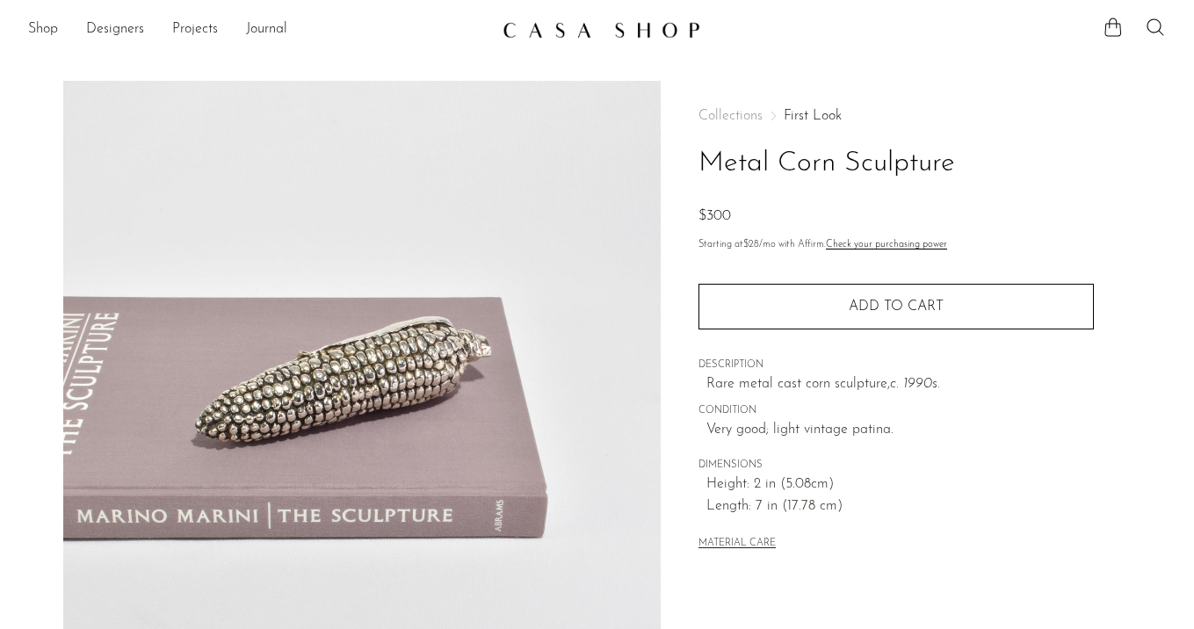
click at [813, 113] on link "First Look" at bounding box center [813, 116] width 58 height 14
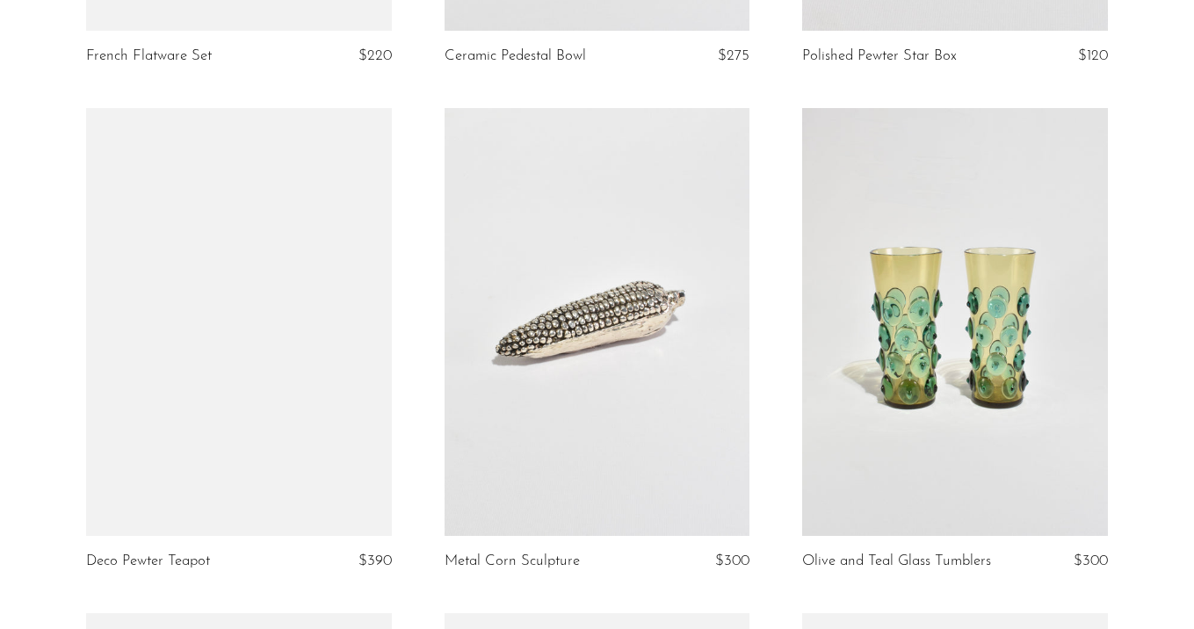
scroll to position [3140, 0]
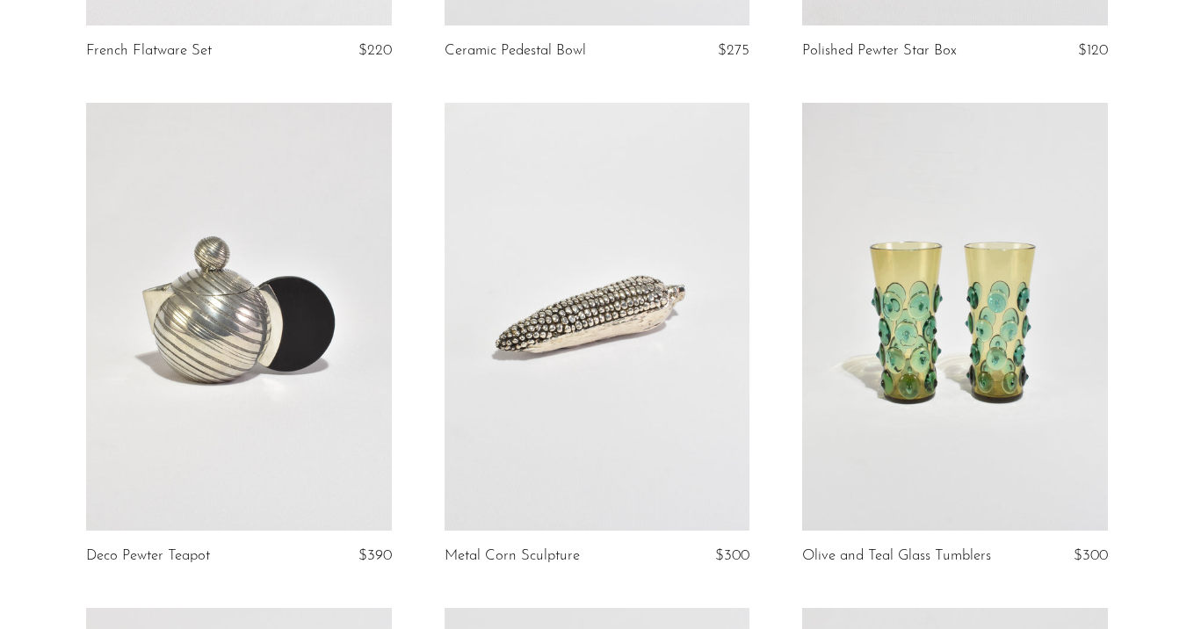
click at [929, 341] on link at bounding box center [955, 317] width 306 height 428
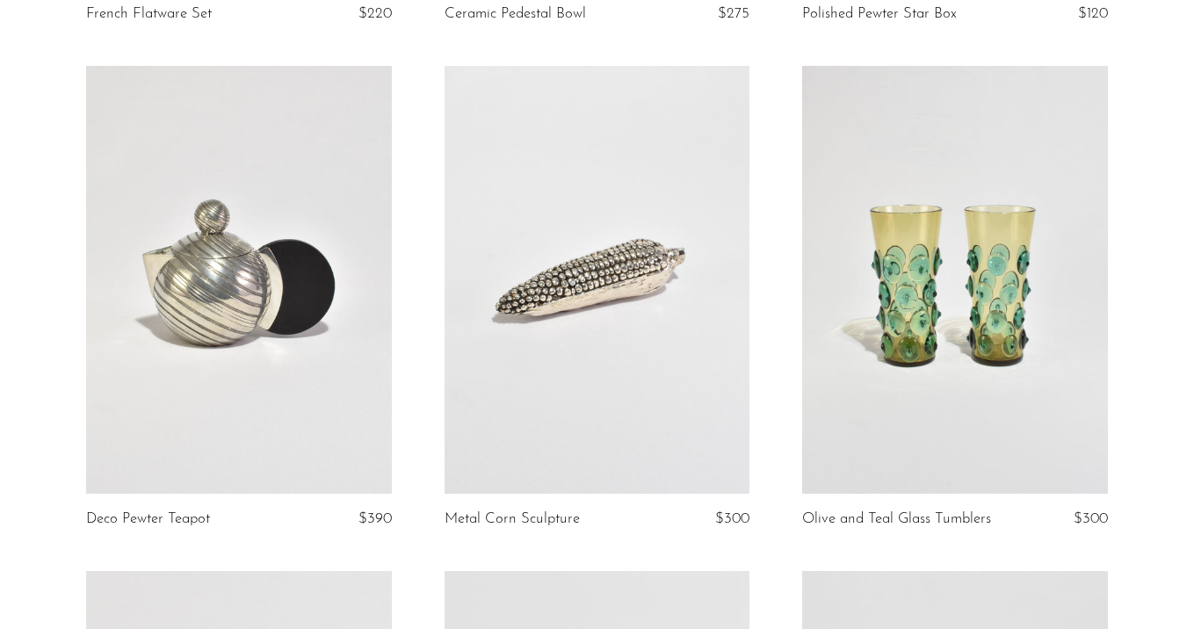
scroll to position [3184, 0]
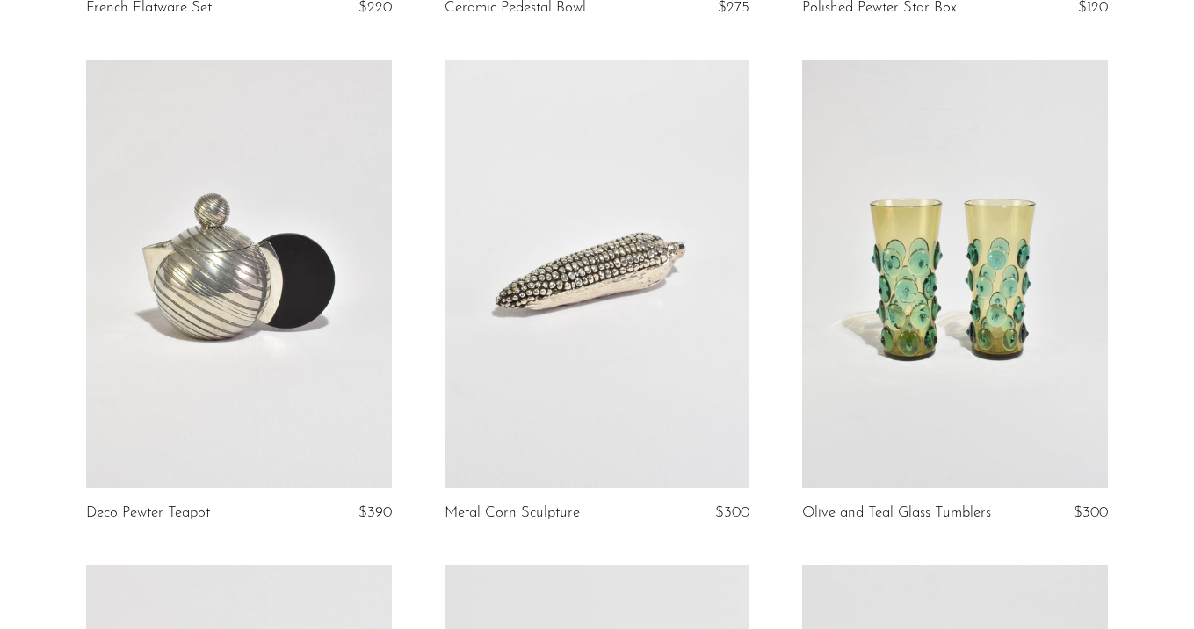
click at [915, 244] on link at bounding box center [955, 274] width 306 height 428
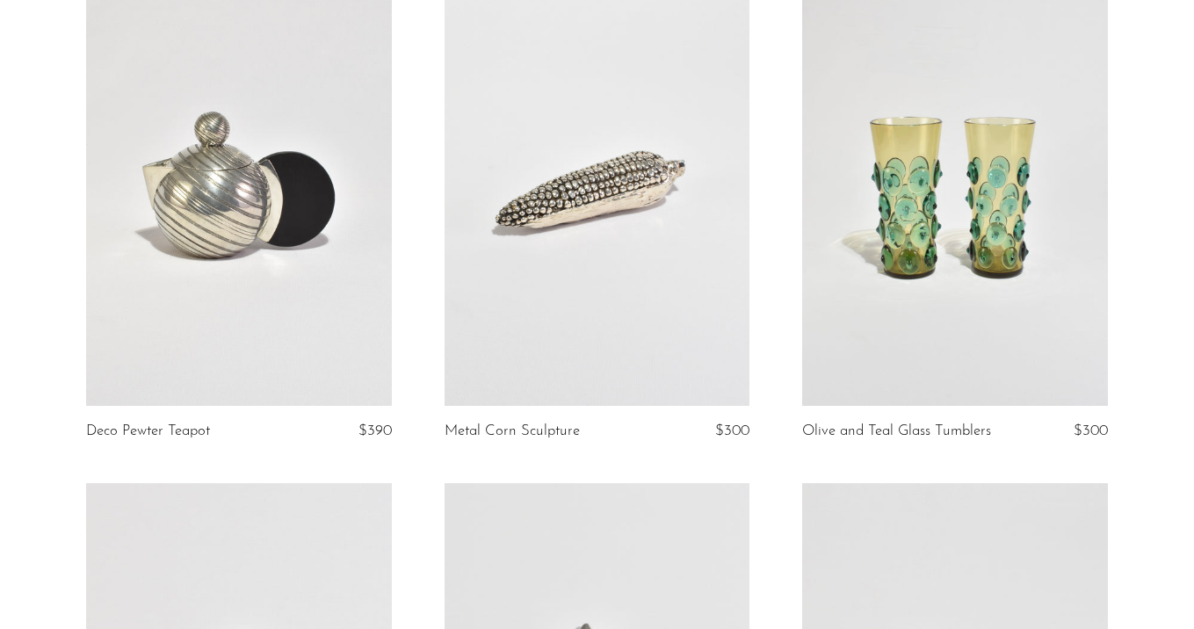
scroll to position [3215, 0]
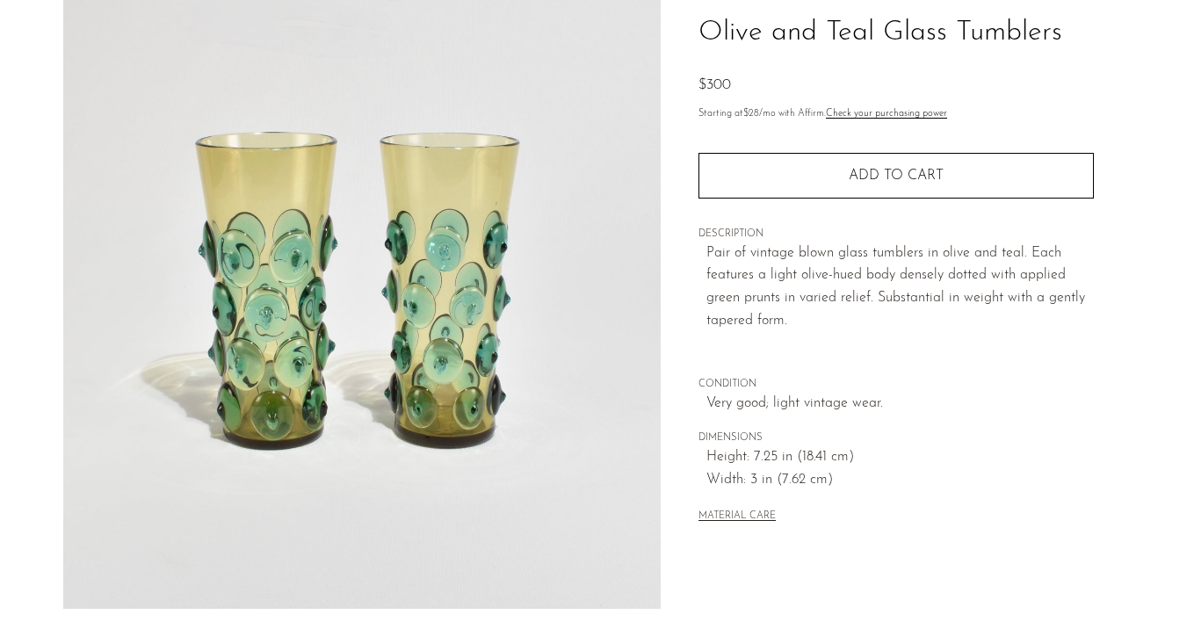
scroll to position [132, 0]
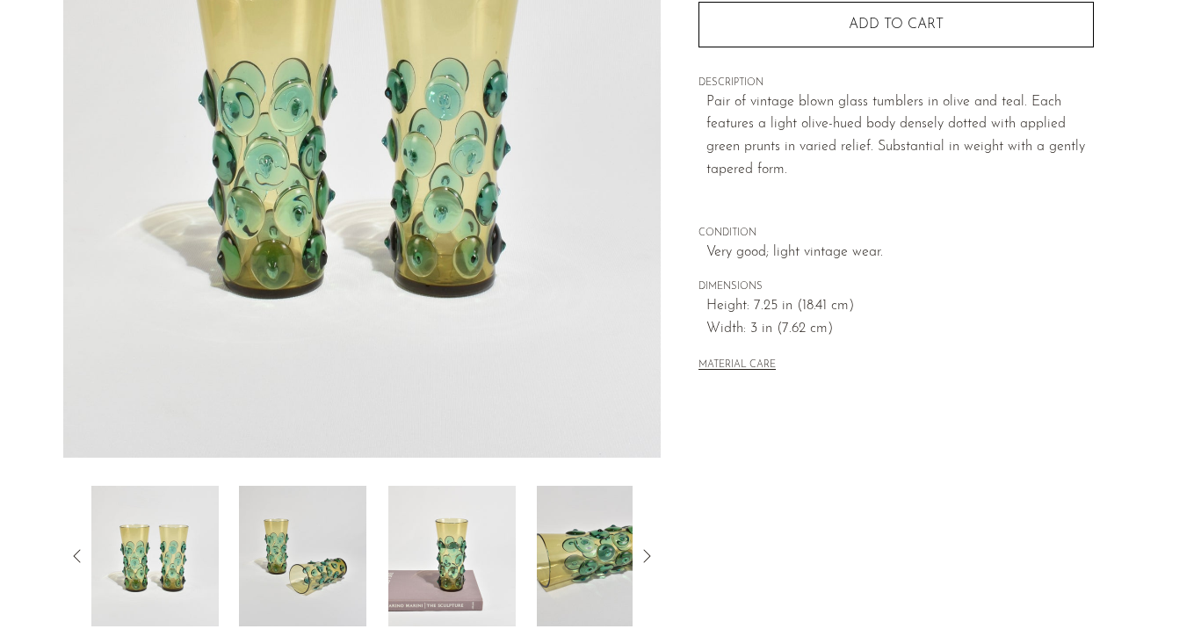
click at [307, 523] on img at bounding box center [302, 556] width 127 height 141
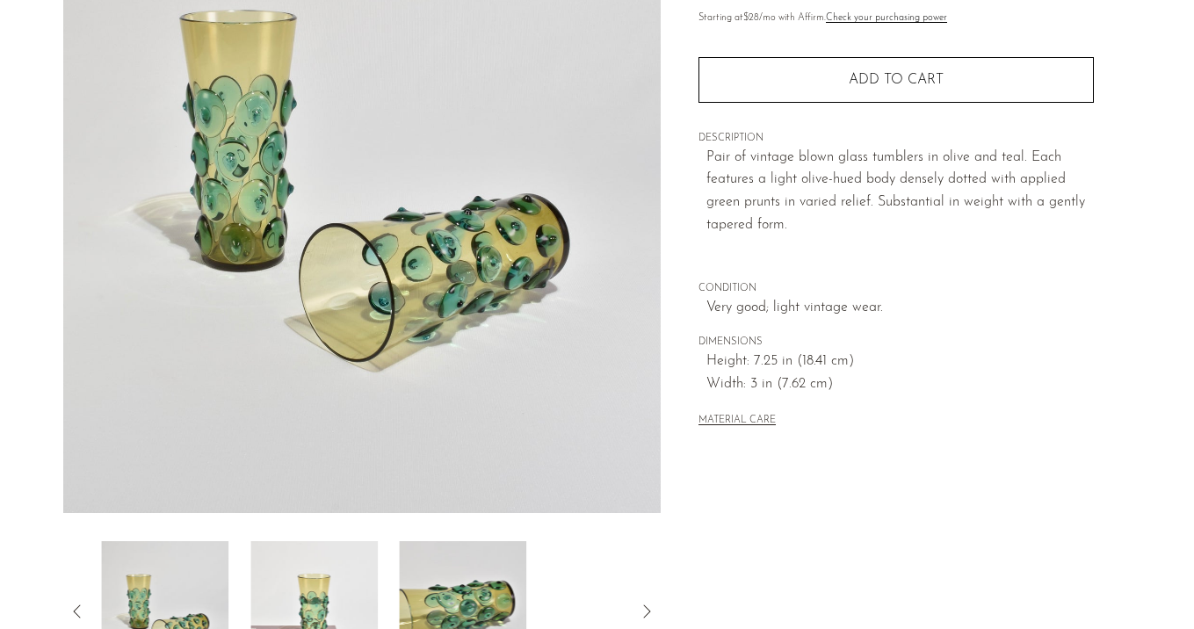
scroll to position [208, 0]
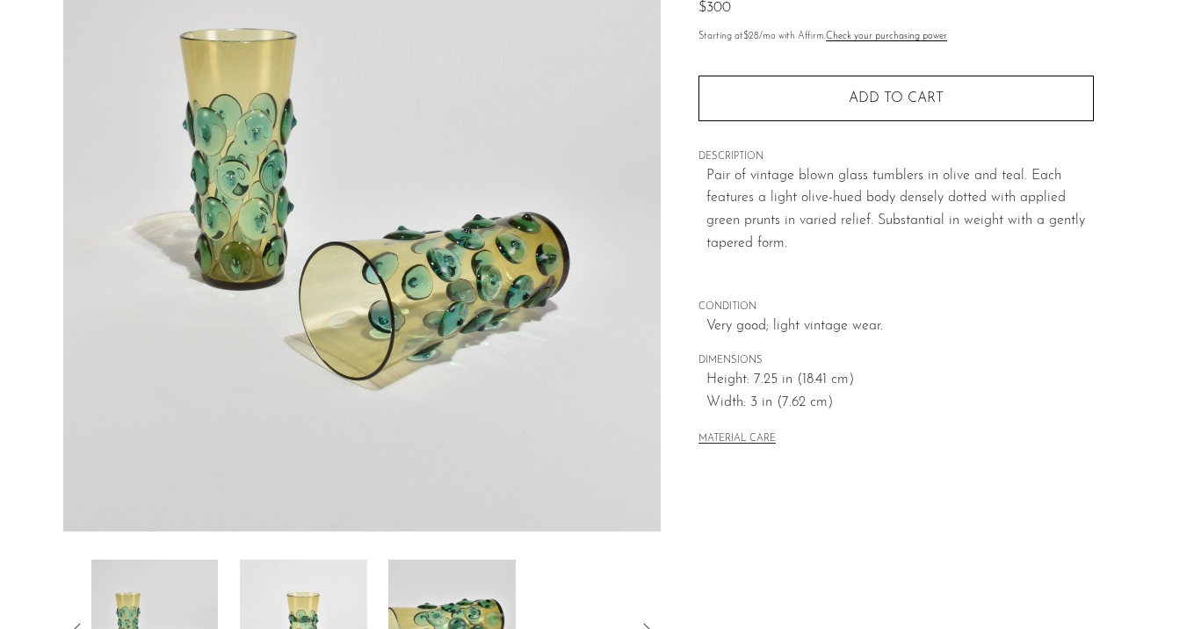
click at [296, 595] on img at bounding box center [303, 630] width 127 height 141
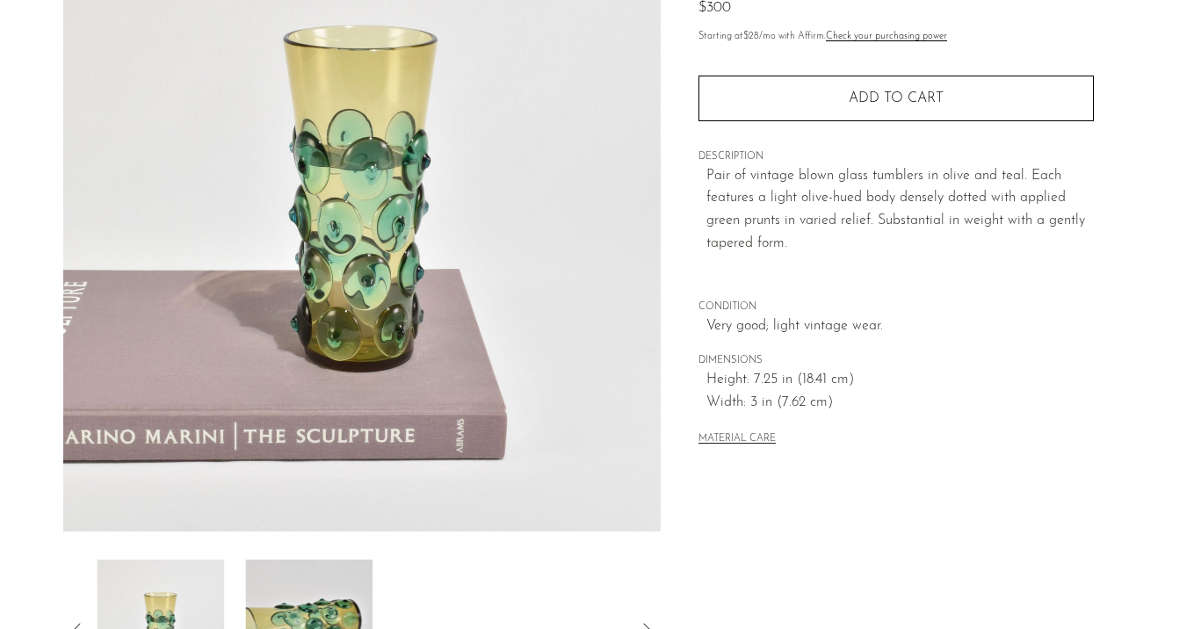
click at [380, 602] on div at bounding box center [362, 630] width 542 height 141
click at [314, 604] on img at bounding box center [303, 630] width 127 height 141
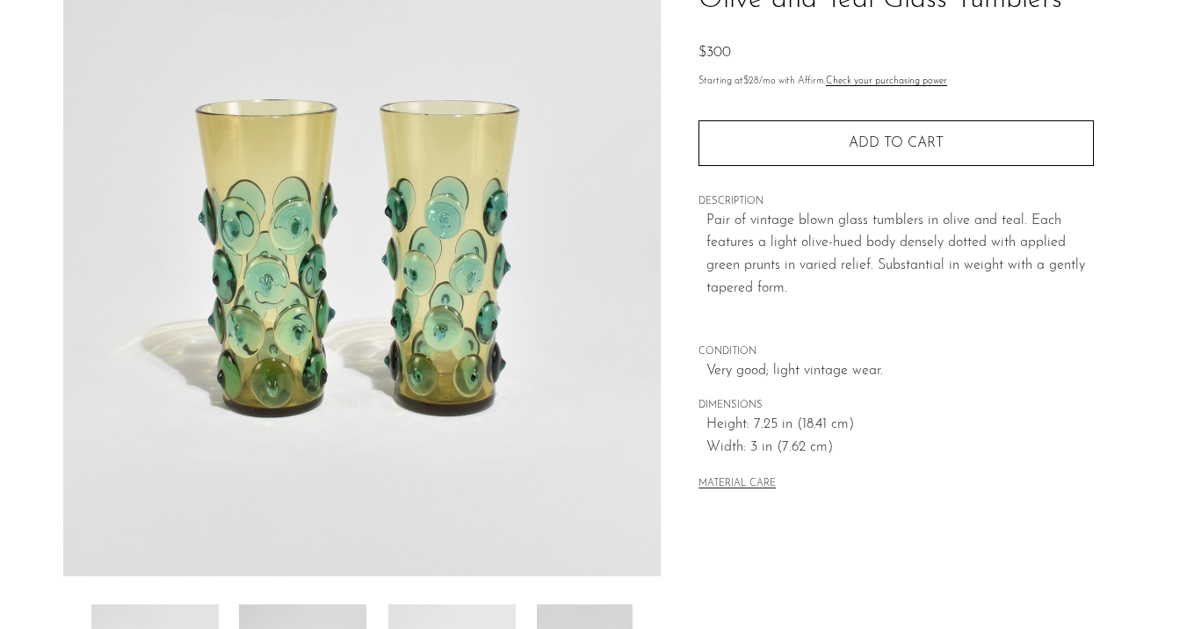
scroll to position [181, 0]
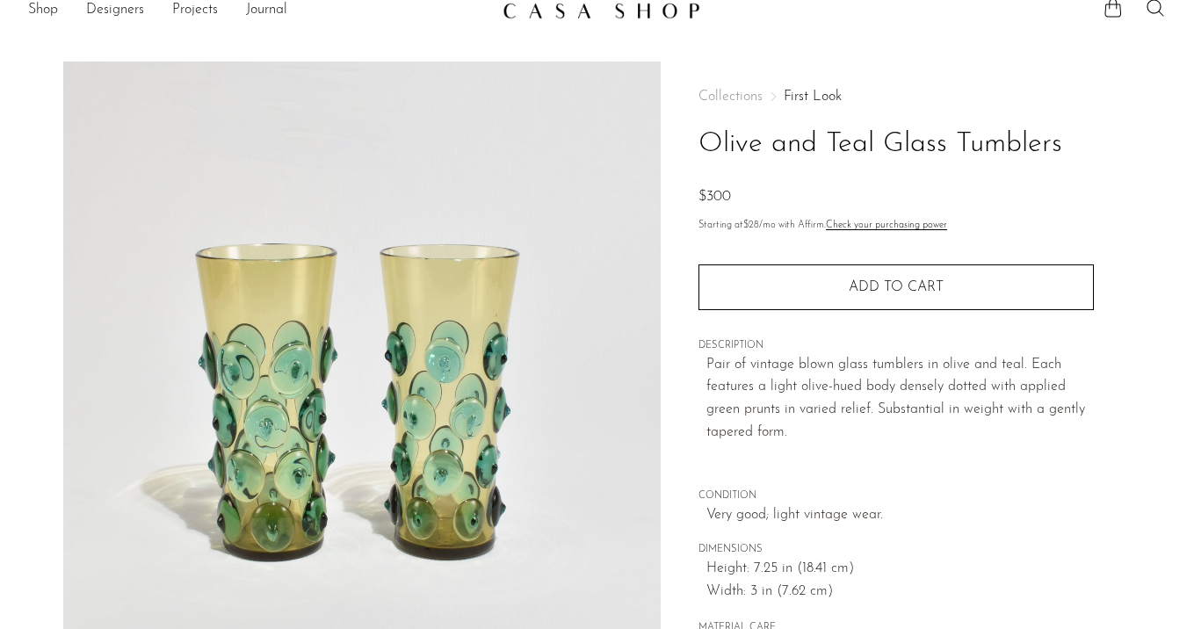
scroll to position [28, 0]
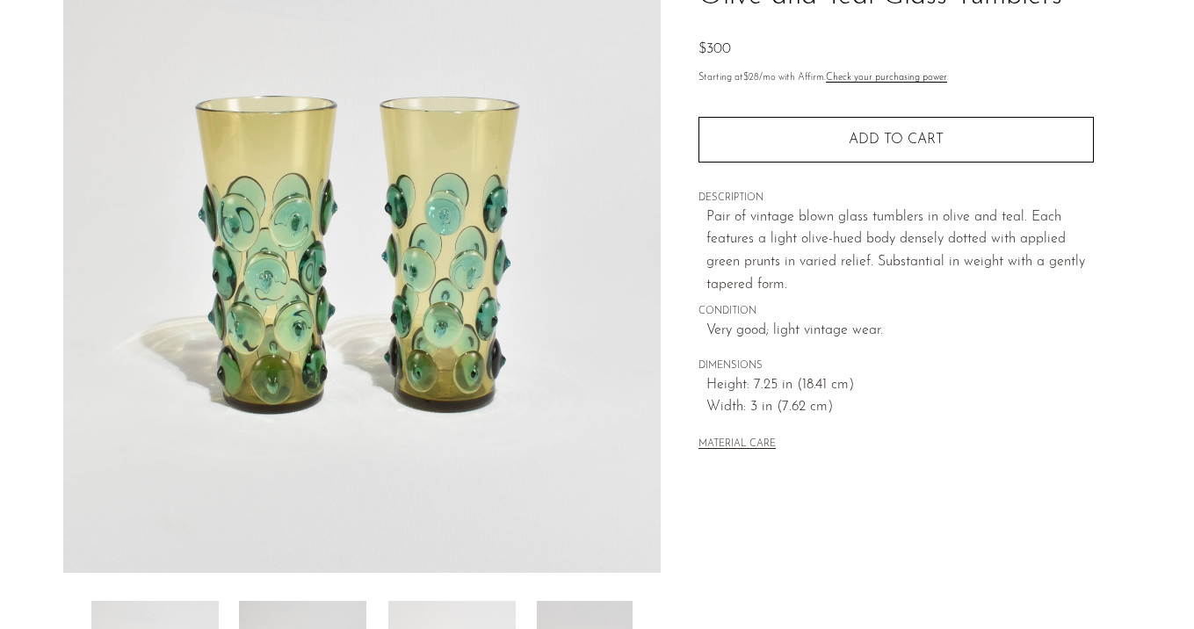
scroll to position [192, 0]
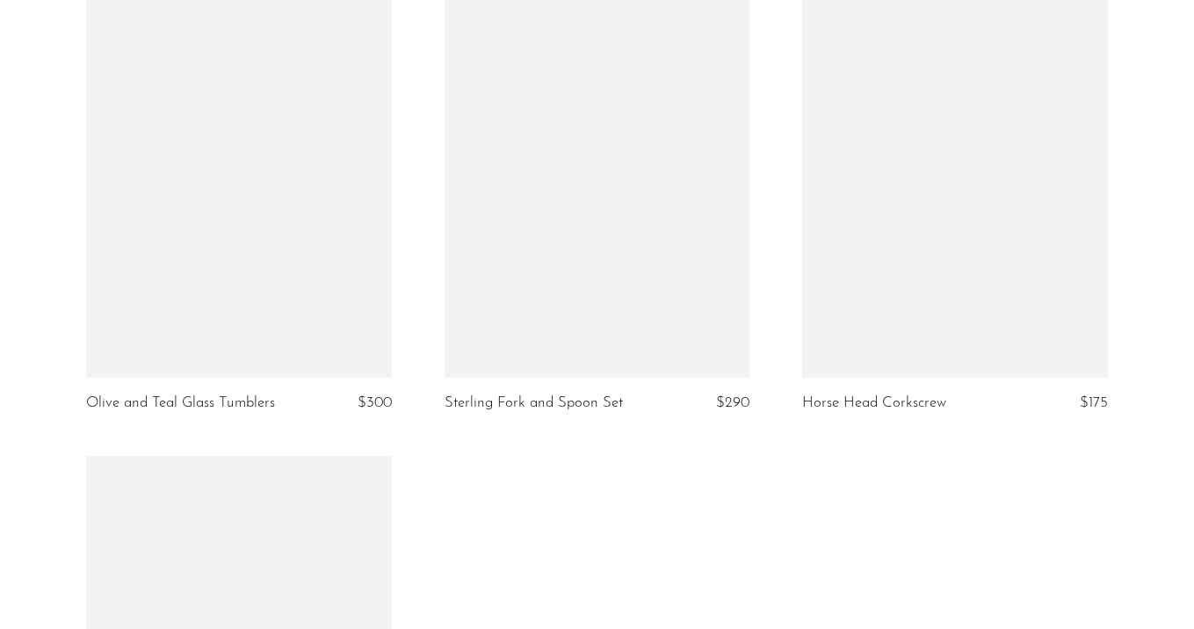
scroll to position [3801, 0]
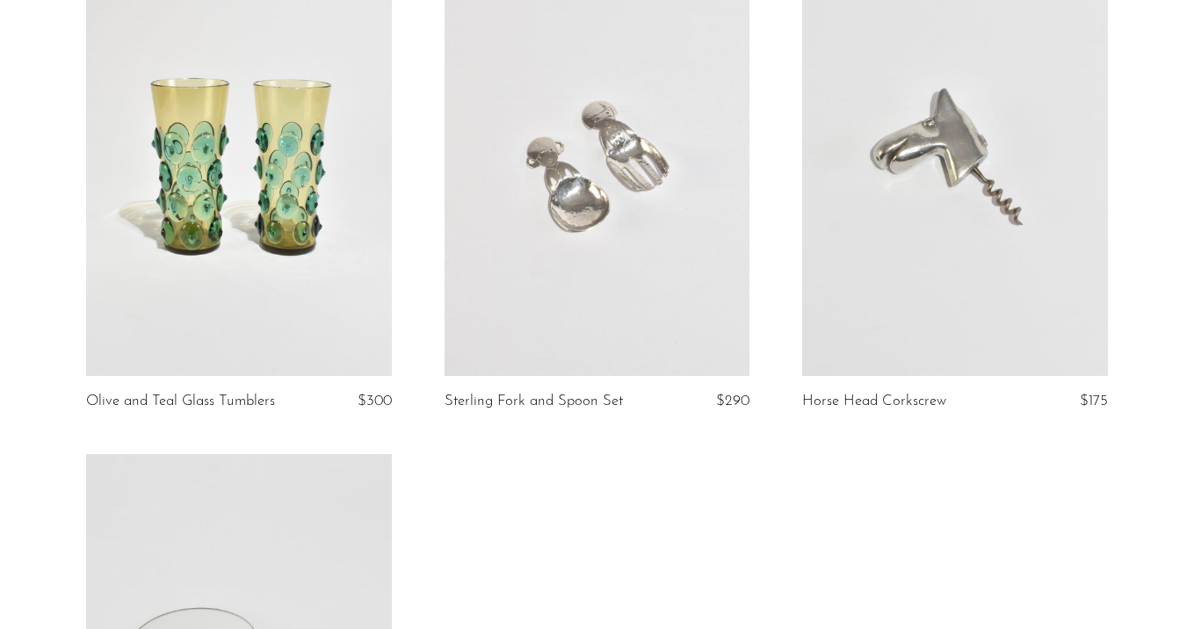
click at [653, 221] on link at bounding box center [598, 162] width 306 height 428
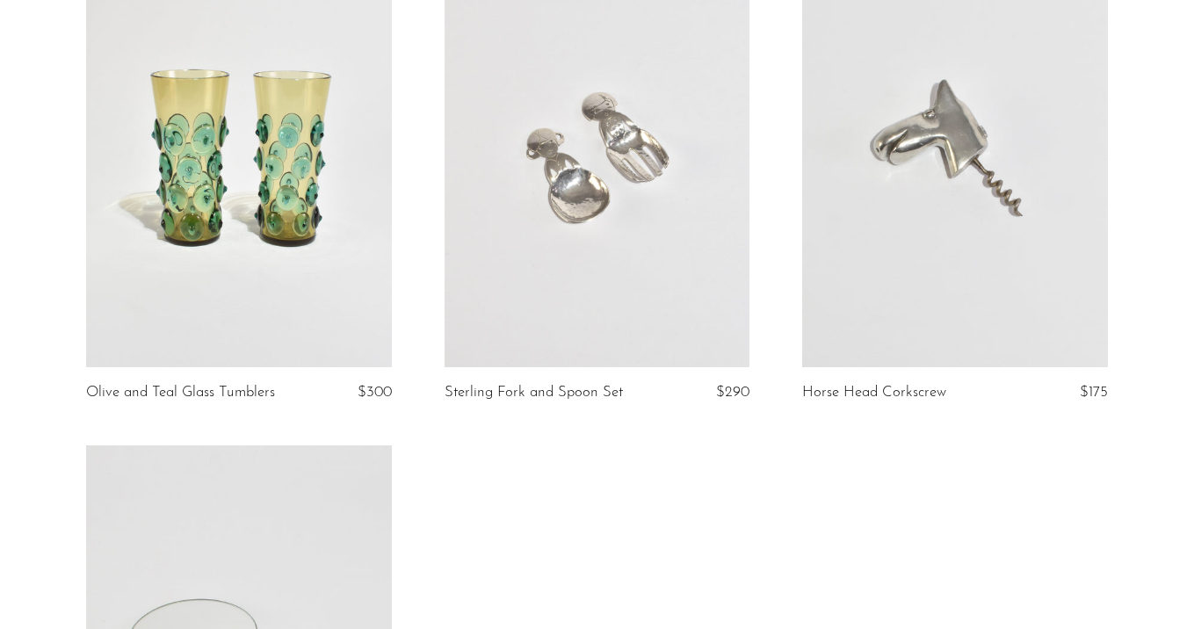
click at [908, 192] on link at bounding box center [955, 153] width 306 height 428
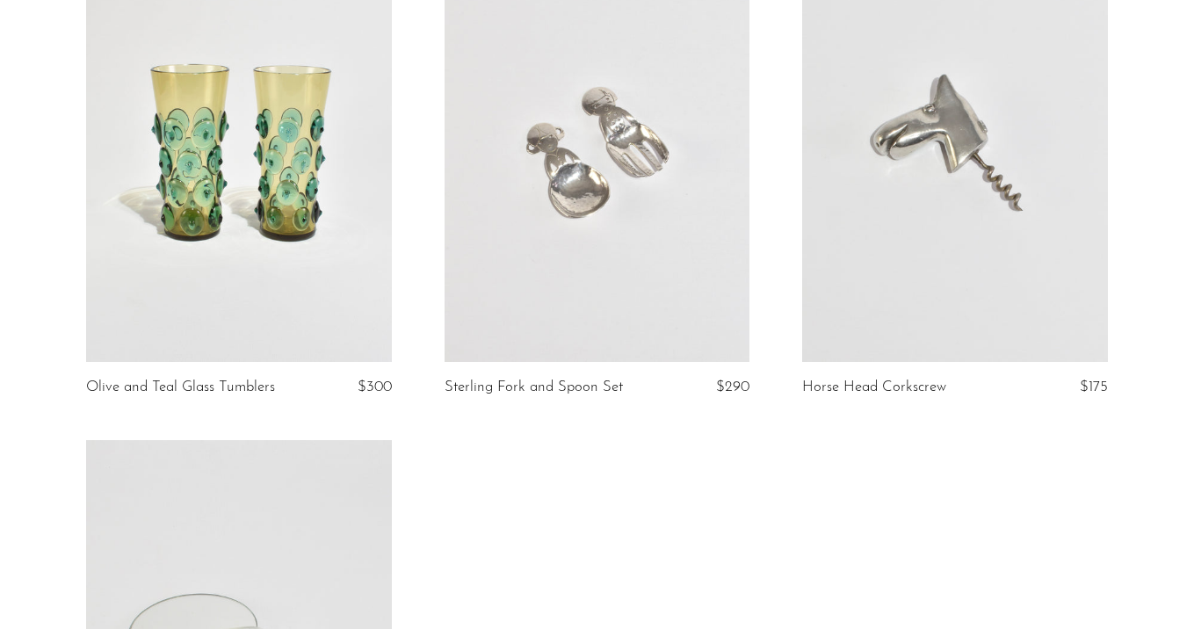
scroll to position [3833, 0]
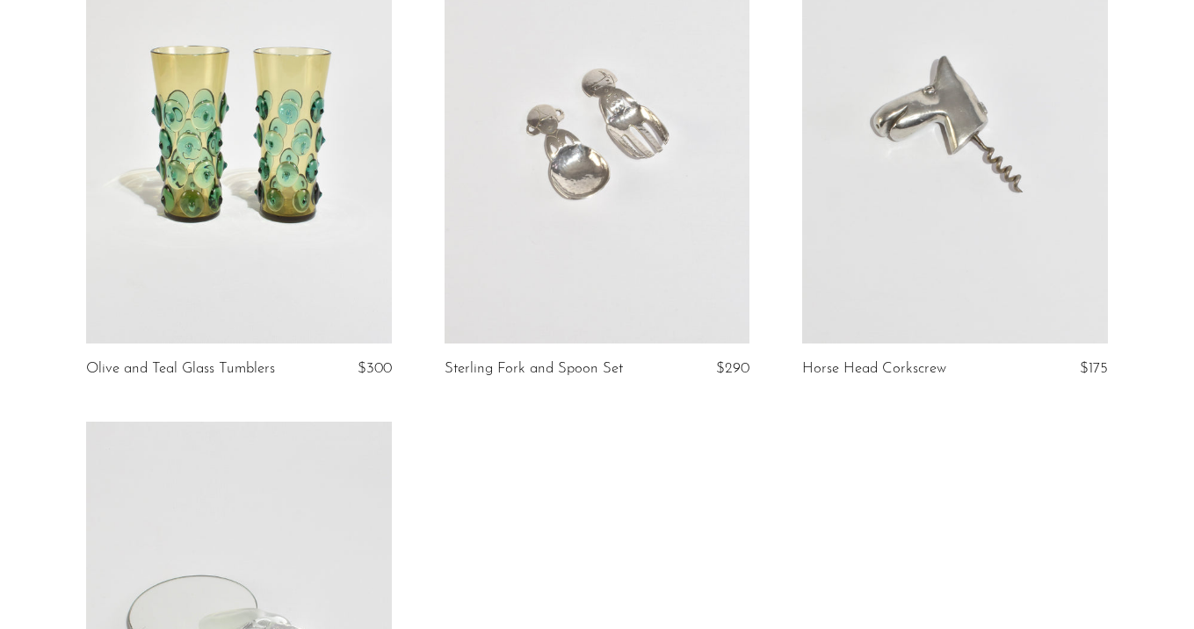
click at [927, 216] on link at bounding box center [955, 130] width 306 height 428
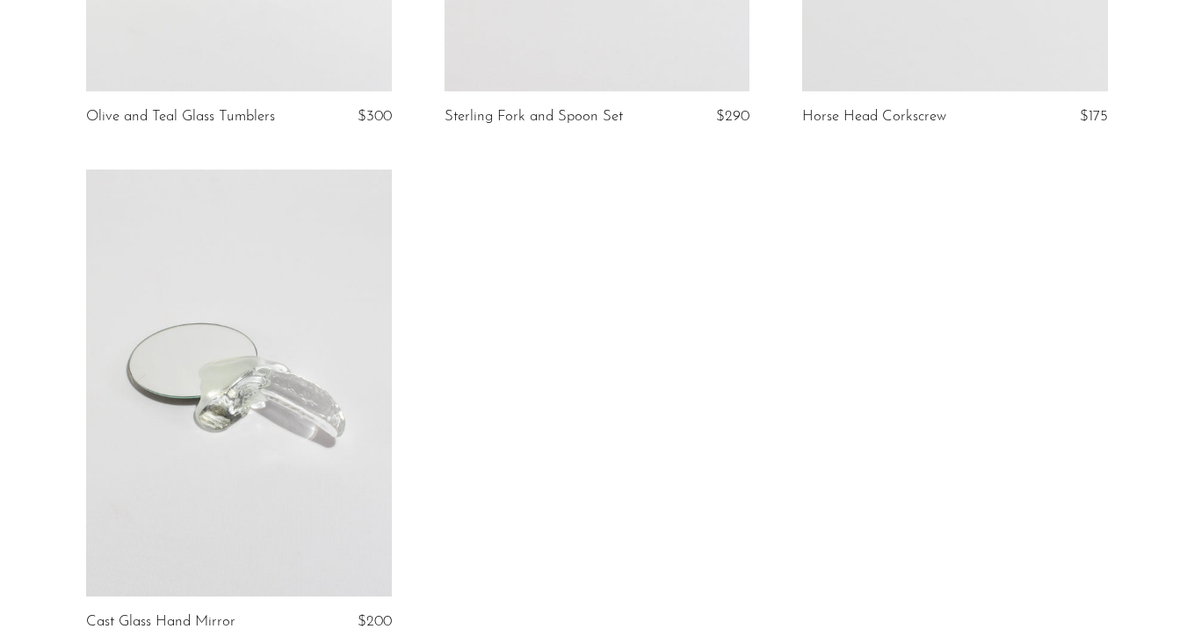
scroll to position [4089, 0]
click at [258, 326] on link at bounding box center [239, 380] width 306 height 428
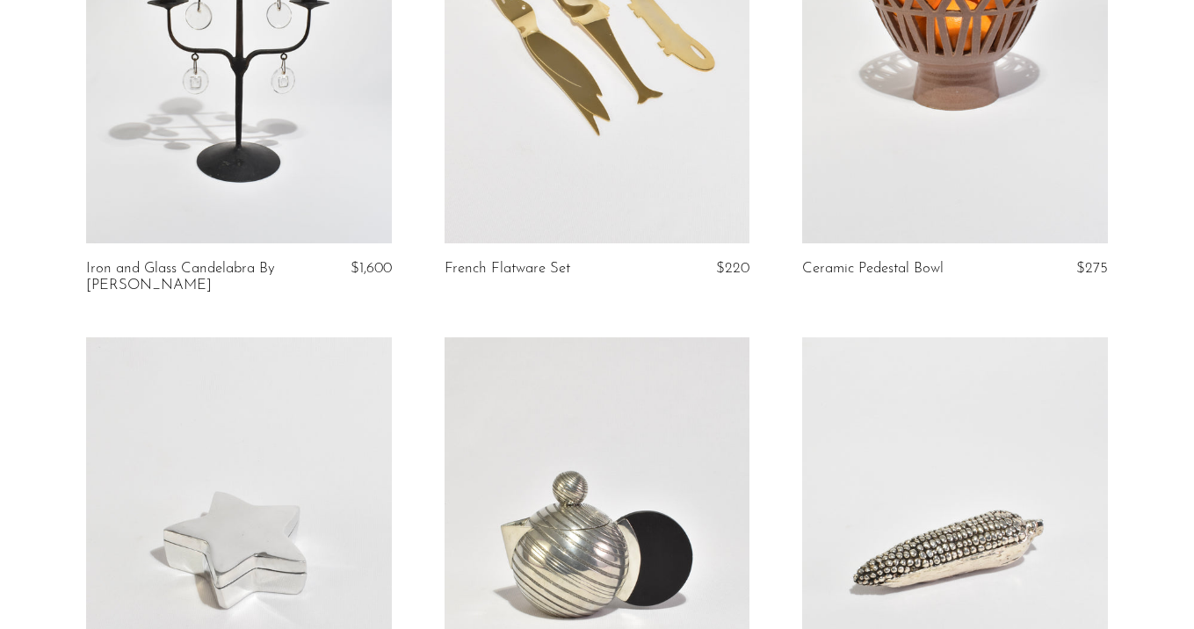
scroll to position [3517, 0]
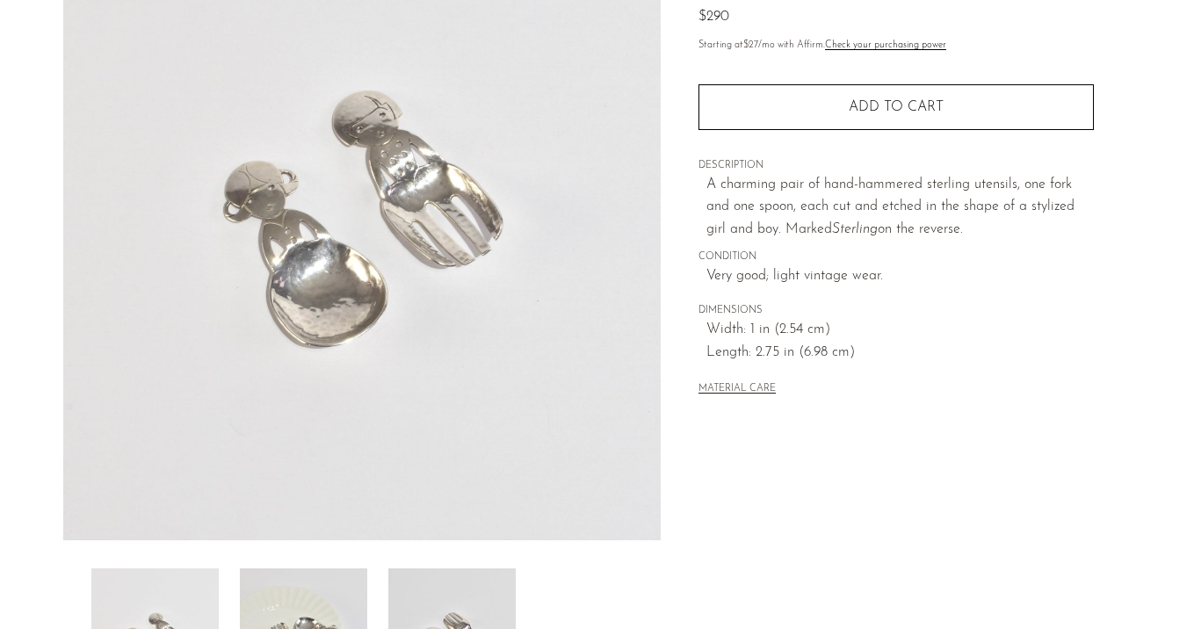
scroll to position [200, 0]
click at [304, 607] on img at bounding box center [303, 638] width 127 height 141
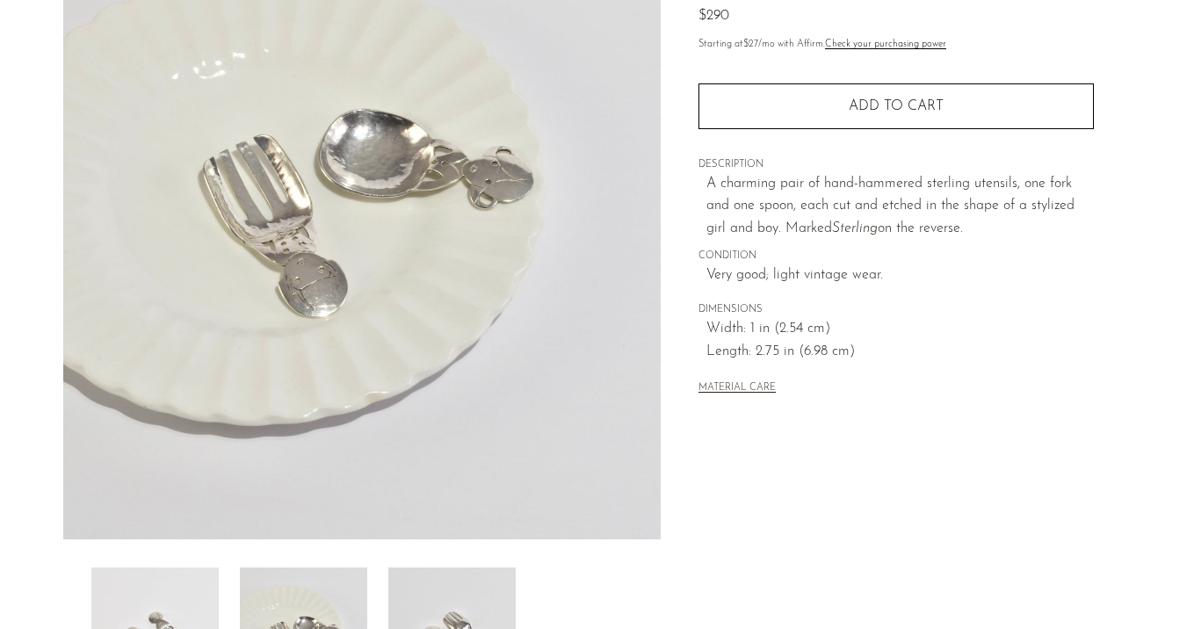
click at [450, 610] on img at bounding box center [451, 638] width 127 height 141
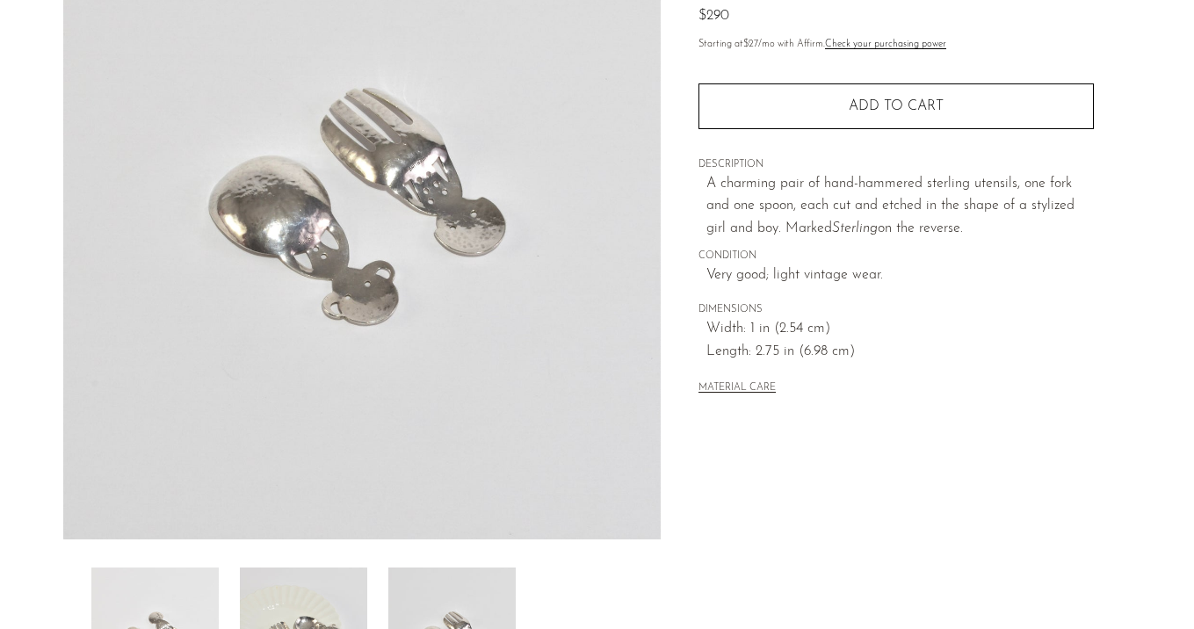
click at [319, 606] on img at bounding box center [303, 638] width 127 height 141
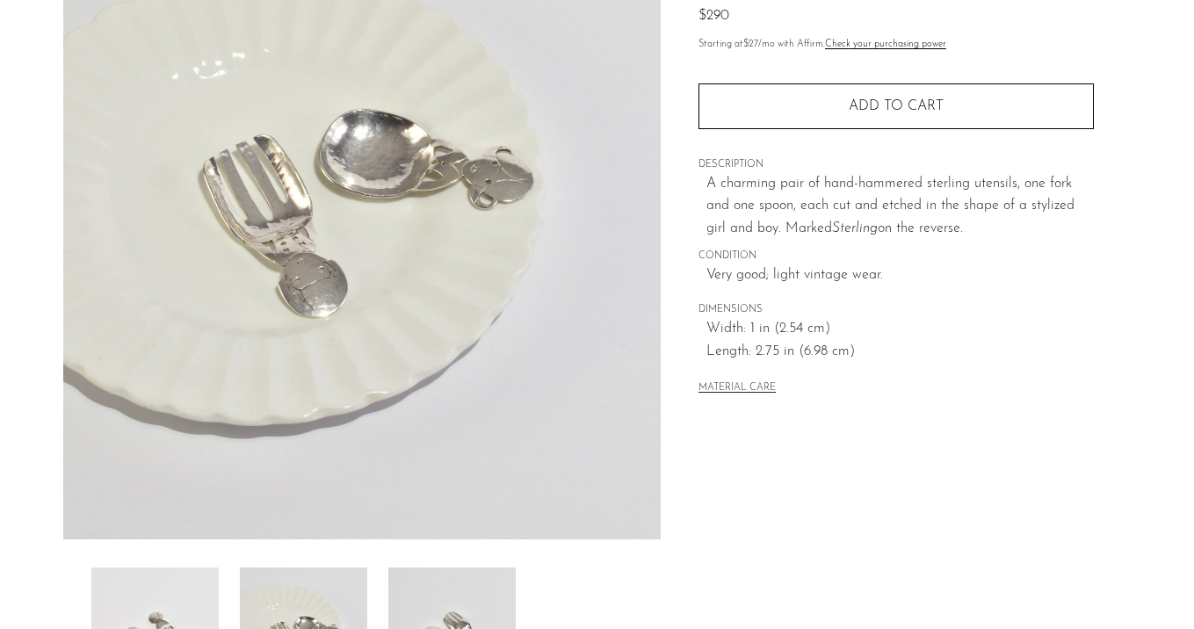
click at [181, 595] on img at bounding box center [154, 638] width 127 height 141
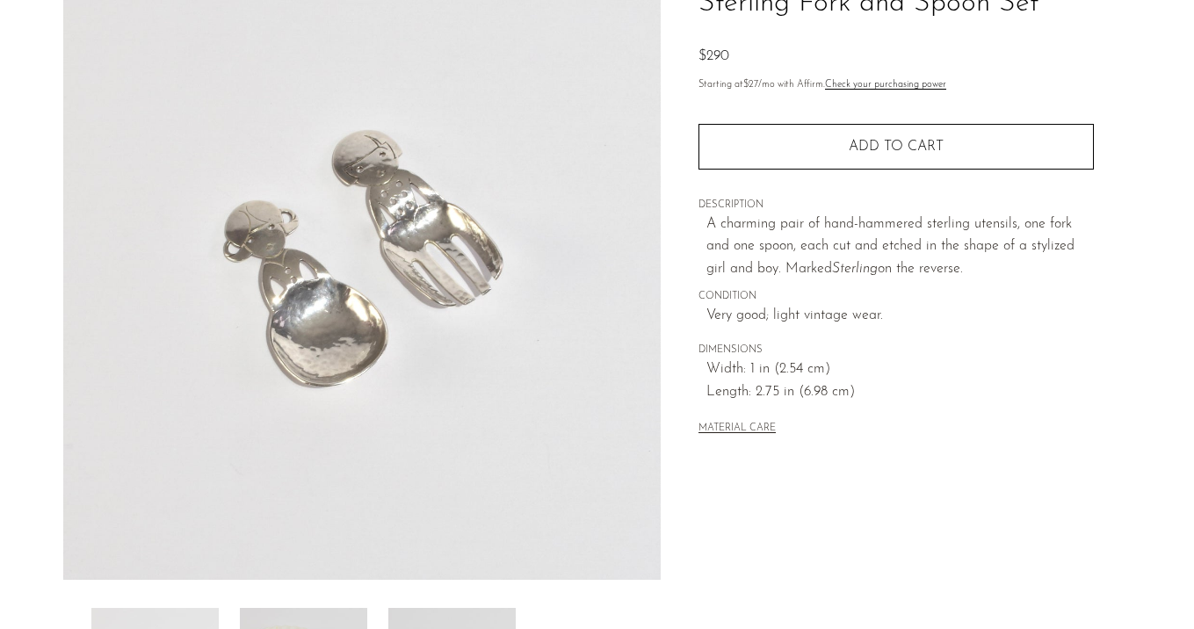
scroll to position [159, 0]
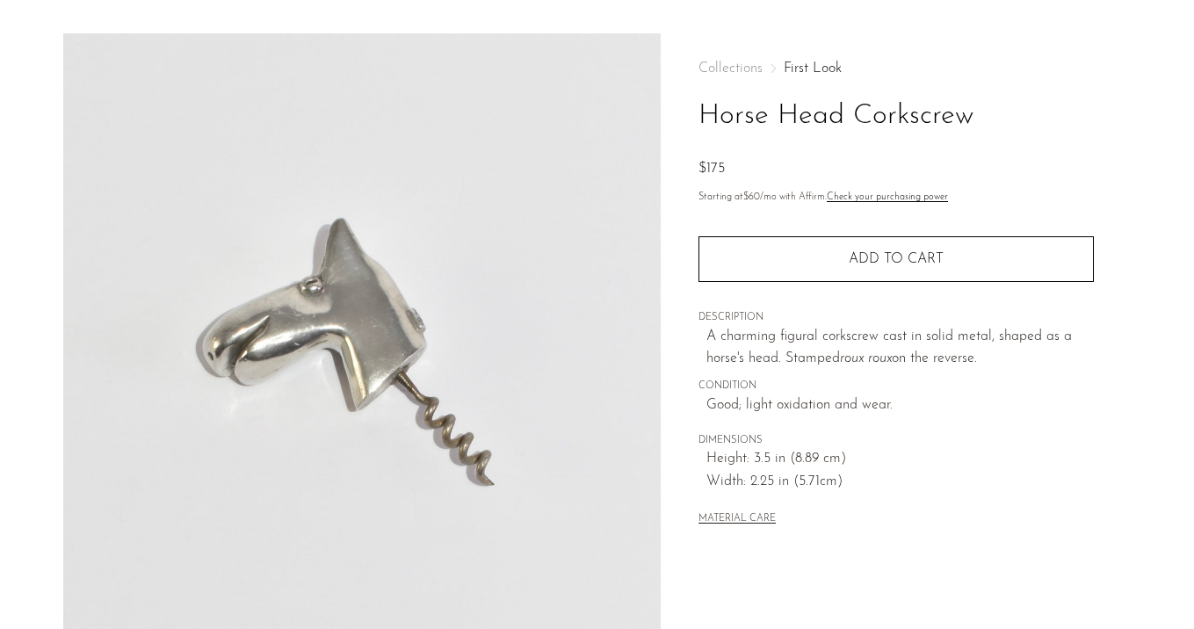
scroll to position [236, 0]
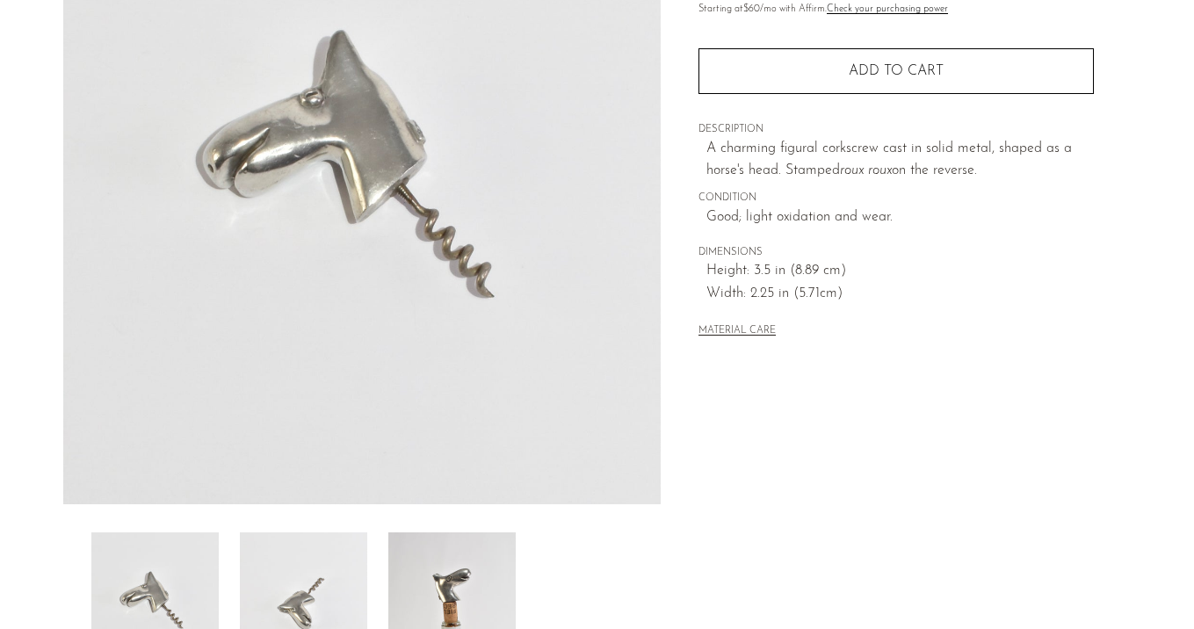
click at [276, 568] on img at bounding box center [303, 603] width 127 height 141
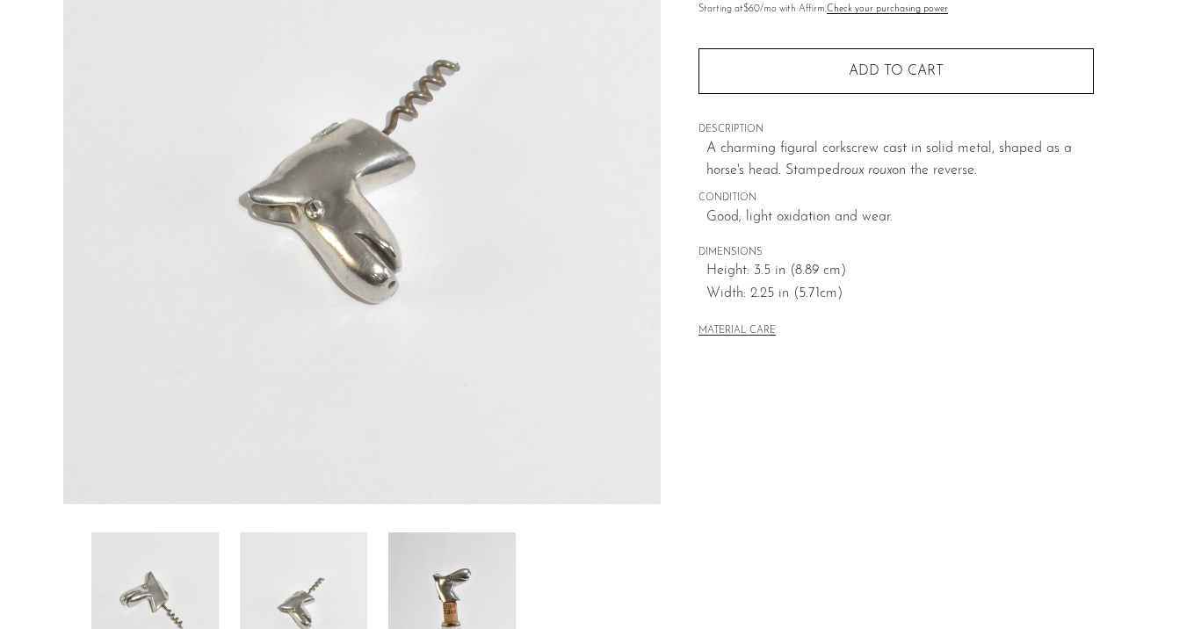
click at [443, 582] on img at bounding box center [451, 603] width 127 height 141
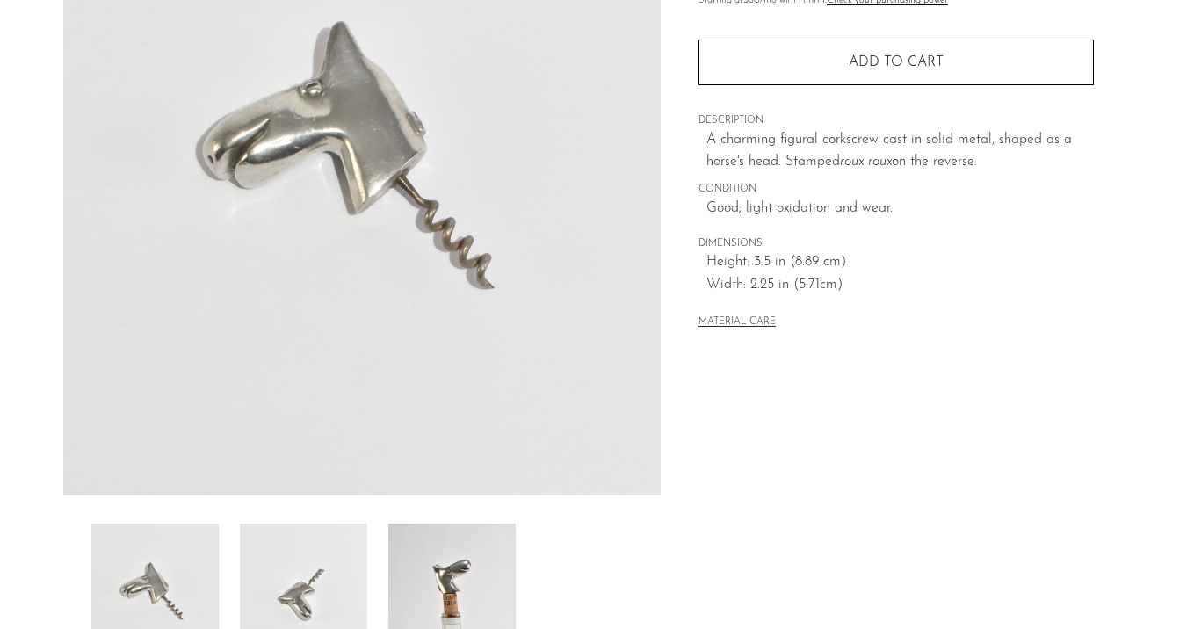
scroll to position [245, 0]
click at [431, 584] on img at bounding box center [451, 593] width 127 height 141
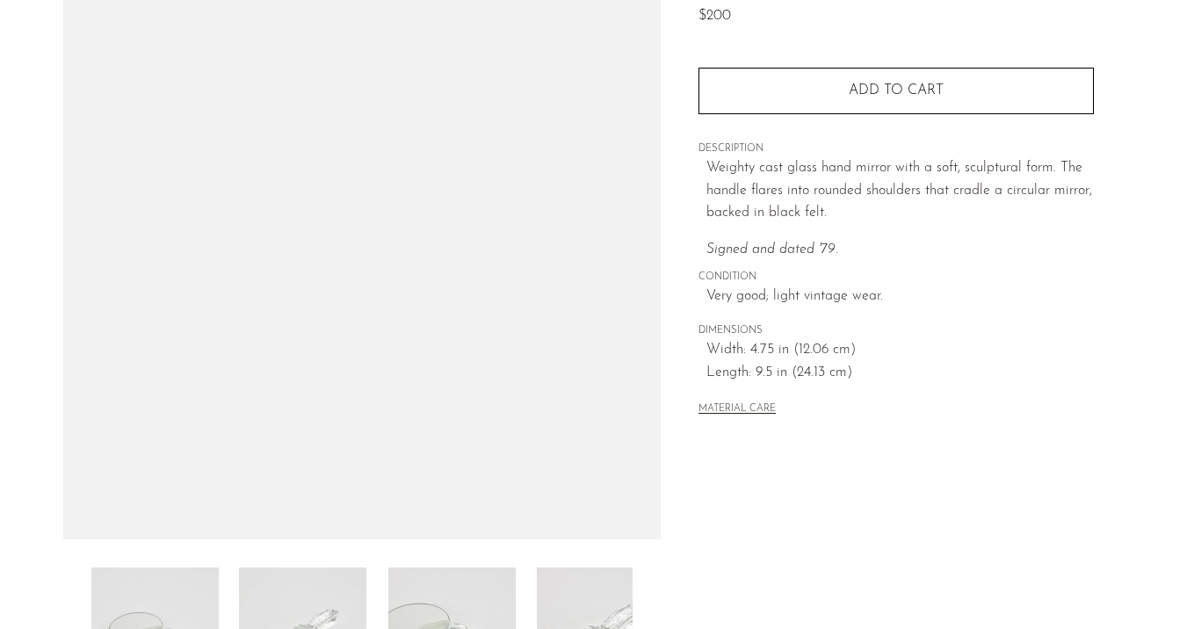
scroll to position [247, 0]
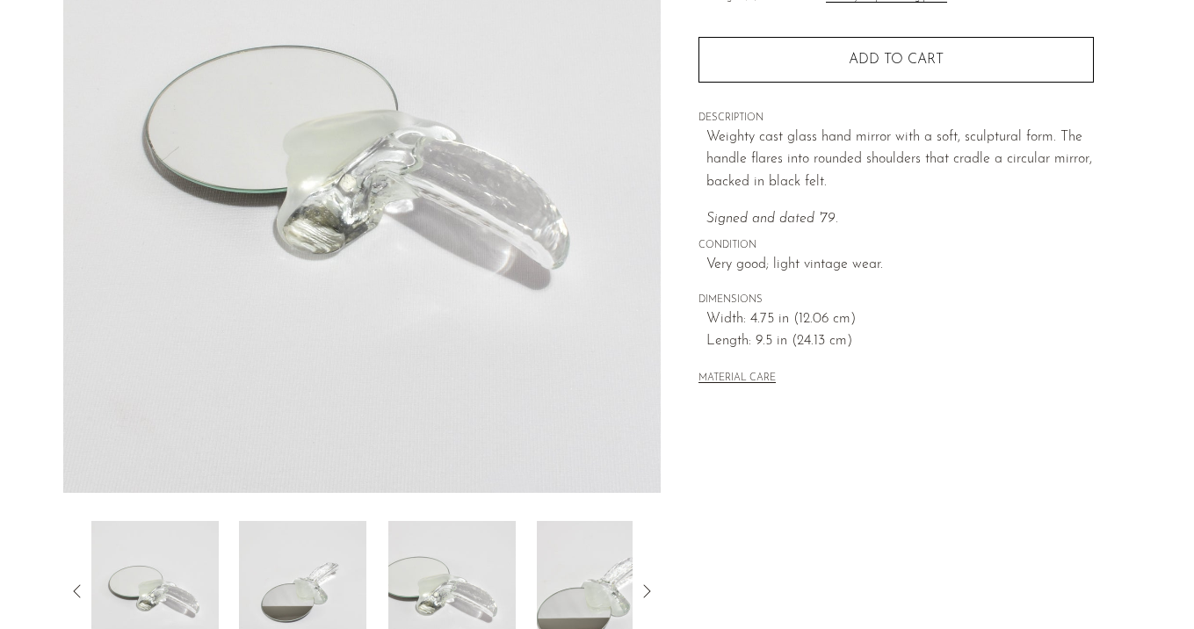
click at [292, 599] on img at bounding box center [302, 591] width 127 height 141
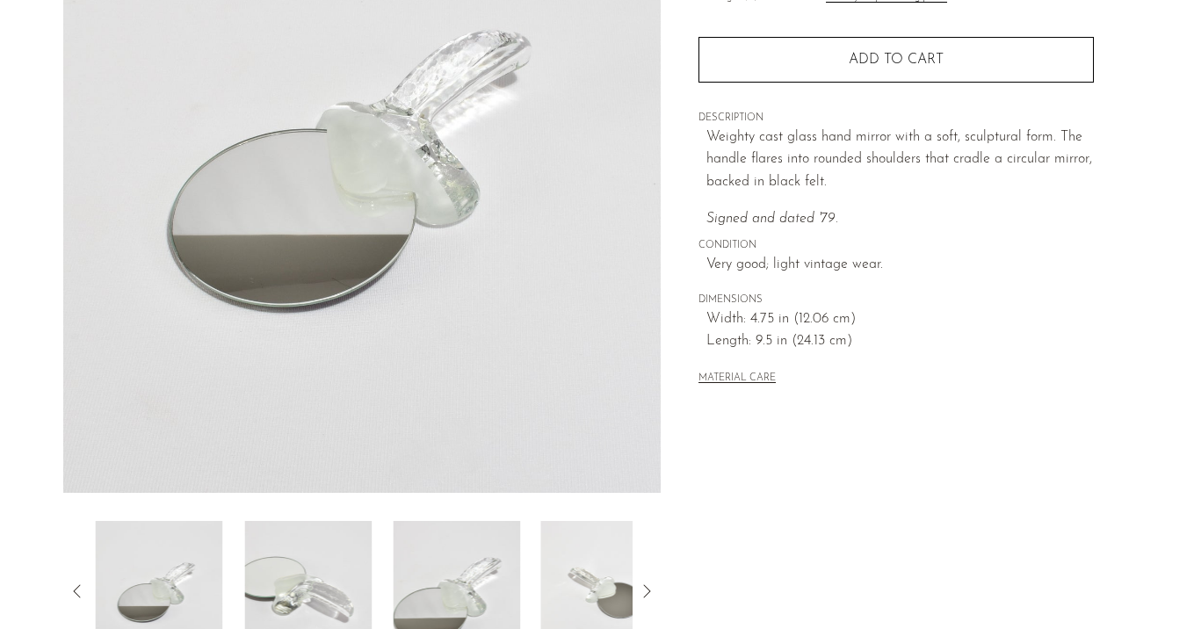
click at [292, 599] on img at bounding box center [307, 591] width 127 height 141
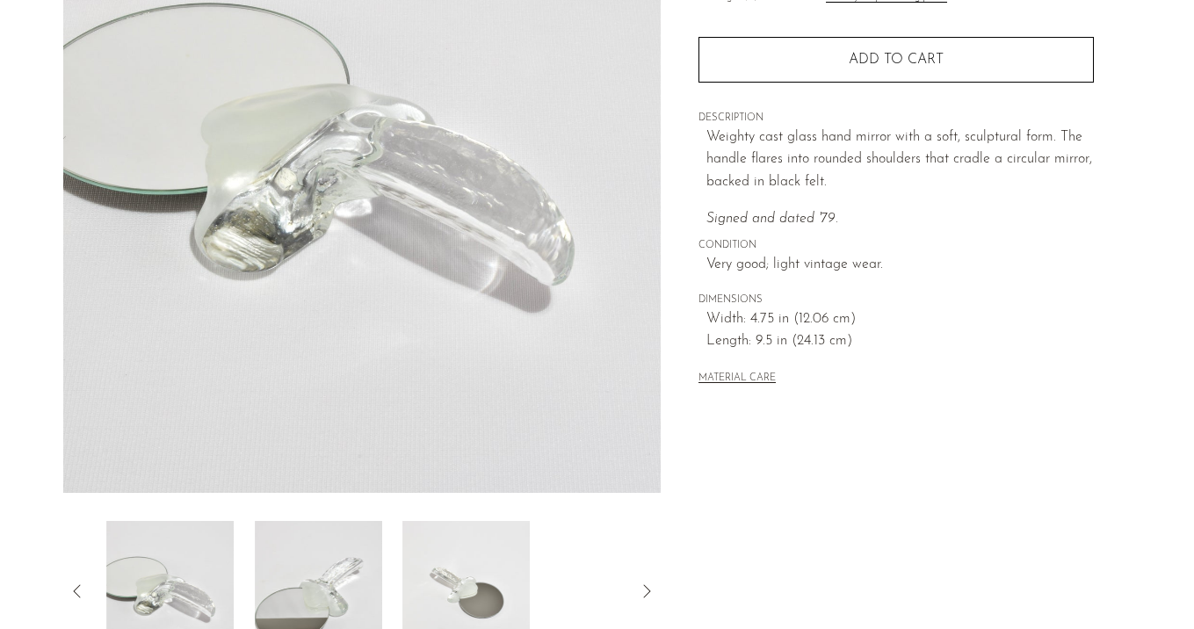
click at [292, 599] on img at bounding box center [318, 591] width 127 height 141
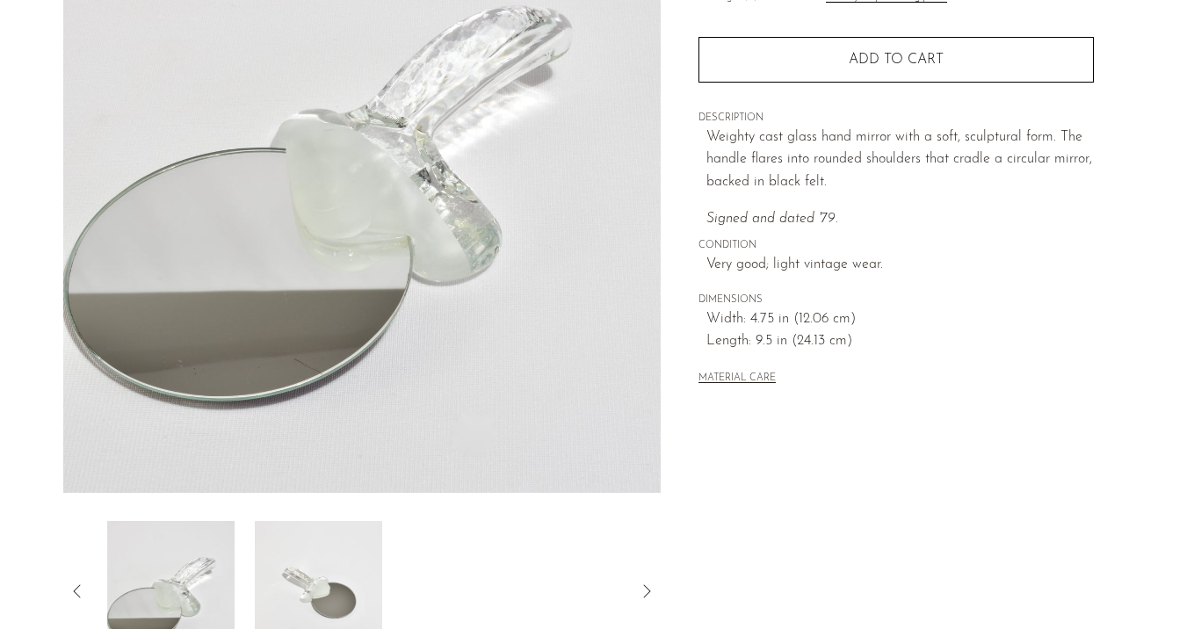
click at [292, 599] on img at bounding box center [319, 591] width 127 height 141
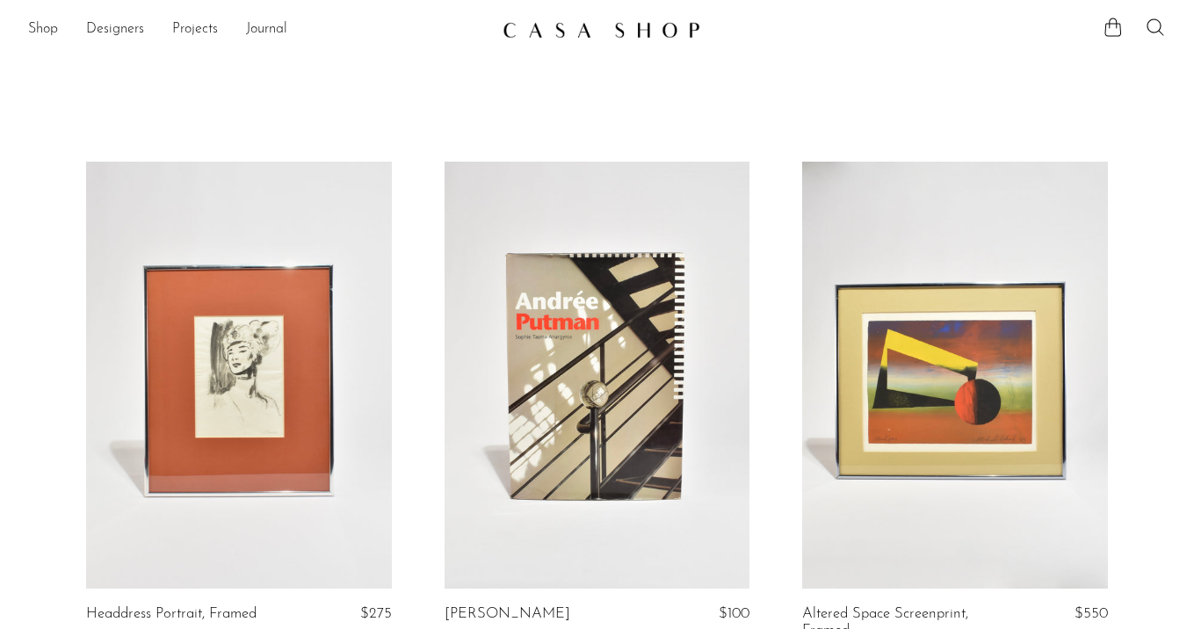
click at [582, 258] on link at bounding box center [598, 376] width 306 height 428
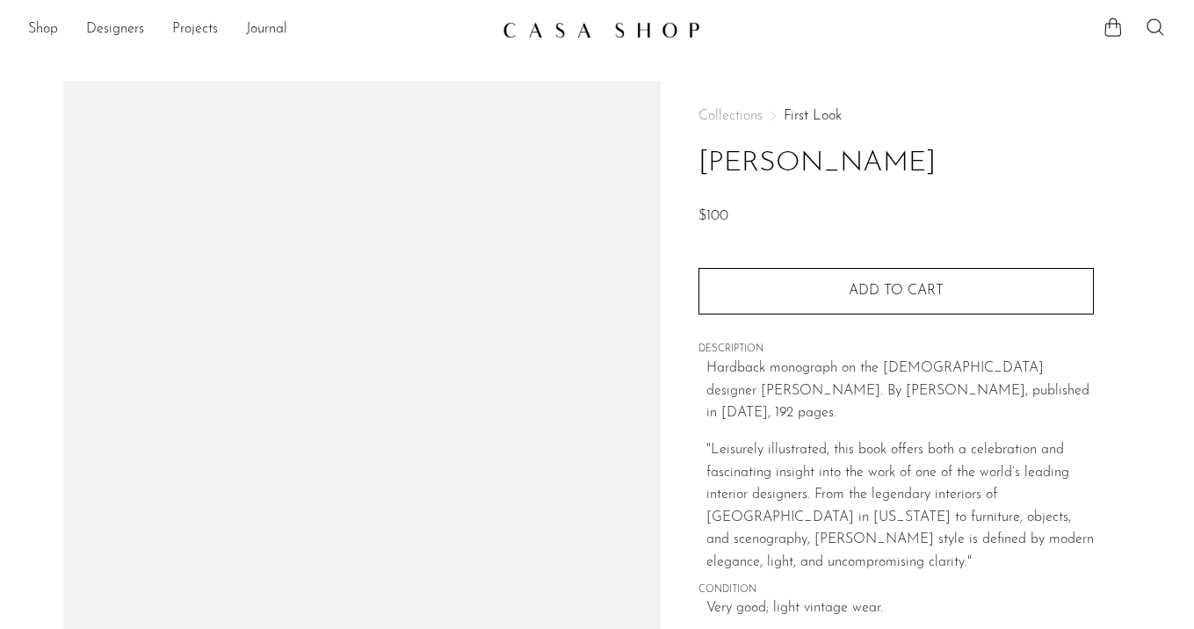
scroll to position [271, 0]
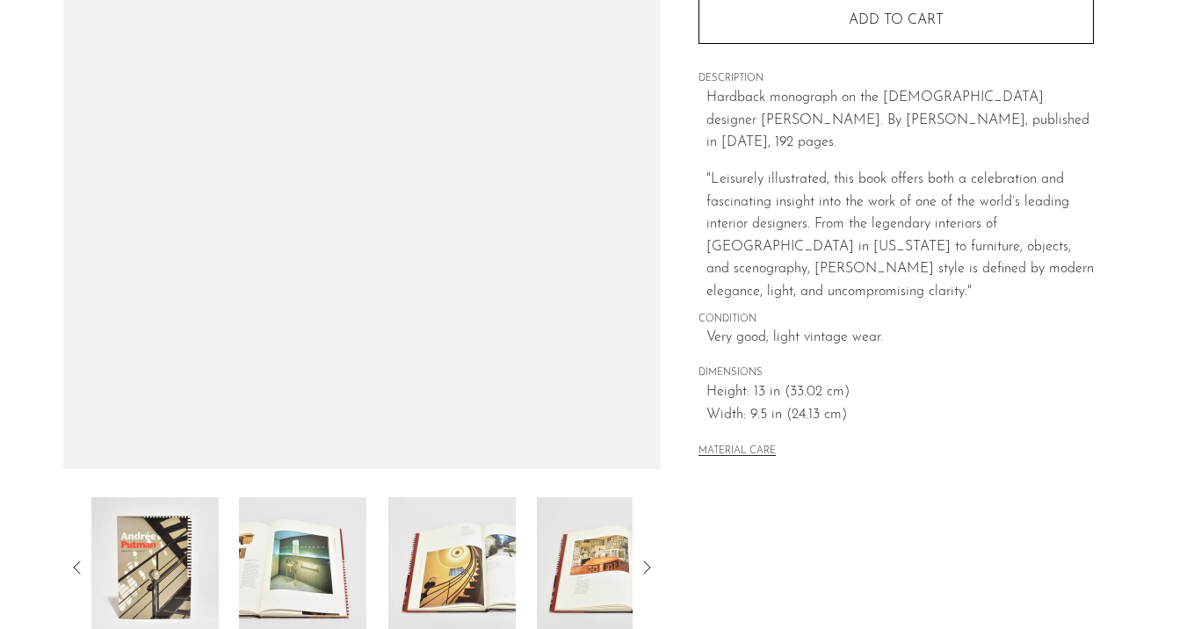
click at [337, 572] on img at bounding box center [302, 567] width 127 height 141
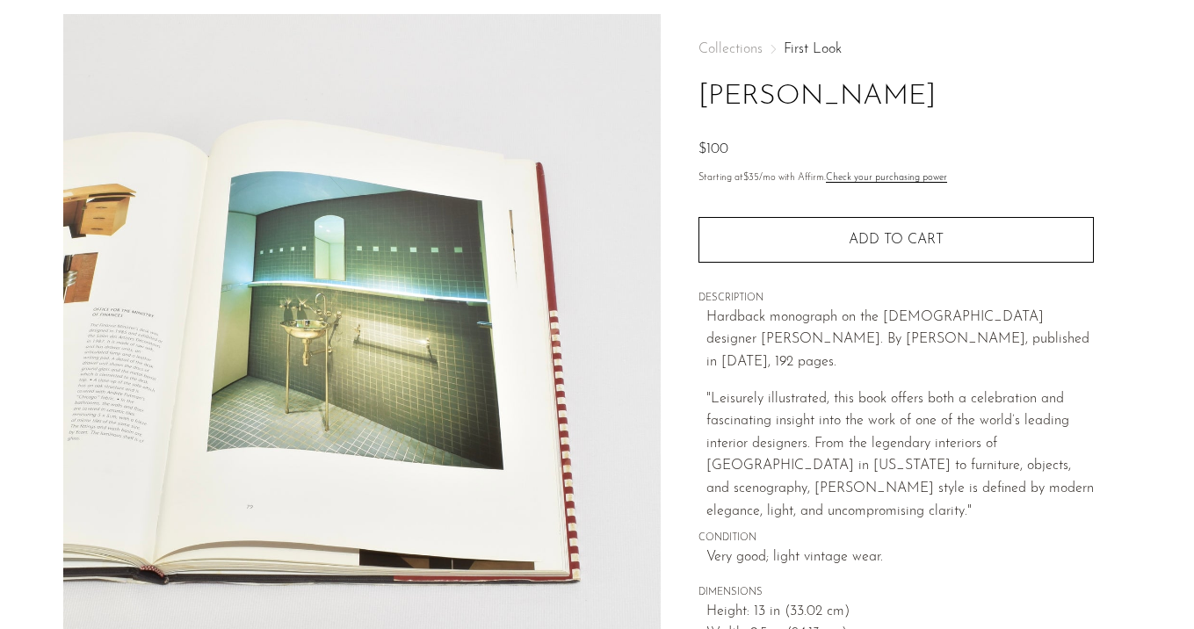
scroll to position [75, 0]
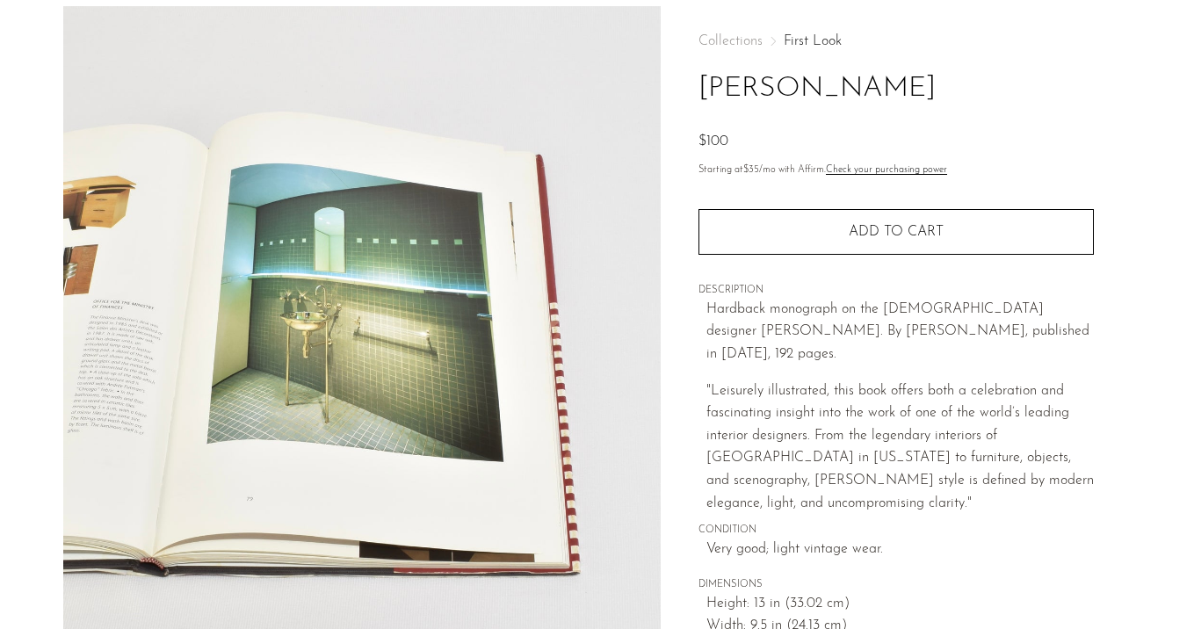
click at [813, 41] on link "First Look" at bounding box center [813, 41] width 58 height 14
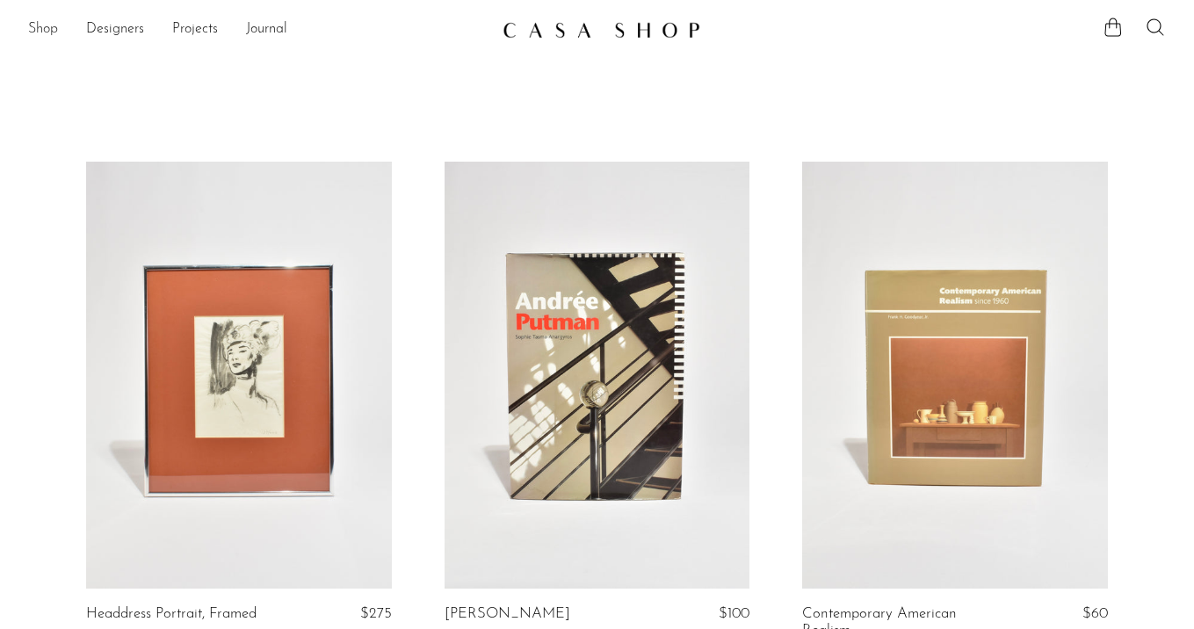
click at [33, 20] on link "Shop" at bounding box center [43, 29] width 30 height 23
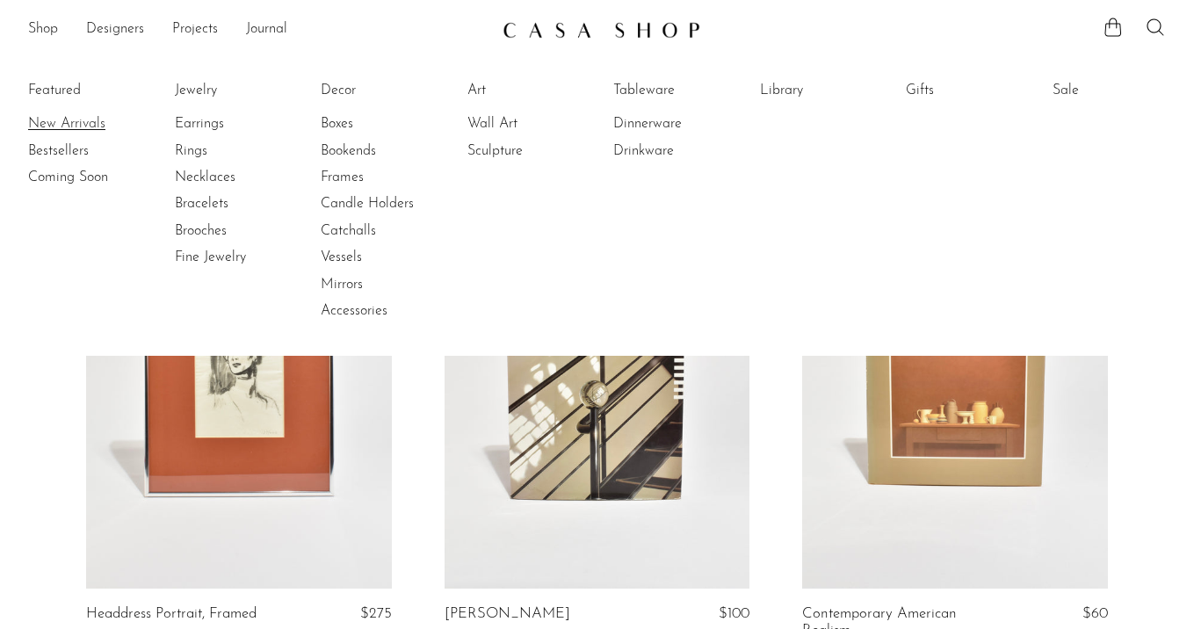
click at [83, 118] on link "New Arrivals" at bounding box center [94, 123] width 132 height 19
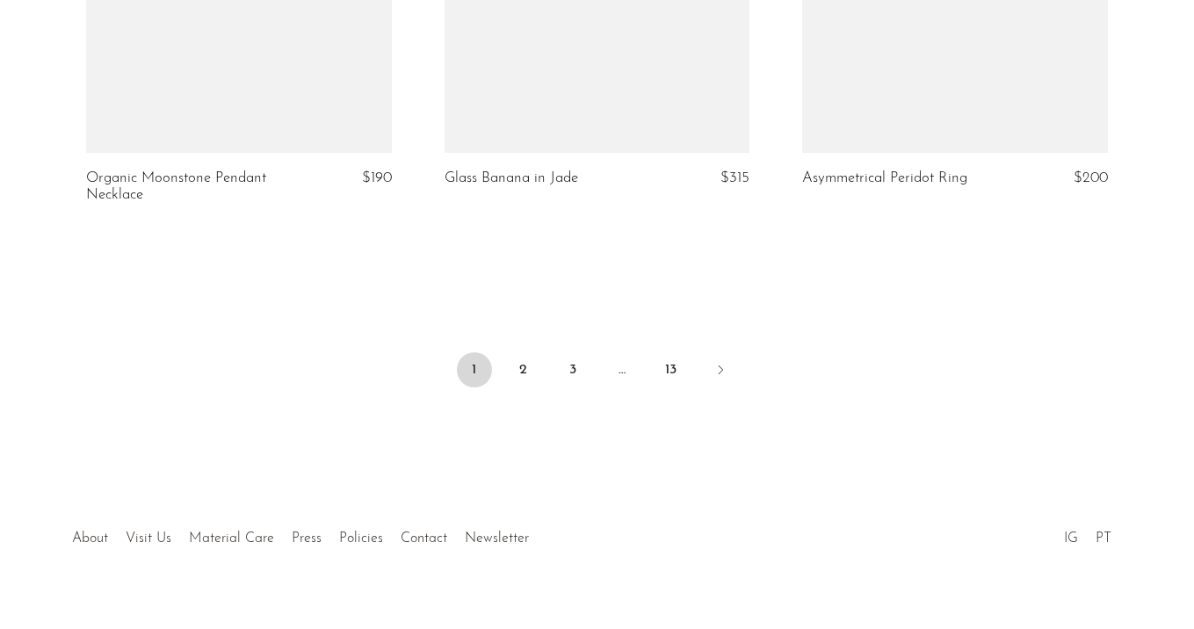
scroll to position [6057, 0]
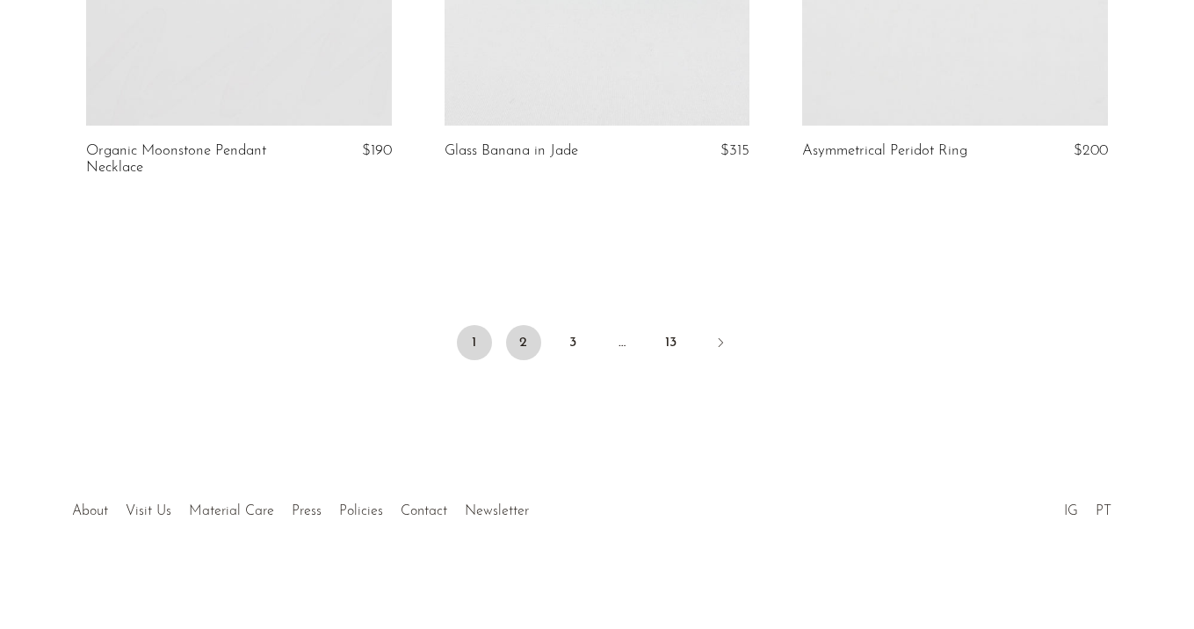
click at [513, 345] on link "2" at bounding box center [523, 342] width 35 height 35
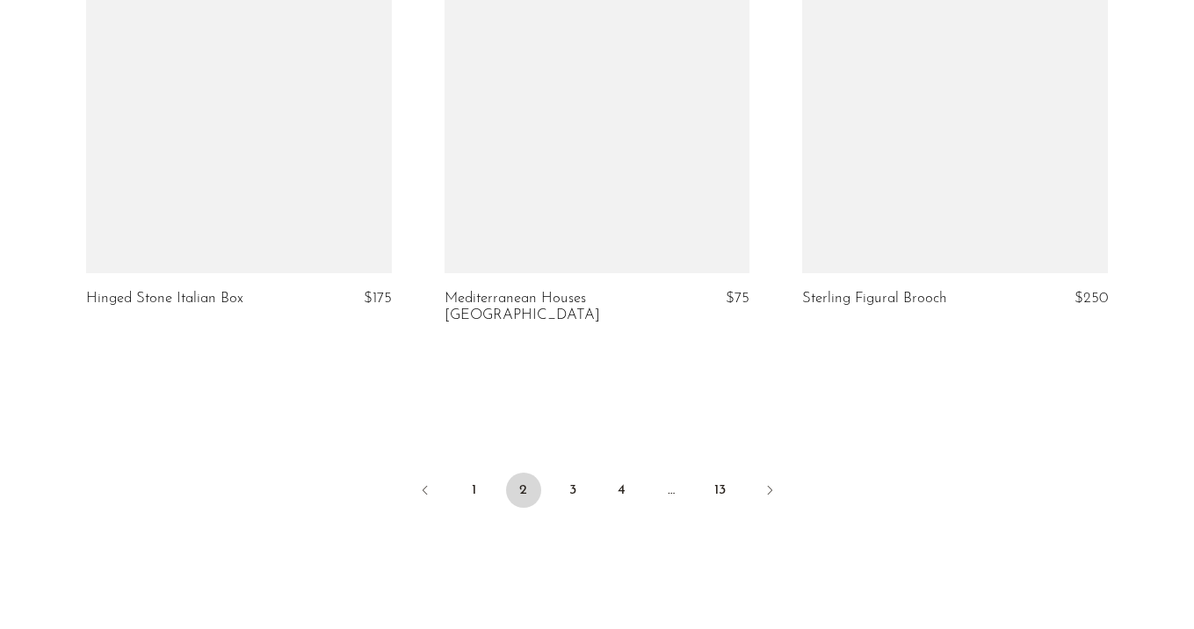
scroll to position [5921, 0]
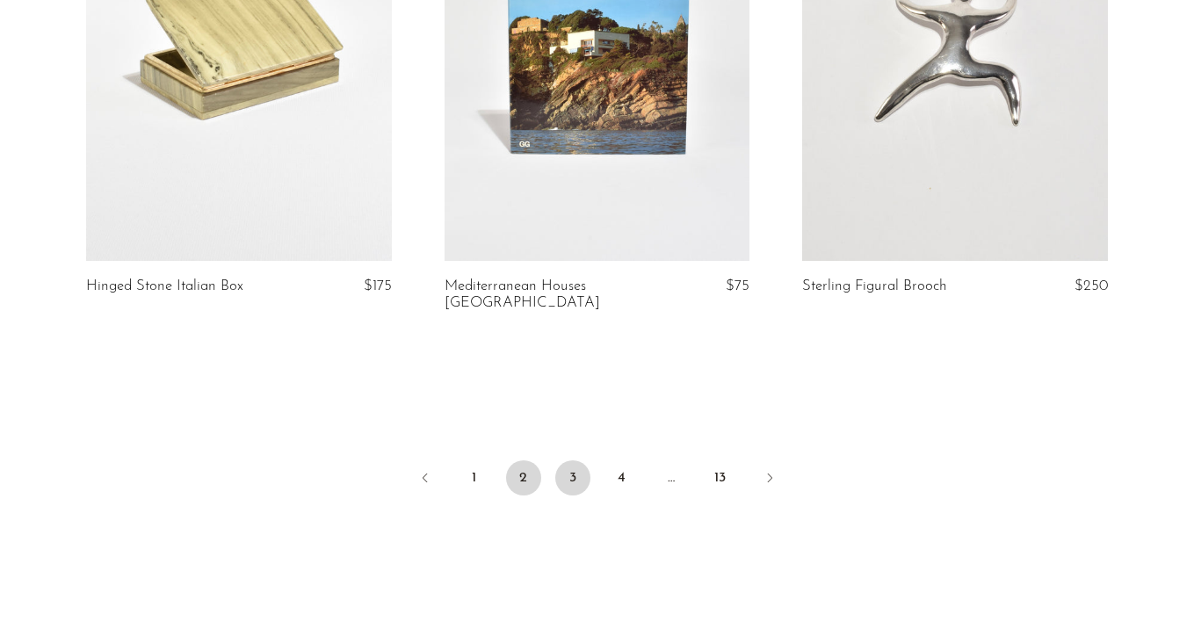
click at [573, 465] on link "3" at bounding box center [572, 478] width 35 height 35
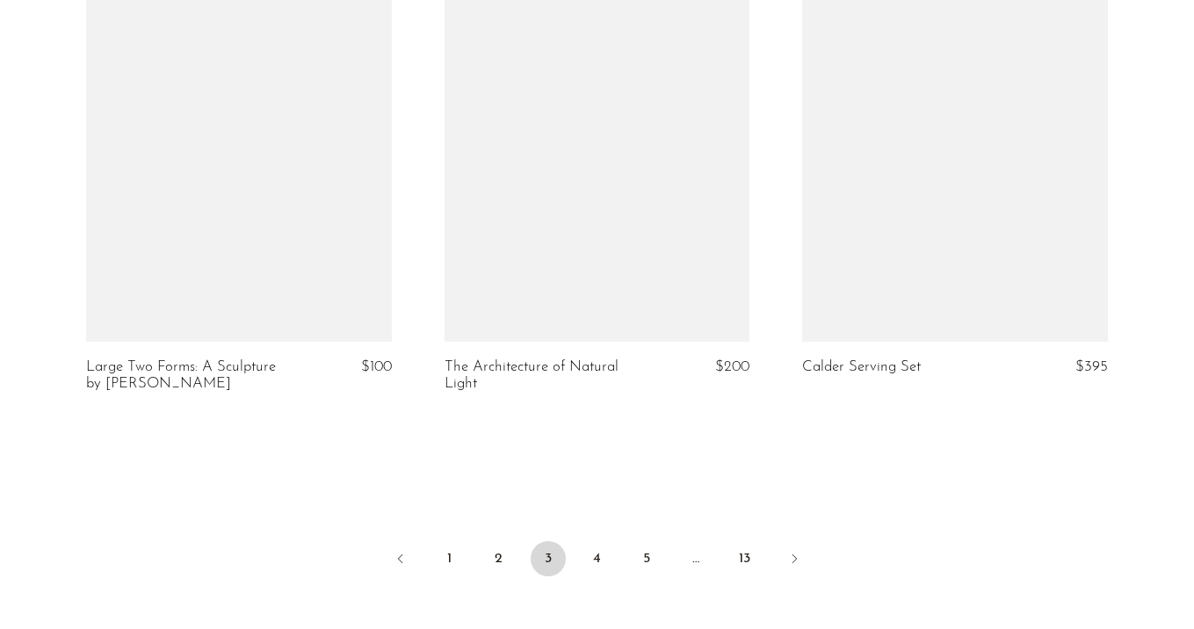
scroll to position [6073, 0]
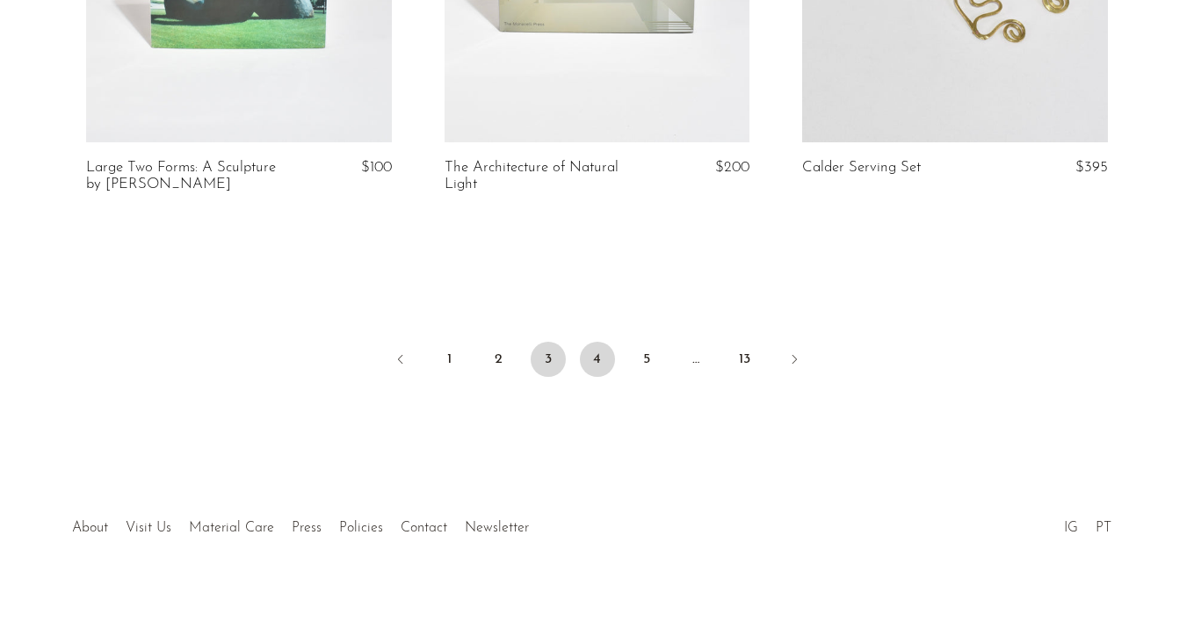
click at [590, 342] on link "4" at bounding box center [597, 359] width 35 height 35
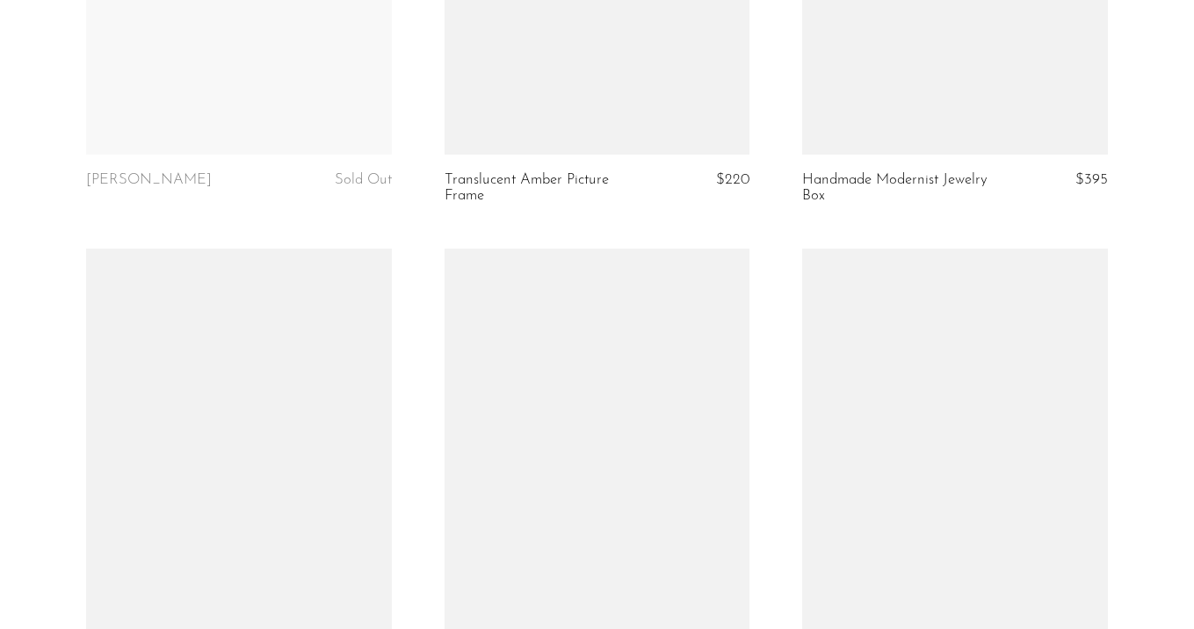
scroll to position [6057, 0]
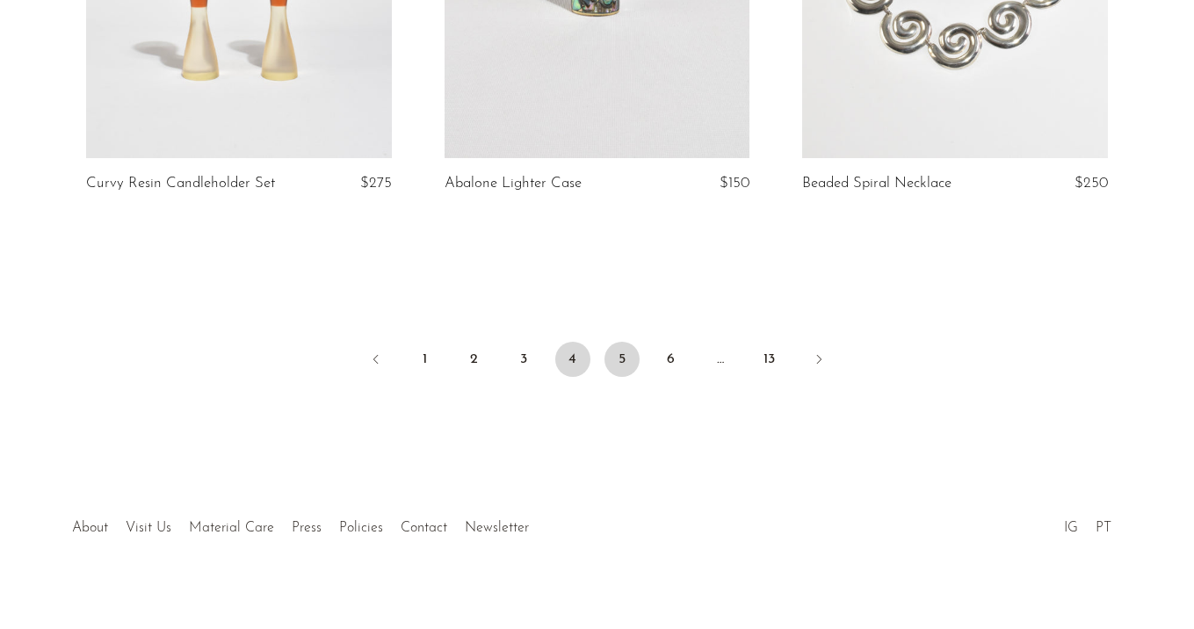
click at [620, 345] on link "5" at bounding box center [622, 359] width 35 height 35
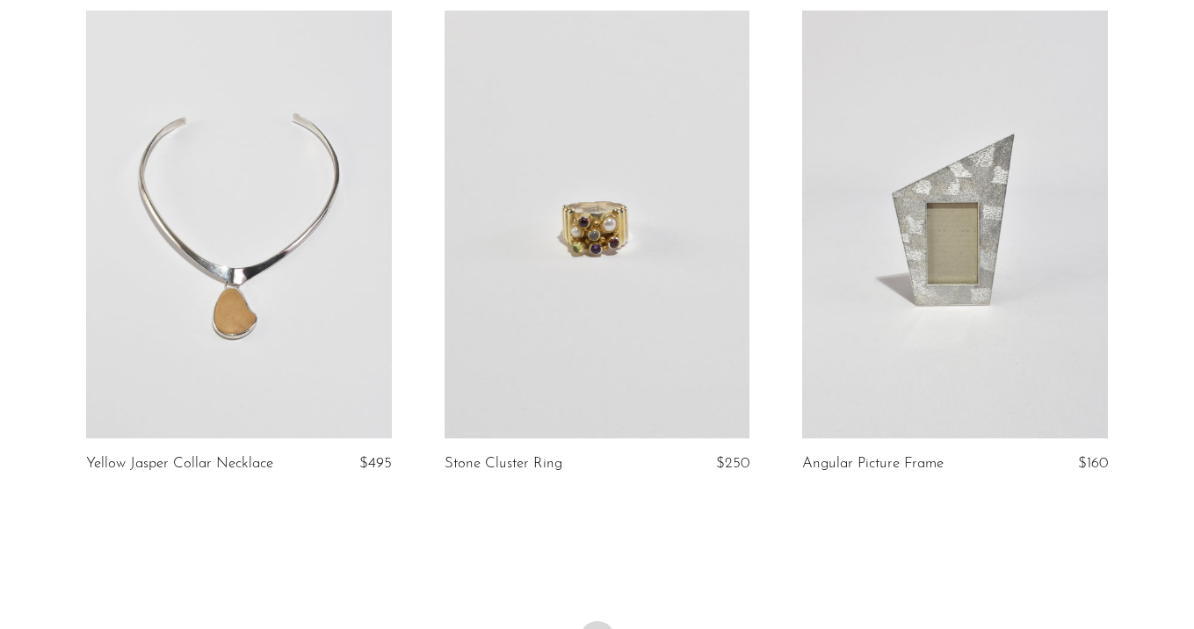
scroll to position [5801, 0]
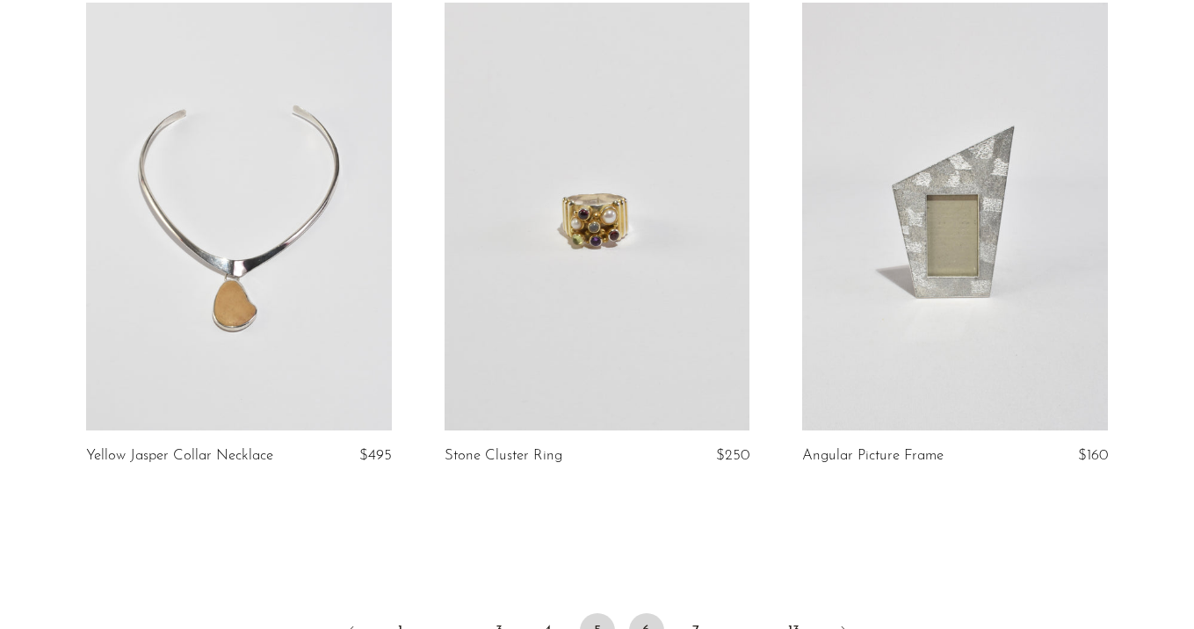
click at [643, 614] on link "6" at bounding box center [646, 631] width 35 height 35
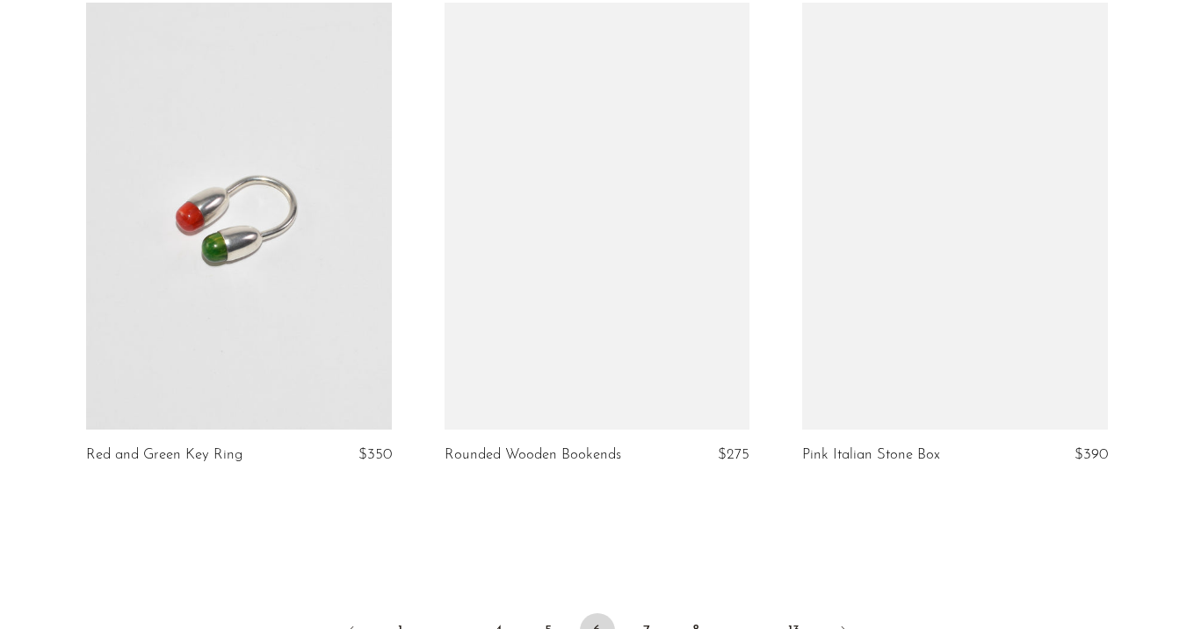
scroll to position [6014, 0]
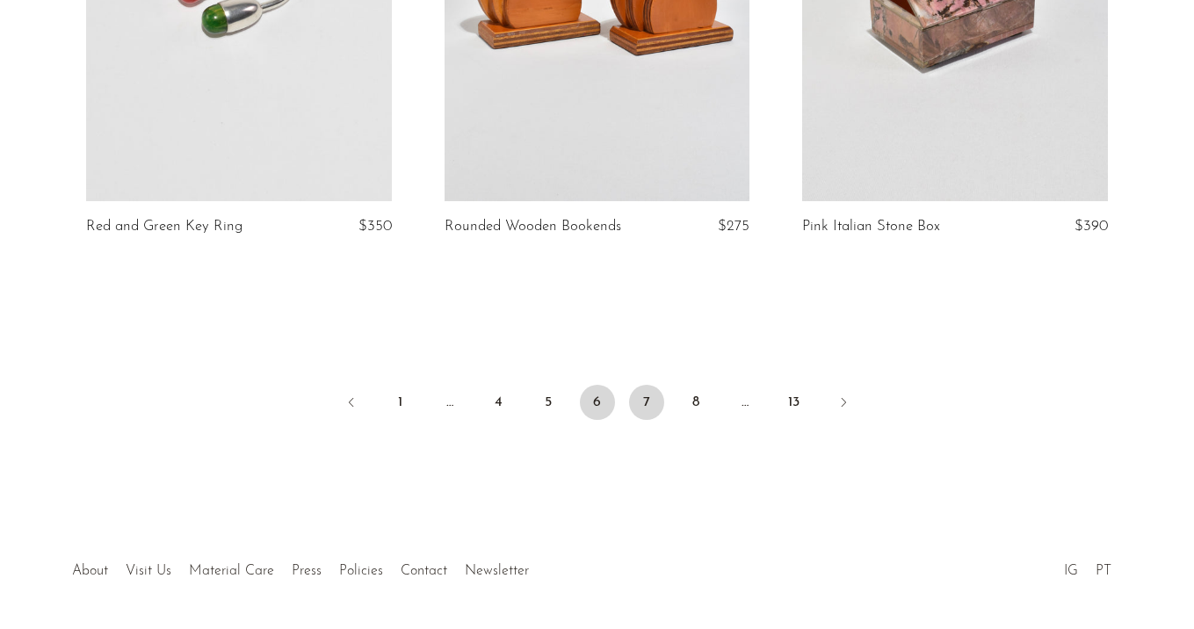
click at [634, 396] on link "7" at bounding box center [646, 402] width 35 height 35
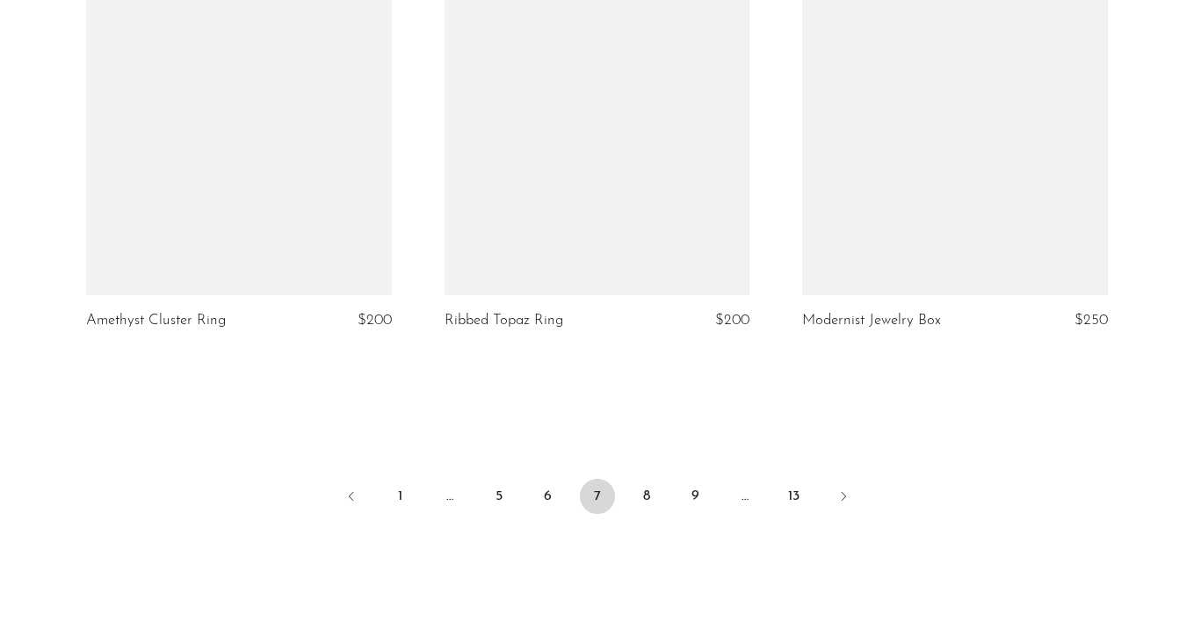
scroll to position [5930, 0]
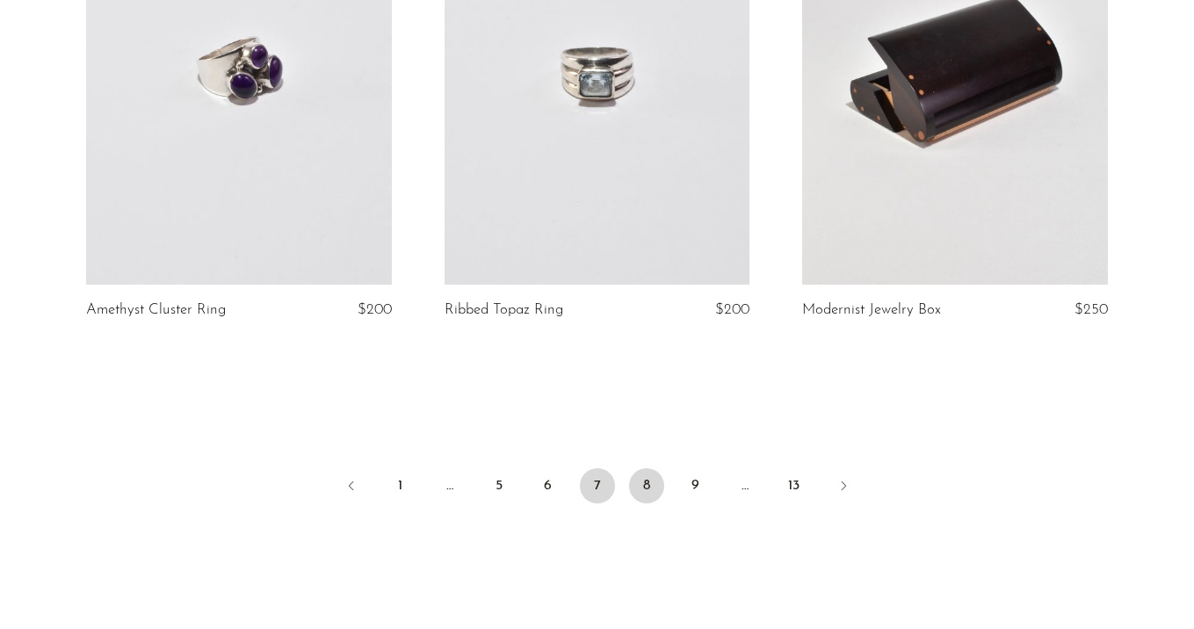
click at [635, 487] on link "8" at bounding box center [646, 485] width 35 height 35
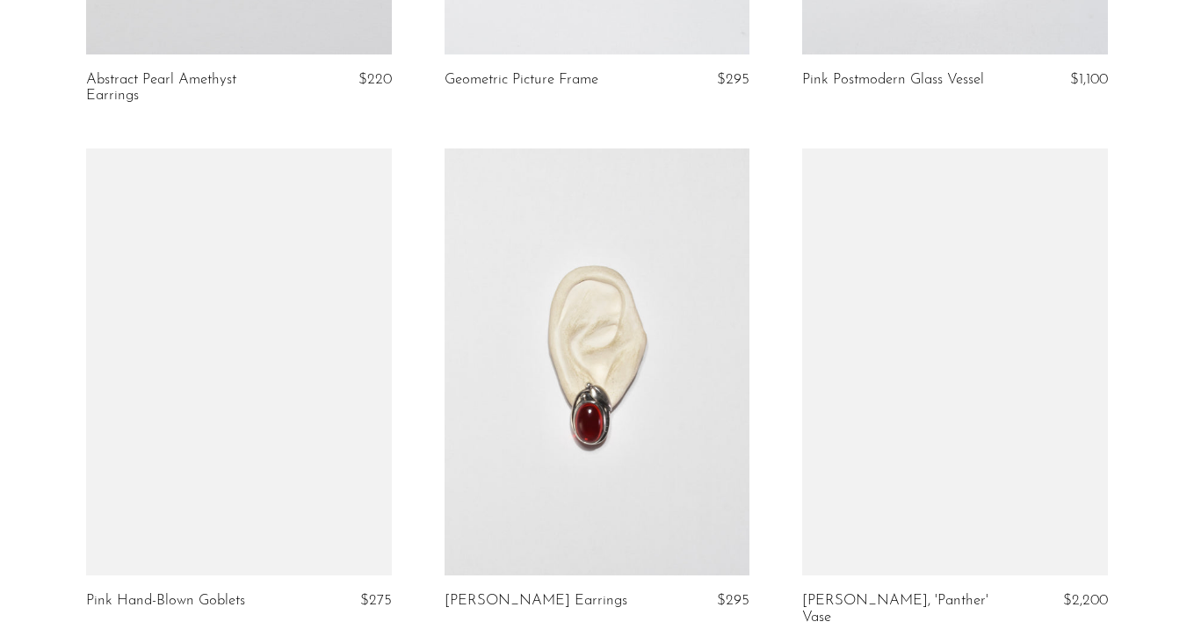
scroll to position [4157, 0]
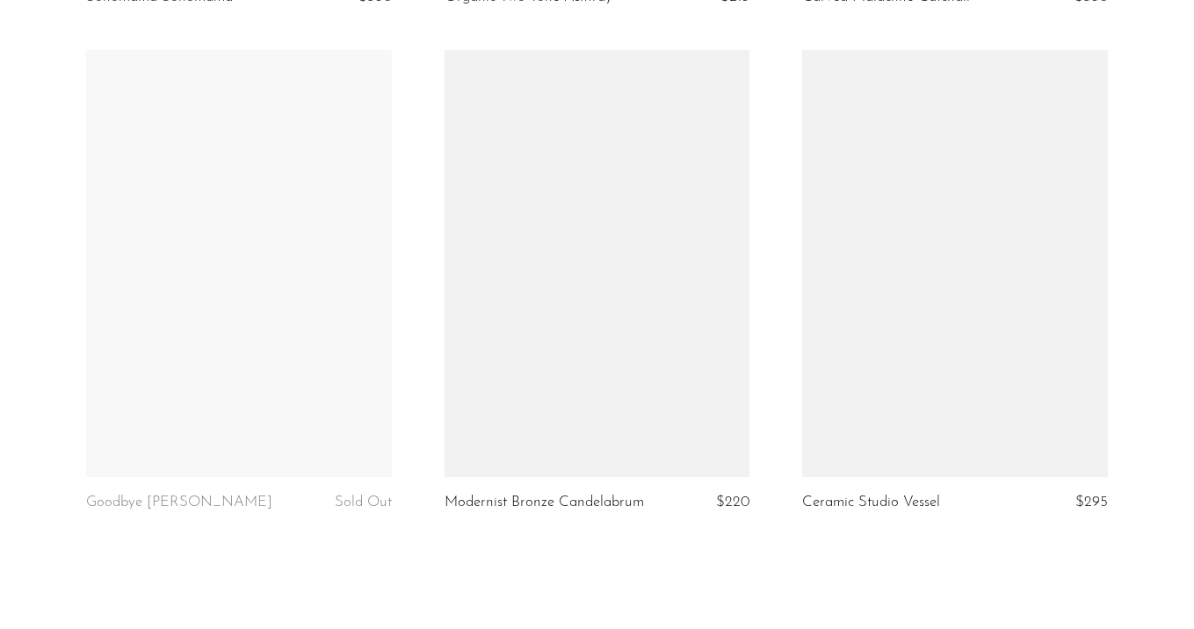
scroll to position [6024, 0]
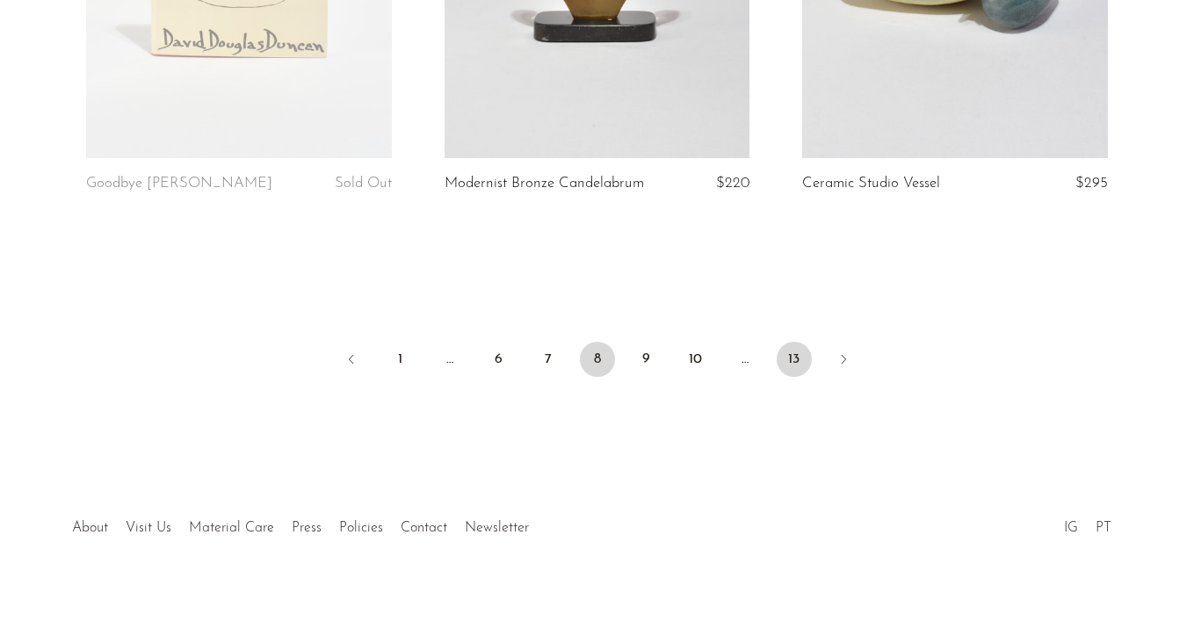
click at [792, 342] on link "13" at bounding box center [794, 359] width 35 height 35
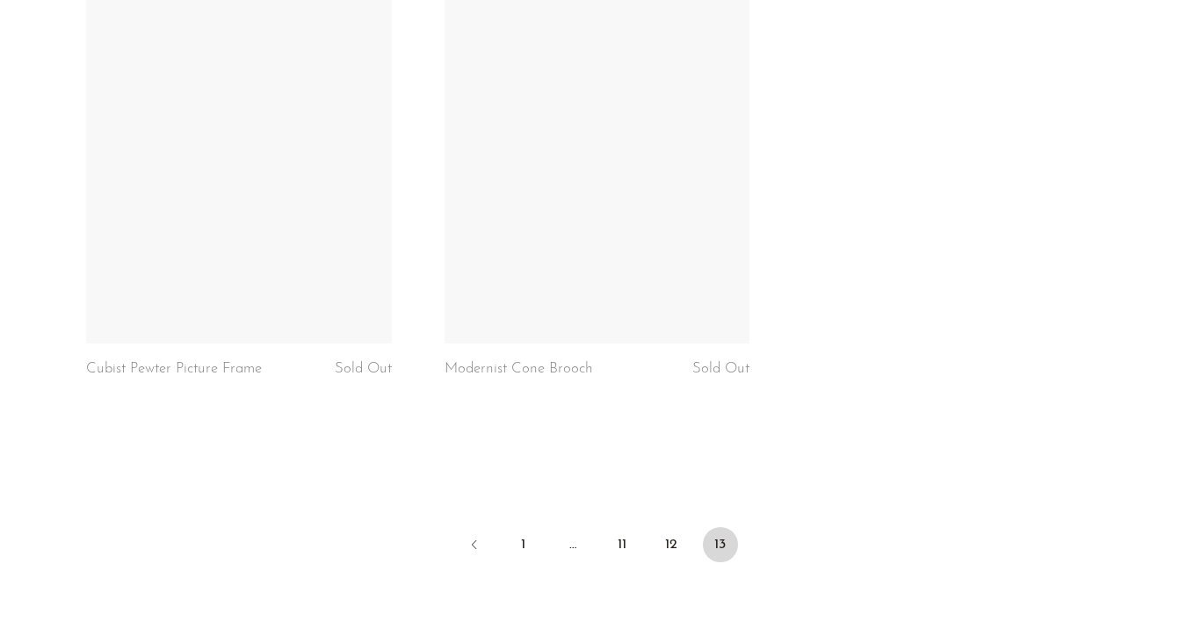
scroll to position [5013, 0]
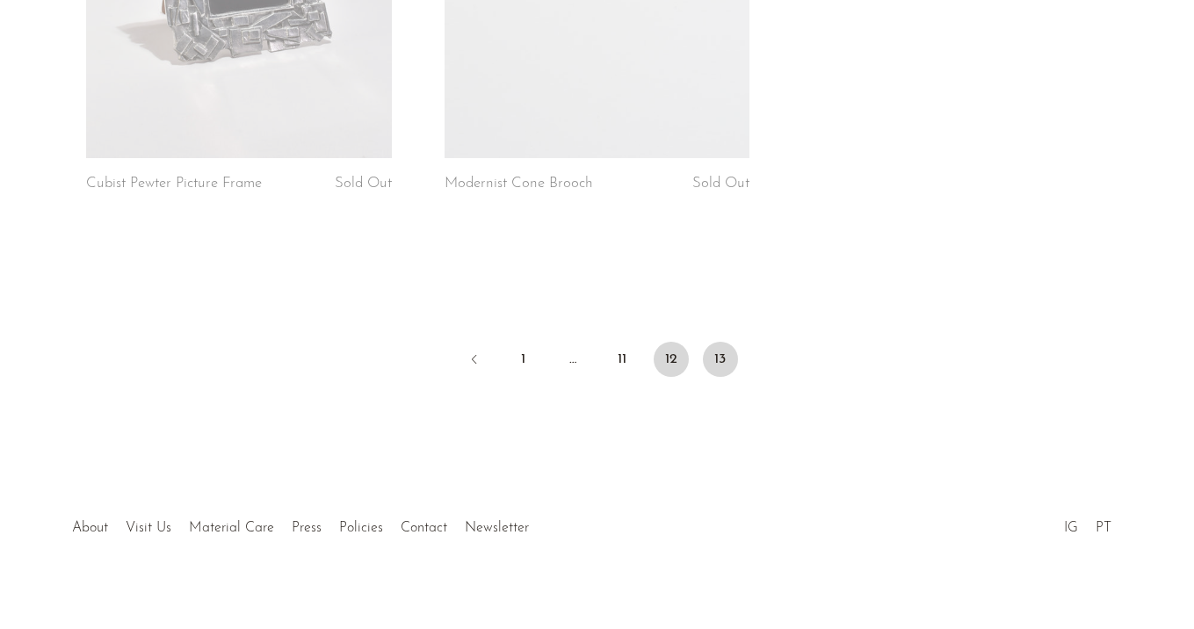
click at [663, 342] on link "12" at bounding box center [671, 359] width 35 height 35
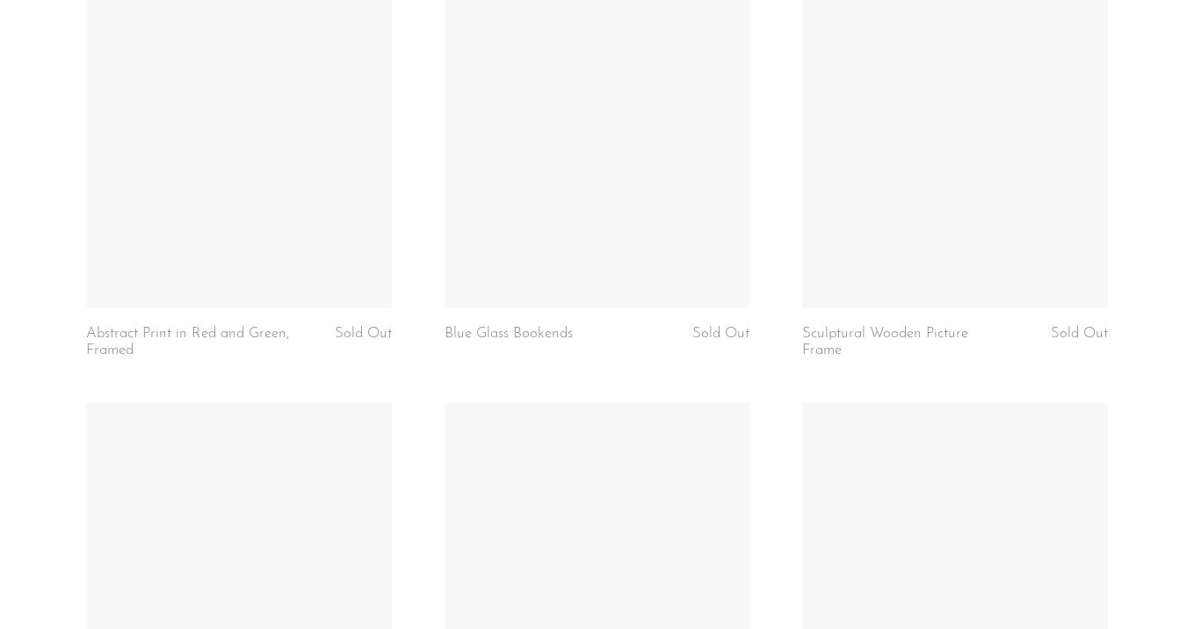
scroll to position [6073, 0]
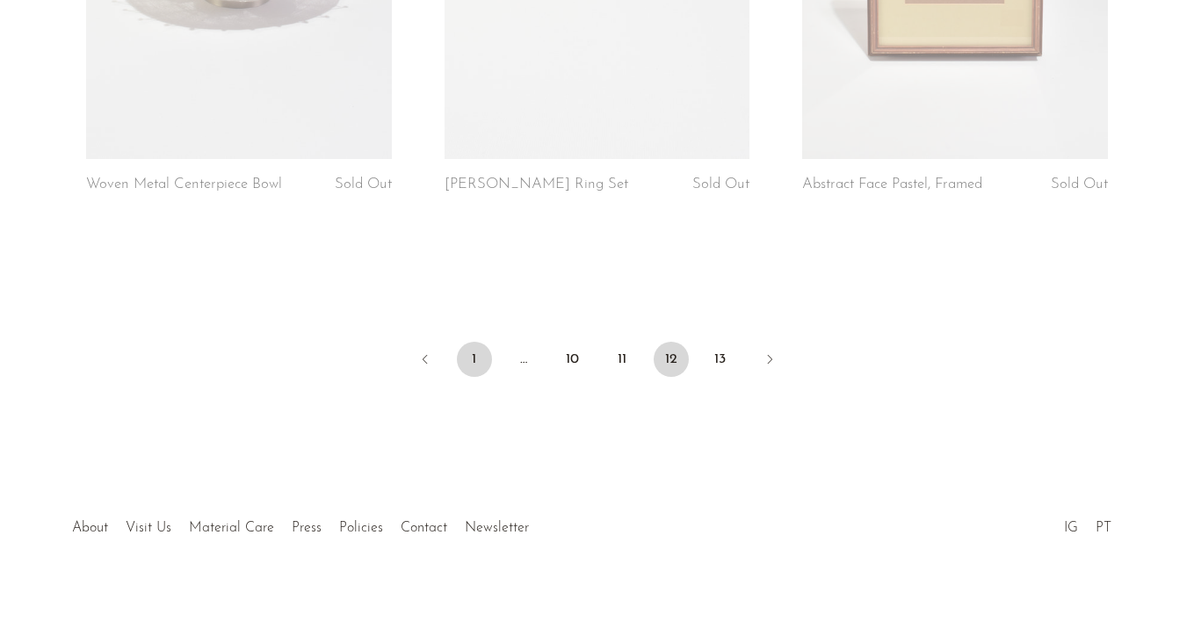
click at [474, 342] on link "1" at bounding box center [474, 359] width 35 height 35
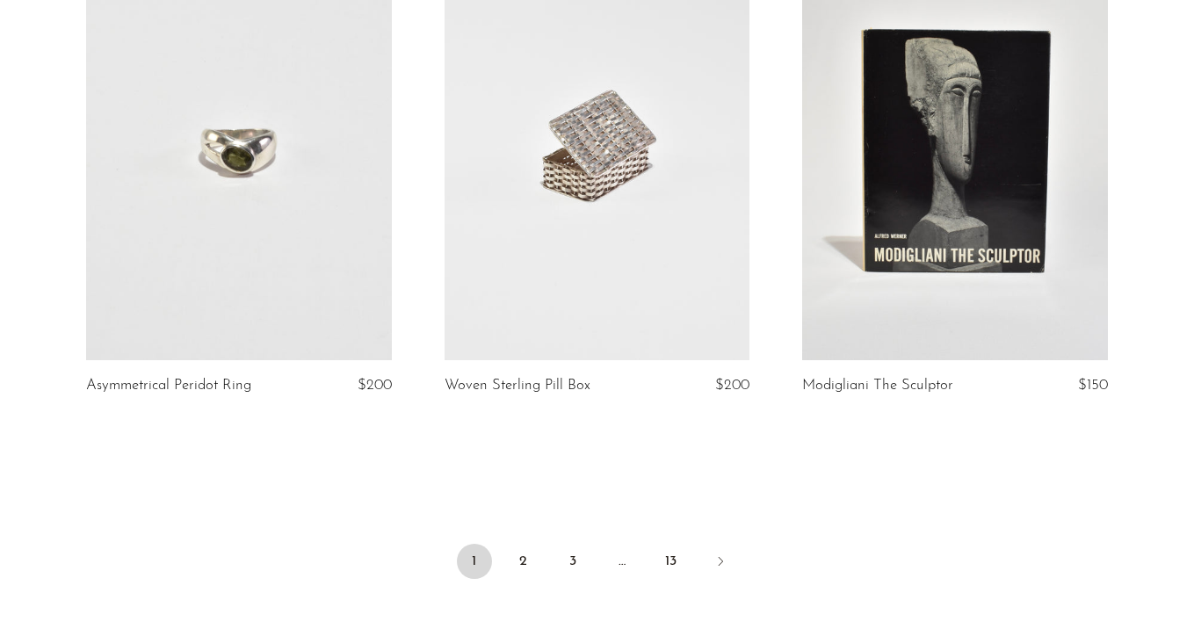
scroll to position [5840, 0]
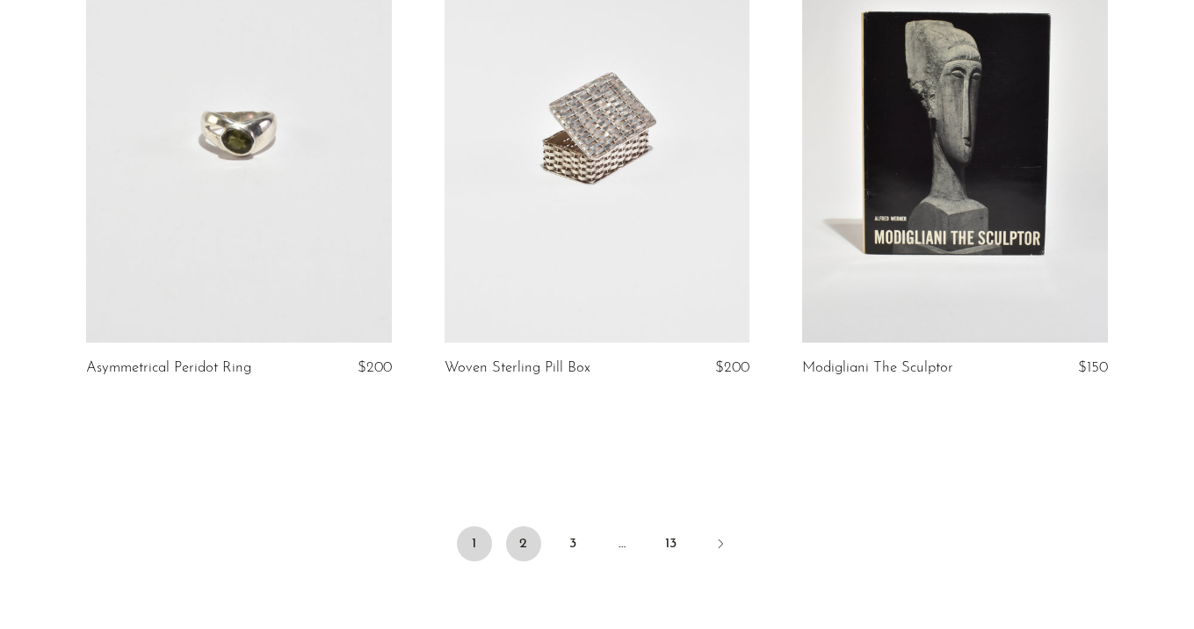
click at [534, 541] on link "2" at bounding box center [523, 543] width 35 height 35
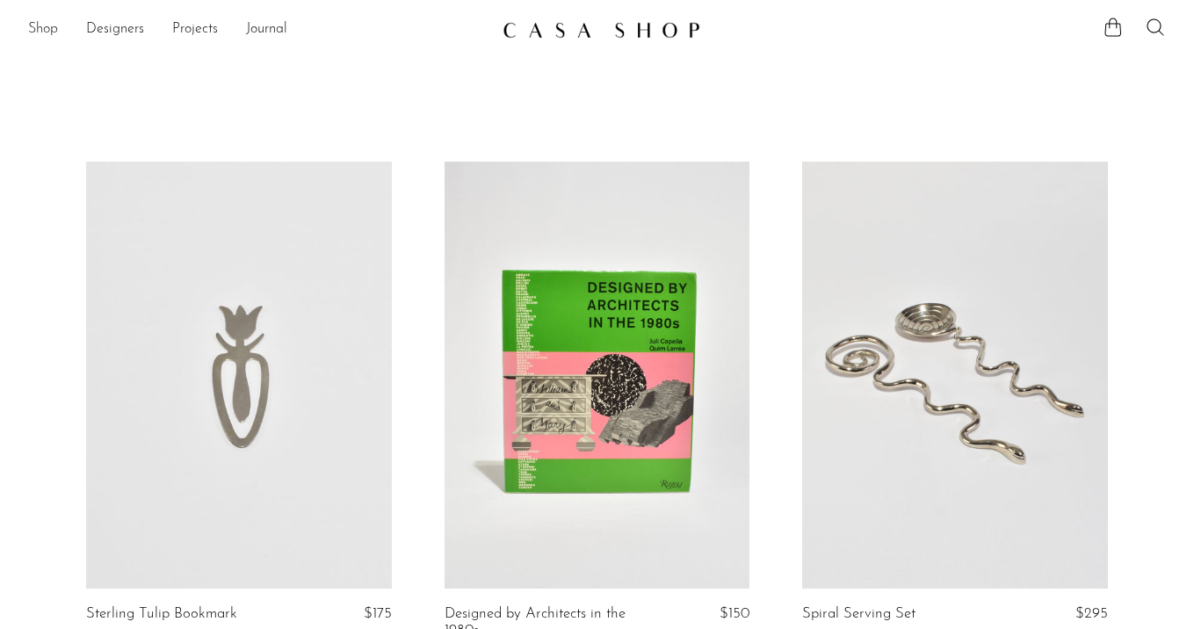
click at [43, 26] on link "Shop" at bounding box center [43, 29] width 30 height 23
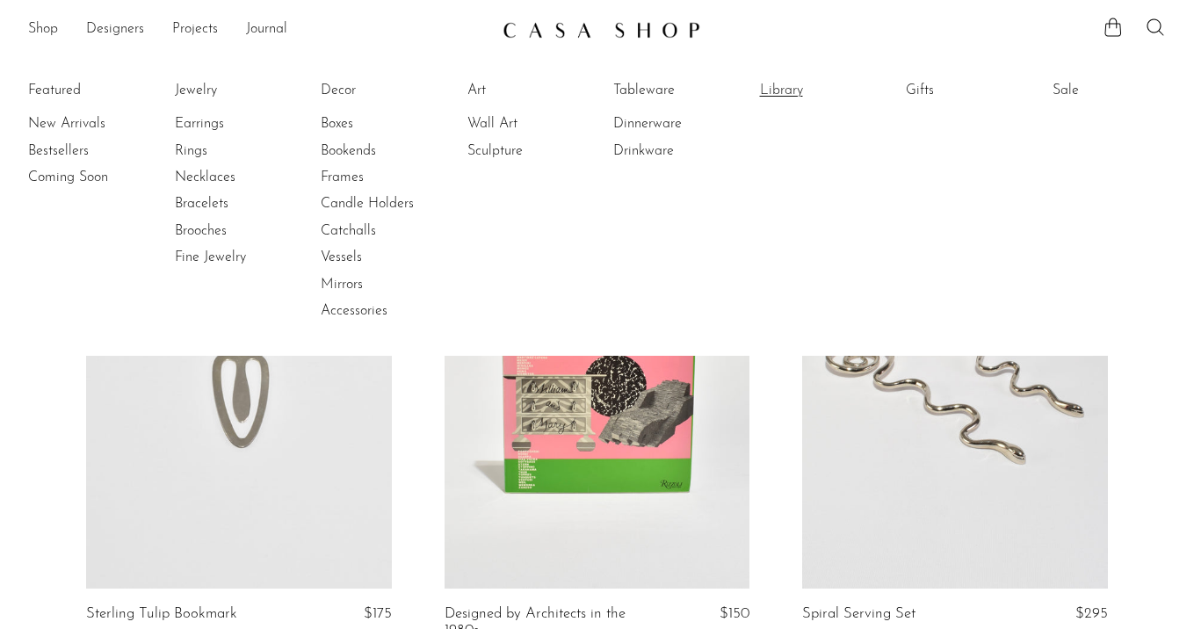
click at [783, 81] on link "Library" at bounding box center [826, 90] width 132 height 19
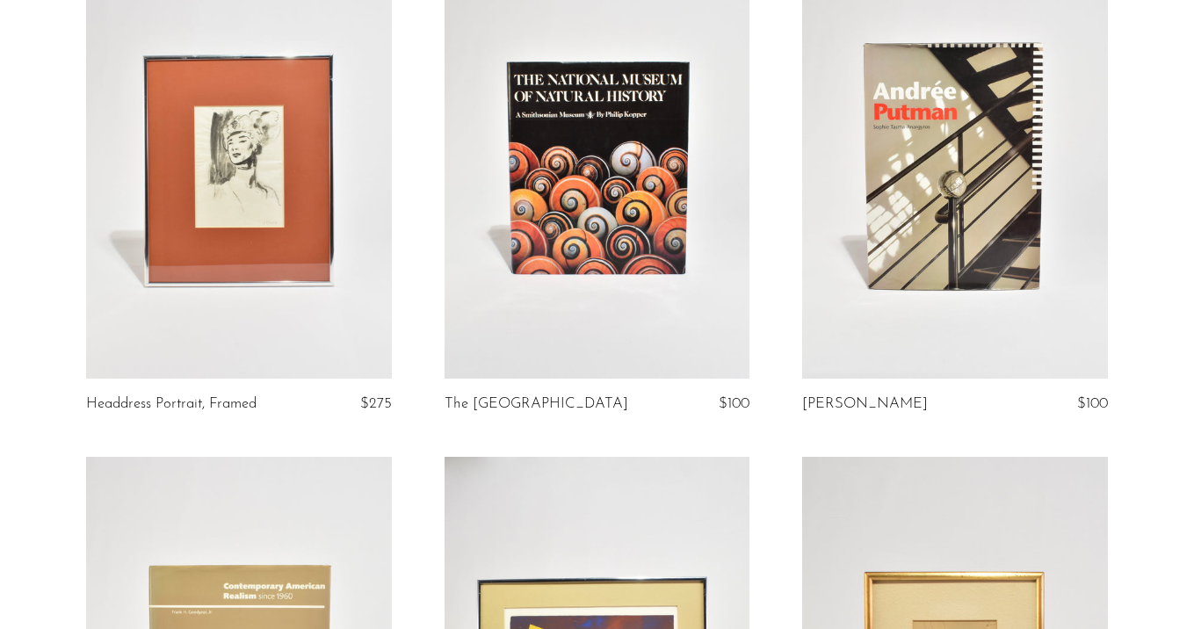
scroll to position [211, 0]
click at [619, 192] on link at bounding box center [598, 165] width 306 height 428
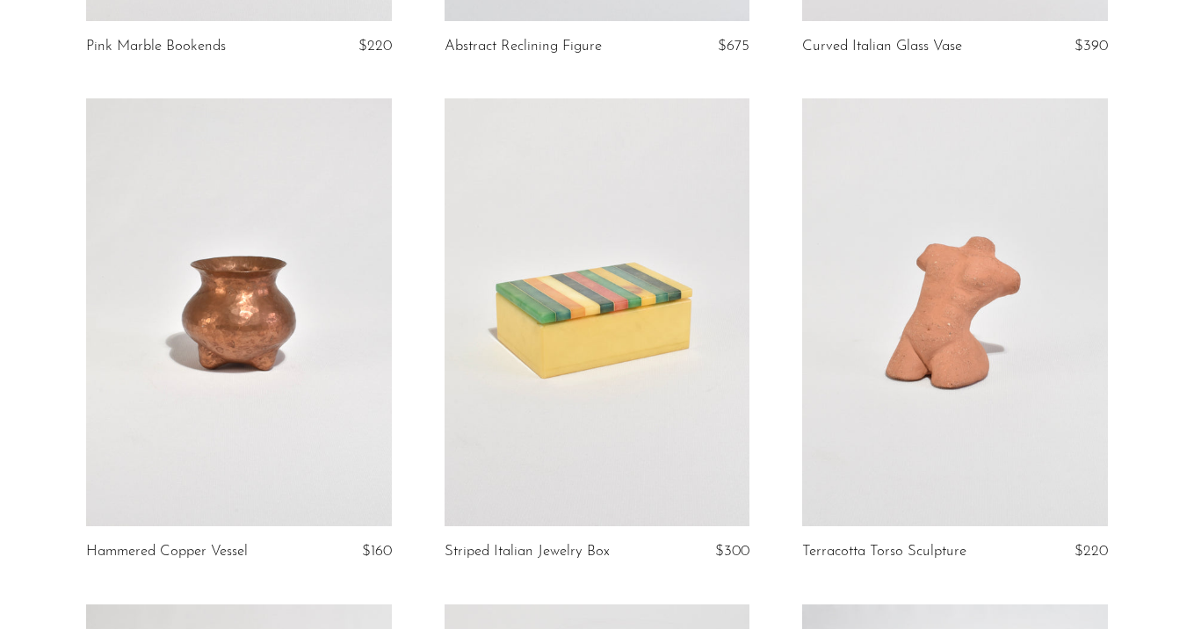
scroll to position [2125, 0]
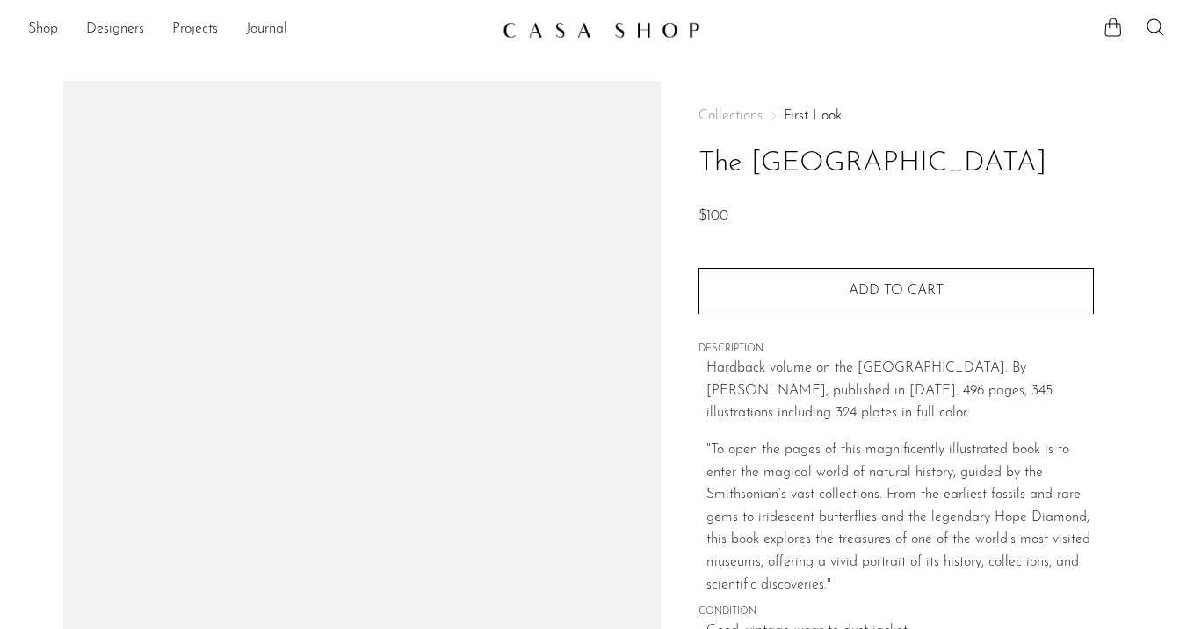
scroll to position [234, 0]
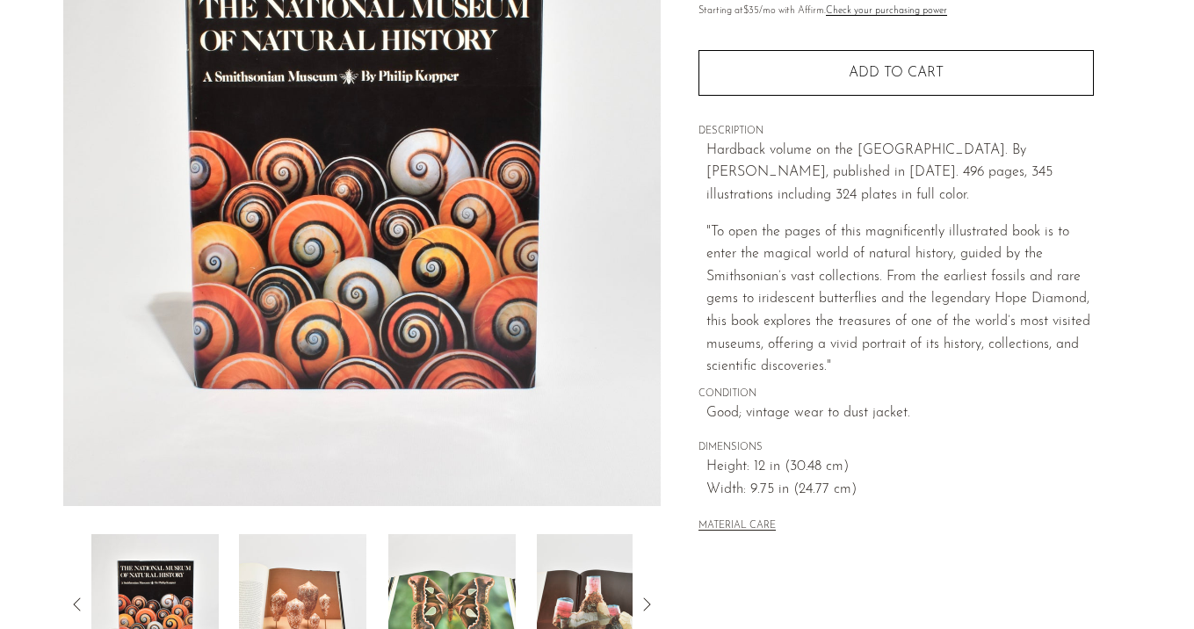
click at [309, 606] on img at bounding box center [302, 604] width 127 height 141
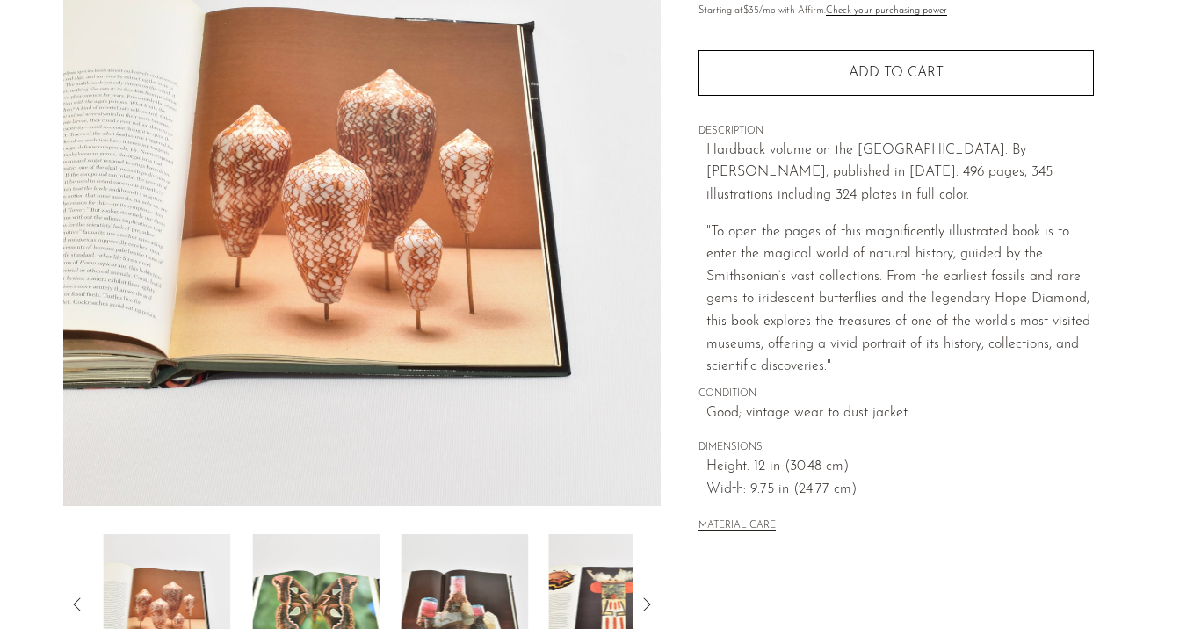
click at [359, 593] on img at bounding box center [315, 604] width 127 height 141
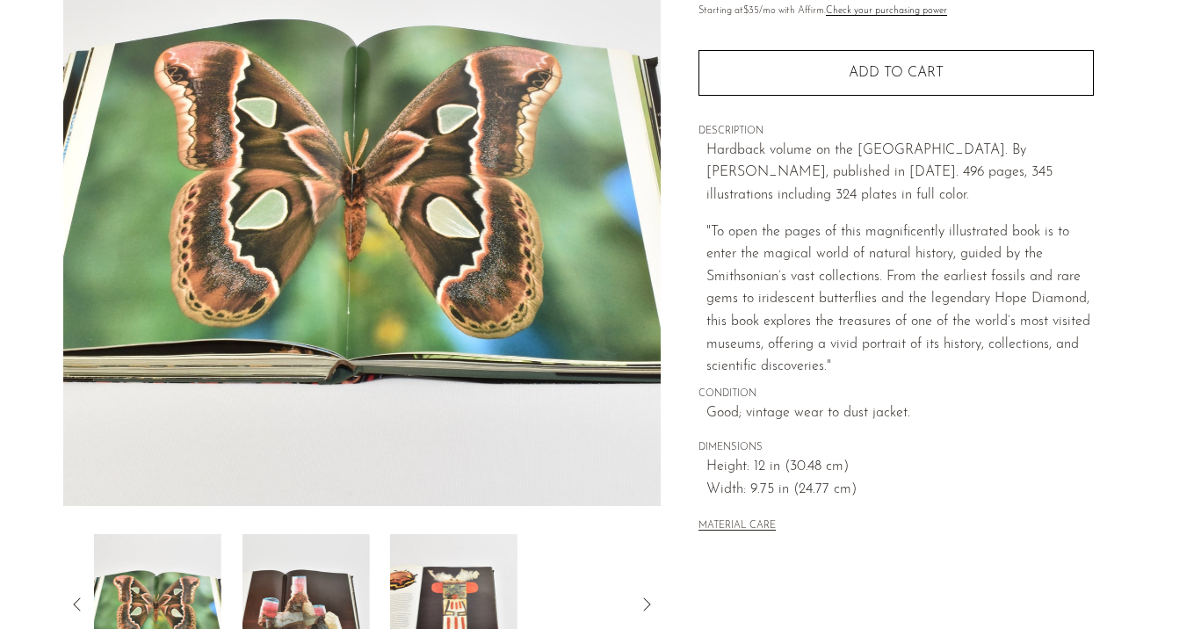
click at [359, 593] on img at bounding box center [305, 604] width 127 height 141
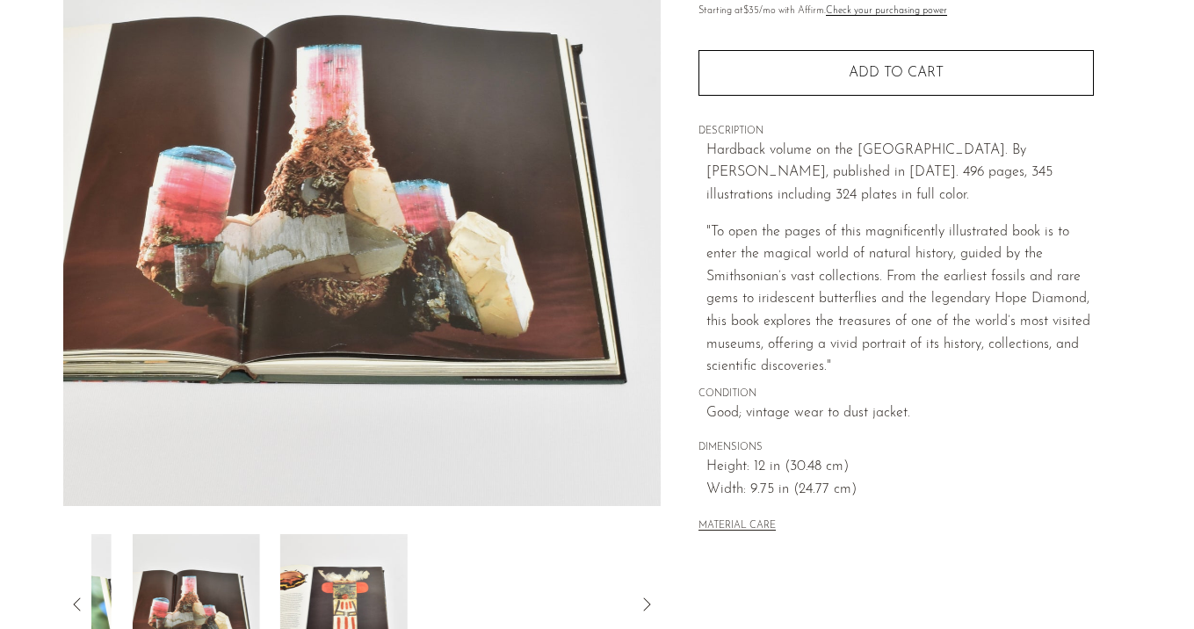
click at [359, 593] on img at bounding box center [343, 604] width 127 height 141
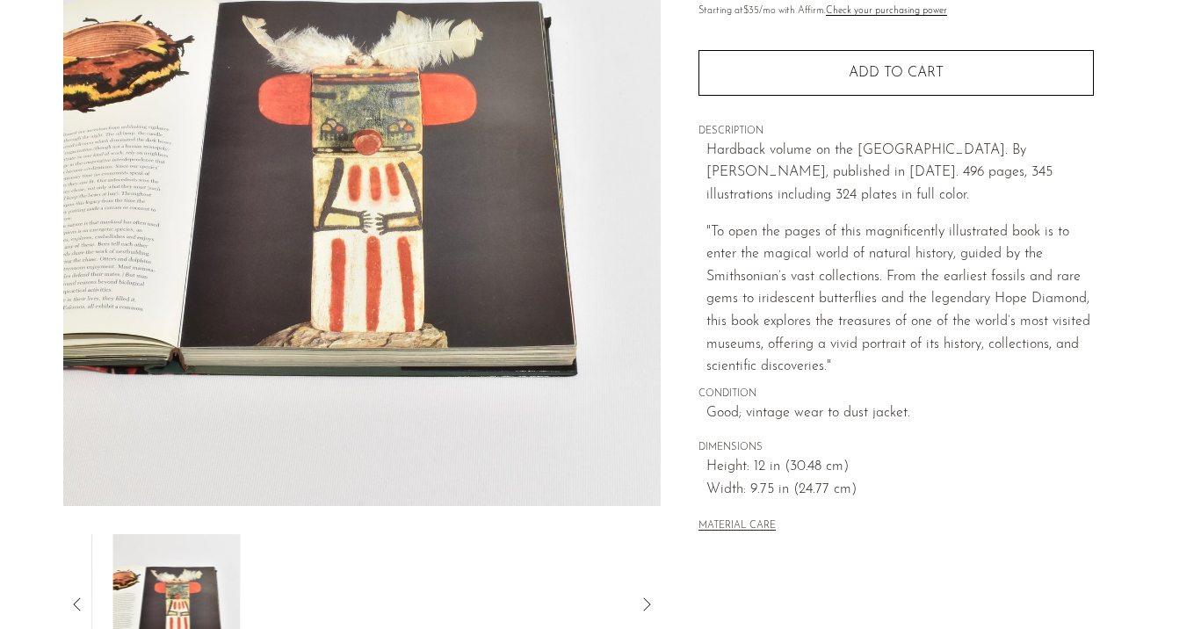
scroll to position [176, 0]
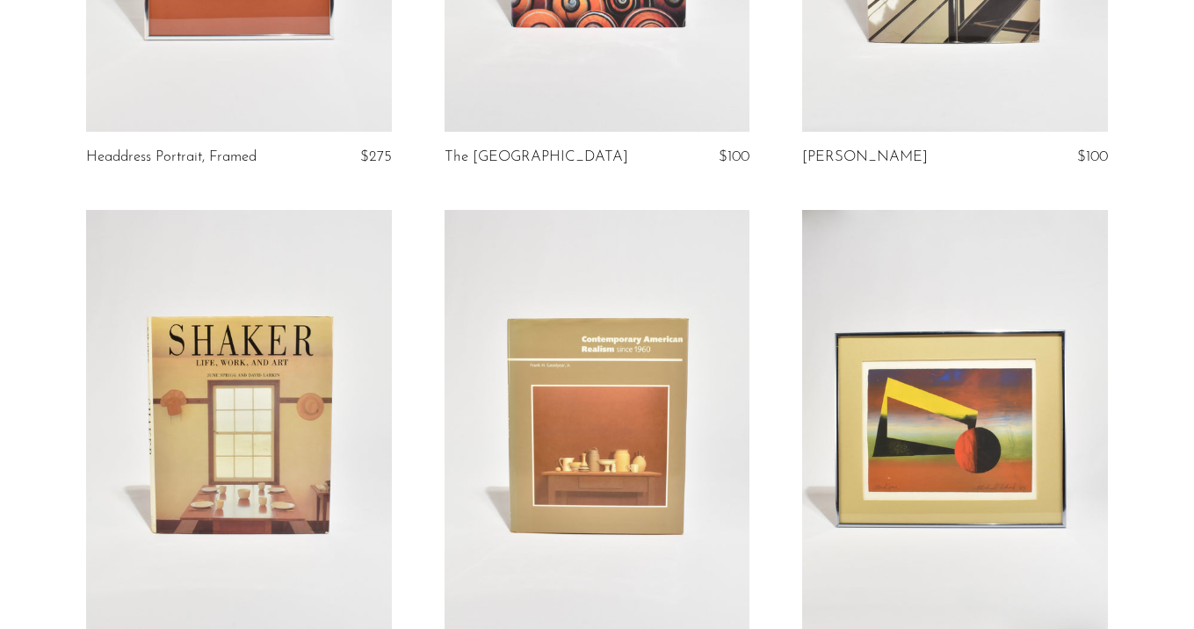
click at [747, 452] on link at bounding box center [598, 424] width 306 height 428
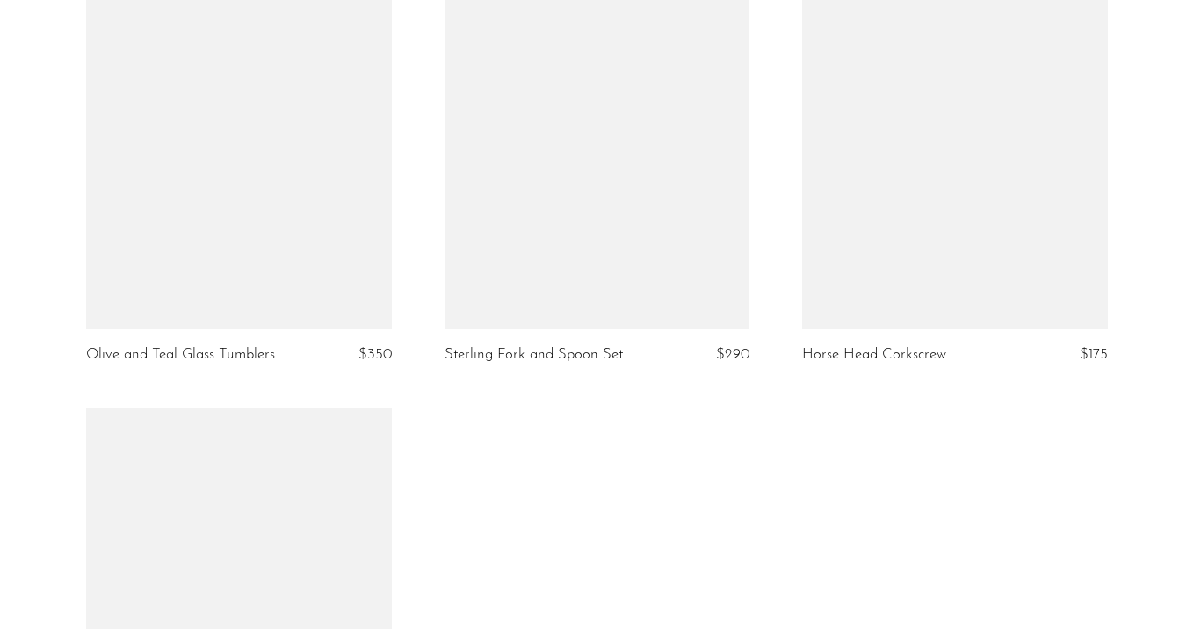
scroll to position [4185, 0]
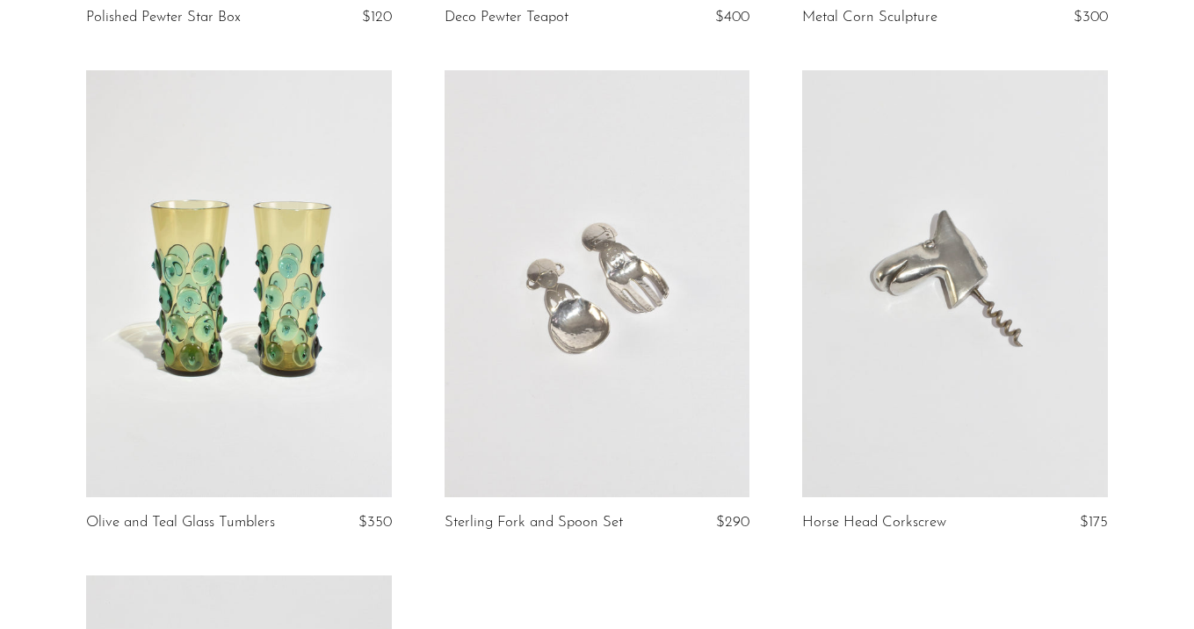
click at [159, 363] on link at bounding box center [239, 284] width 306 height 428
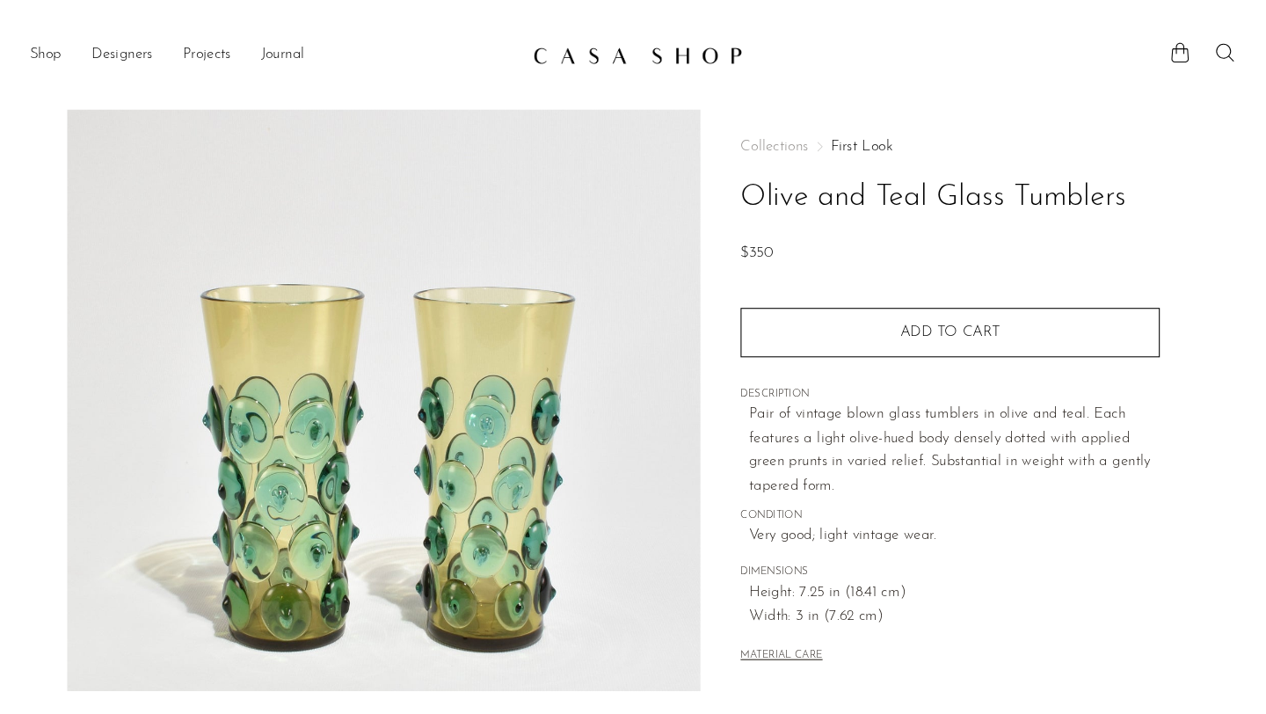
scroll to position [150, 0]
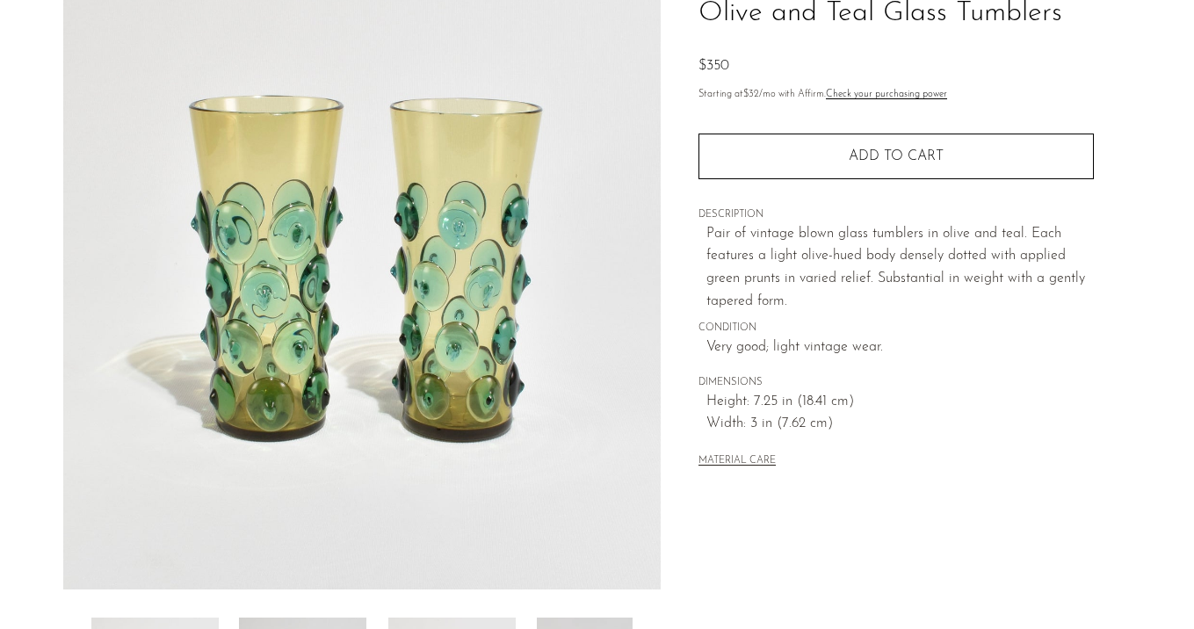
drag, startPoint x: 370, startPoint y: 200, endPoint x: 420, endPoint y: 3, distance: 204.0
click at [0, 0] on section "Olive and Teal Glass Tumblers $350" at bounding box center [597, 345] width 1194 height 828
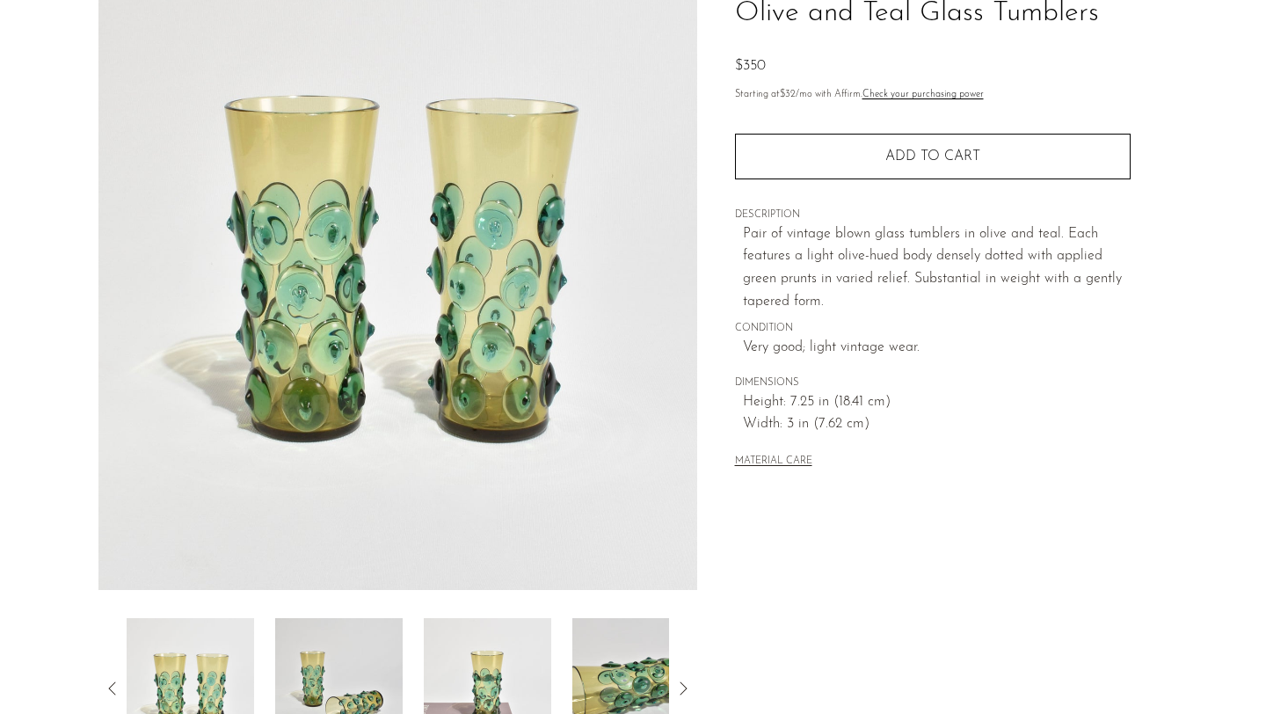
scroll to position [0, 0]
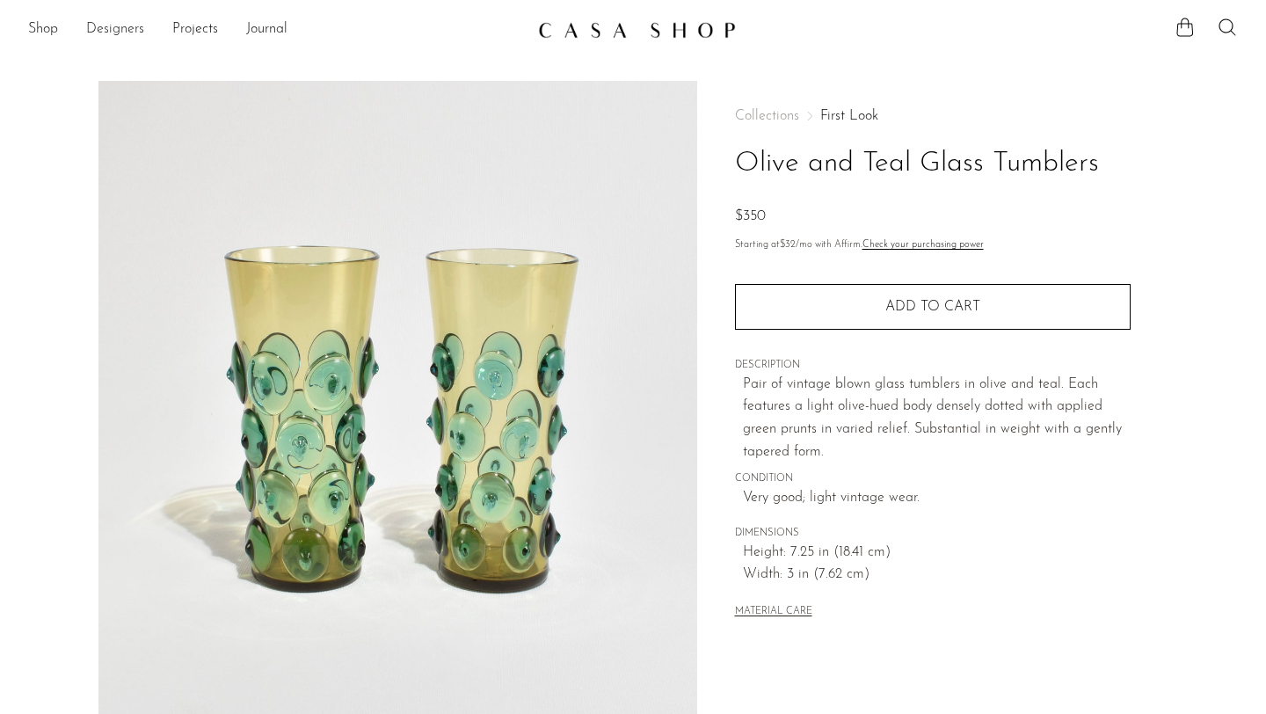
click at [101, 30] on link "Designers" at bounding box center [115, 29] width 58 height 23
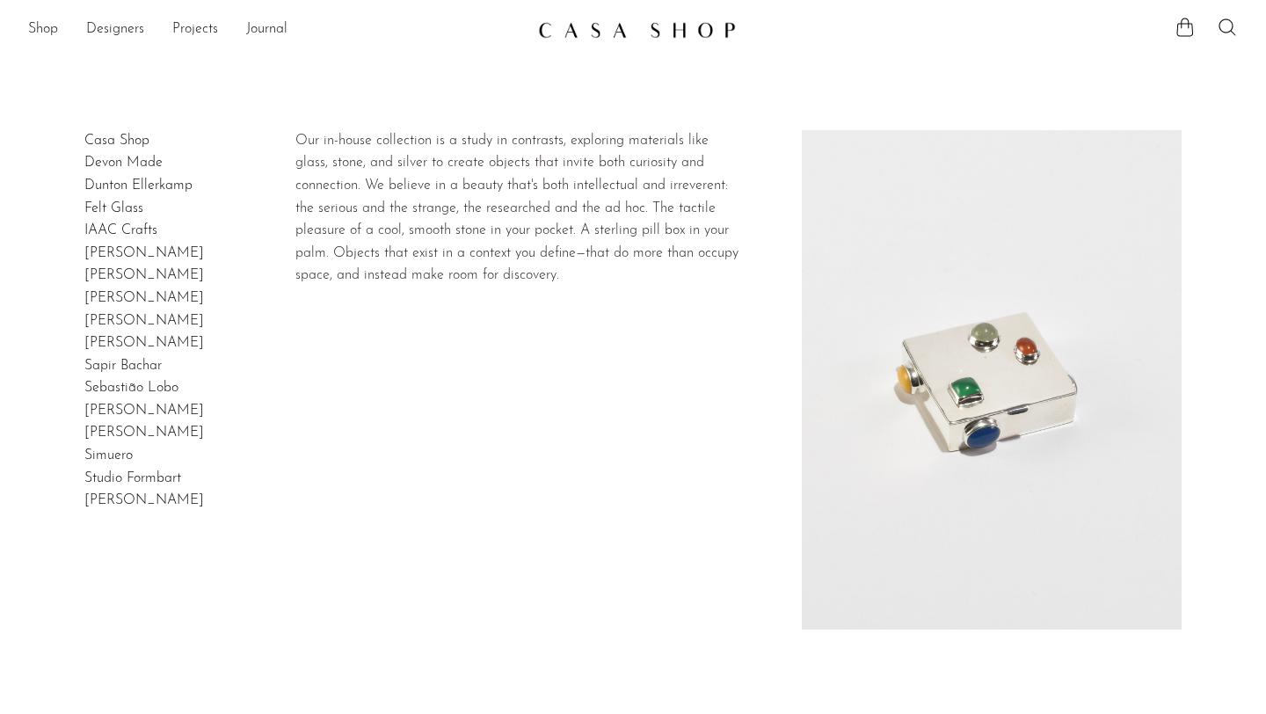
click at [98, 137] on link "Casa Shop" at bounding box center [116, 141] width 65 height 14
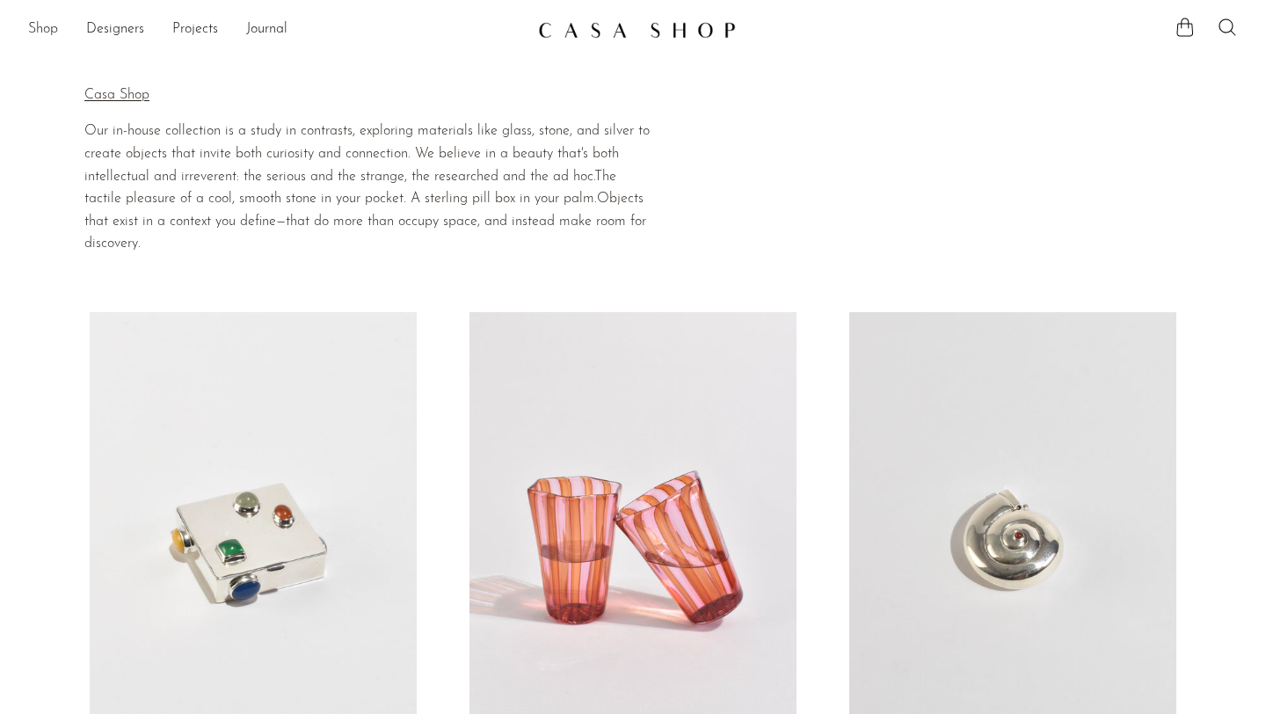
click at [36, 24] on link "Shop" at bounding box center [43, 29] width 30 height 23
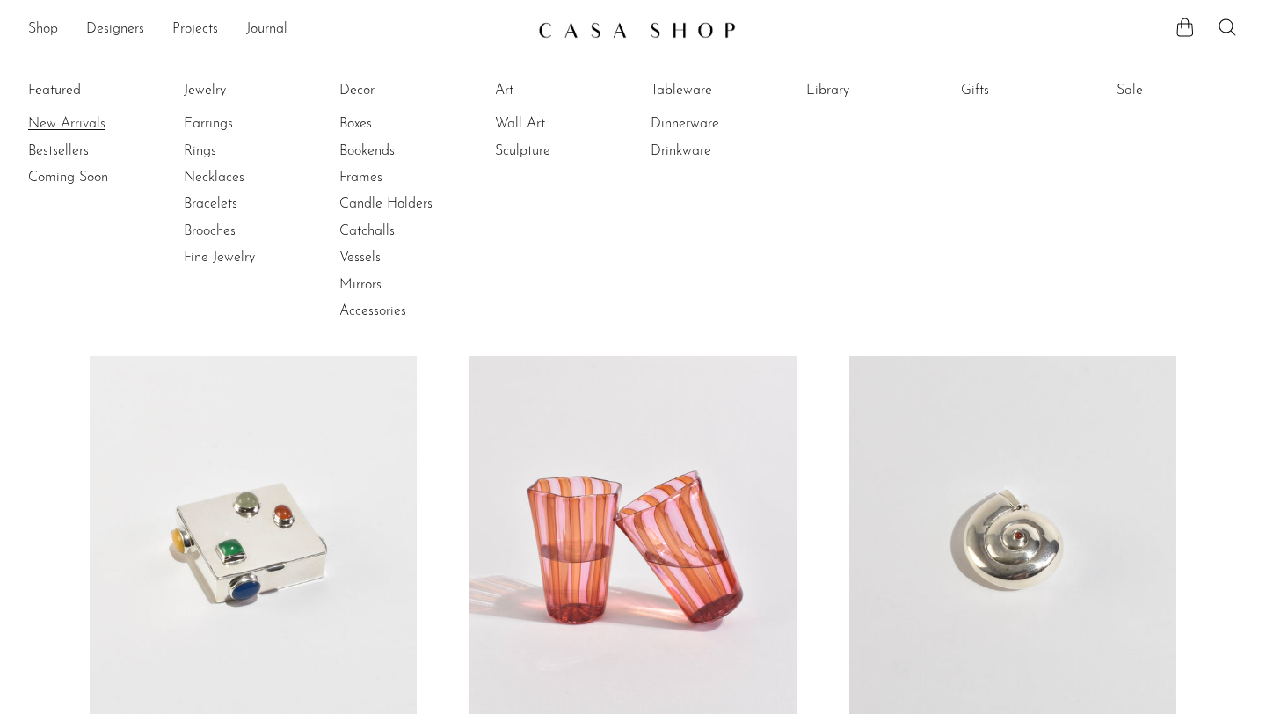
click at [90, 128] on link "New Arrivals" at bounding box center [94, 123] width 132 height 19
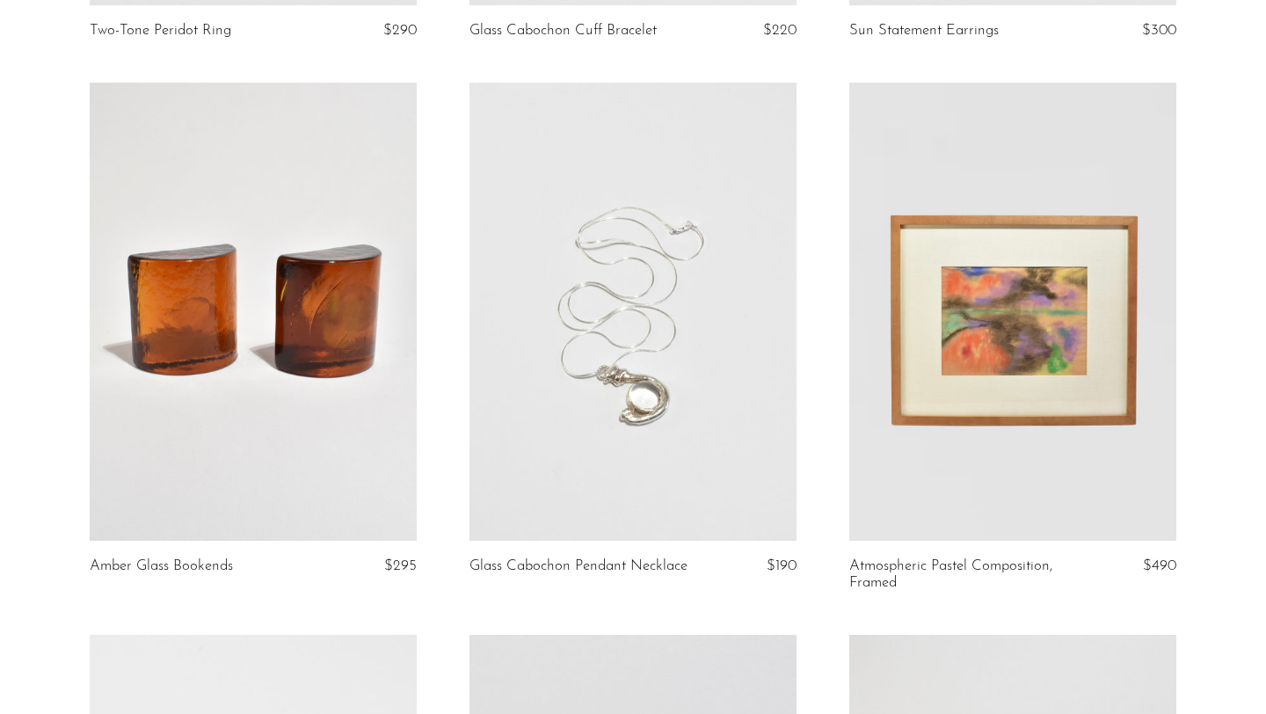
scroll to position [1710, 0]
